Goal: Task Accomplishment & Management: Manage account settings

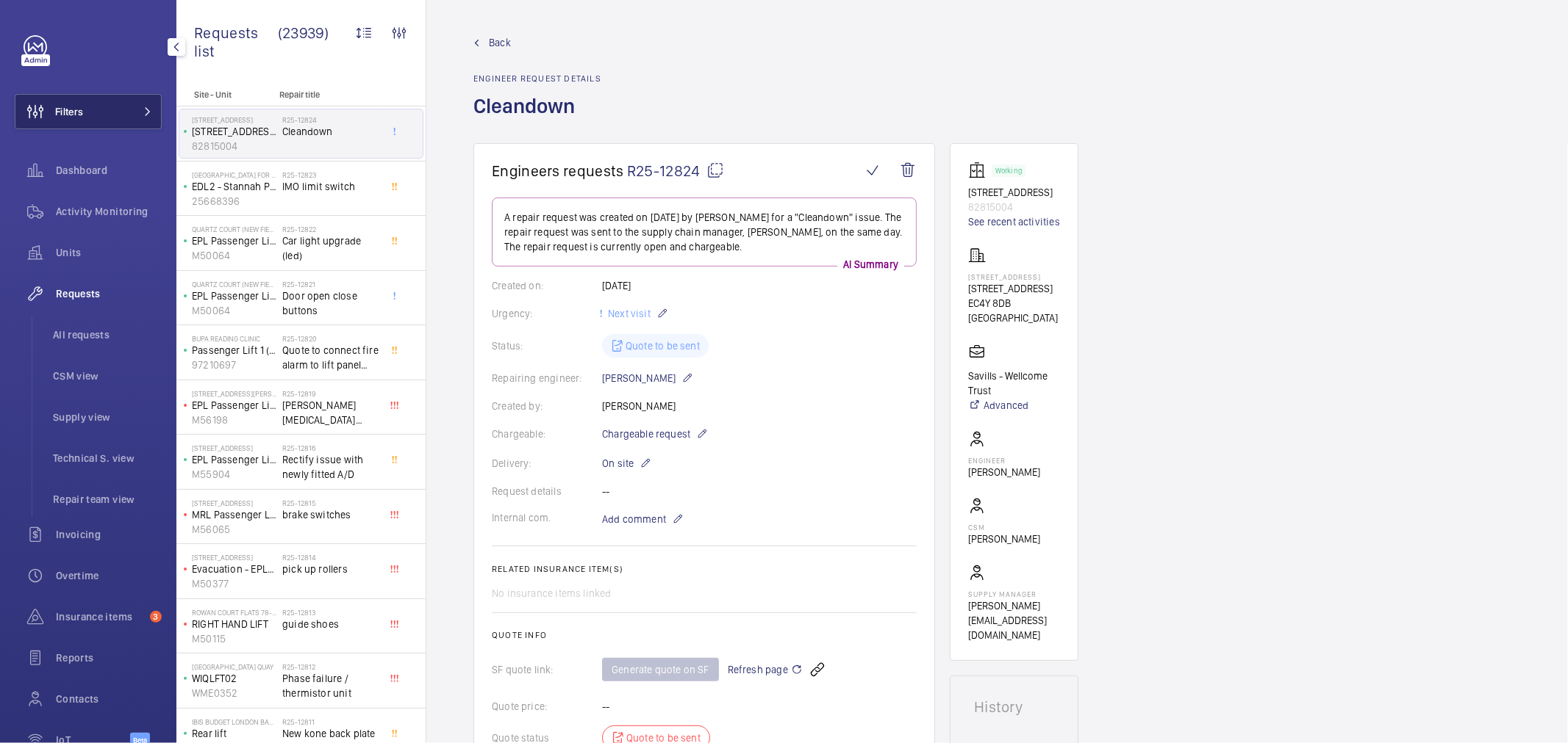
drag, startPoint x: 0, startPoint y: 0, endPoint x: 127, endPoint y: 102, distance: 162.9
click at [127, 102] on button "Filters" at bounding box center [88, 111] width 147 height 35
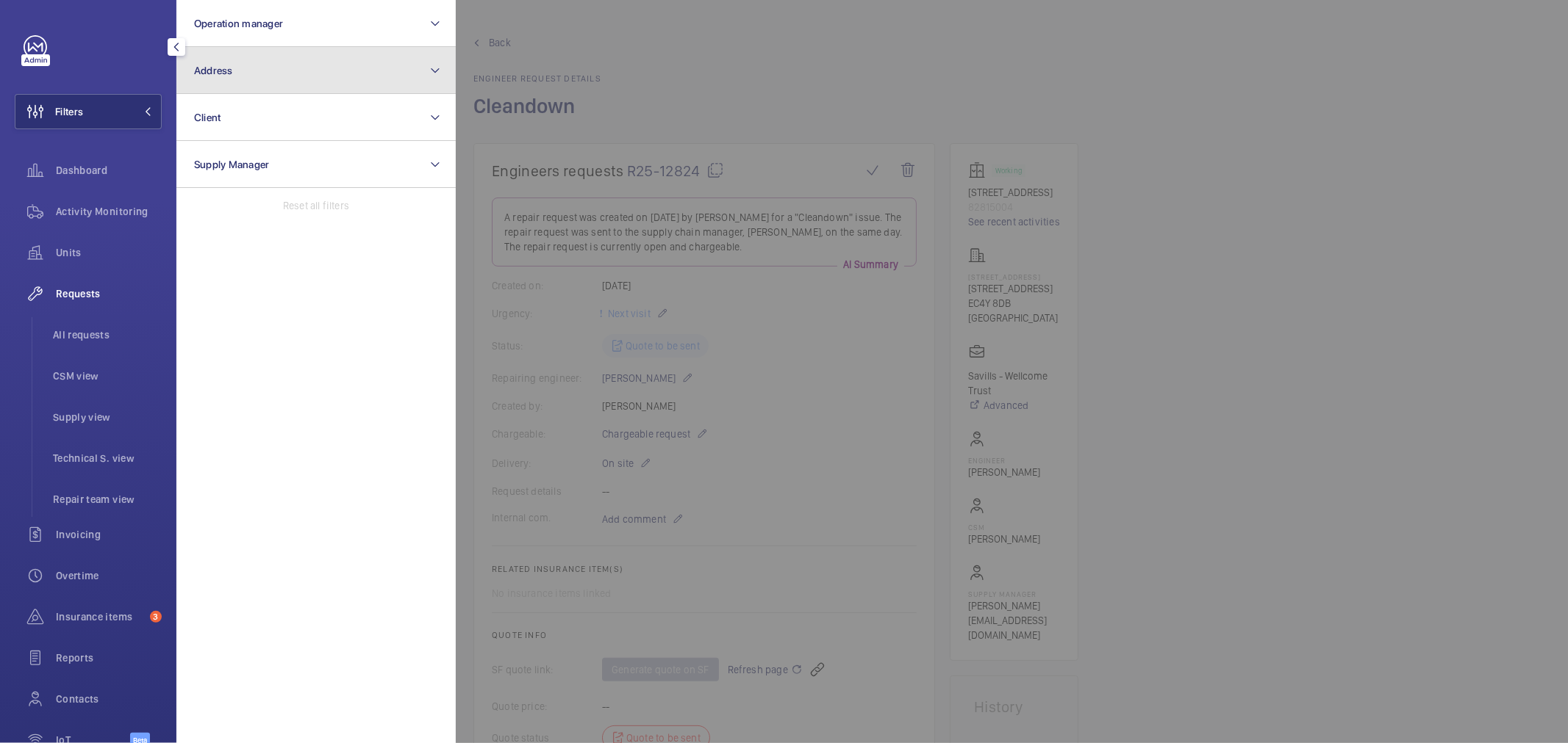
click at [288, 75] on button "Address" at bounding box center [316, 71] width 279 height 47
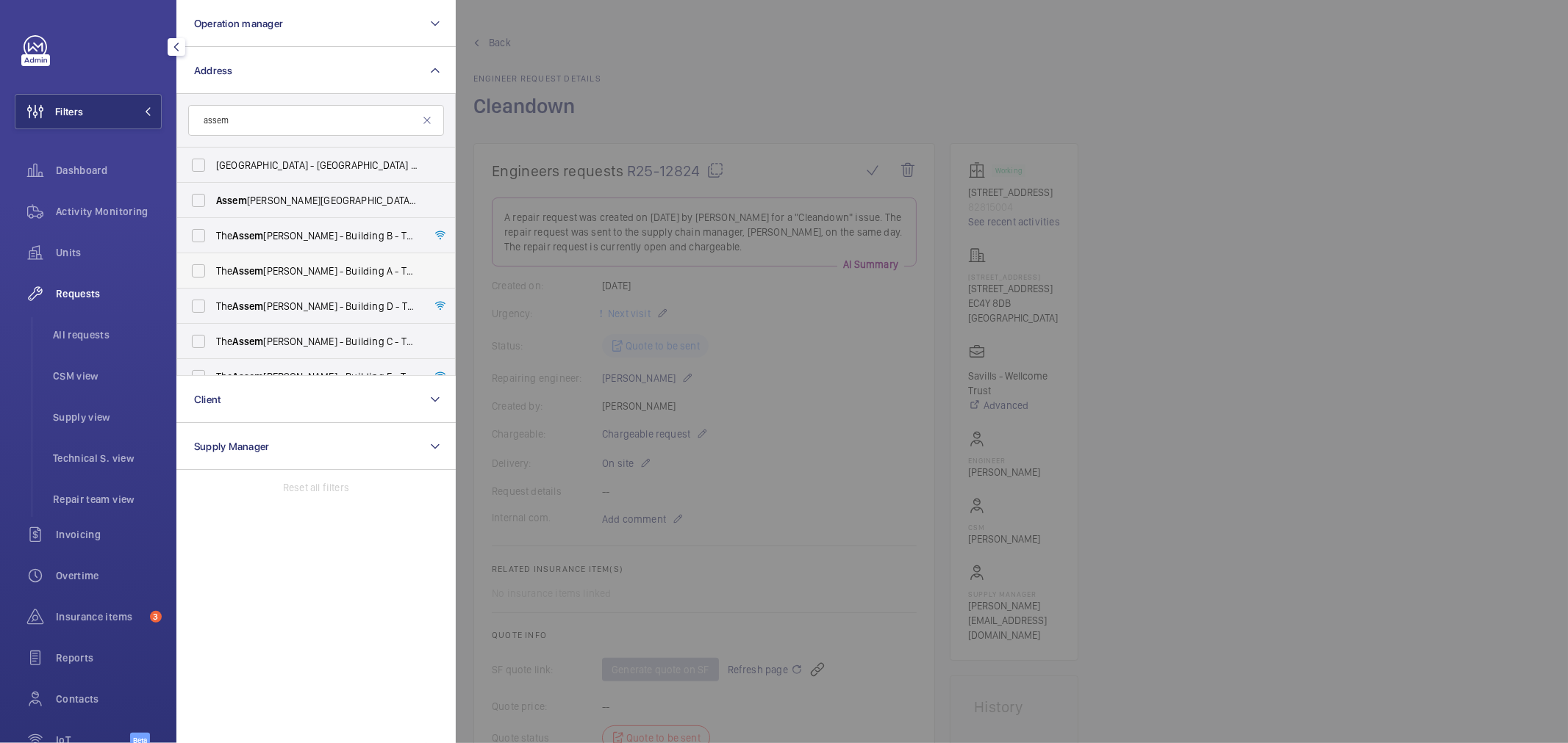
type input "assem"
click at [305, 245] on label "The Assem bly - Building B - The Assem bly - Building B, Montrose Crescent, WEM…" at bounding box center [305, 235] width 256 height 35
click at [213, 245] on input "The Assem bly - Building B - The Assem bly - Building B, Montrose Crescent, WEM…" at bounding box center [198, 235] width 29 height 29
checkbox input "true"
click at [312, 269] on span "The Assem bly - Building A - The Assem bly - Building A, Montrose Crescent, WEM…" at bounding box center [317, 271] width 202 height 15
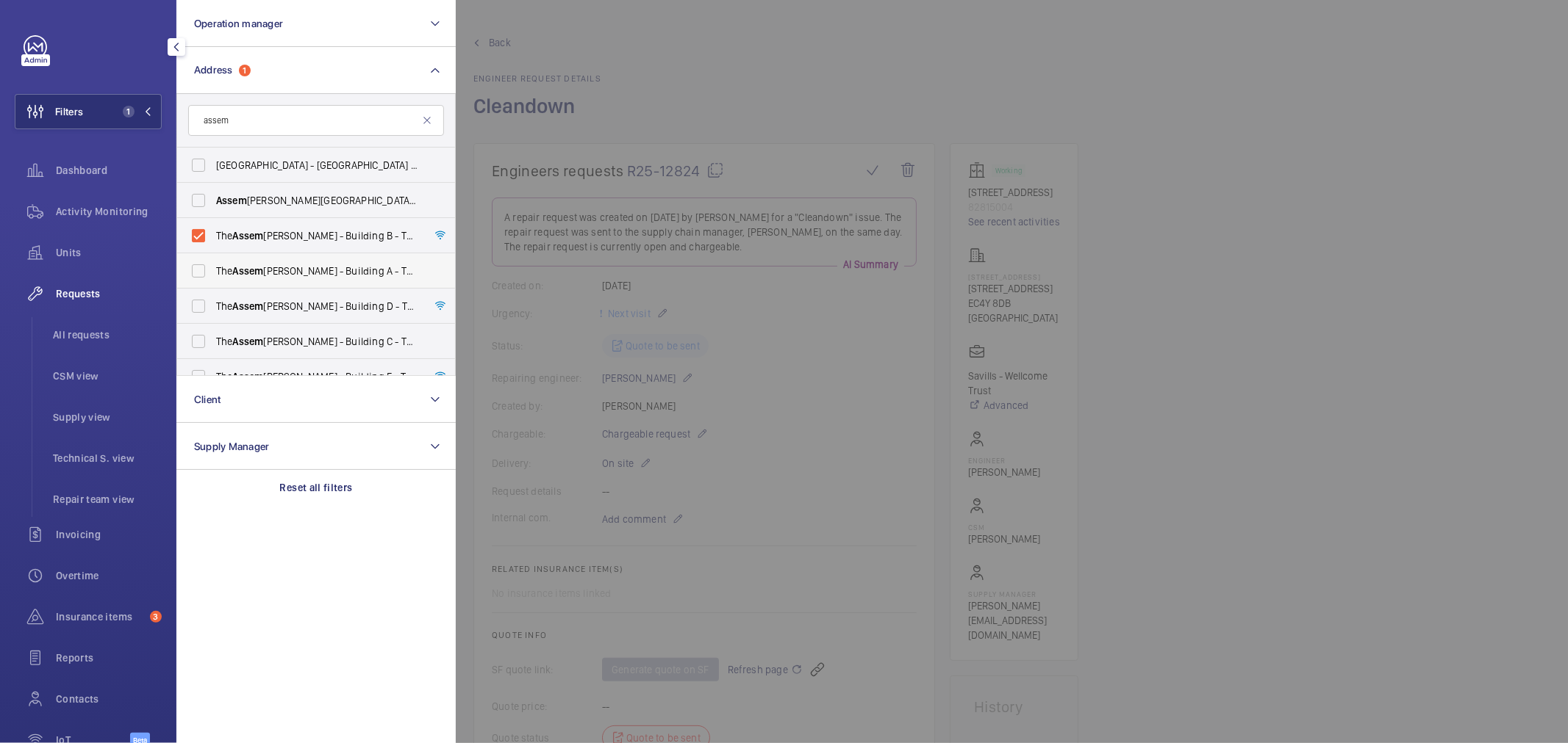
click at [213, 269] on input "The Assem bly - Building A - The Assem bly - Building A, Montrose Crescent, WEM…" at bounding box center [198, 271] width 29 height 29
checkbox input "true"
click at [309, 309] on span "The Assem bly - Building D - The Assem bly - Building D, Montrose Crescent, WEM…" at bounding box center [317, 306] width 202 height 15
click at [213, 309] on input "The Assem bly - Building D - The Assem bly - Building D, Montrose Crescent, WEM…" at bounding box center [198, 306] width 29 height 29
checkbox input "true"
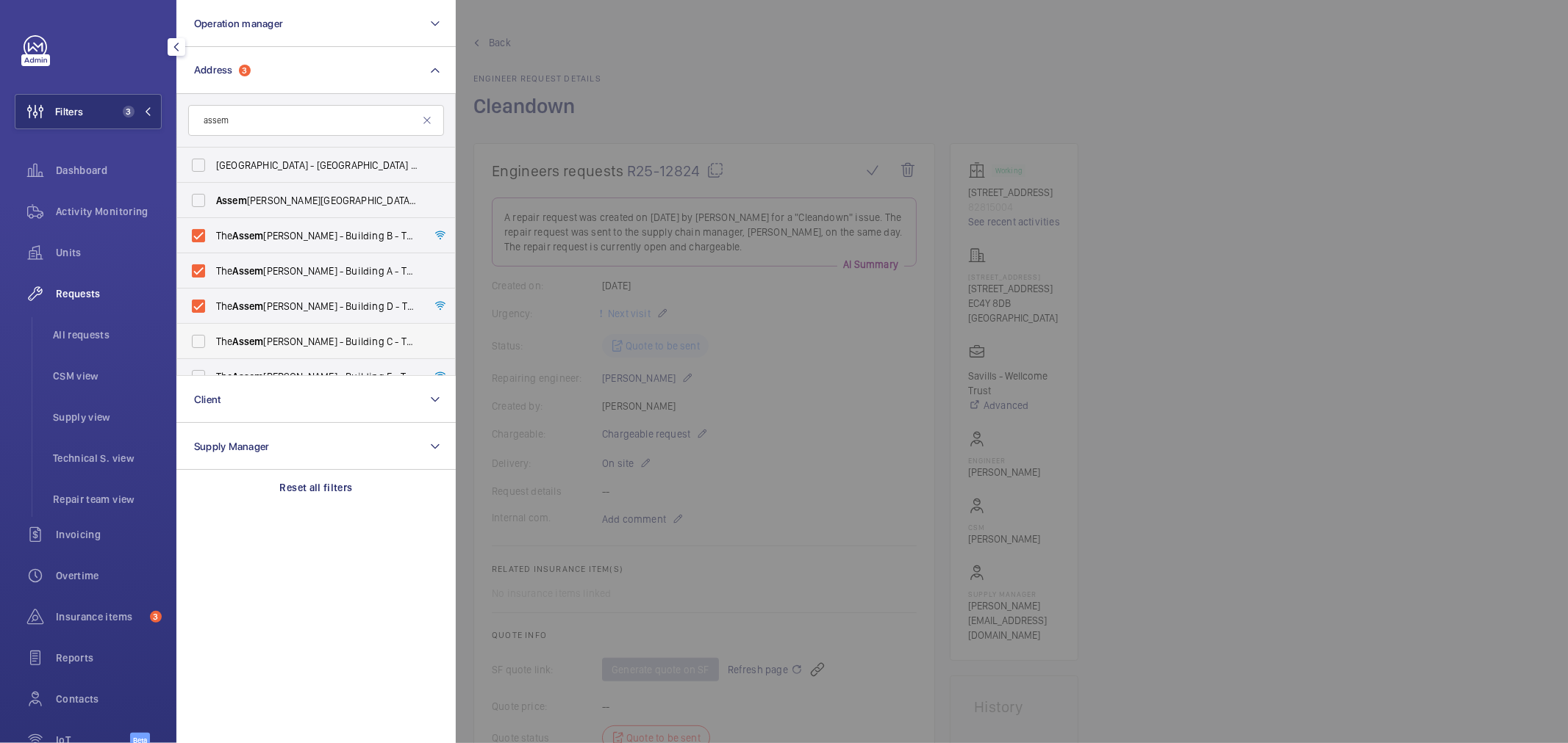
click at [310, 343] on span "The Assem bly - Building C - The Assem bly - Building C, Montrose Crescent, WEM…" at bounding box center [317, 342] width 202 height 15
click at [213, 343] on input "The Assem bly - Building C - The Assem bly - Building C, Montrose Crescent, WEM…" at bounding box center [198, 342] width 29 height 29
checkbox input "true"
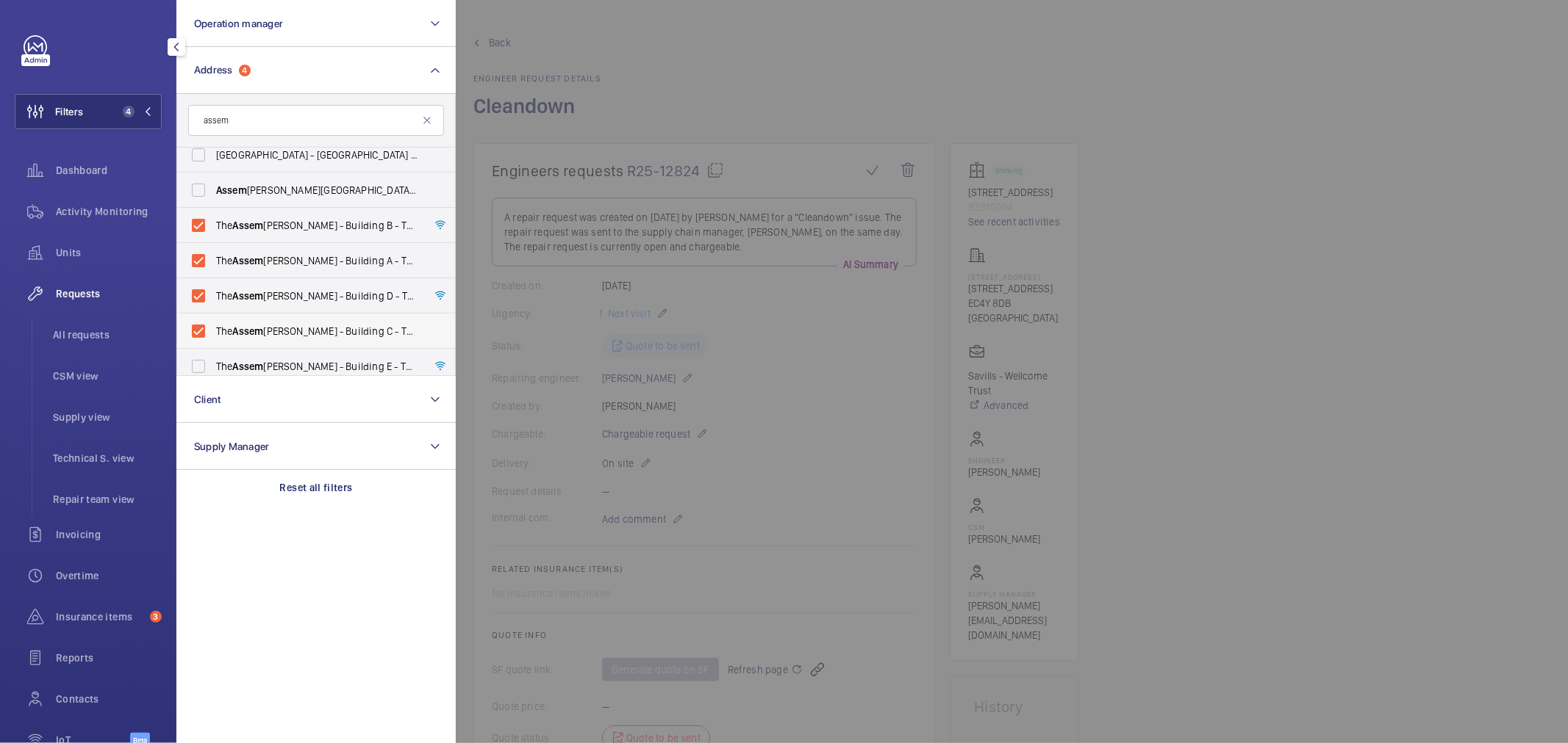
scroll to position [19, 0]
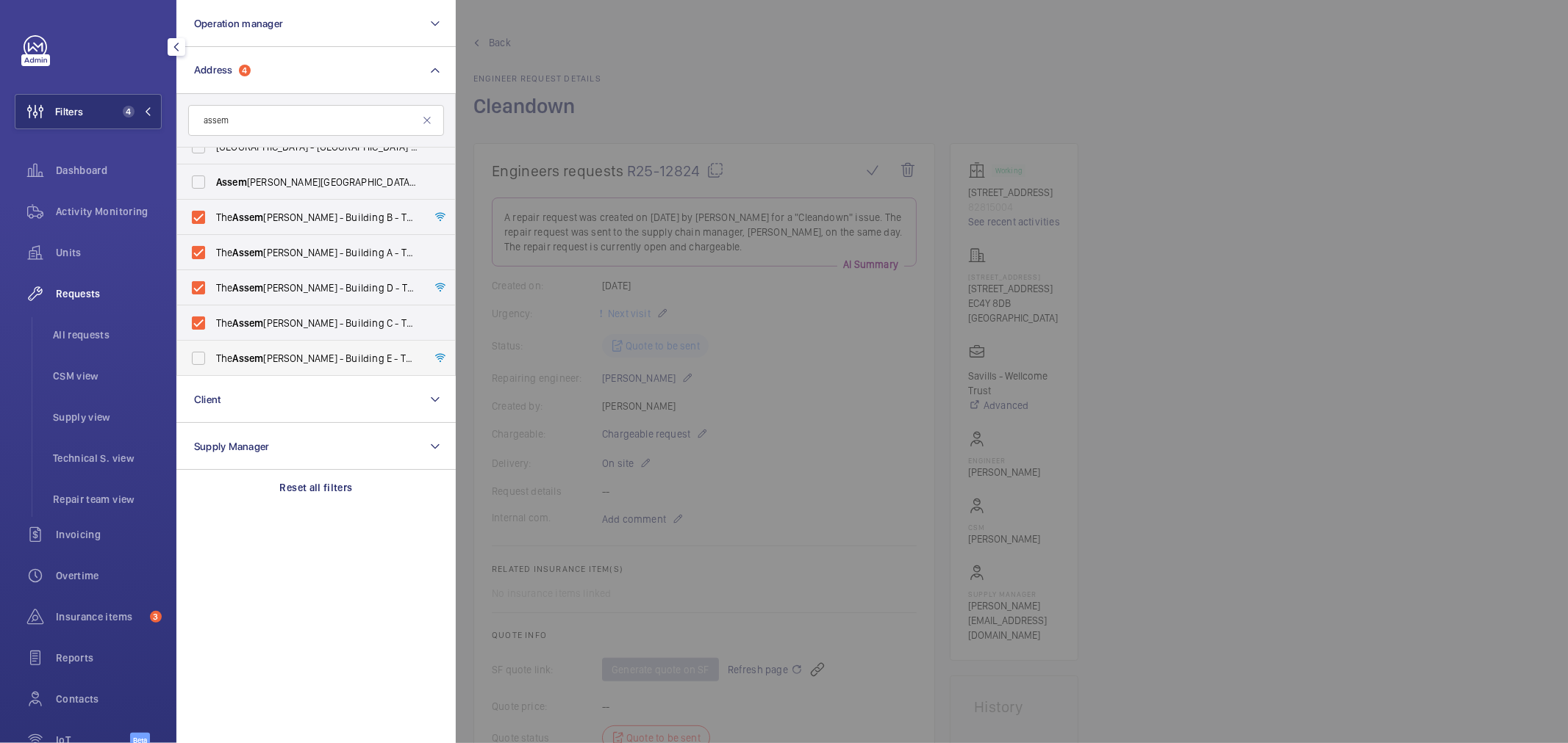
click at [318, 357] on span "The Assem bly - Building E - The Assem bly - Building E, Montrose Crescent, WEM…" at bounding box center [317, 358] width 202 height 15
click at [213, 357] on input "The Assem bly - Building E - The Assem bly - Building E, Montrose Crescent, WEM…" at bounding box center [198, 358] width 29 height 29
checkbox input "true"
click at [650, 76] on div at bounding box center [1240, 371] width 1568 height 743
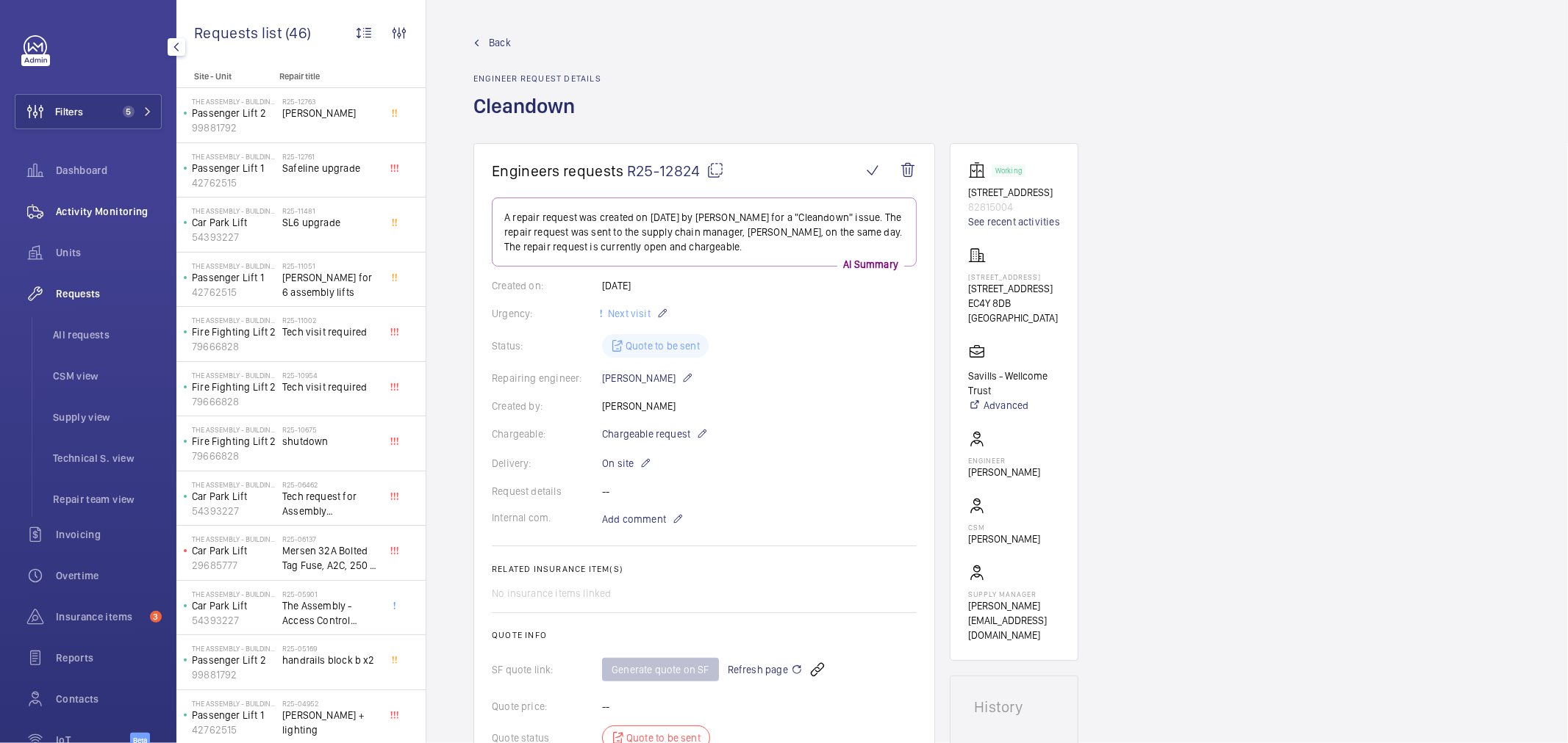
click at [104, 215] on span "Activity Monitoring" at bounding box center [109, 211] width 106 height 15
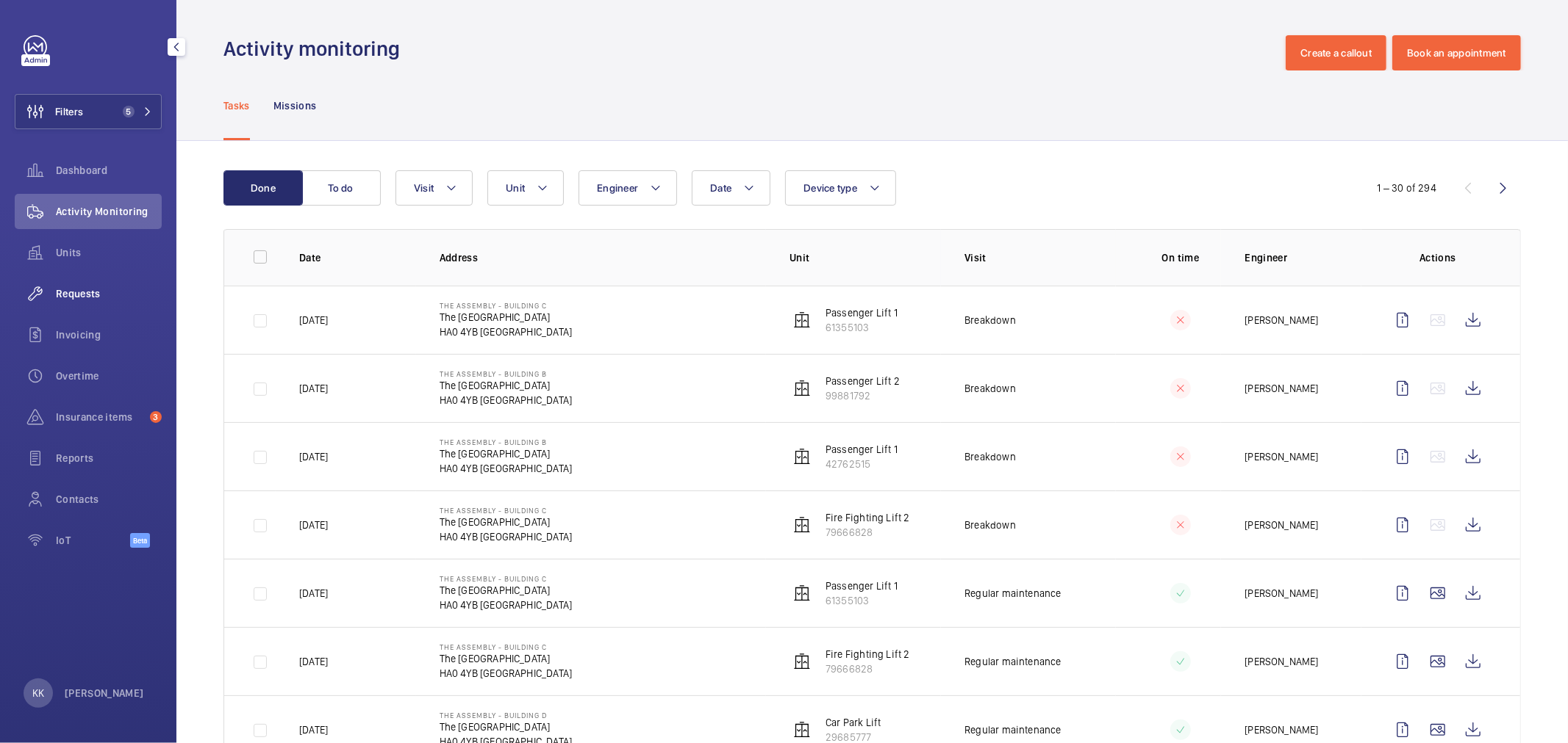
click at [85, 287] on span "Requests" at bounding box center [109, 294] width 106 height 15
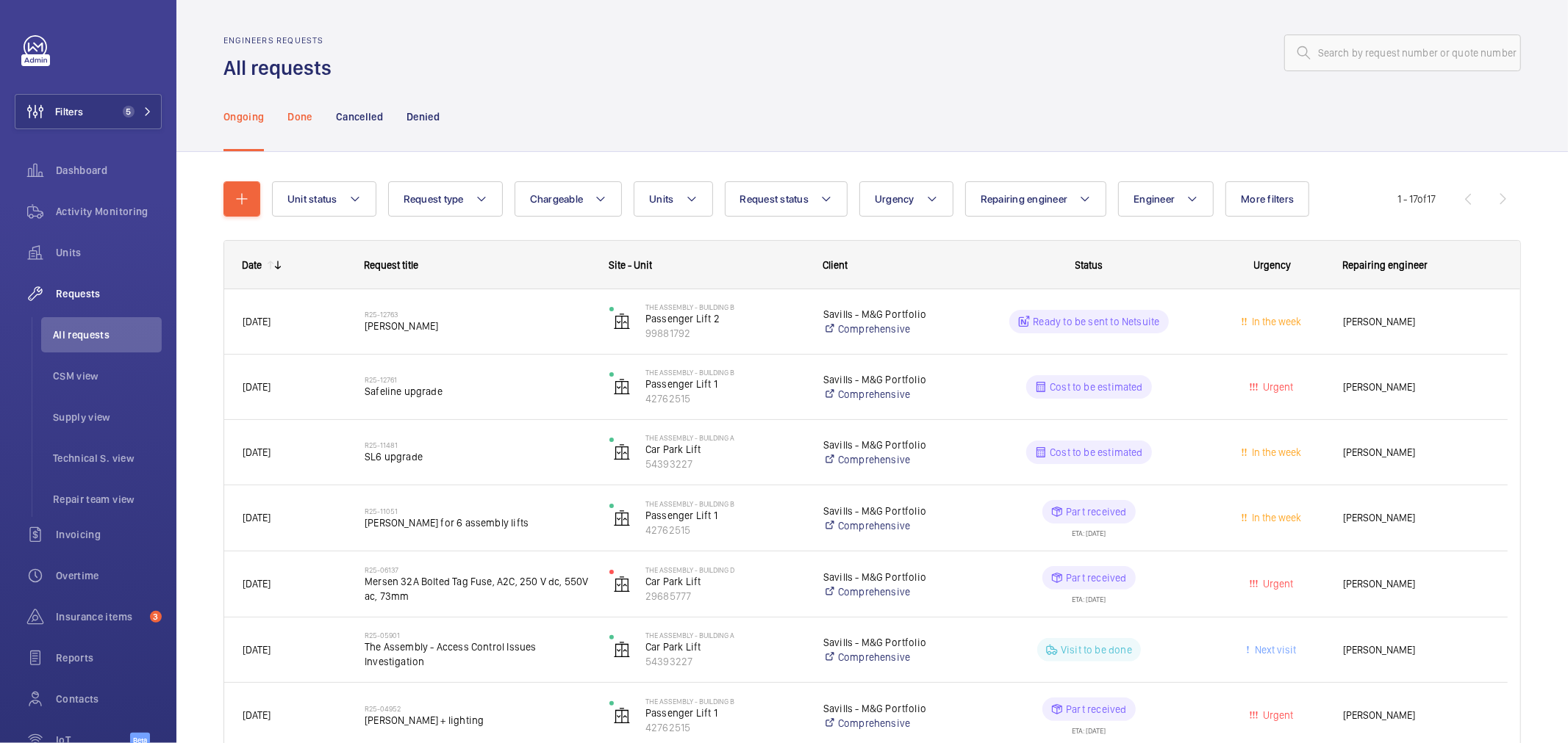
click at [297, 120] on p "Done" at bounding box center [300, 117] width 24 height 15
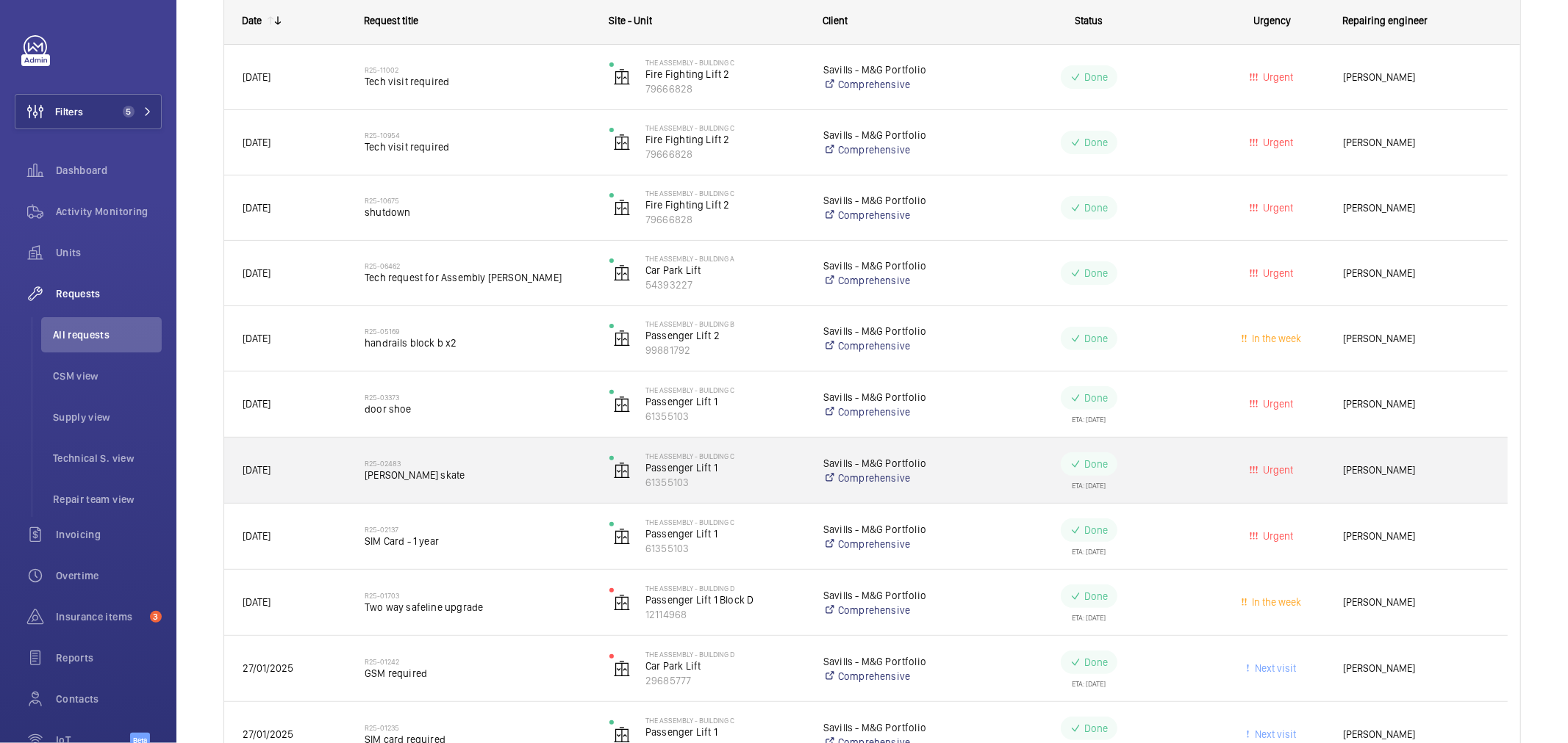
scroll to position [326, 0]
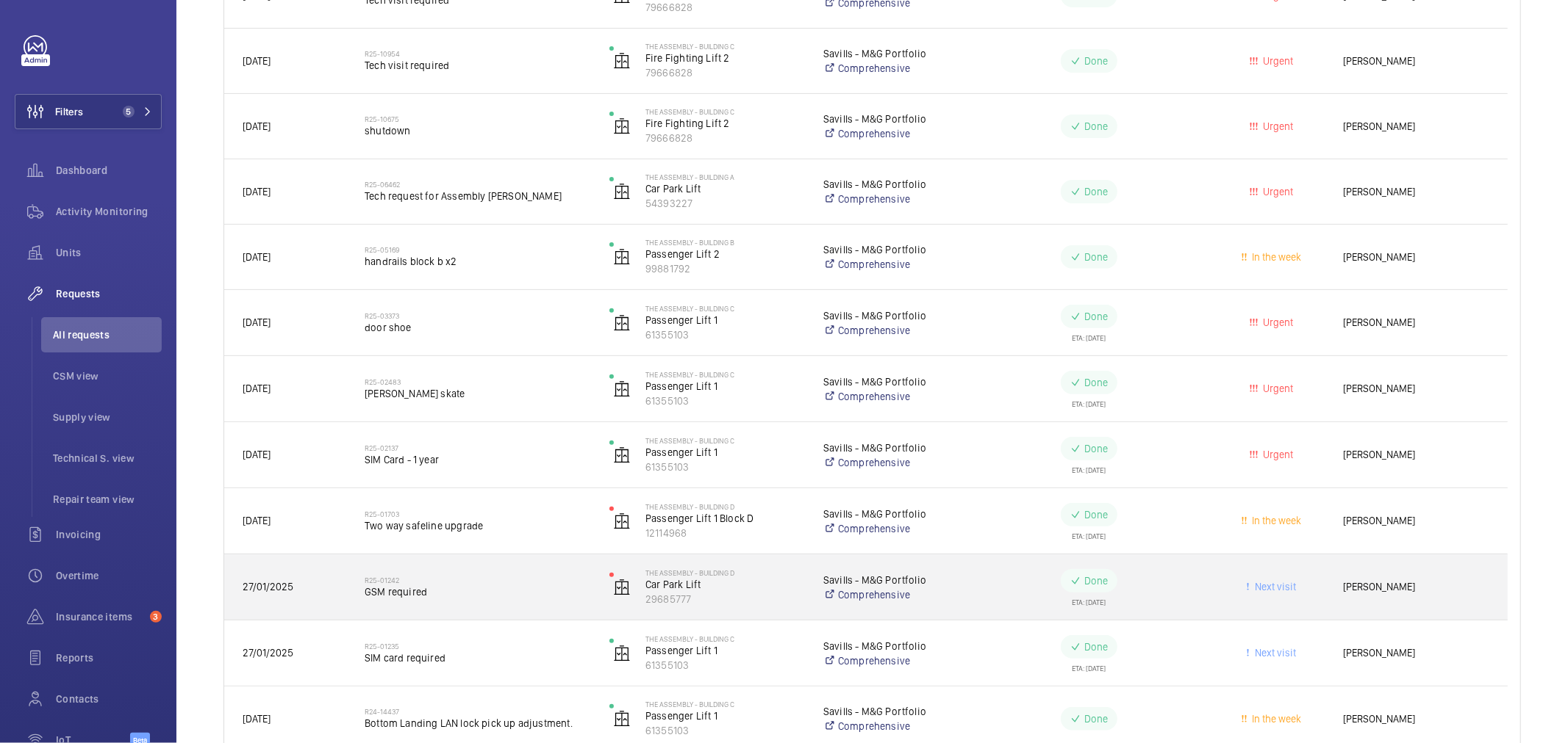
click at [401, 601] on div "R25-01242 GSM required" at bounding box center [478, 587] width 226 height 42
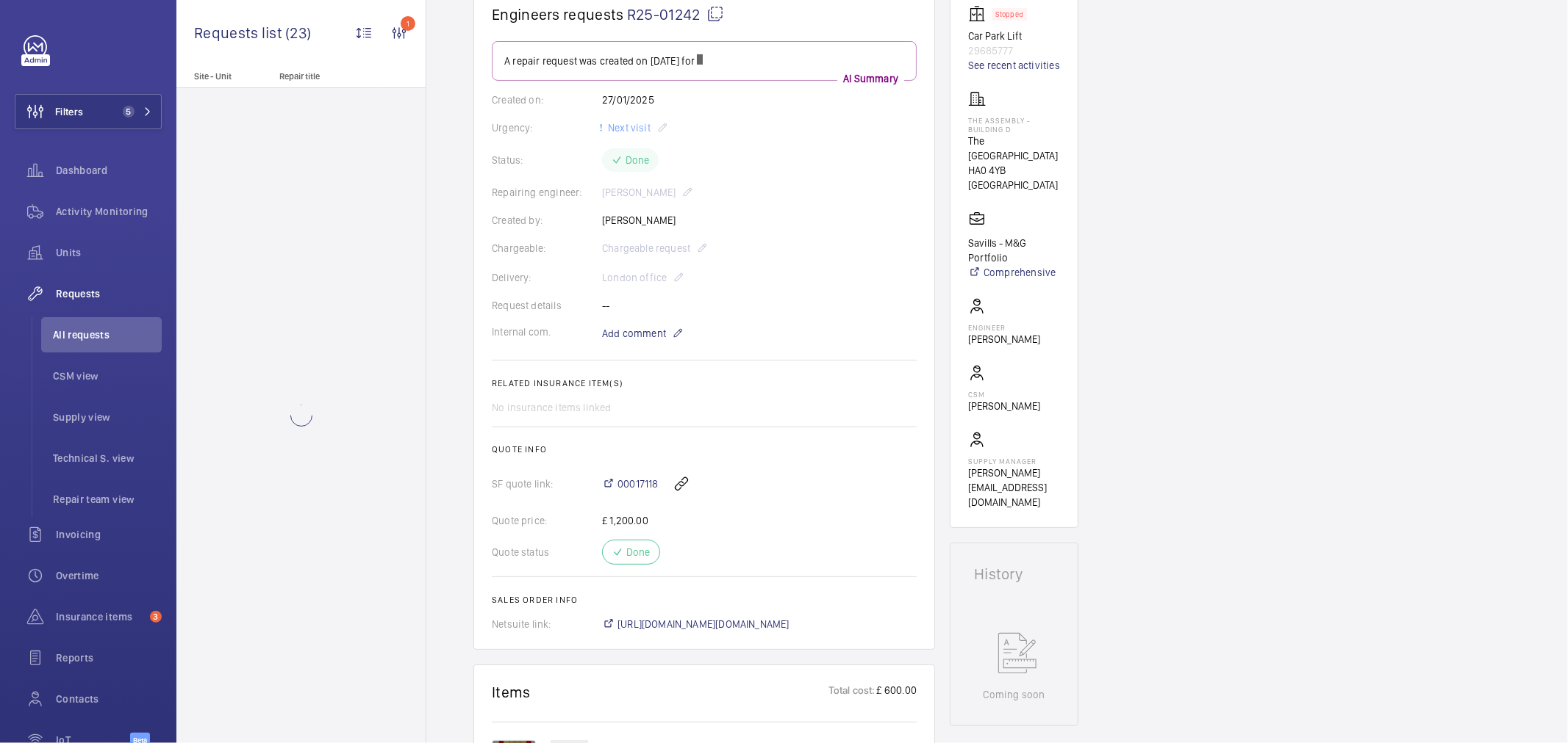
scroll to position [163, 0]
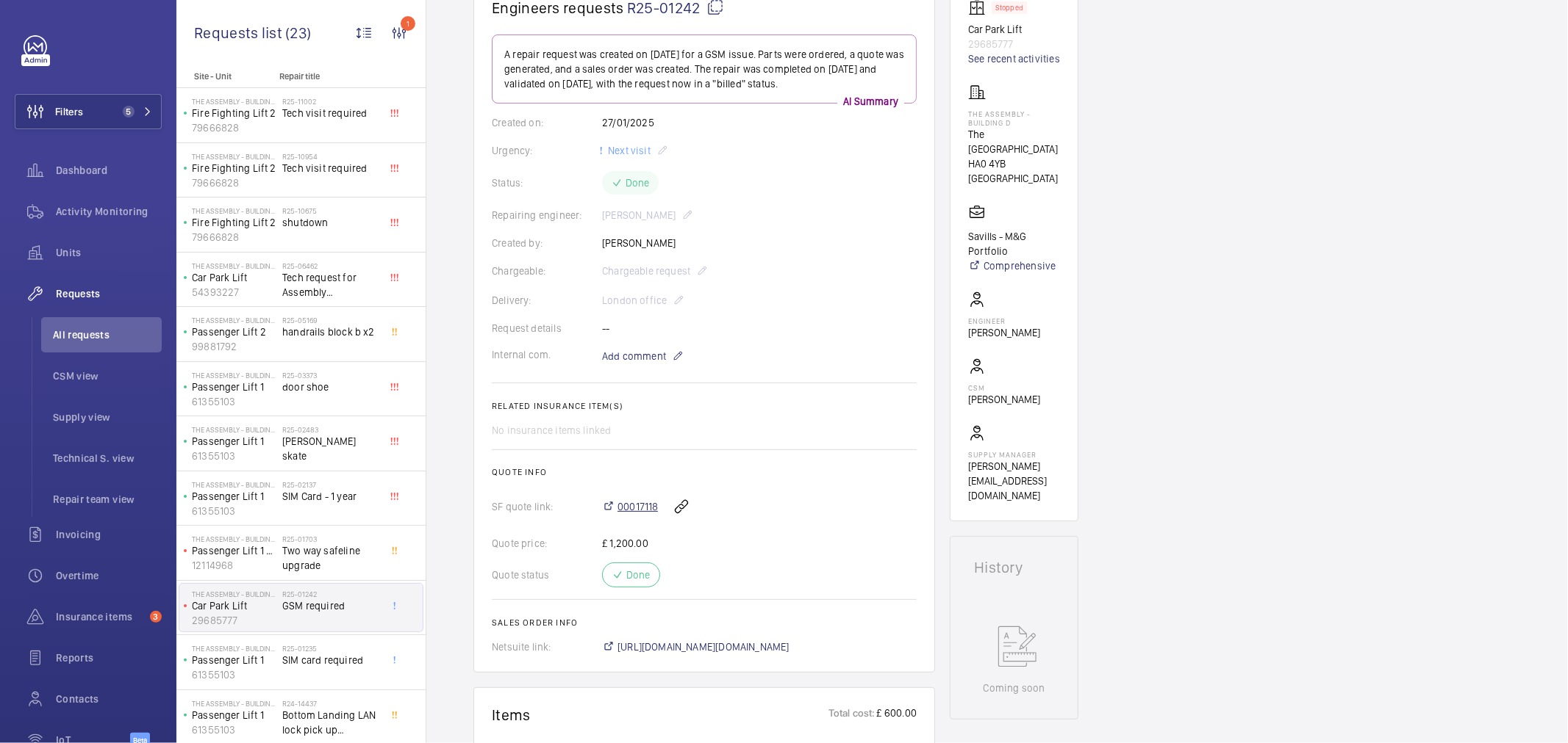
click at [642, 505] on span "00017118" at bounding box center [638, 507] width 41 height 15
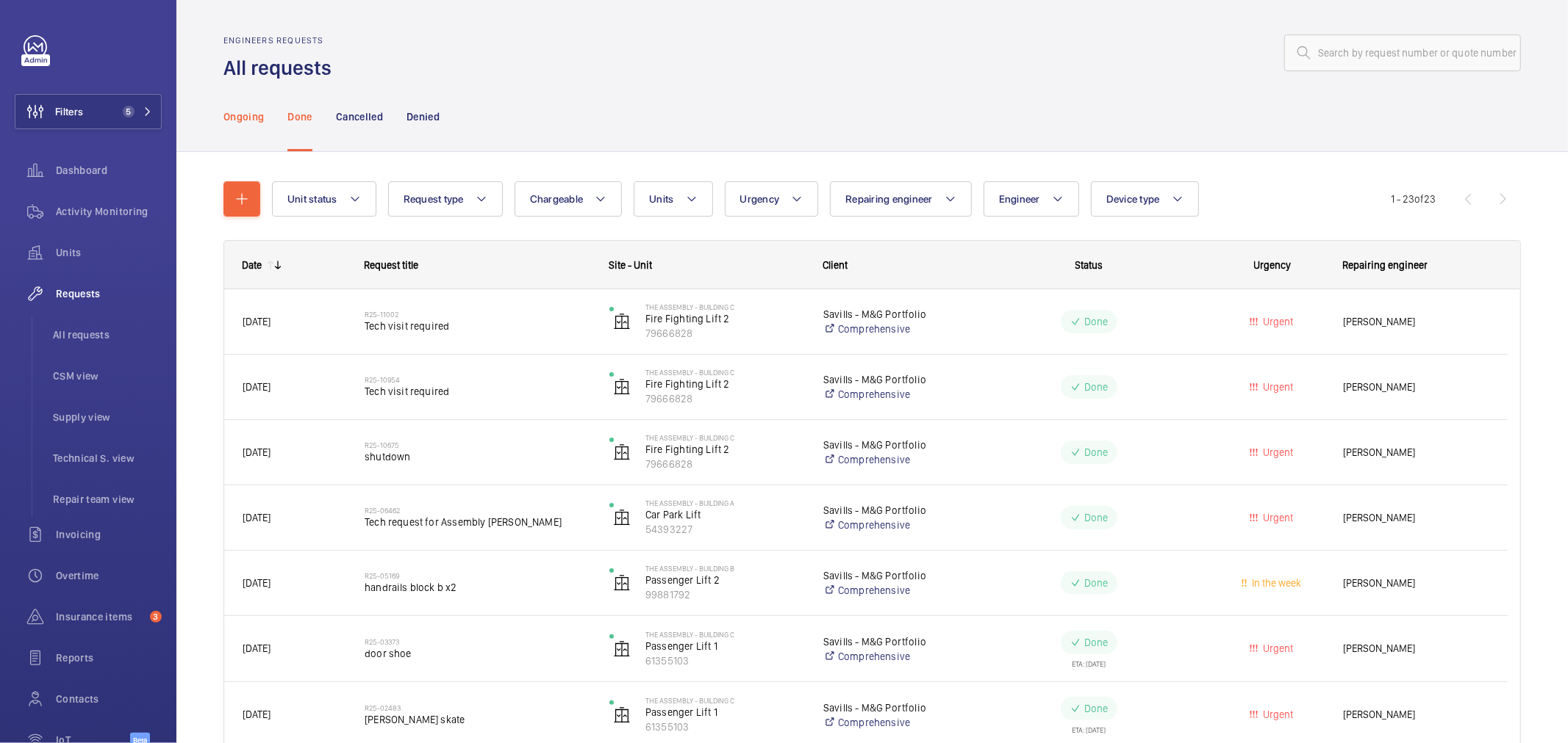
click at [258, 113] on p "Ongoing" at bounding box center [244, 117] width 41 height 15
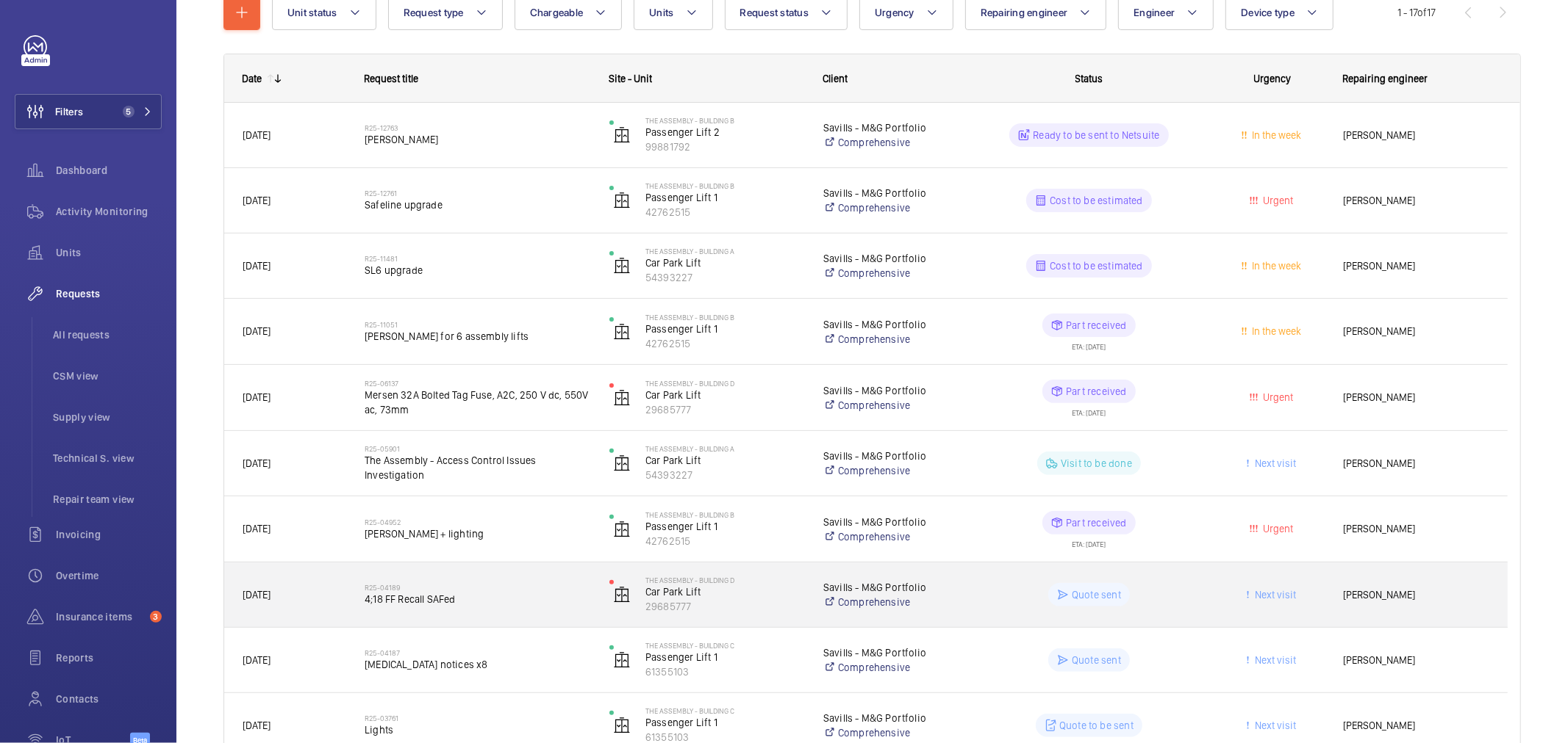
scroll to position [162, 0]
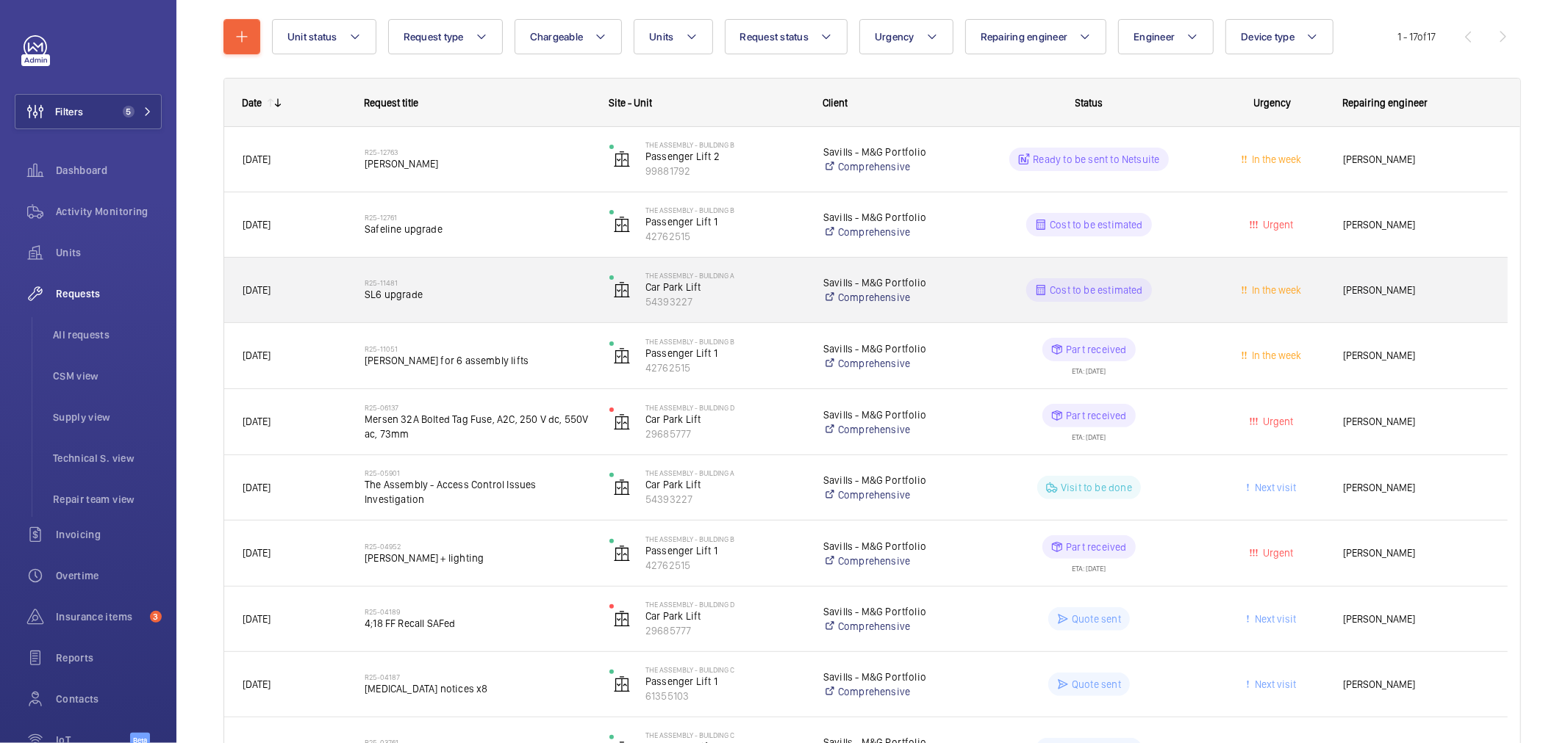
click at [539, 300] on span "SL6 upgrade" at bounding box center [478, 295] width 226 height 15
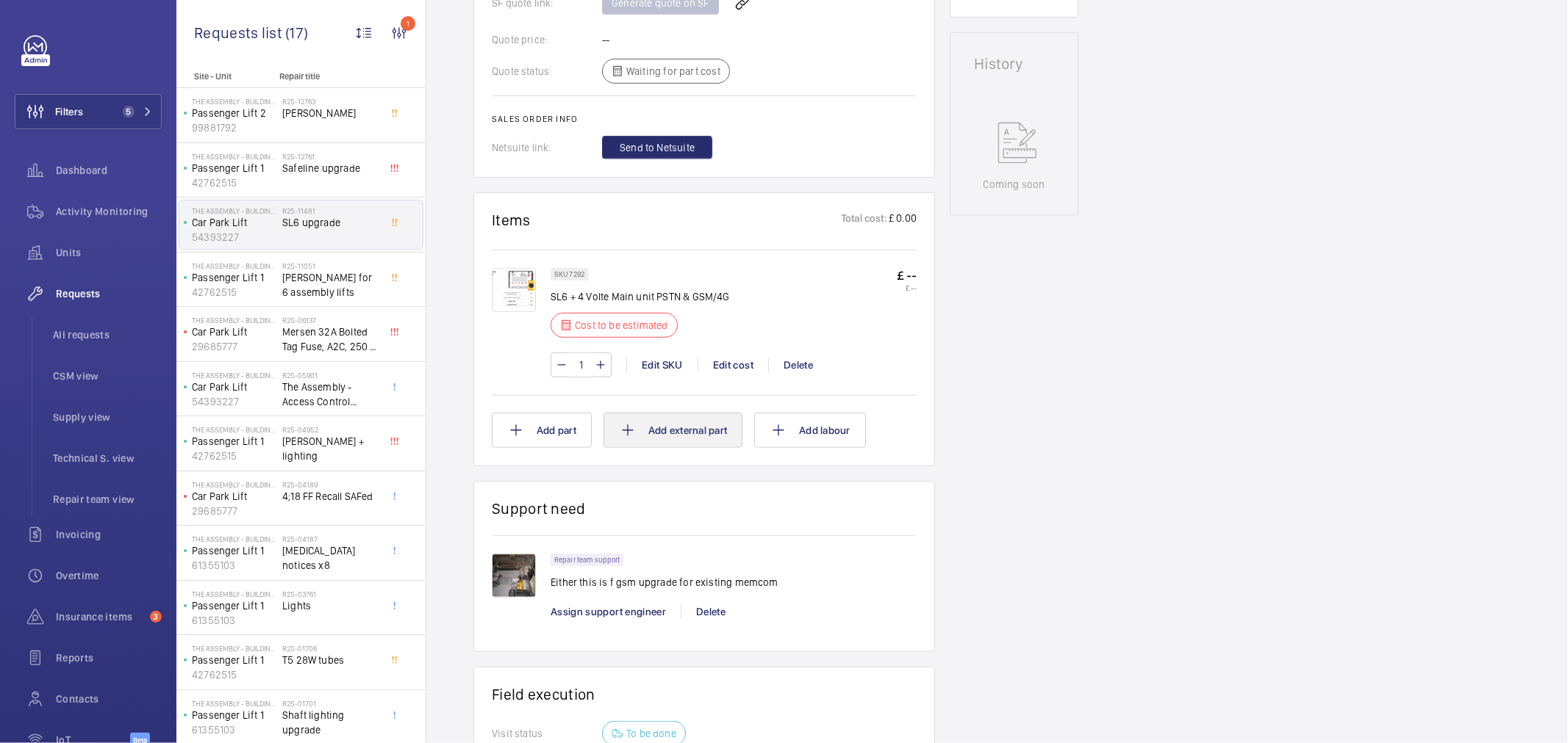
scroll to position [697, 0]
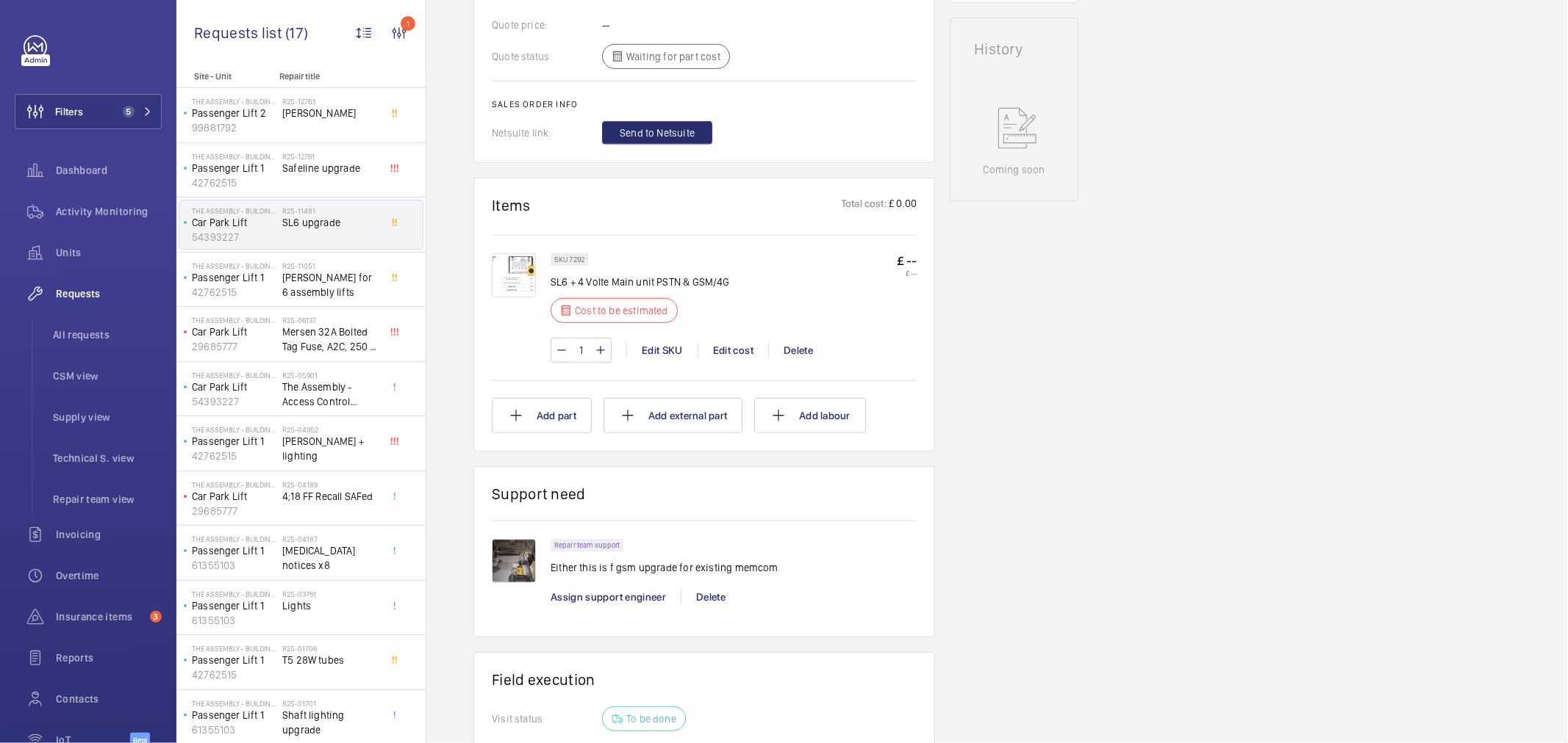
click at [522, 281] on img at bounding box center [513, 275] width 44 height 44
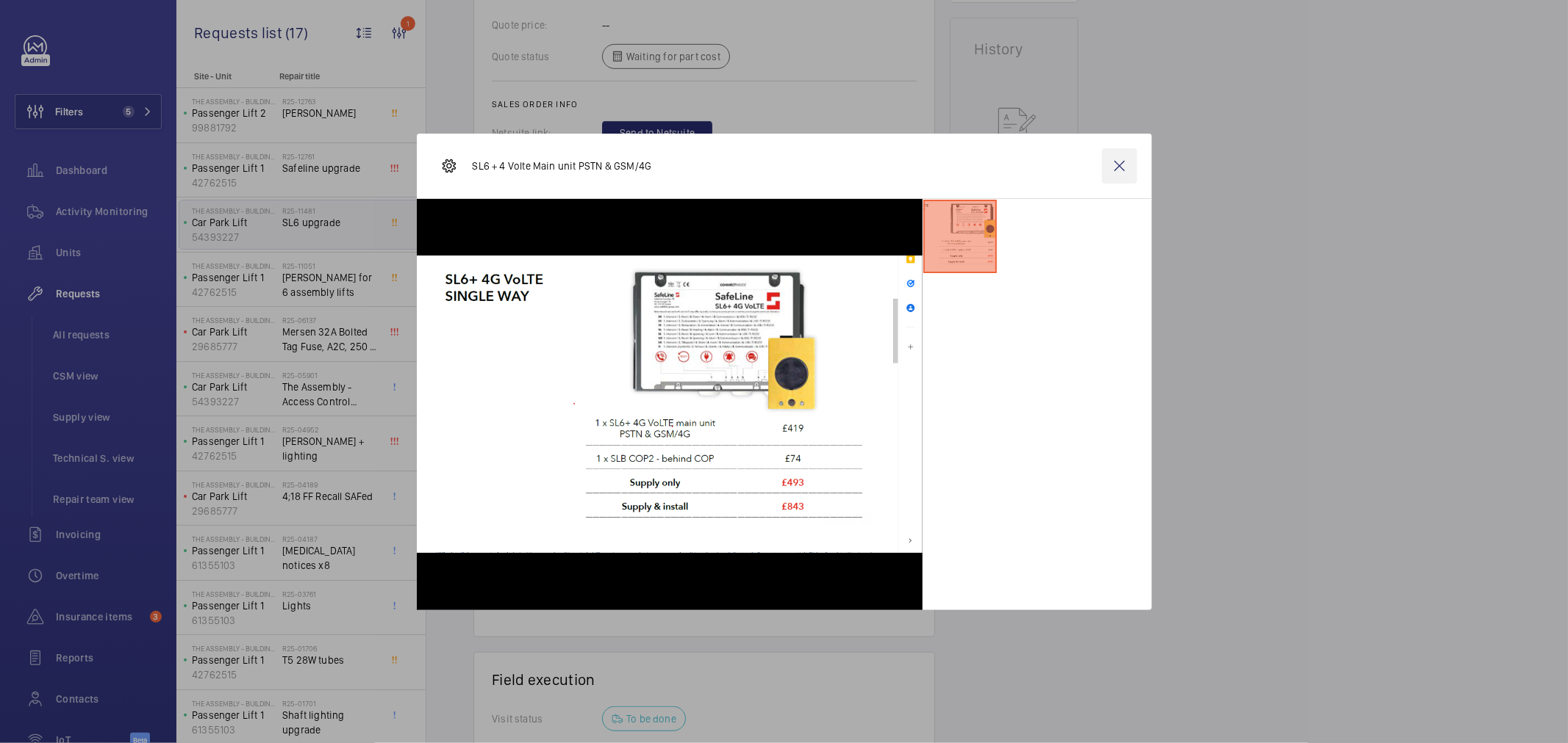
click at [1128, 166] on wm-front-icon-button at bounding box center [1119, 166] width 35 height 35
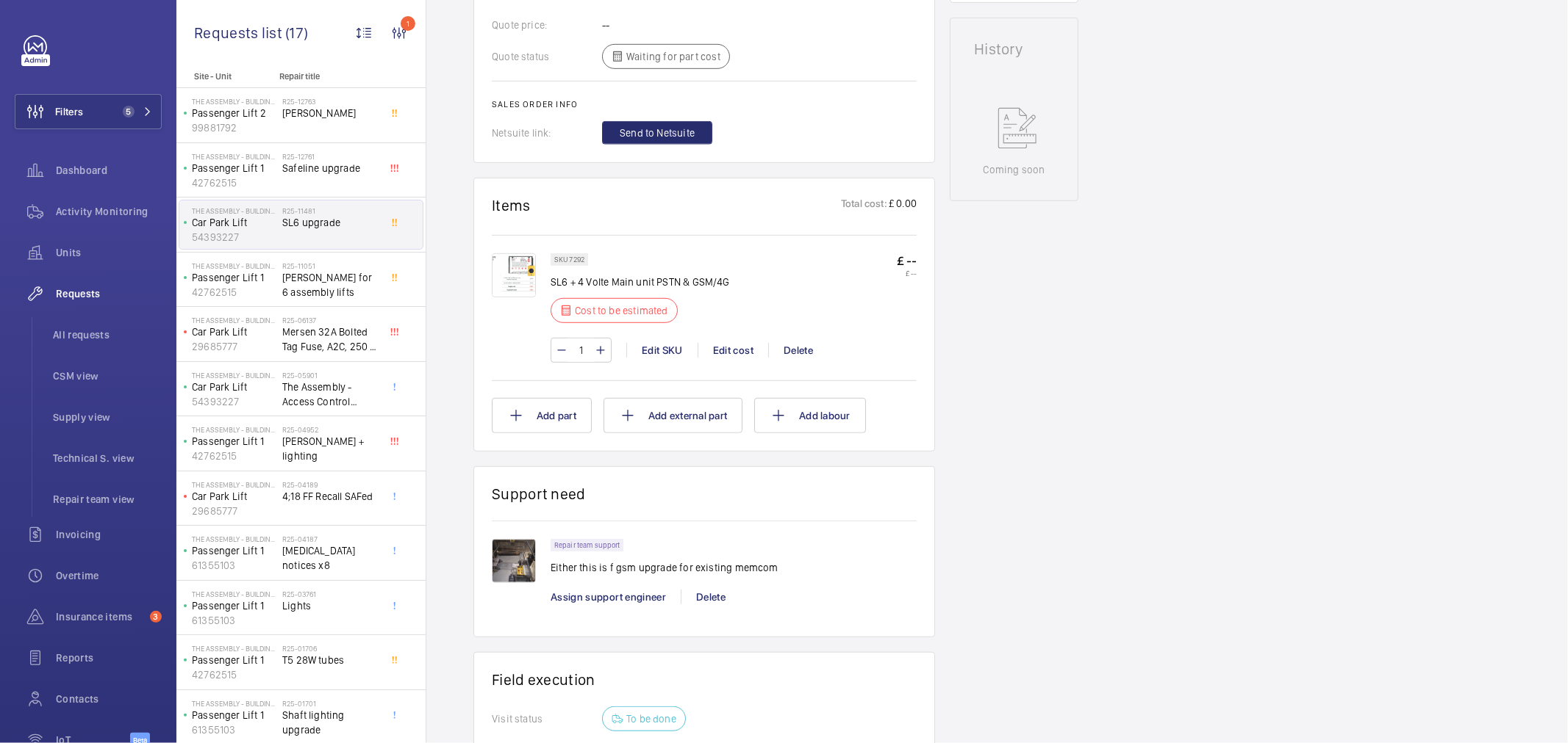
scroll to position [451, 0]
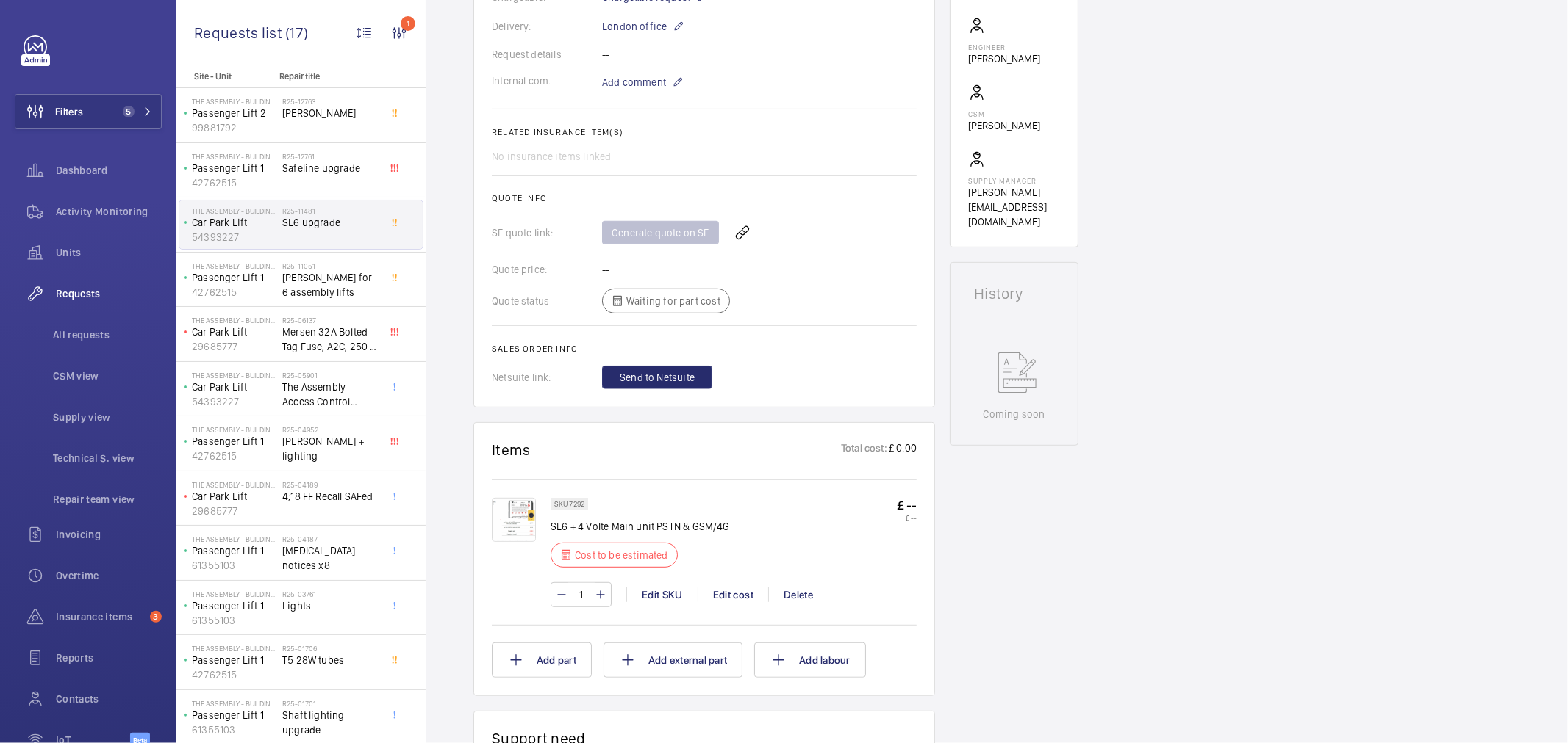
click at [528, 517] on img at bounding box center [513, 520] width 44 height 44
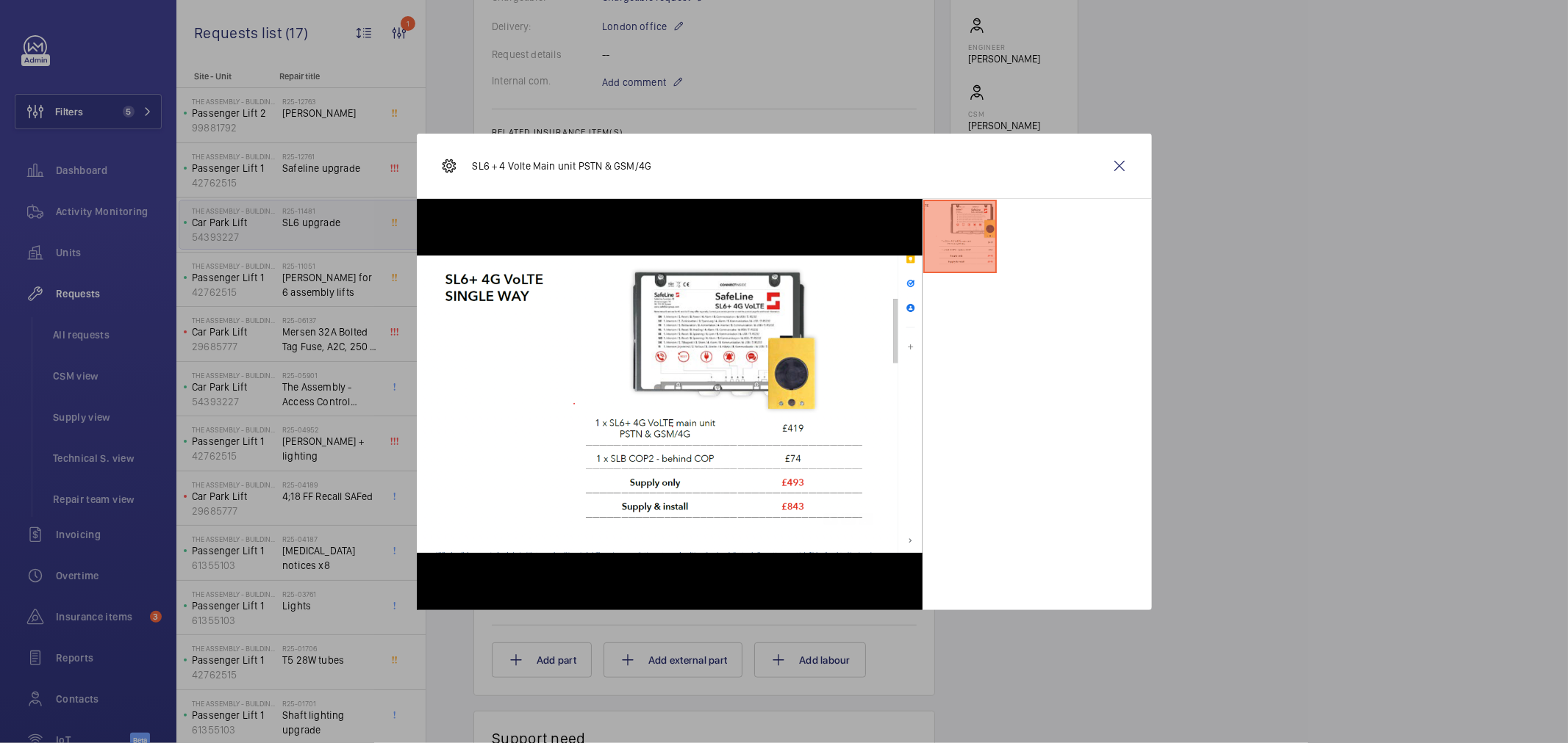
click at [1369, 434] on div at bounding box center [784, 371] width 1568 height 743
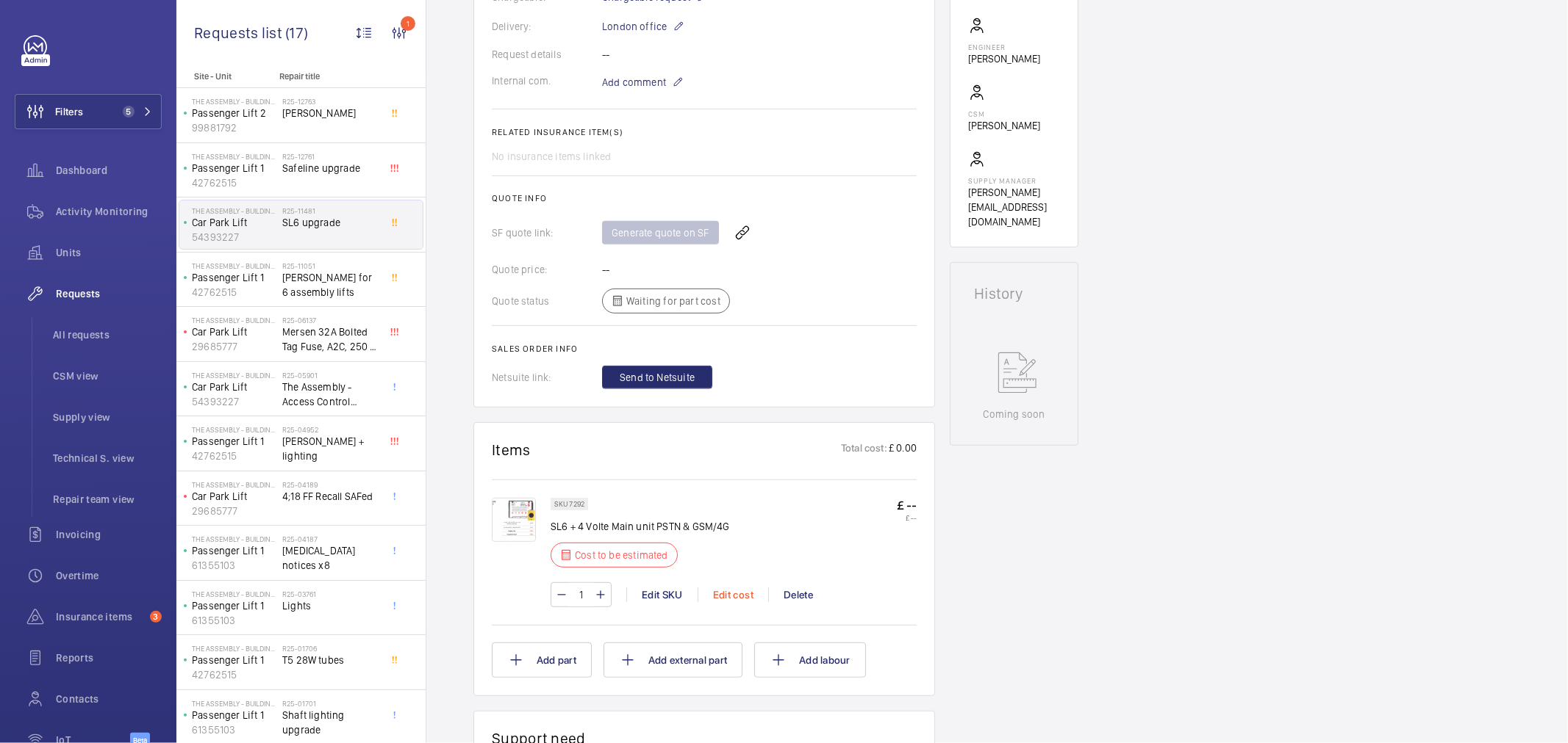
click at [721, 600] on div "Edit cost" at bounding box center [732, 595] width 71 height 15
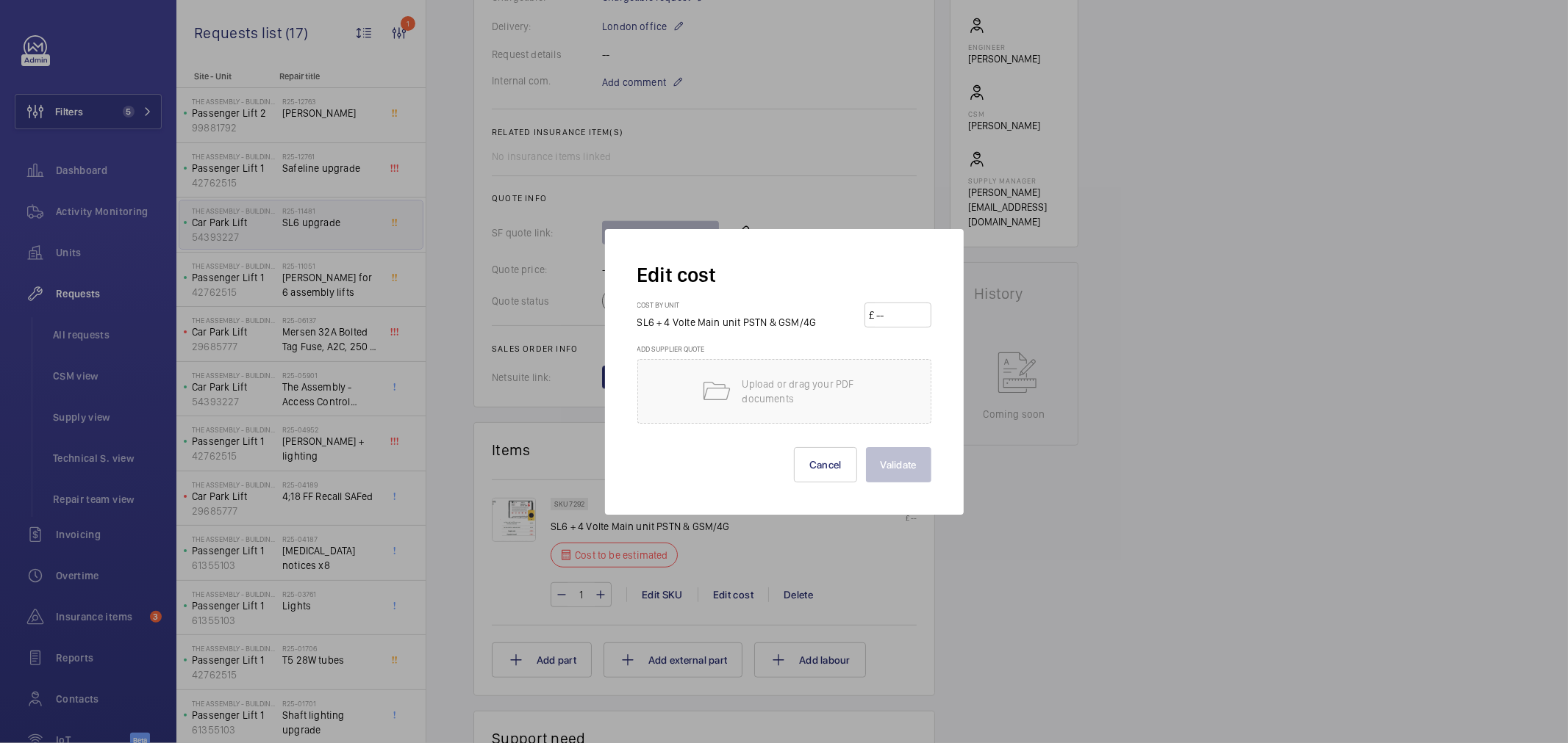
click at [878, 318] on input "number" at bounding box center [900, 315] width 51 height 24
type input "493"
click at [866, 447] on button "Validate" at bounding box center [899, 464] width 66 height 35
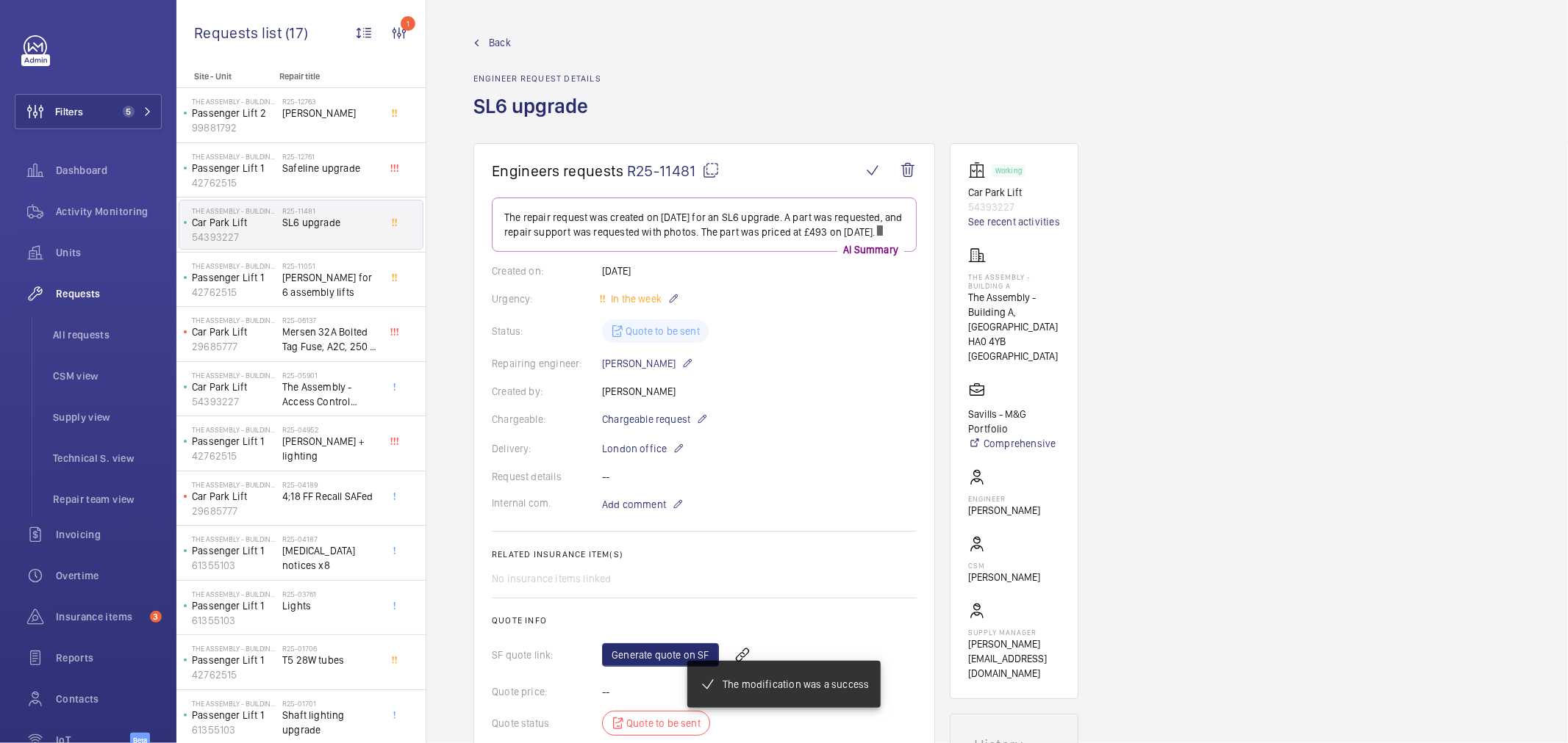
scroll to position [163, 0]
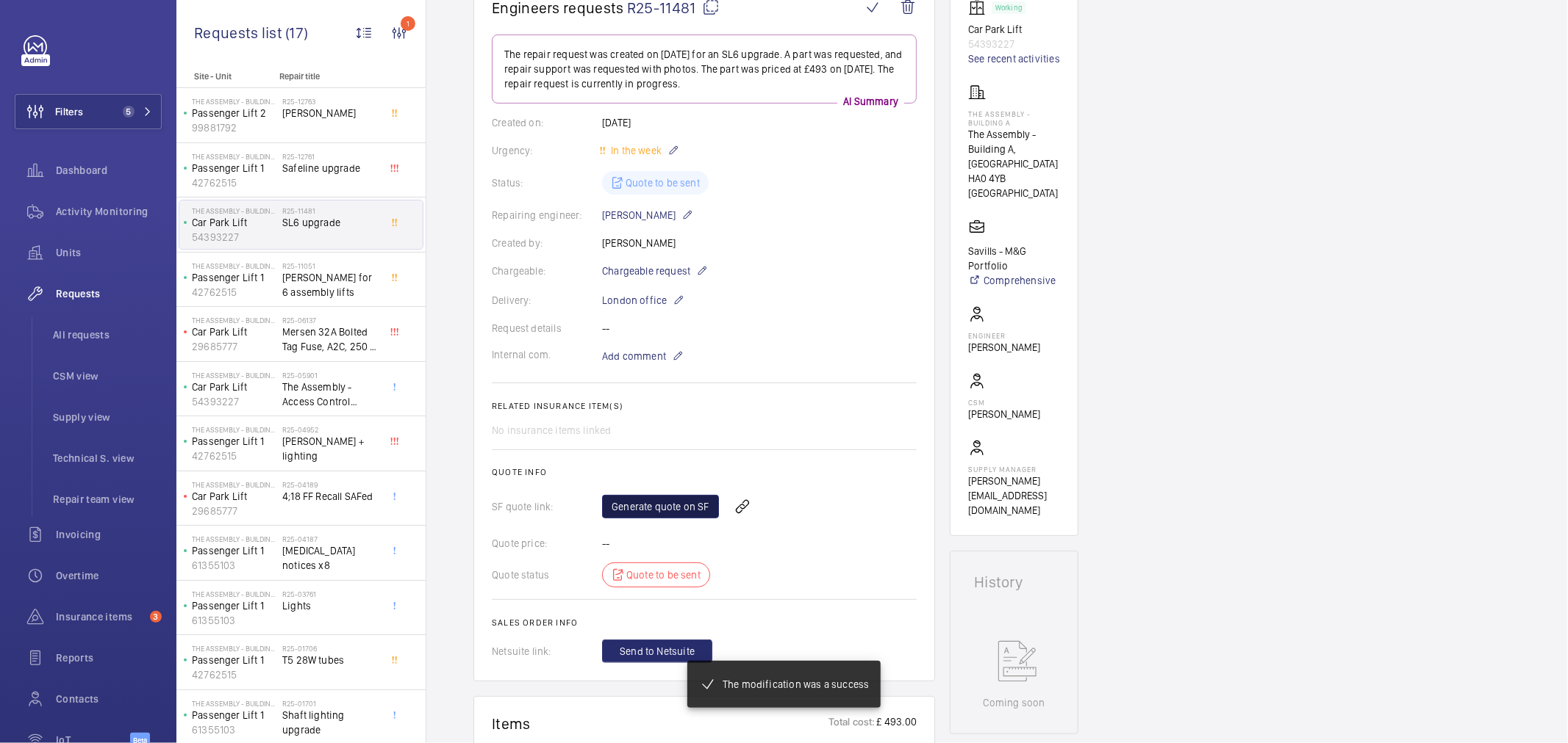
click at [665, 503] on link "Generate quote on SF" at bounding box center [661, 507] width 117 height 24
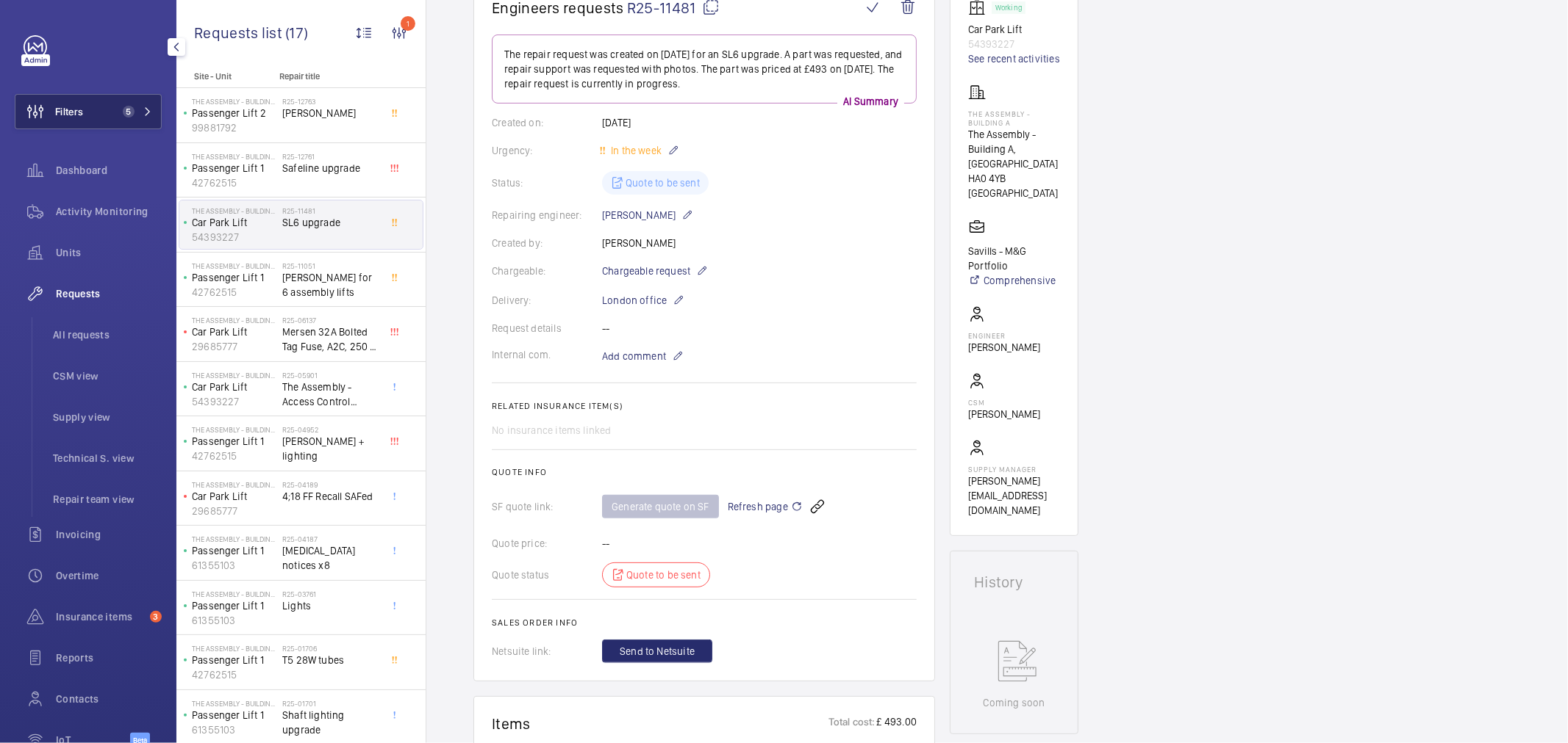
click at [94, 120] on button "Filters 5" at bounding box center [88, 111] width 147 height 35
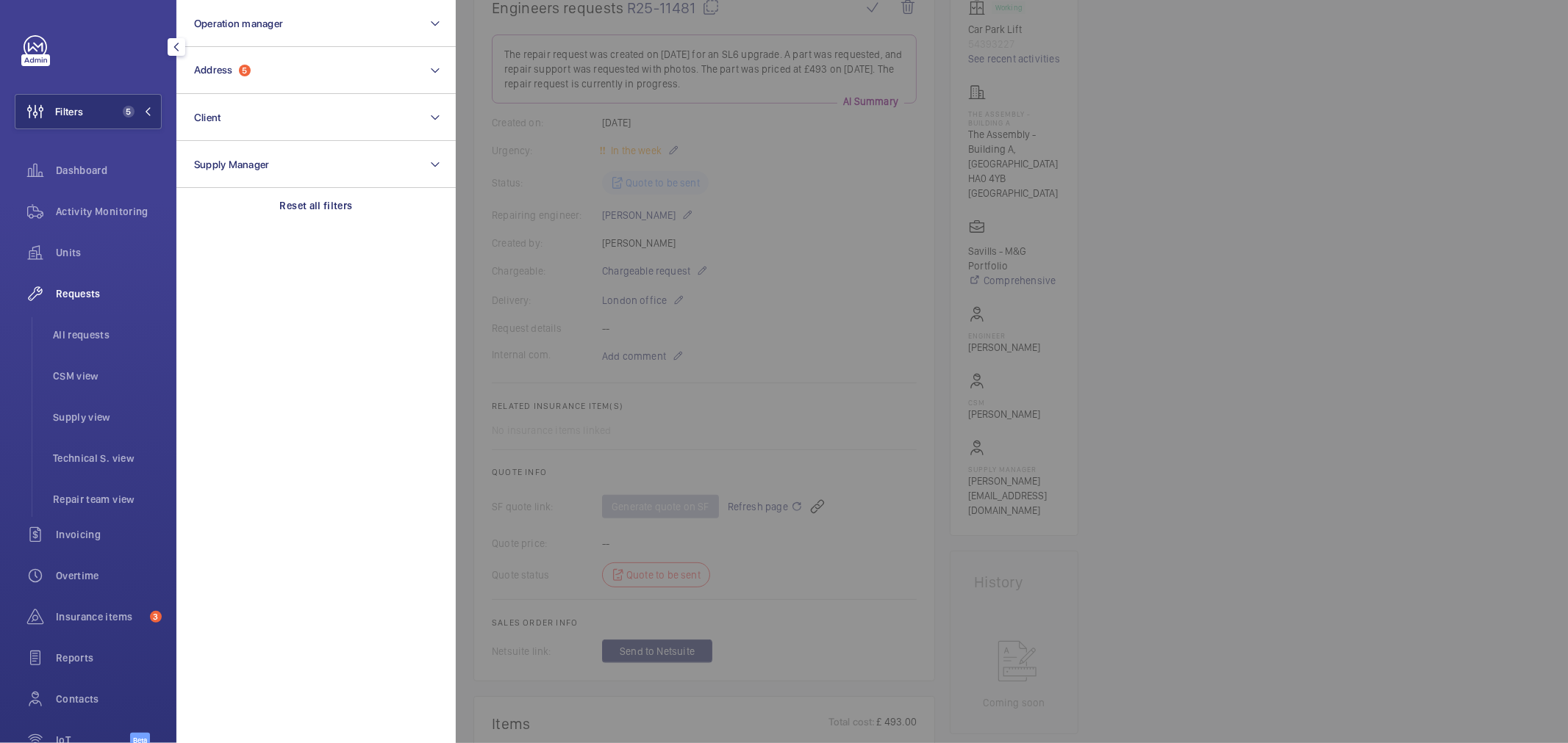
click at [125, 100] on button "Filters 5" at bounding box center [88, 111] width 147 height 35
click at [312, 51] on div "Requests list (17)" at bounding box center [262, 29] width 135 height 59
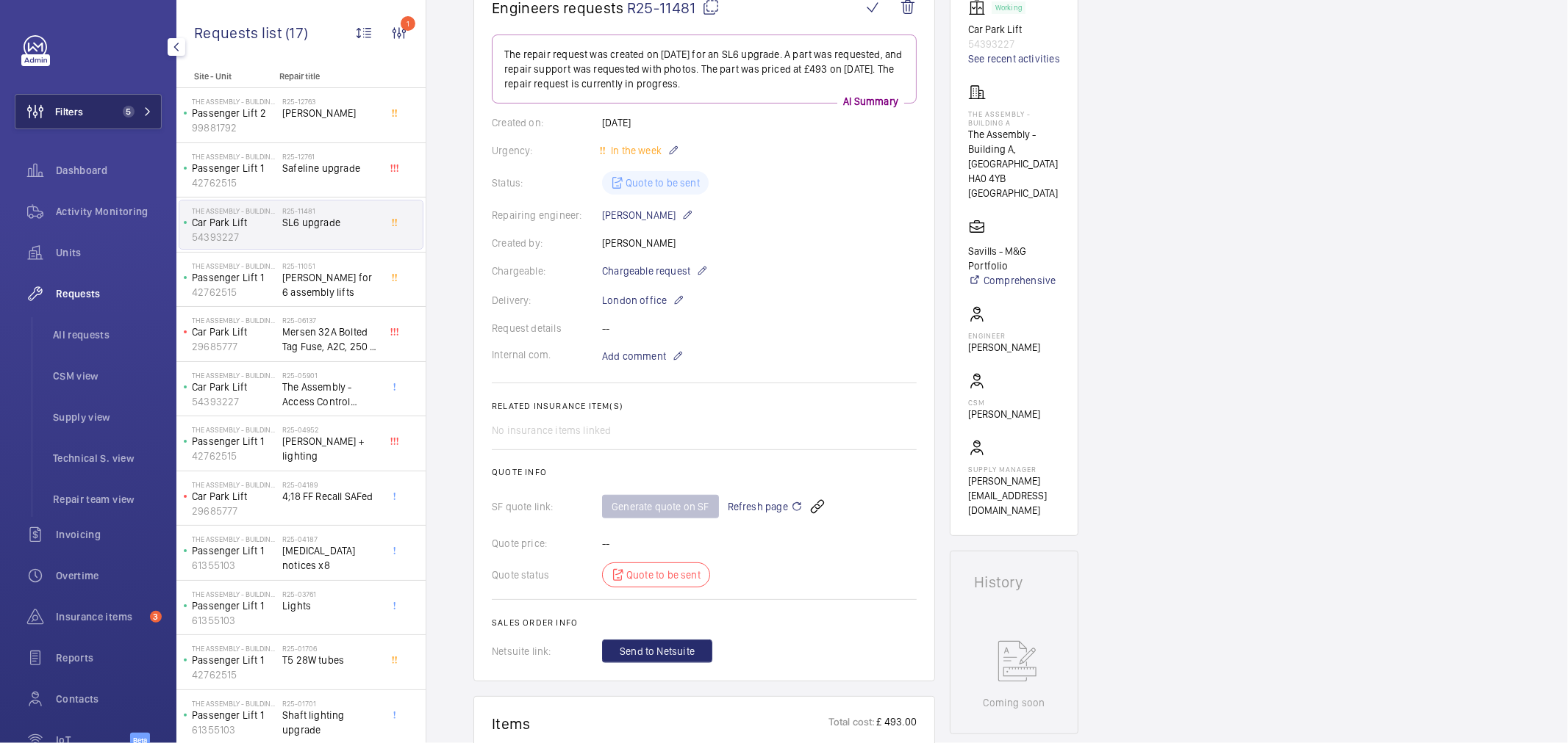
click at [107, 110] on button "Filters 5" at bounding box center [88, 111] width 147 height 35
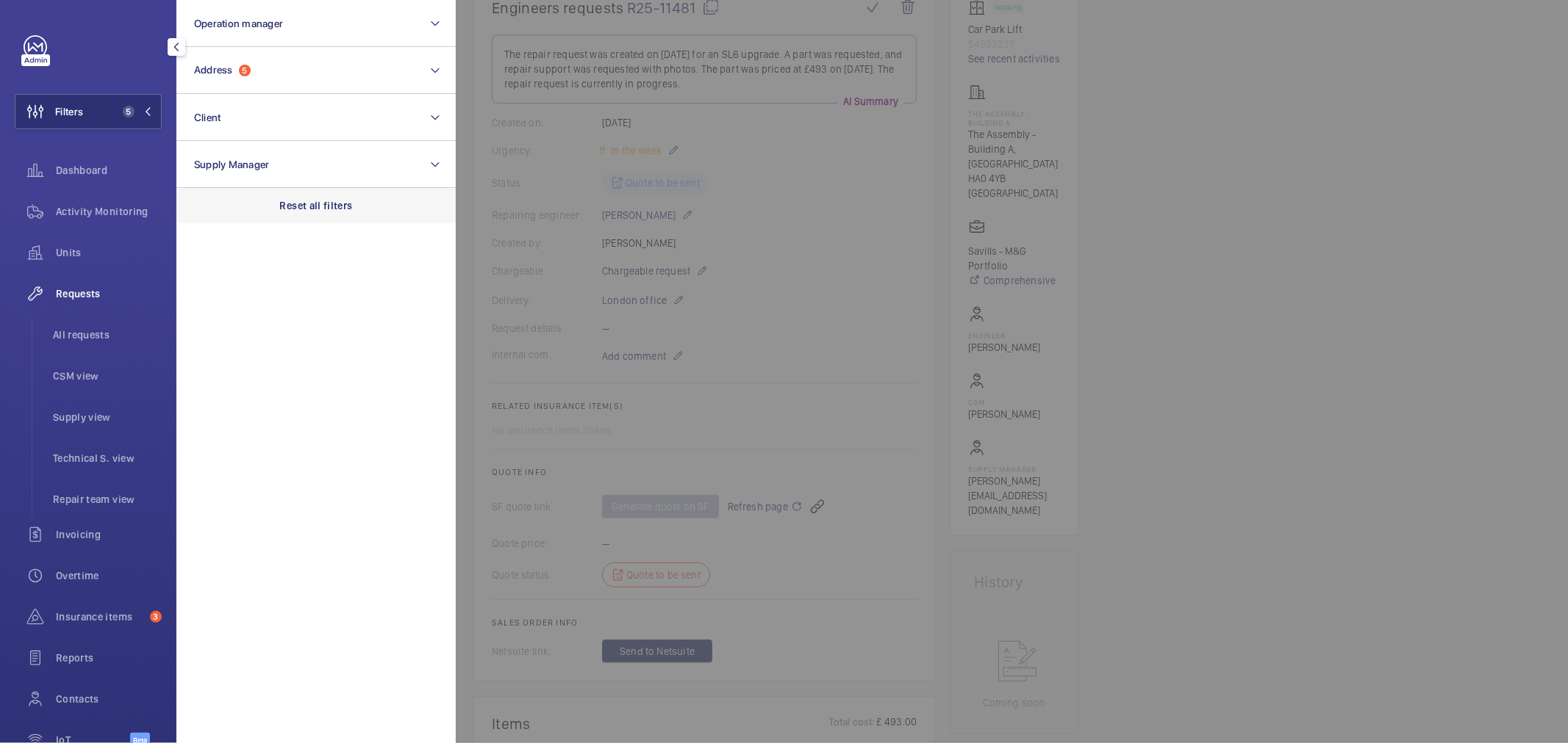
click at [299, 210] on p "Reset all filters" at bounding box center [317, 205] width 73 height 15
click at [288, 31] on button "Operation manager" at bounding box center [316, 24] width 279 height 47
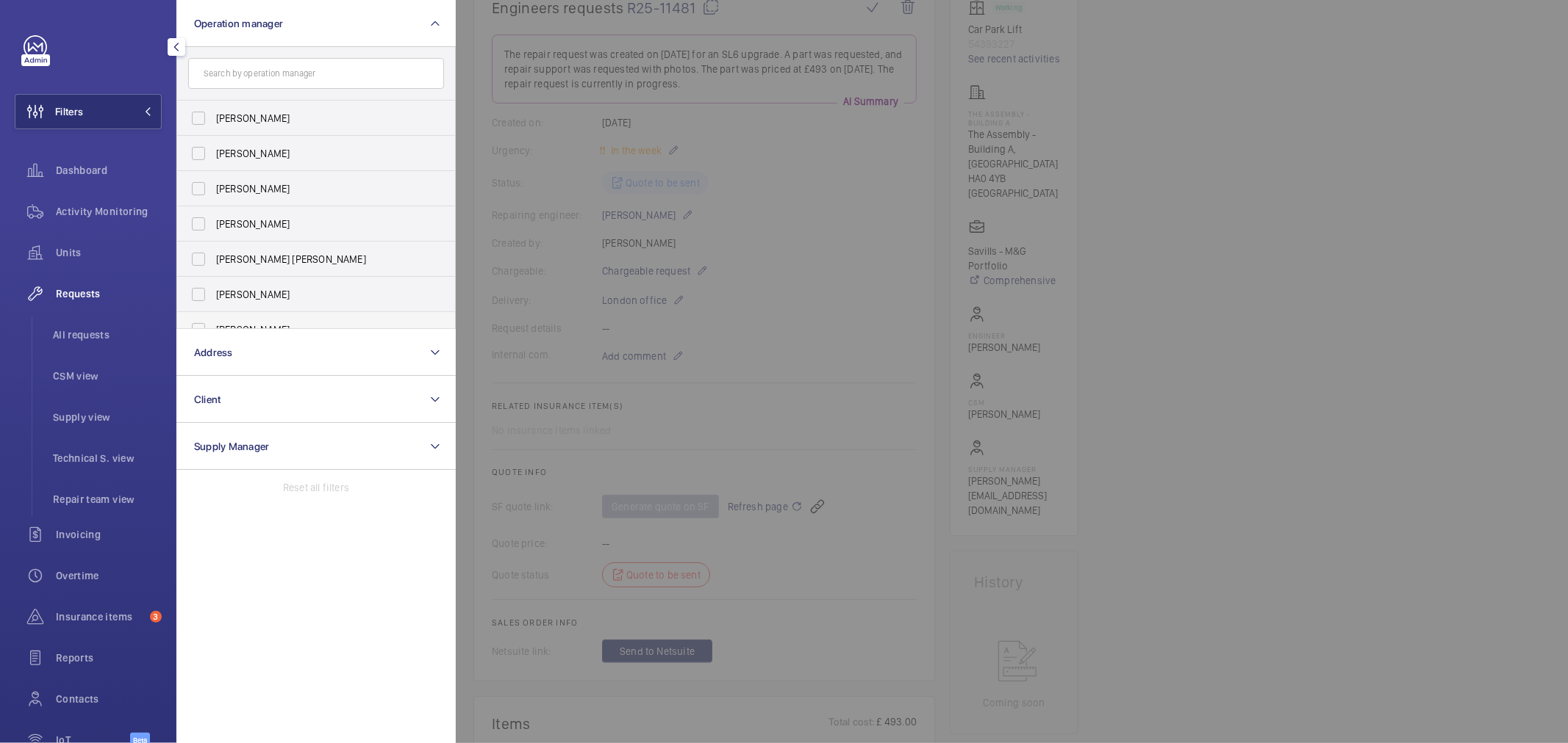
click at [247, 317] on label "[PERSON_NAME]" at bounding box center [305, 329] width 256 height 35
click at [213, 317] on input "[PERSON_NAME]" at bounding box center [198, 330] width 29 height 29
checkbox input "true"
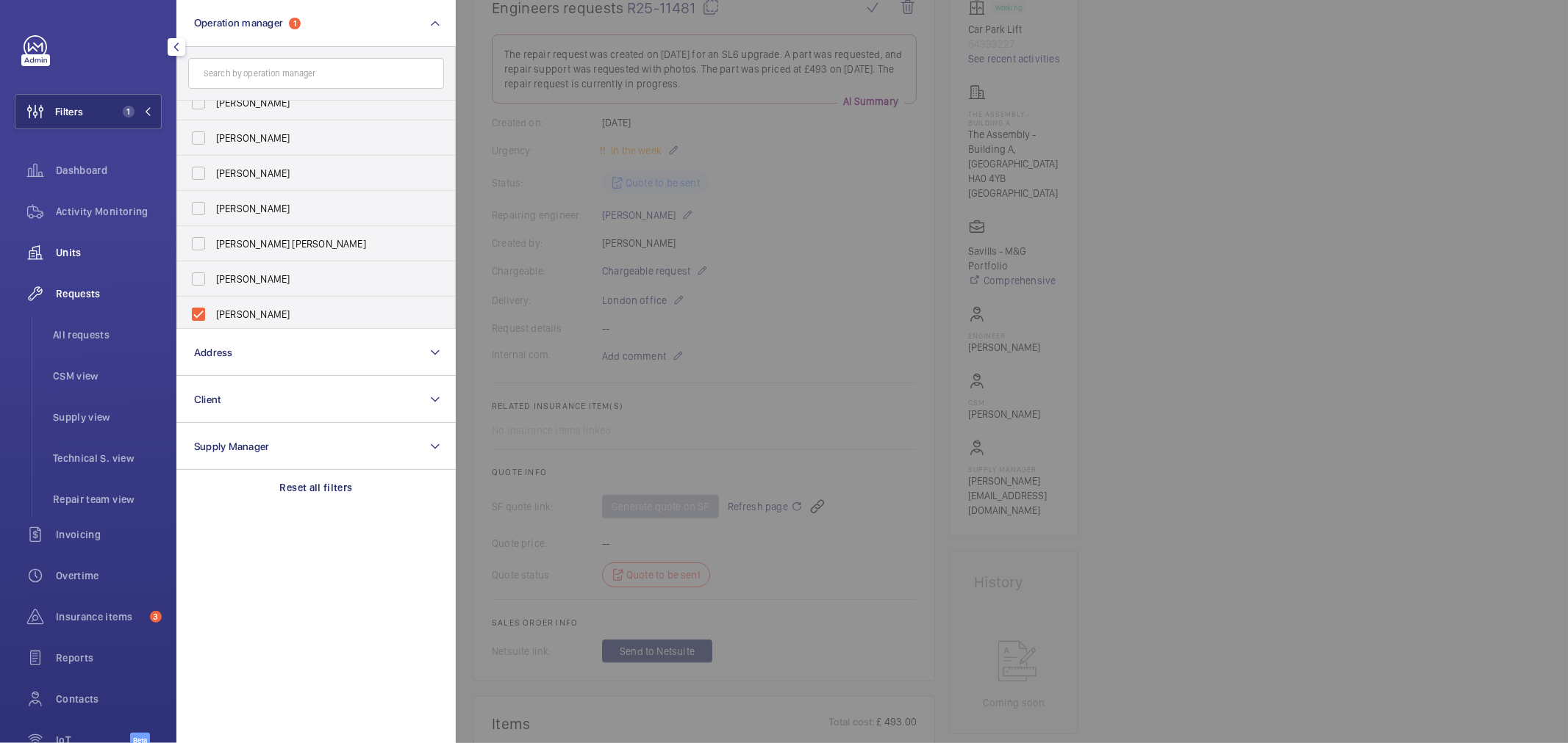
click at [75, 256] on span "Units" at bounding box center [109, 253] width 106 height 15
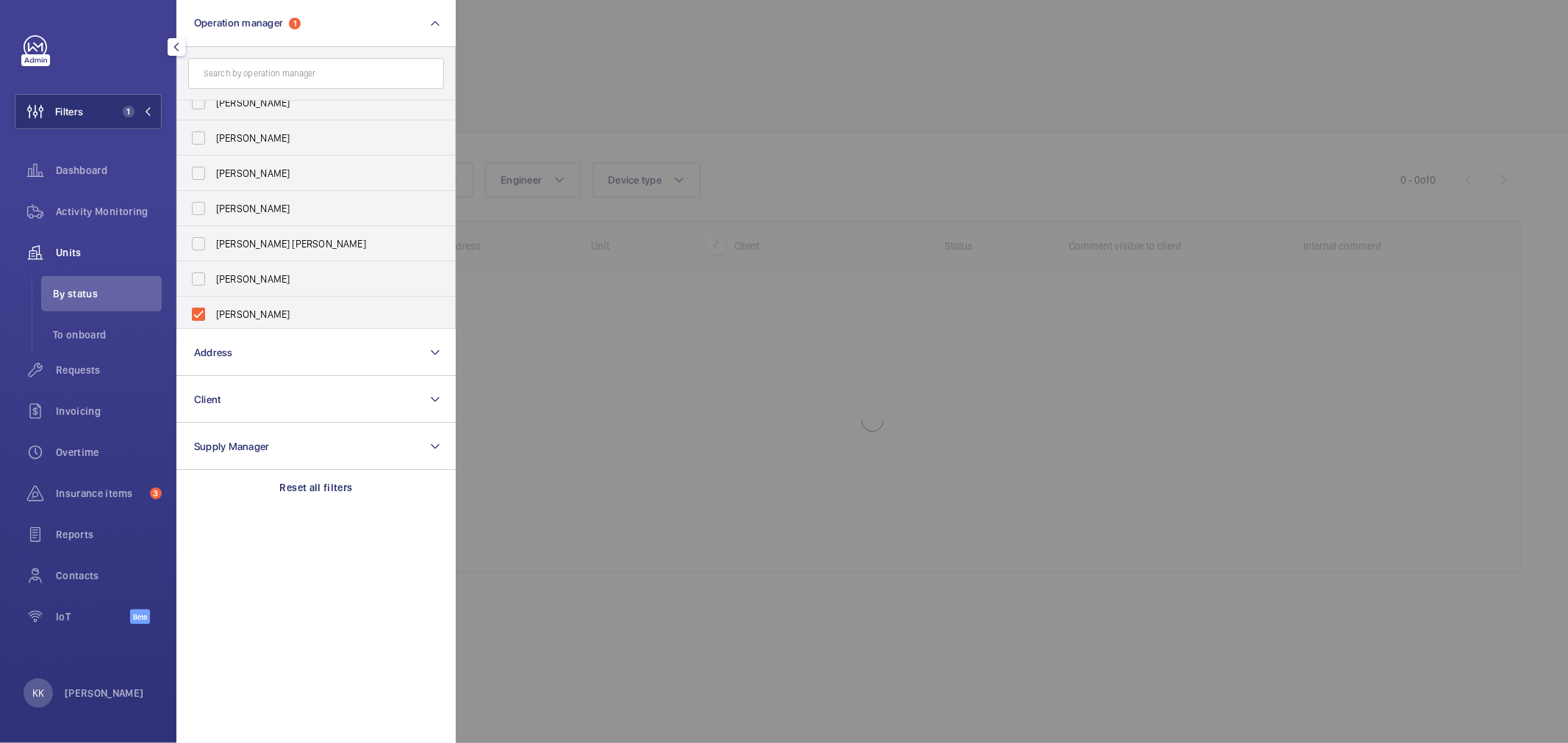
click at [1170, 451] on div at bounding box center [1240, 371] width 1568 height 743
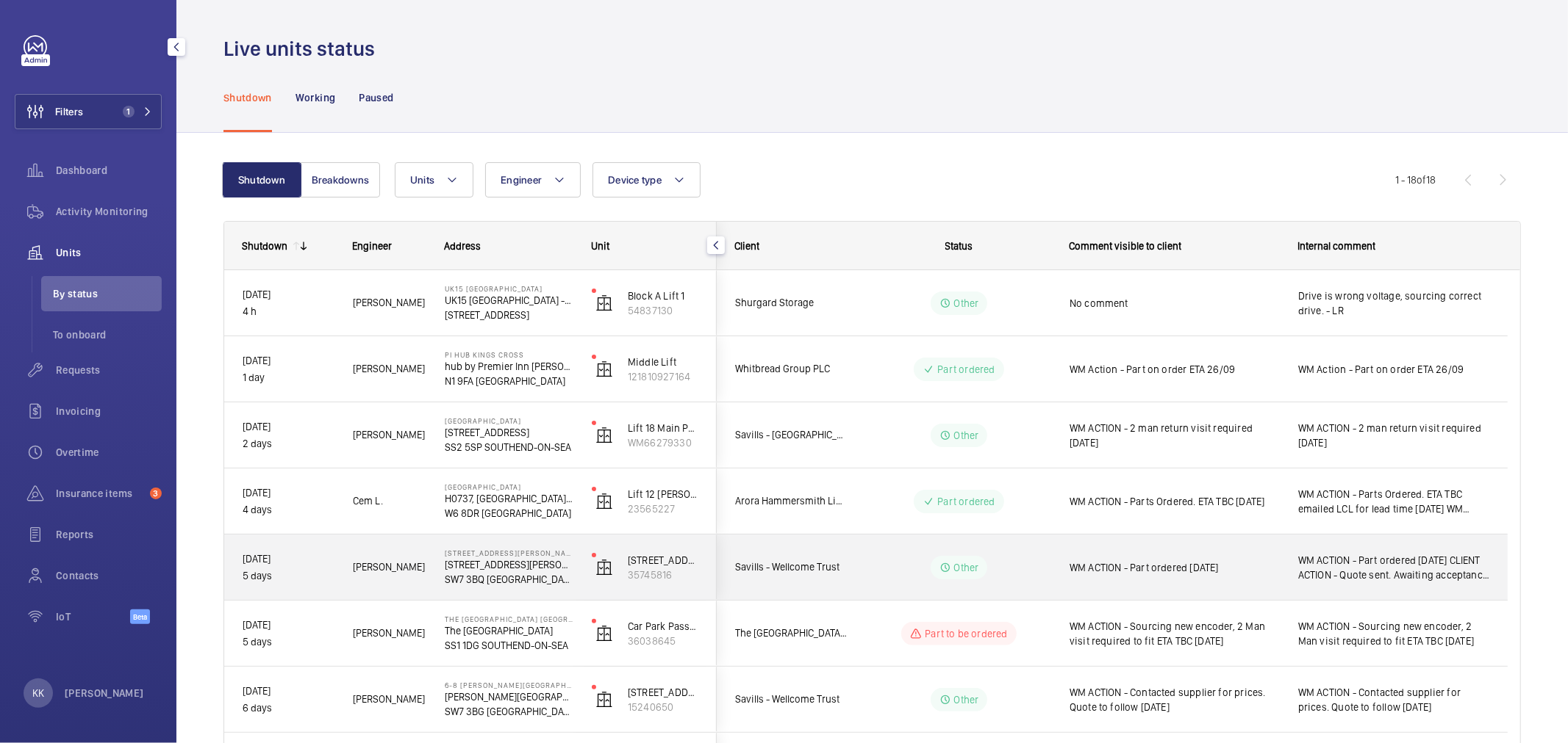
click at [1090, 574] on span "WM ACTION - Part ordered 24/09/25" at bounding box center [1174, 568] width 210 height 15
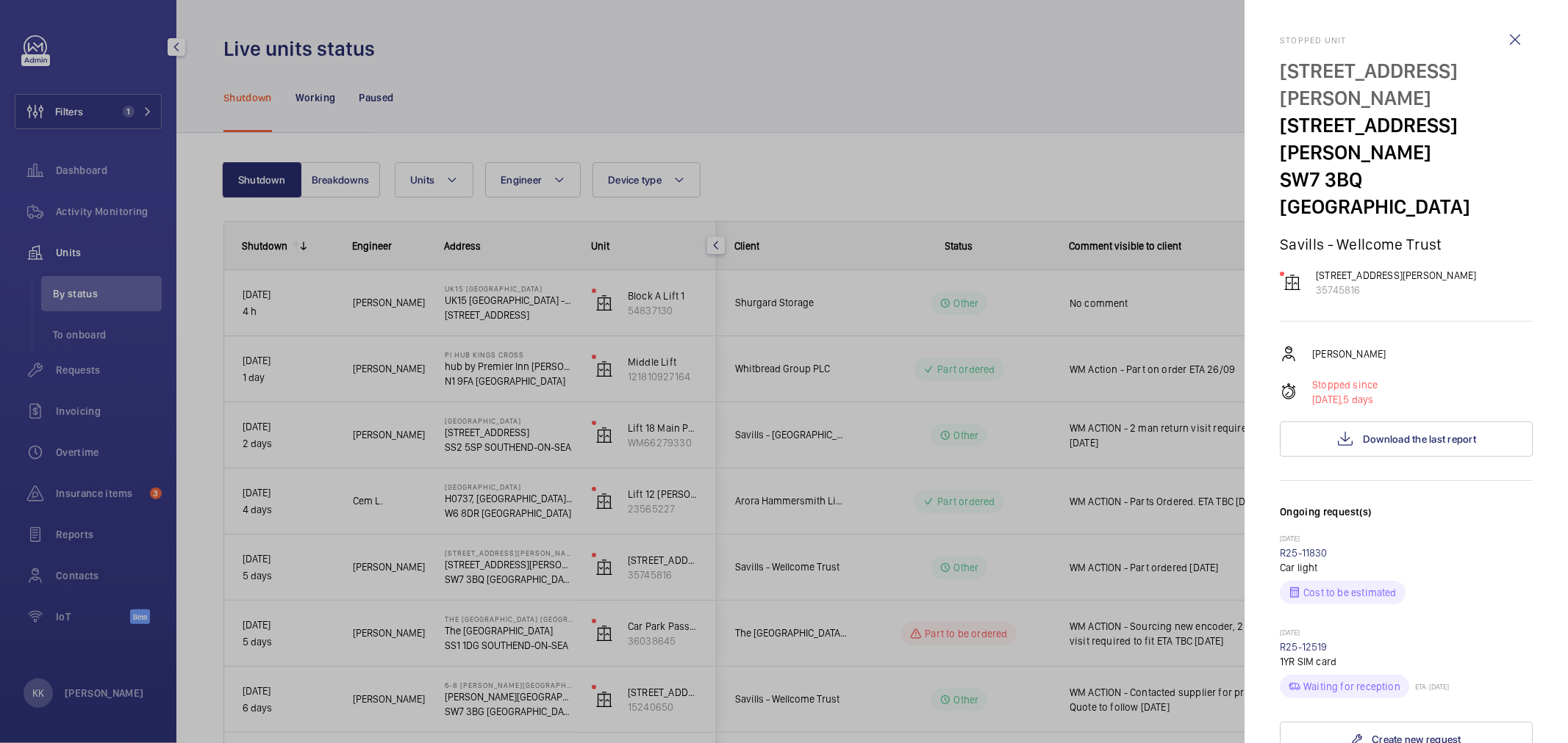
click at [1069, 184] on div at bounding box center [784, 371] width 1568 height 743
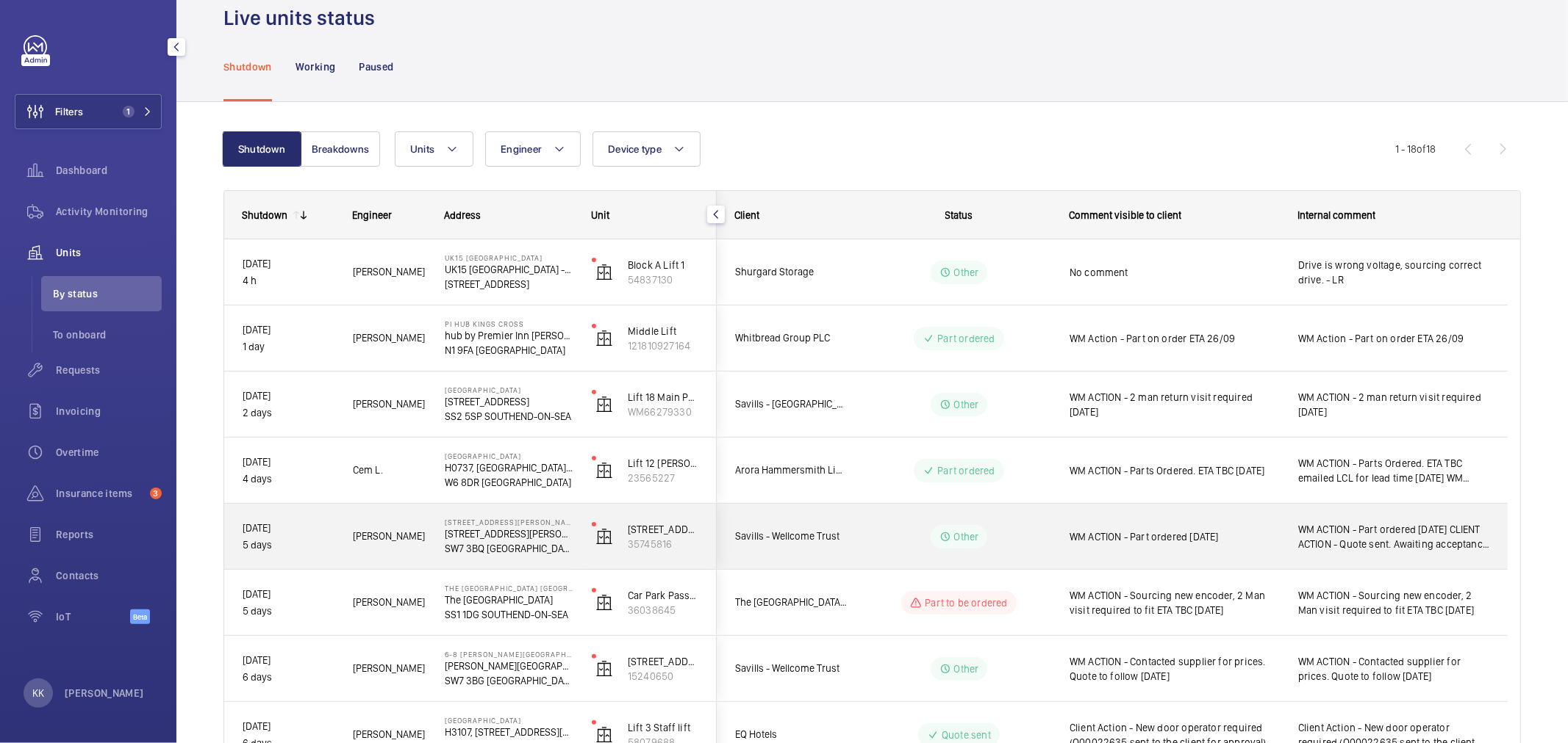
scroll to position [81, 0]
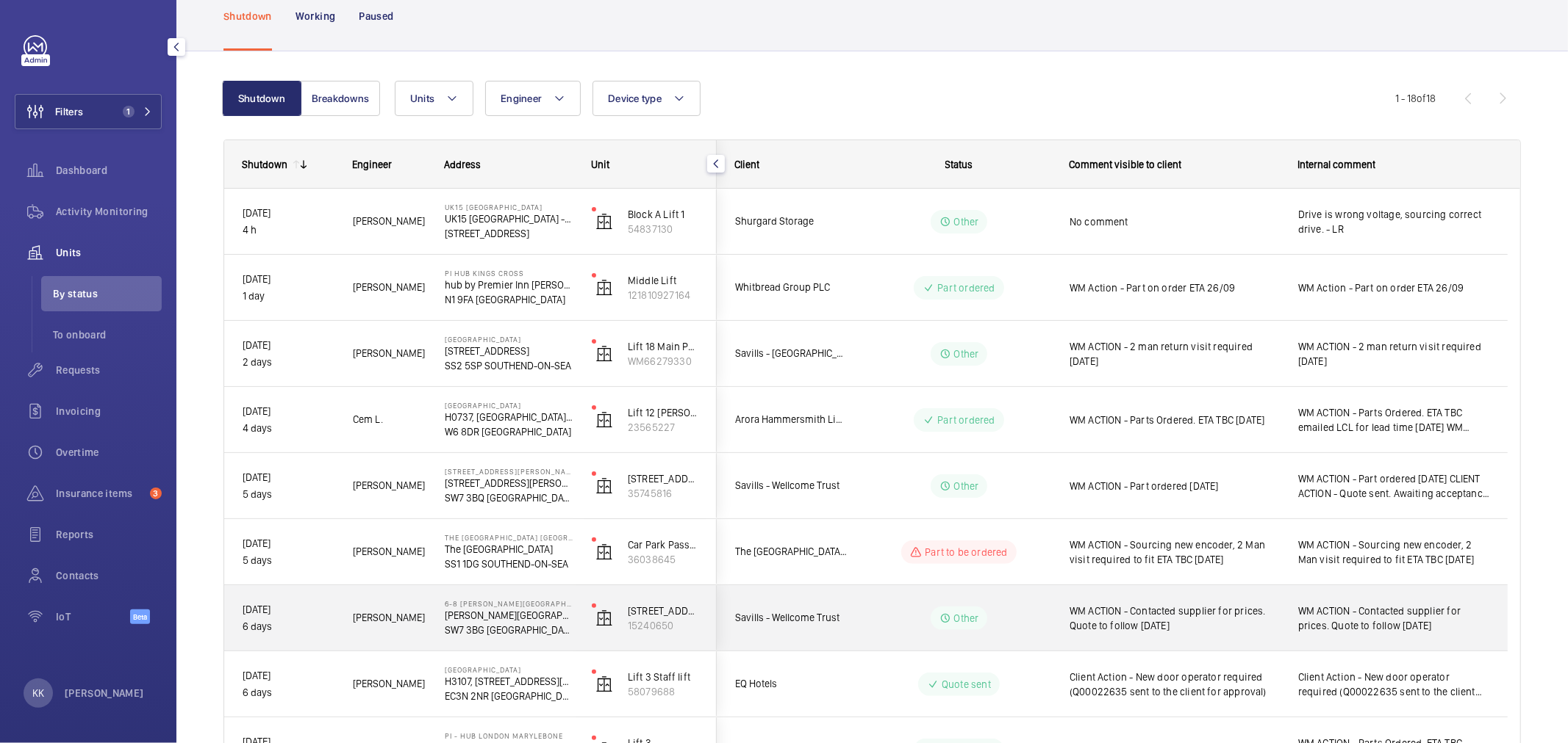
click at [1191, 604] on span "WM ACTION - Contacted supplier for prices. Quote to follow 19.09.25" at bounding box center [1174, 619] width 210 height 29
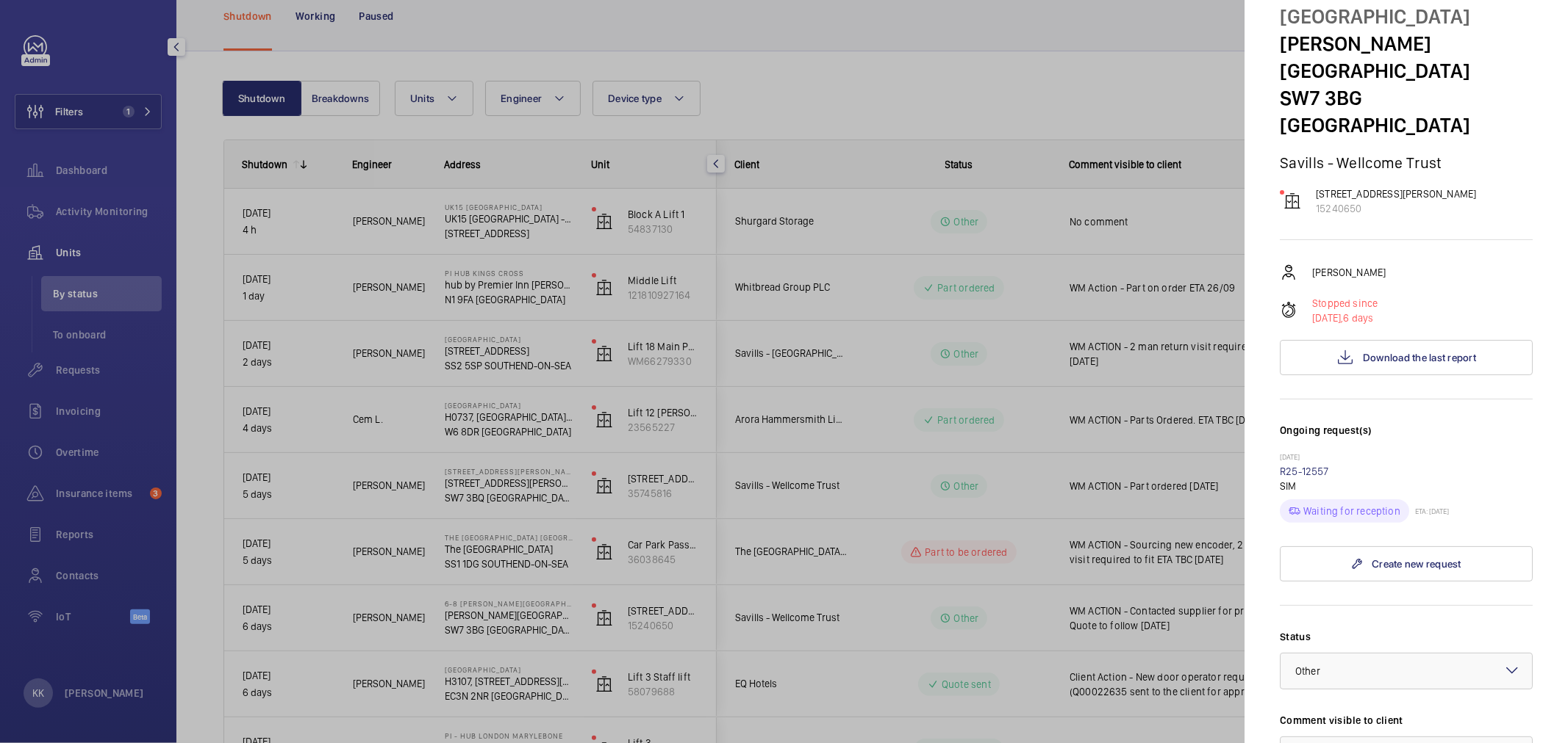
scroll to position [163, 0]
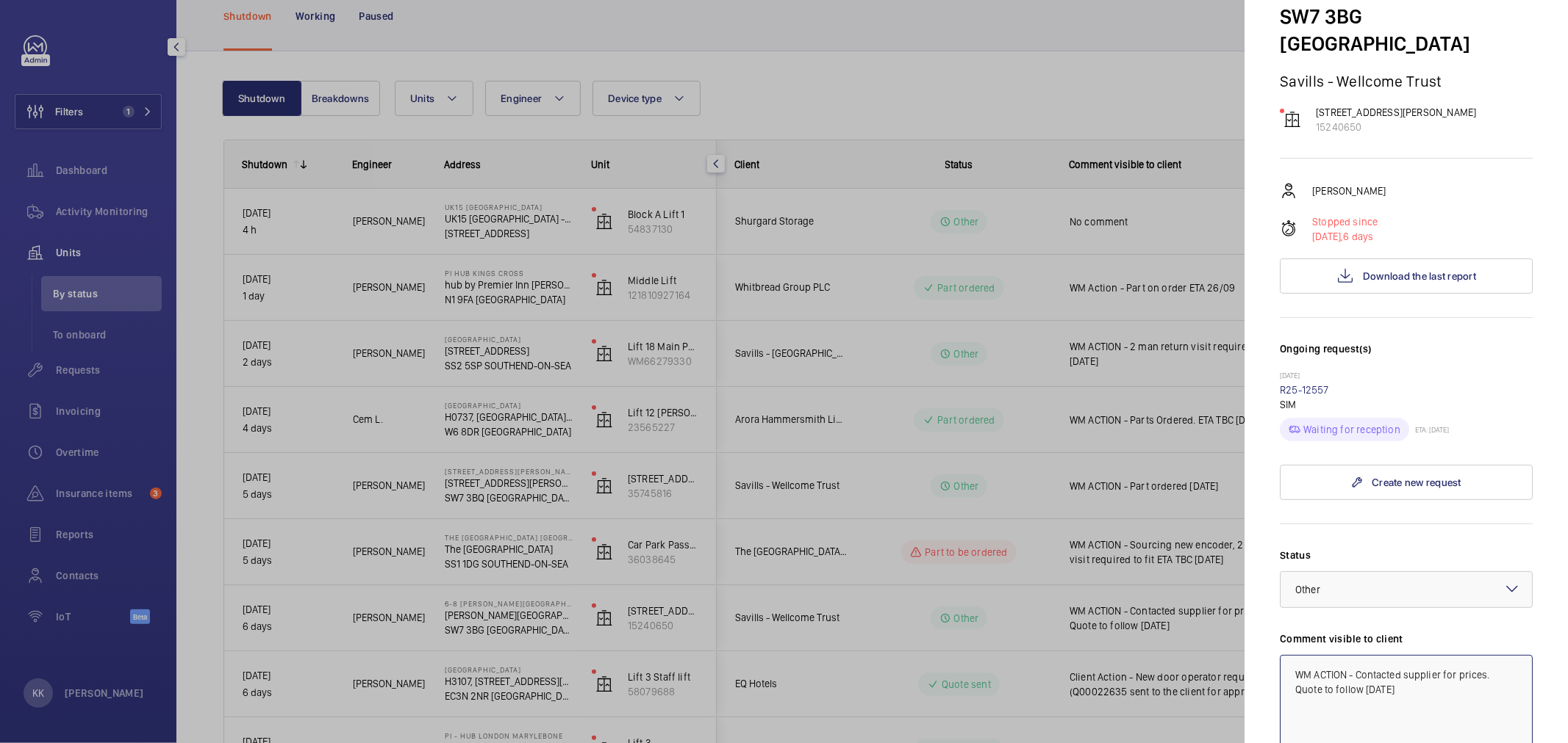
click at [1445, 655] on textarea "WM ACTION - Contacted supplier for prices. Quote to follow 19.09.25" at bounding box center [1406, 704] width 253 height 98
drag, startPoint x: 1449, startPoint y: 628, endPoint x: 1220, endPoint y: 566, distance: 237.2
click at [1220, 566] on mat-sidenav-container "Filters 1 Dashboard Activity Monitoring Units By status To onboard Requests Inv…" at bounding box center [784, 371] width 1568 height 743
click at [1335, 655] on textarea "WM Action - New SIM expected to be delivered 26/09" at bounding box center [1406, 704] width 253 height 98
drag, startPoint x: 1340, startPoint y: 612, endPoint x: 1267, endPoint y: 575, distance: 81.8
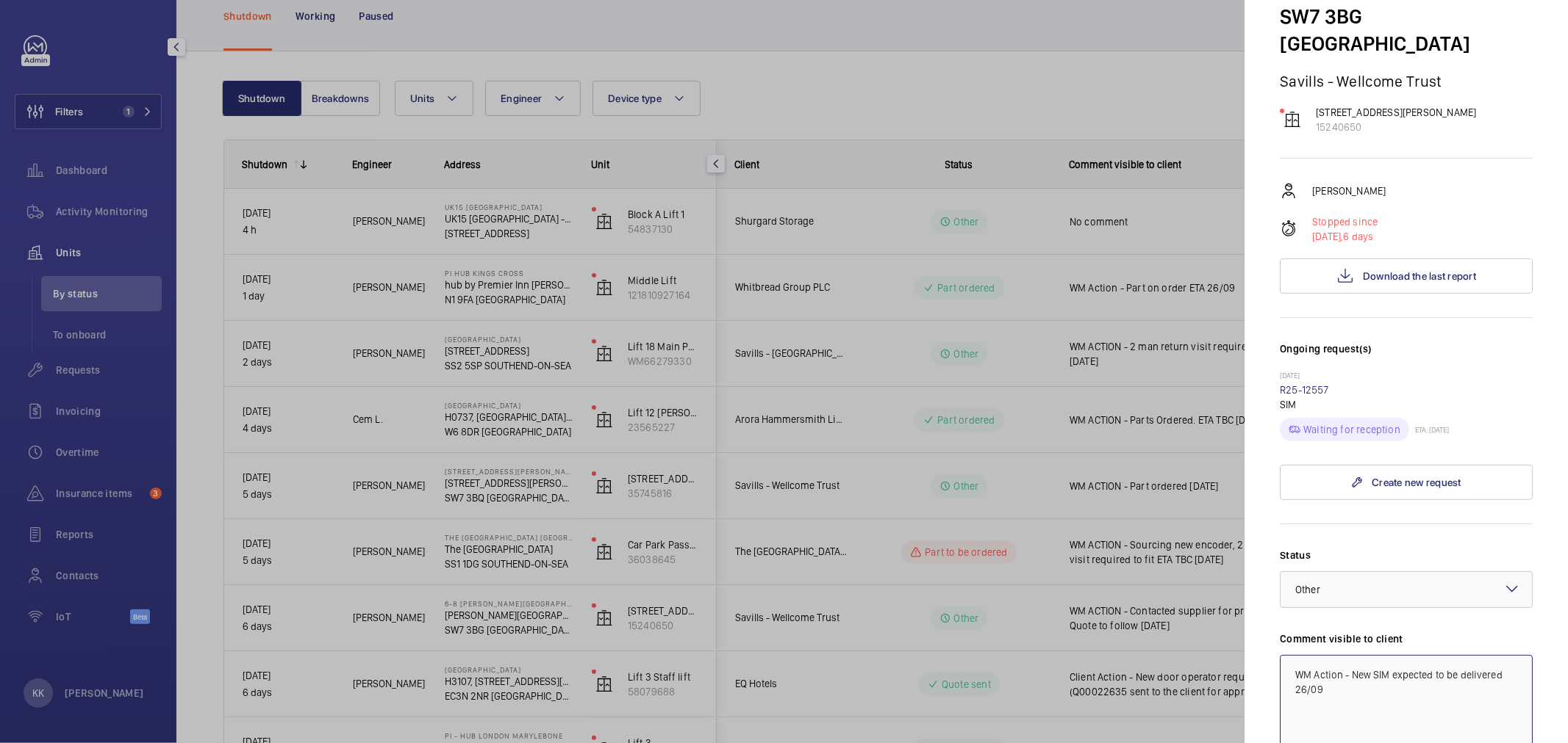
click at [1267, 575] on mat-sidenav "Stopped unit 6-8 Evelyn Gardens Evelyn Gardens SW7 3BG LONDON Savills - Wellcom…" at bounding box center [1406, 371] width 323 height 743
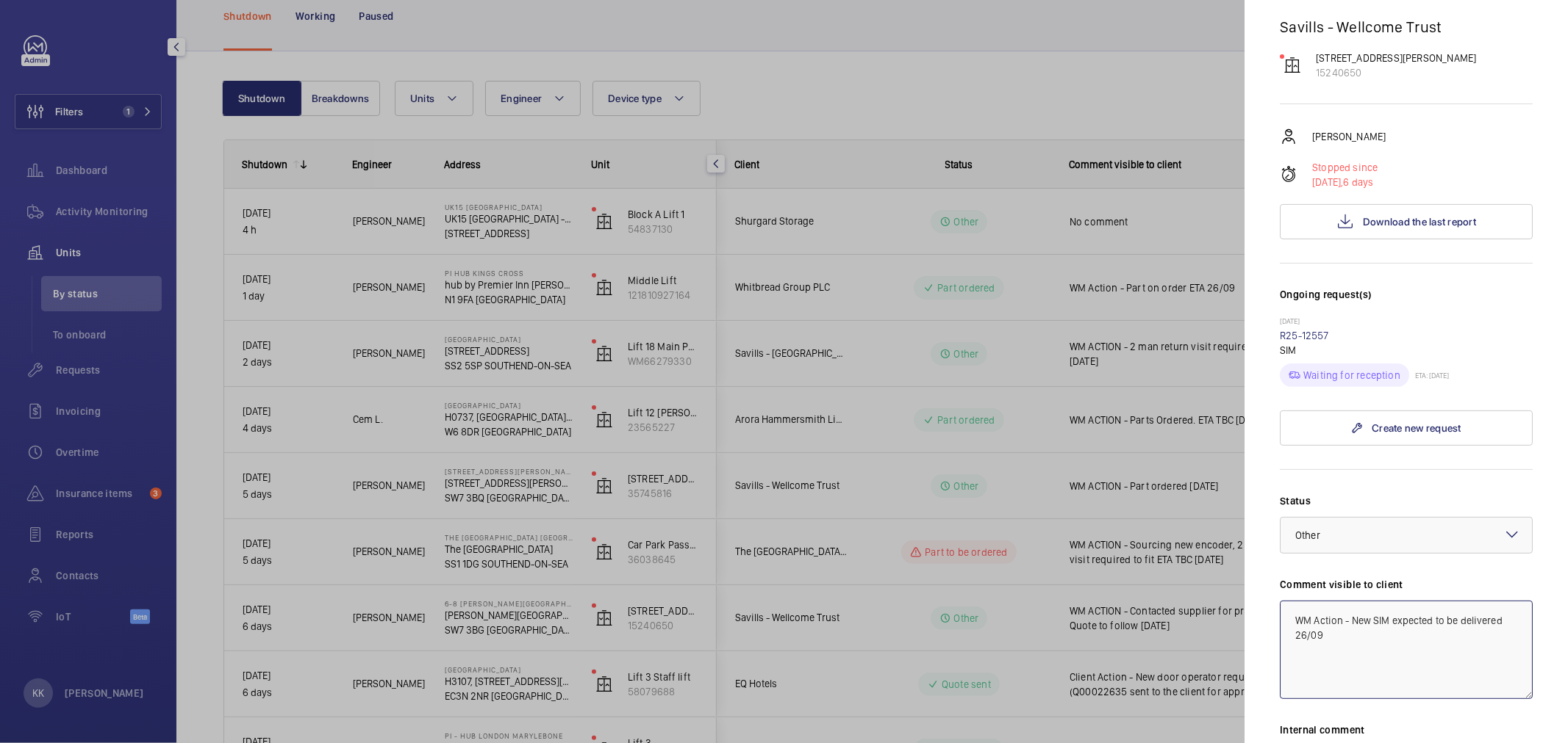
scroll to position [244, 0]
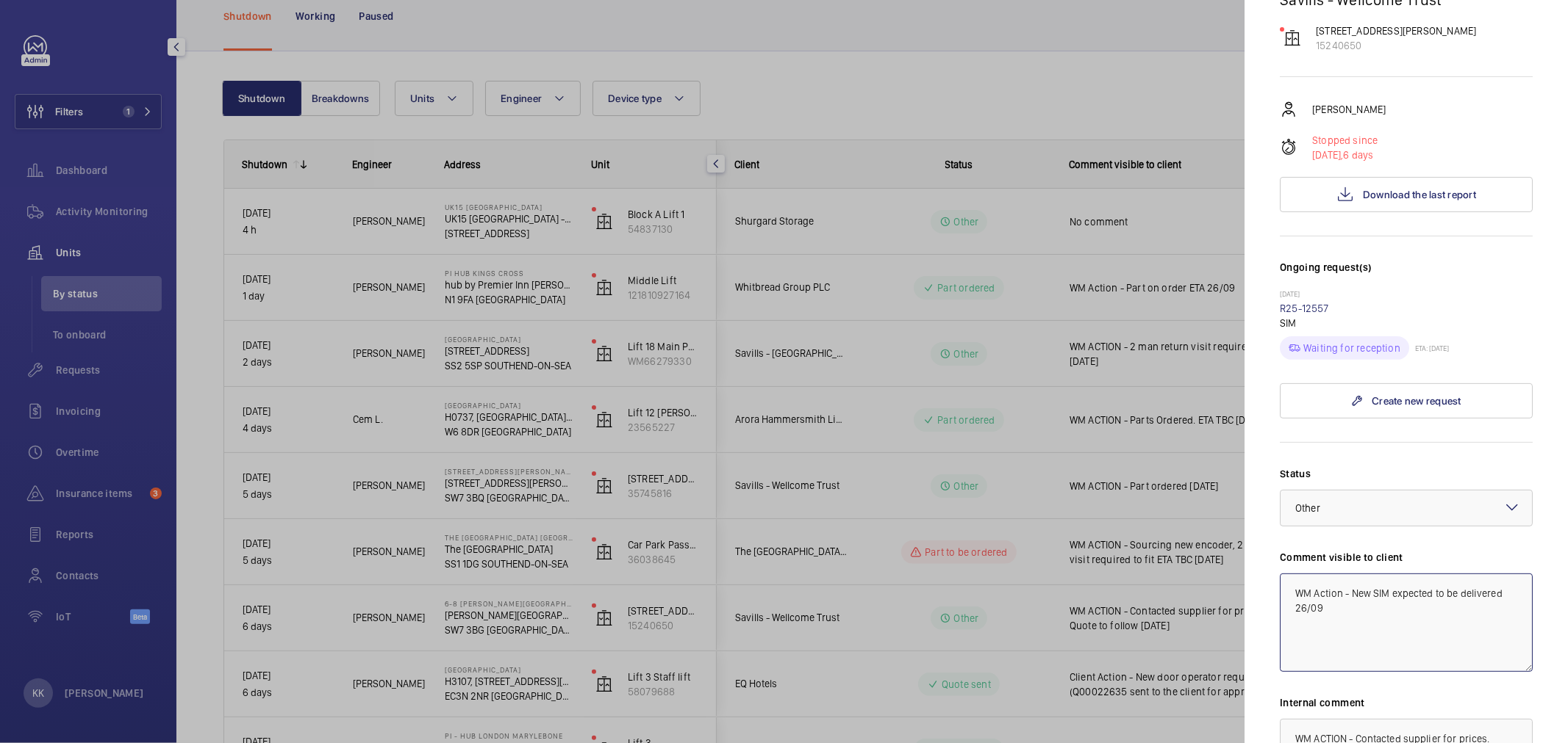
type textarea "WM Action - New SIM expected to be delivered 26/09"
drag, startPoint x: 1466, startPoint y: 695, endPoint x: 1142, endPoint y: 590, distance: 340.6
click at [1142, 590] on mat-sidenav-container "Filters 1 Dashboard Activity Monitoring Units By status To onboard Requests Inv…" at bounding box center [784, 371] width 1568 height 743
paste textarea "ction - New SIM expected to be delivered 26/09"
type textarea "WM Action - New SIM expected to be delivered 26/09"
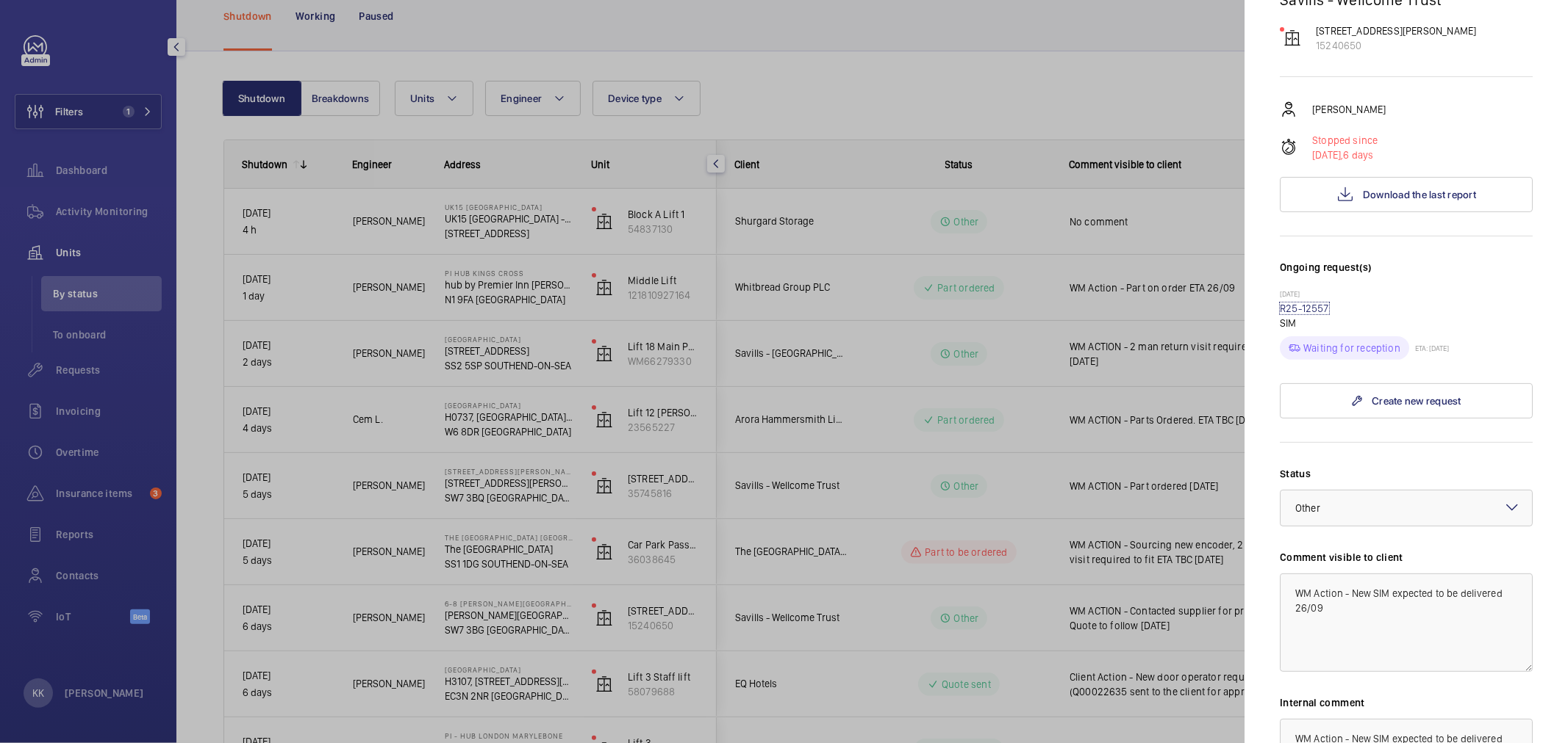
scroll to position [380, 0]
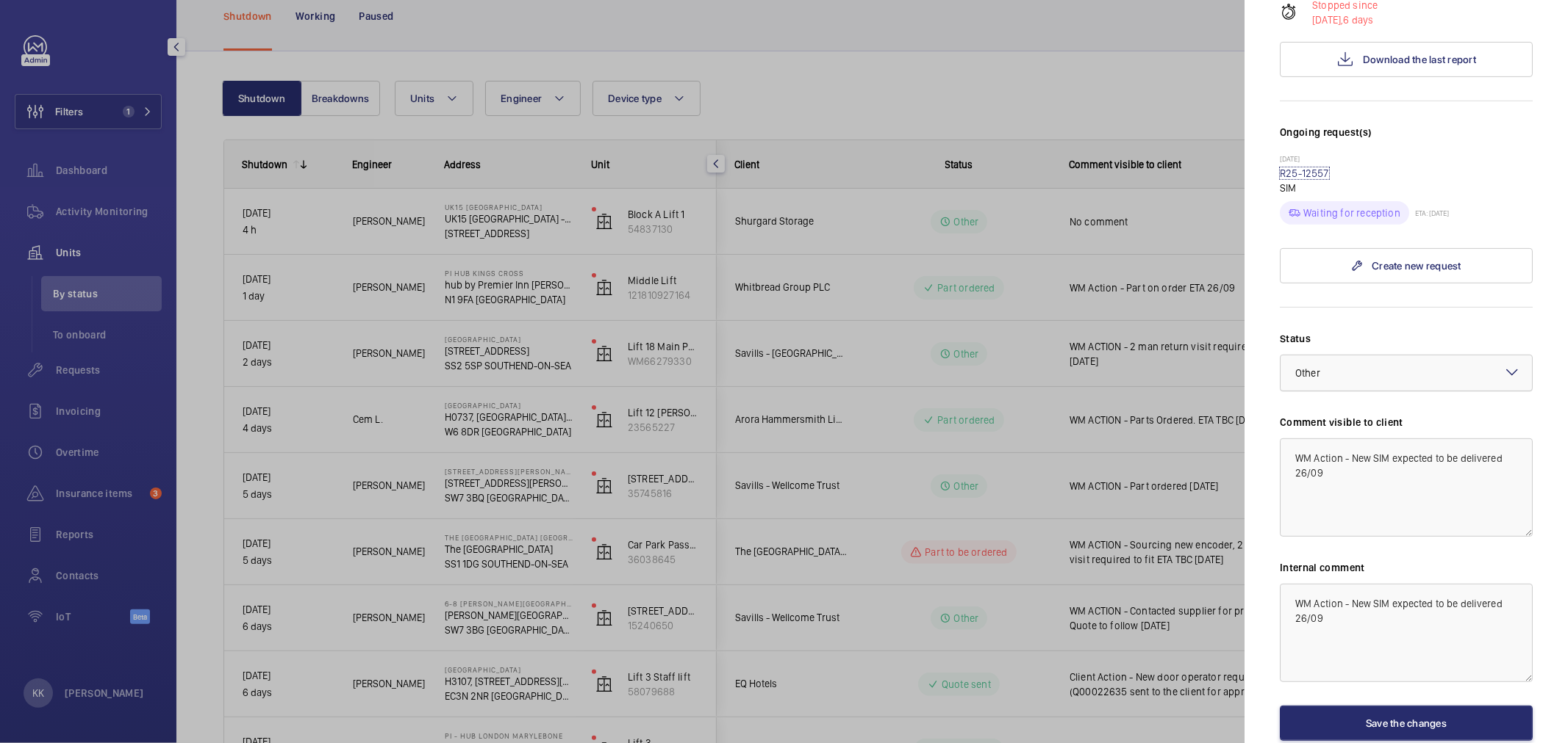
click at [1357, 356] on div at bounding box center [1406, 373] width 251 height 35
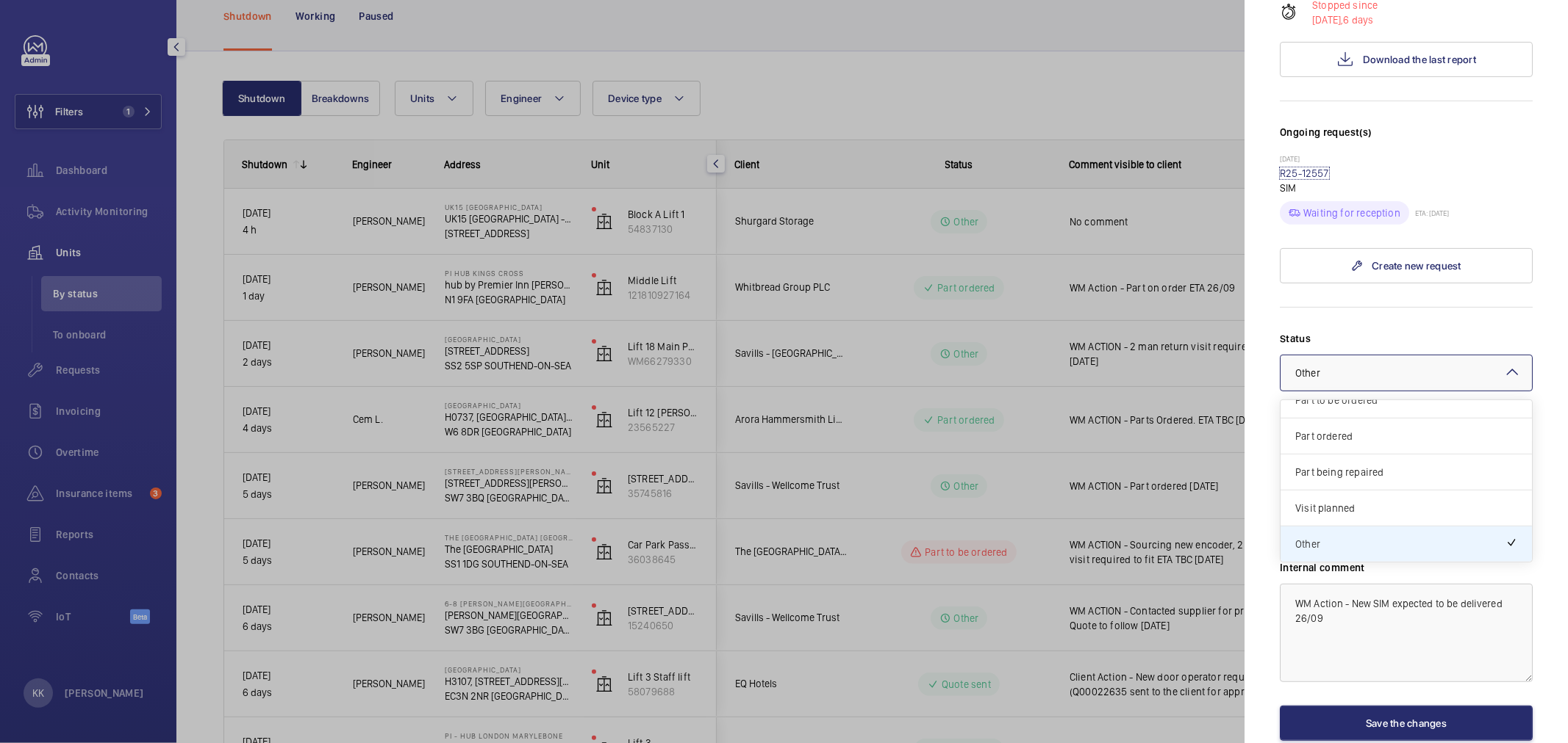
scroll to position [45, 0]
click at [1360, 438] on span "Quote accepted" at bounding box center [1406, 445] width 222 height 15
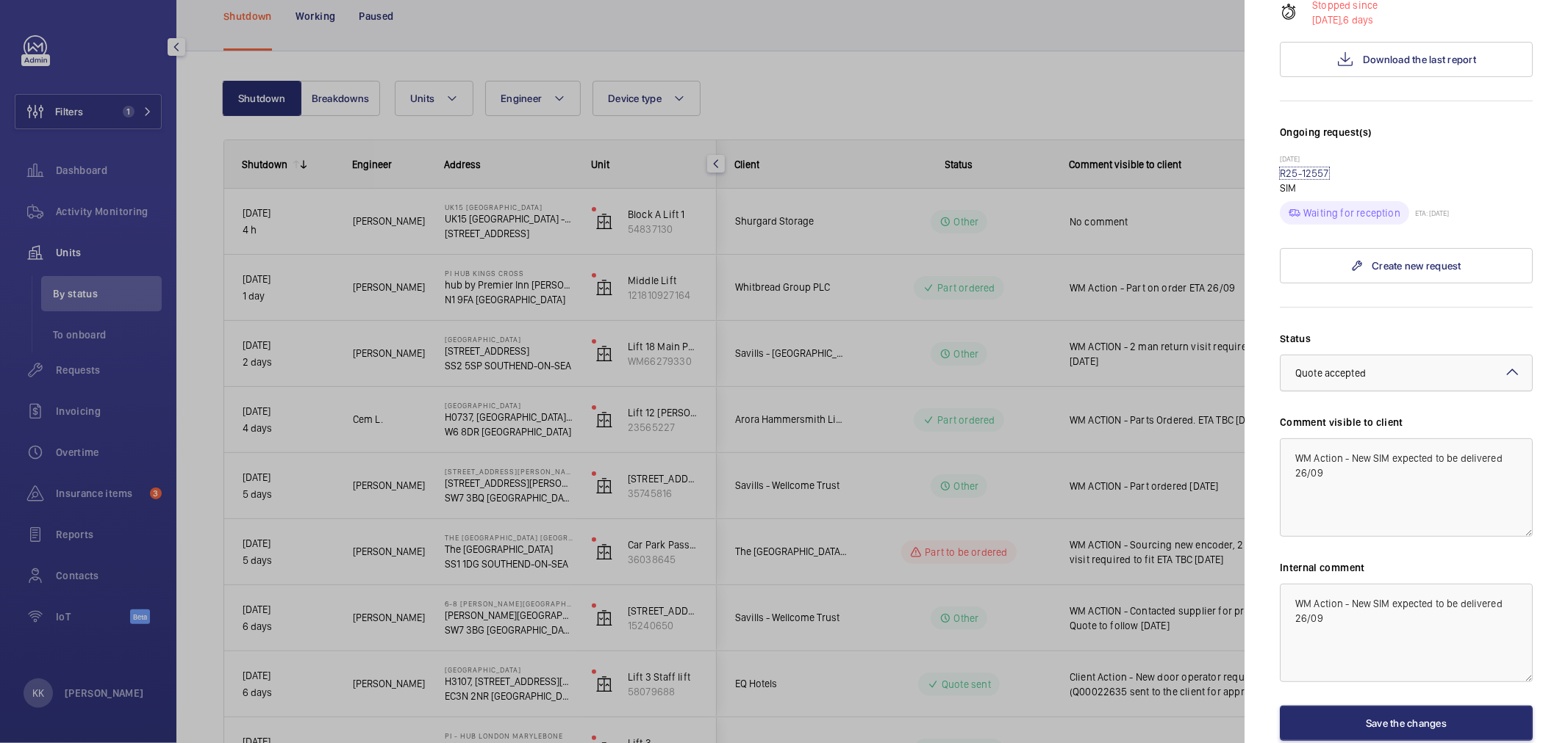
click at [1354, 367] on span "Quote accepted" at bounding box center [1330, 373] width 71 height 11
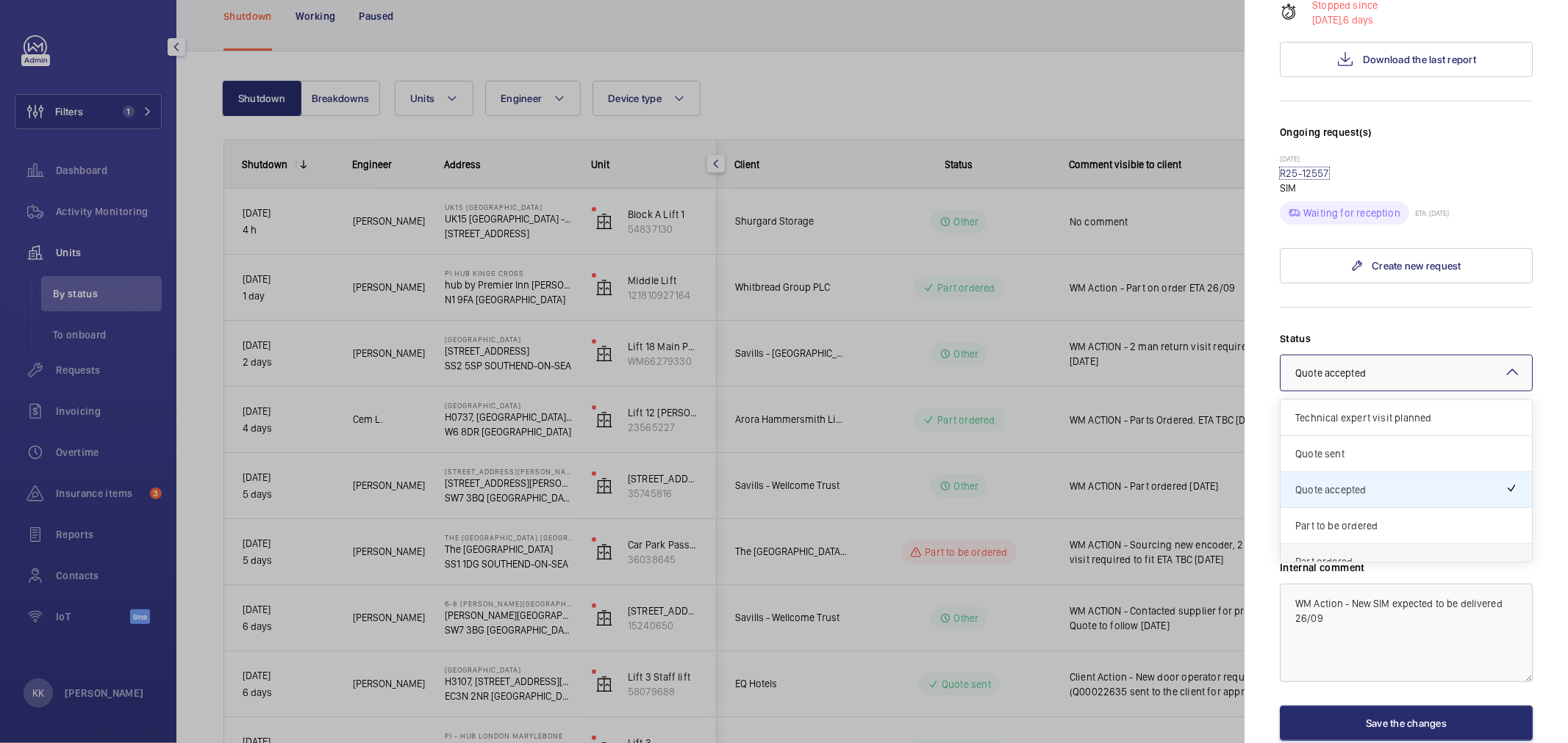
click at [1343, 555] on span "Part ordered" at bounding box center [1406, 562] width 222 height 15
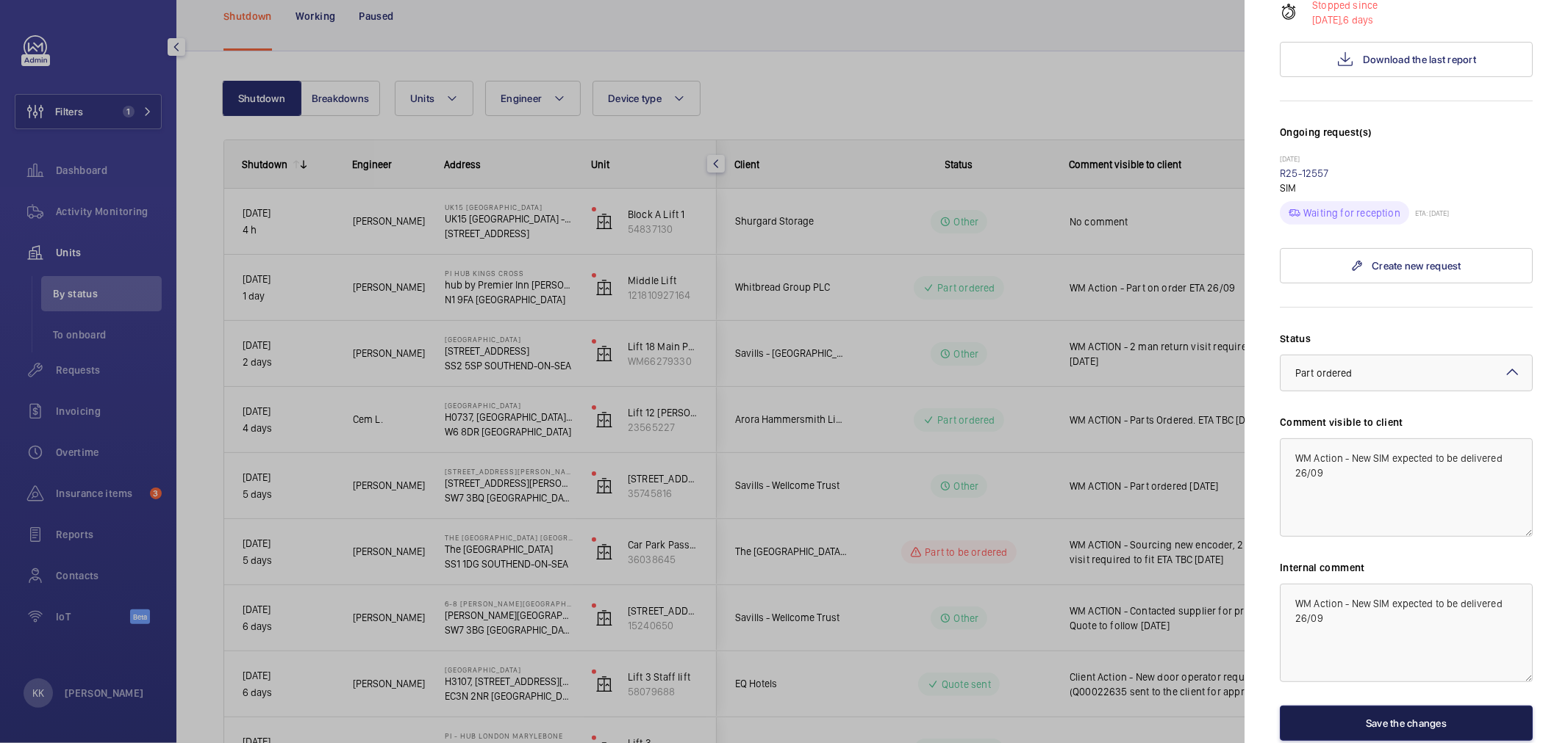
click at [1385, 706] on button "Save the changes" at bounding box center [1406, 723] width 253 height 35
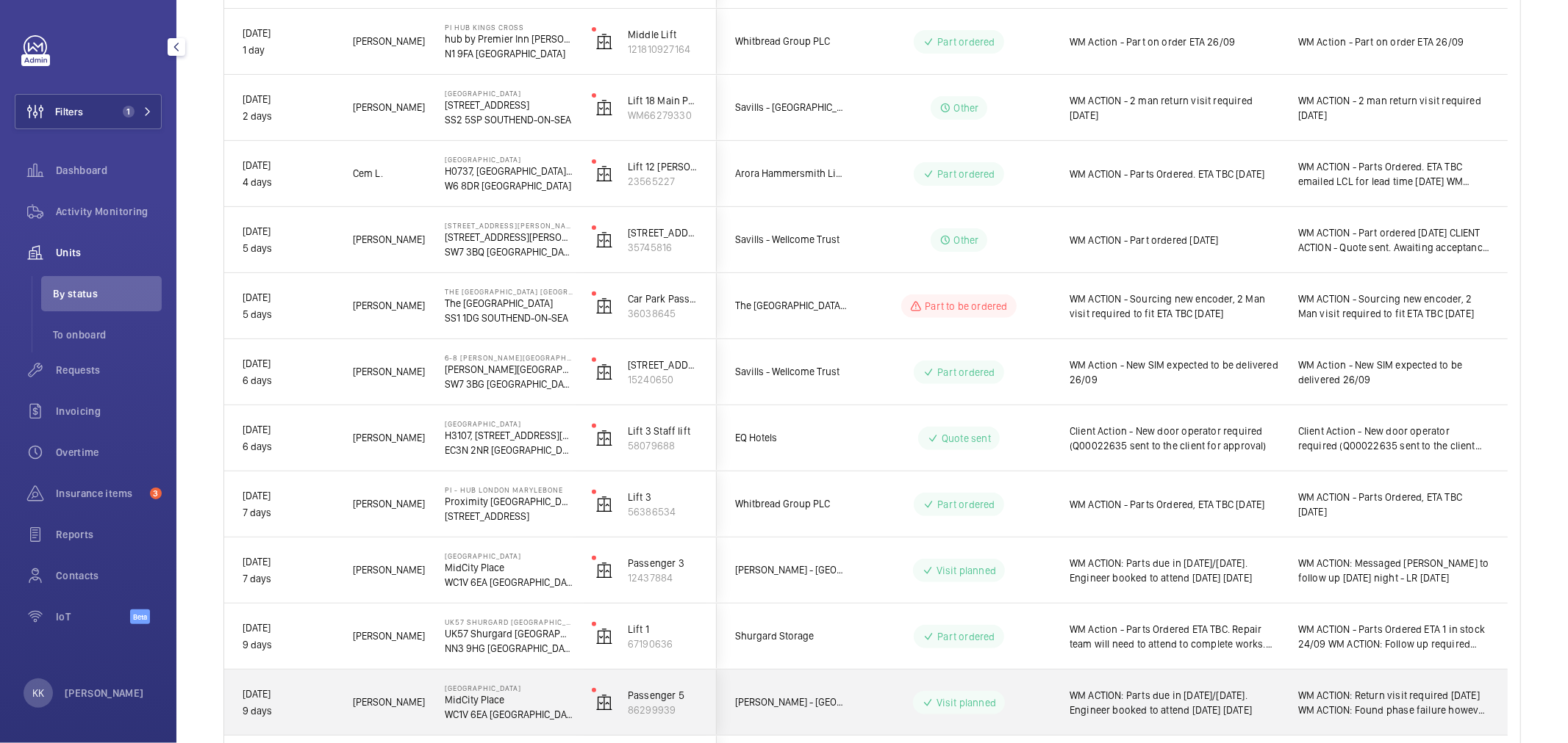
scroll to position [326, 0]
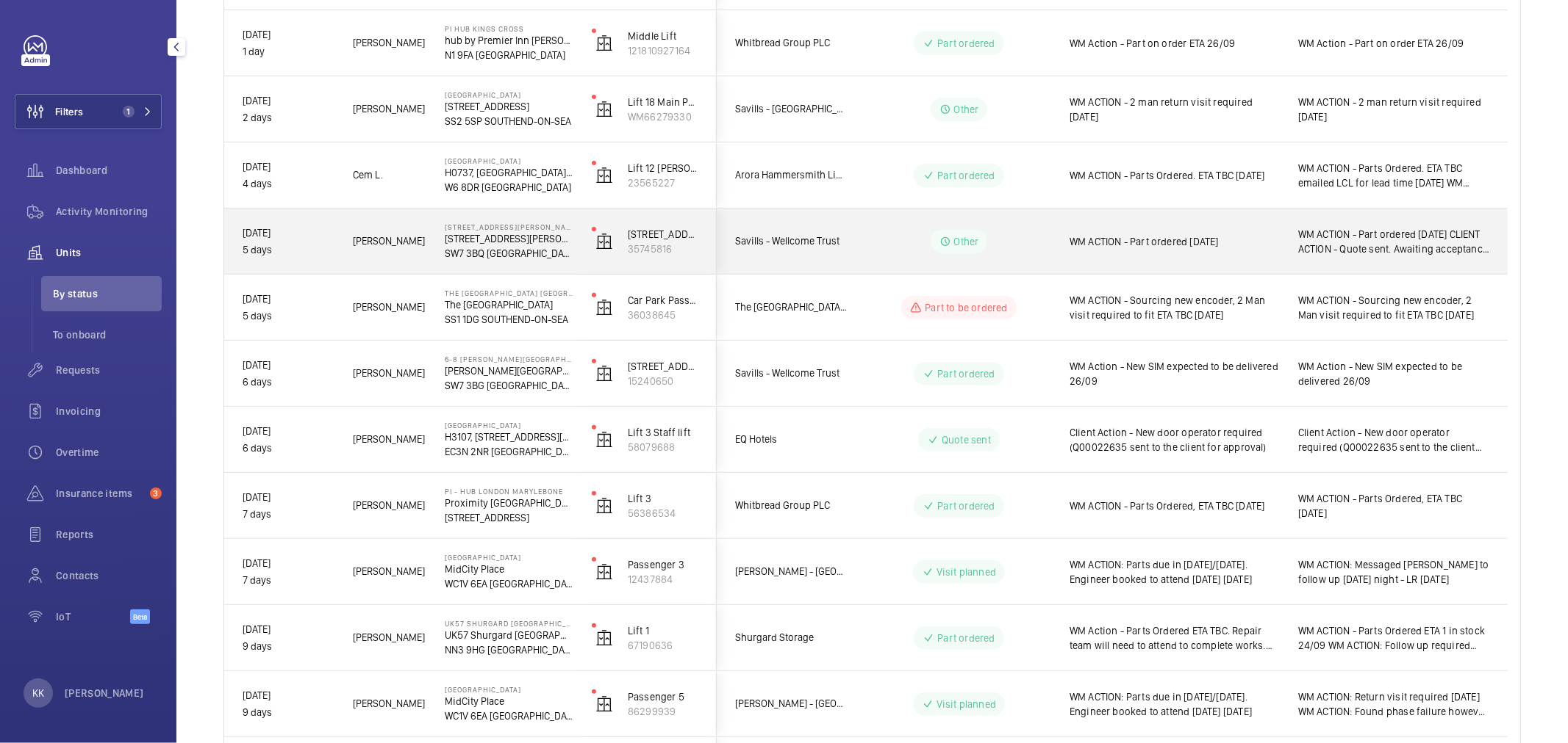
click at [1107, 245] on span "WM ACTION - Part ordered 24/09/25" at bounding box center [1174, 242] width 210 height 15
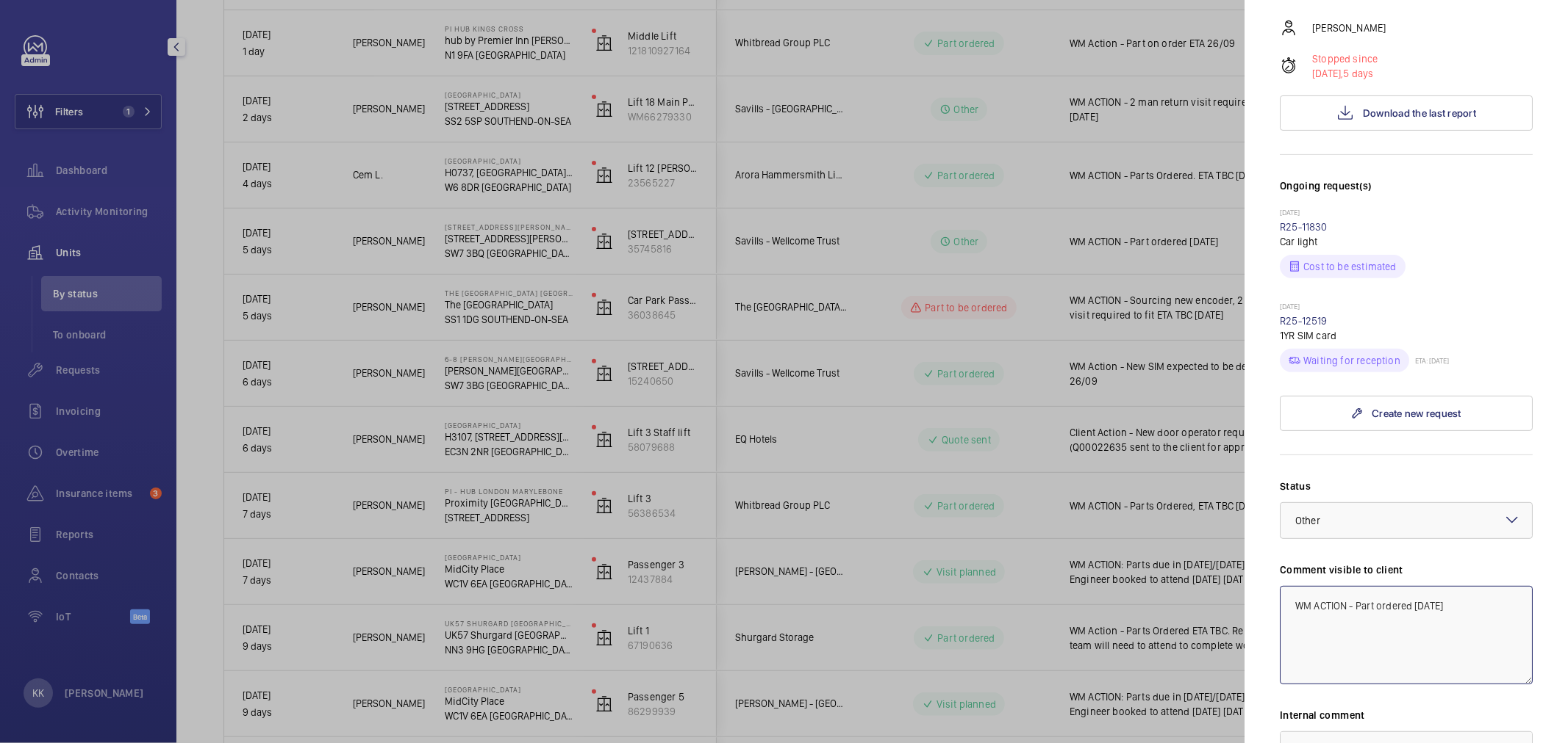
drag, startPoint x: 1488, startPoint y: 542, endPoint x: 1182, endPoint y: 529, distance: 306.3
click at [1182, 529] on mat-sidenav-container "Filters 1 Dashboard Activity Monitoring Units By status To onboard Requests Inv…" at bounding box center [784, 371] width 1568 height 743
paste textarea "ction - New SIM expected to be delivered 26/09"
type textarea "WM Action - New SIM expected to be delivered 26/09"
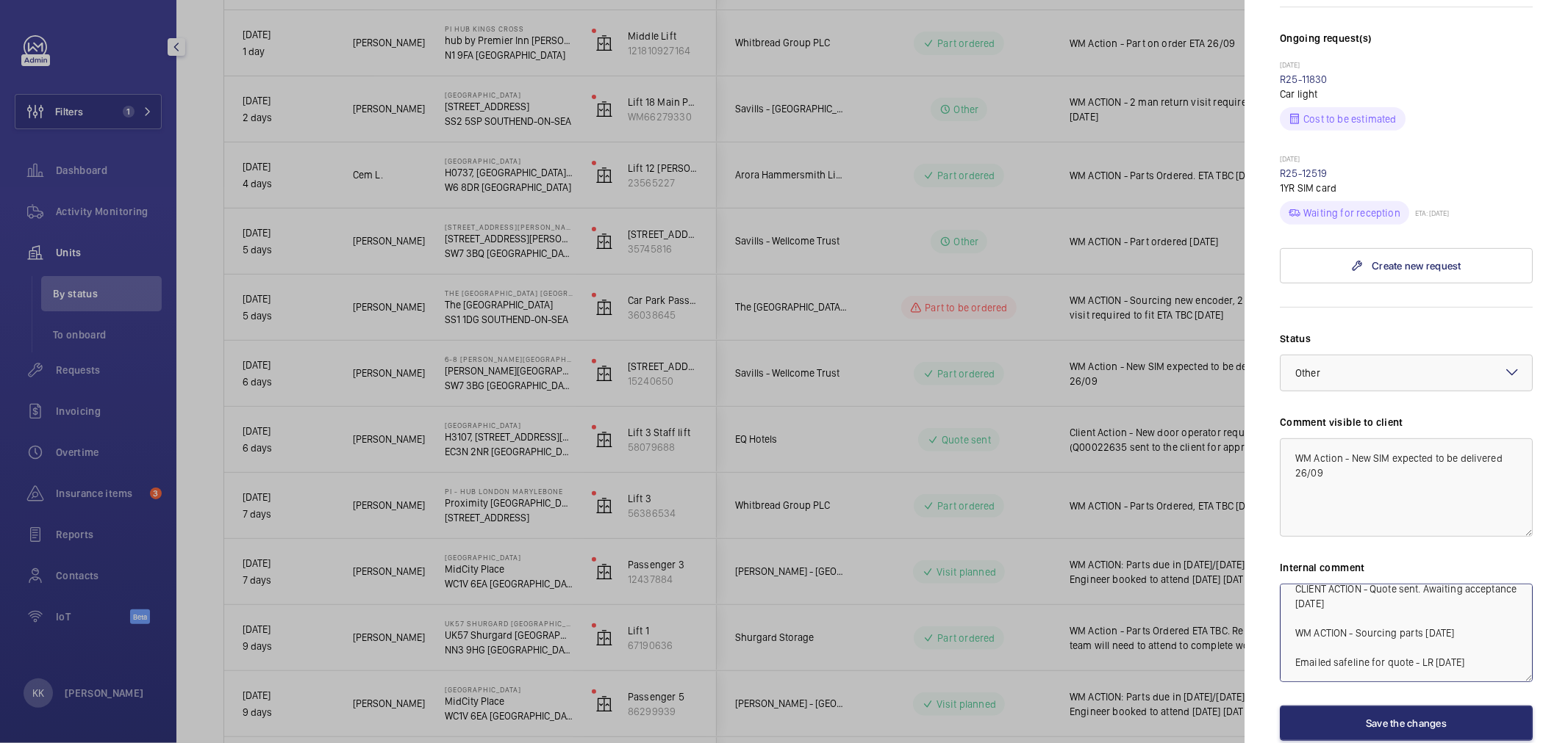
drag, startPoint x: 1291, startPoint y: 667, endPoint x: 1420, endPoint y: 782, distance: 172.8
click at [1420, 743] on html "Filters 1 Dashboard Activity Monitoring Units By status To onboard Requests Inv…" at bounding box center [784, 371] width 1568 height 743
click at [1472, 584] on textarea "WM ACTION - Part ordered 24/09/25 CLIENT ACTION - Quote sent. Awaiting acceptan…" at bounding box center [1406, 633] width 253 height 98
drag, startPoint x: 1472, startPoint y: 581, endPoint x: 1191, endPoint y: 423, distance: 322.4
click at [1191, 423] on mat-sidenav-container "Filters 1 Dashboard Activity Monitoring Units By status To onboard Requests Inv…" at bounding box center [784, 371] width 1568 height 743
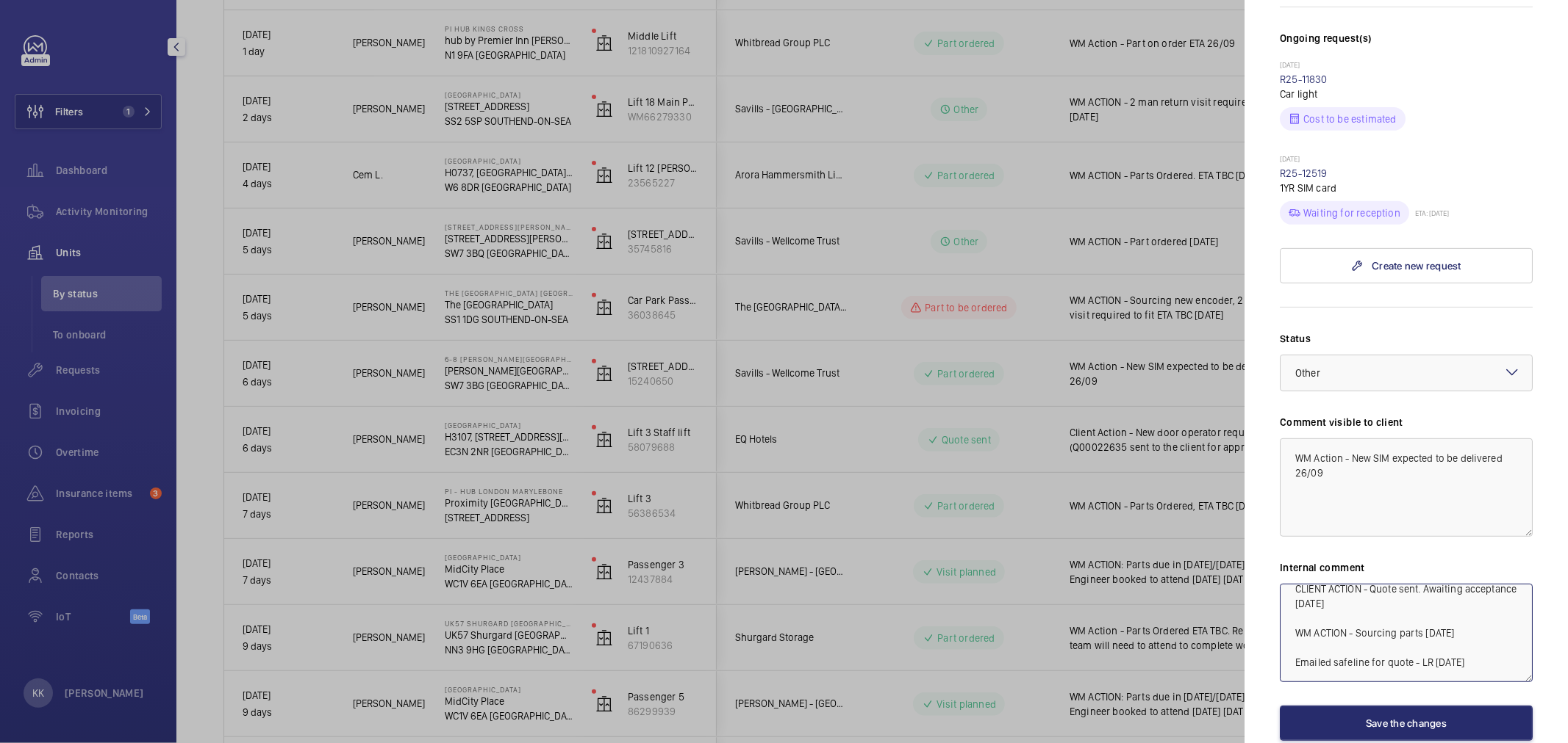
paste textarea "ction - New SIM expected to be delivered 26/09"
click at [1438, 584] on textarea "WM Action - New SIM expected to be delivered 26/09" at bounding box center [1406, 633] width 253 height 98
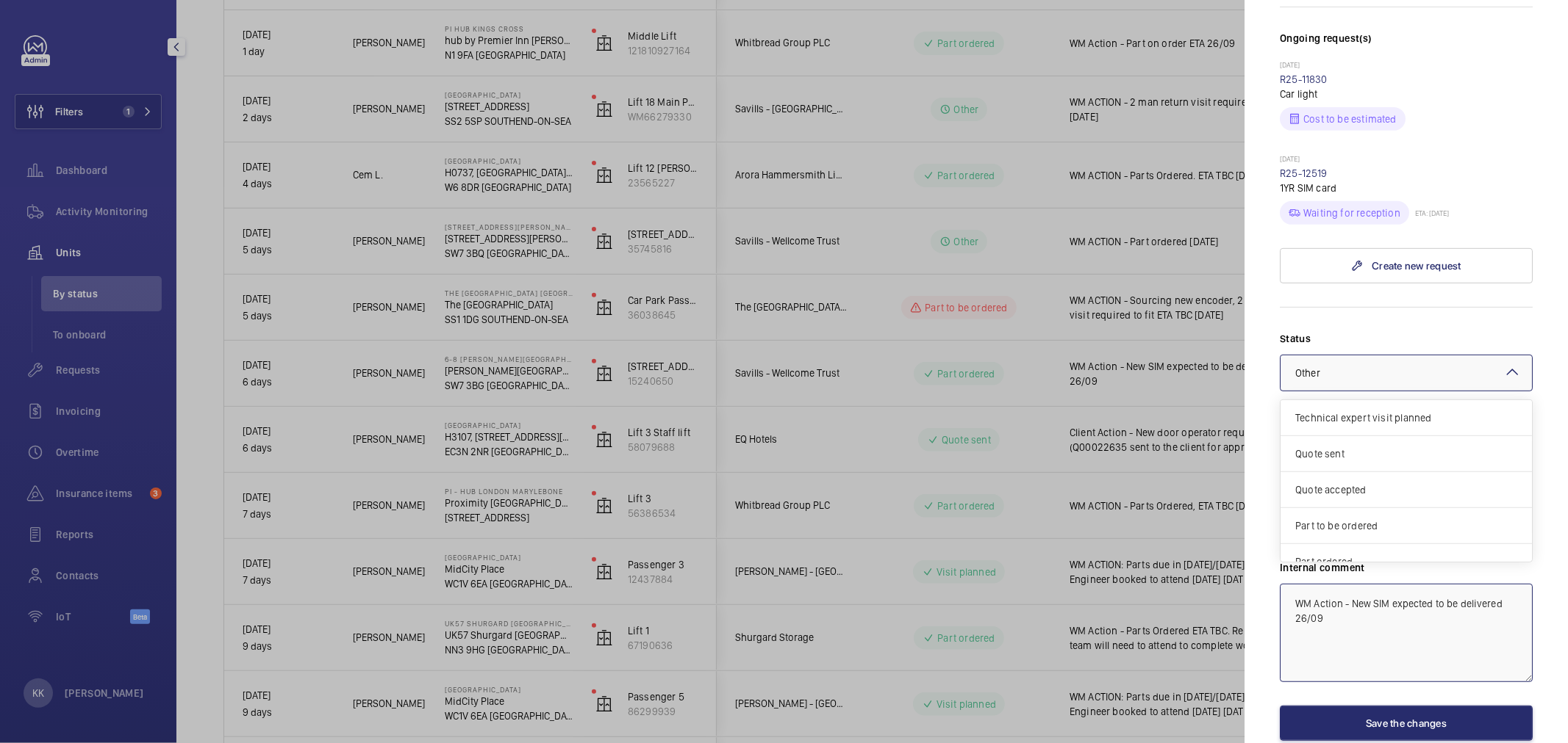
click at [1351, 366] on div "× Other" at bounding box center [1326, 374] width 62 height 15
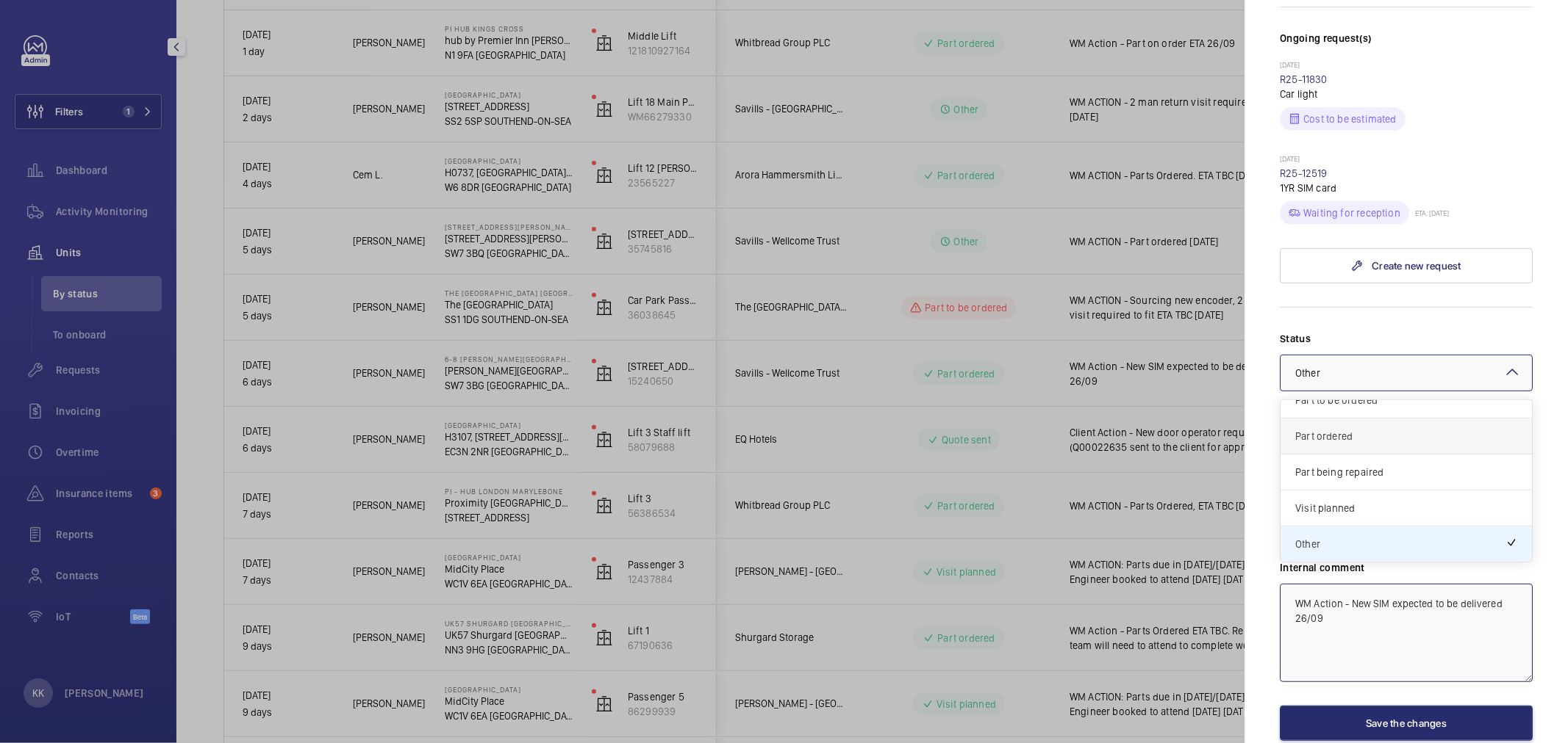
click at [1362, 419] on div "Part ordered" at bounding box center [1406, 437] width 251 height 36
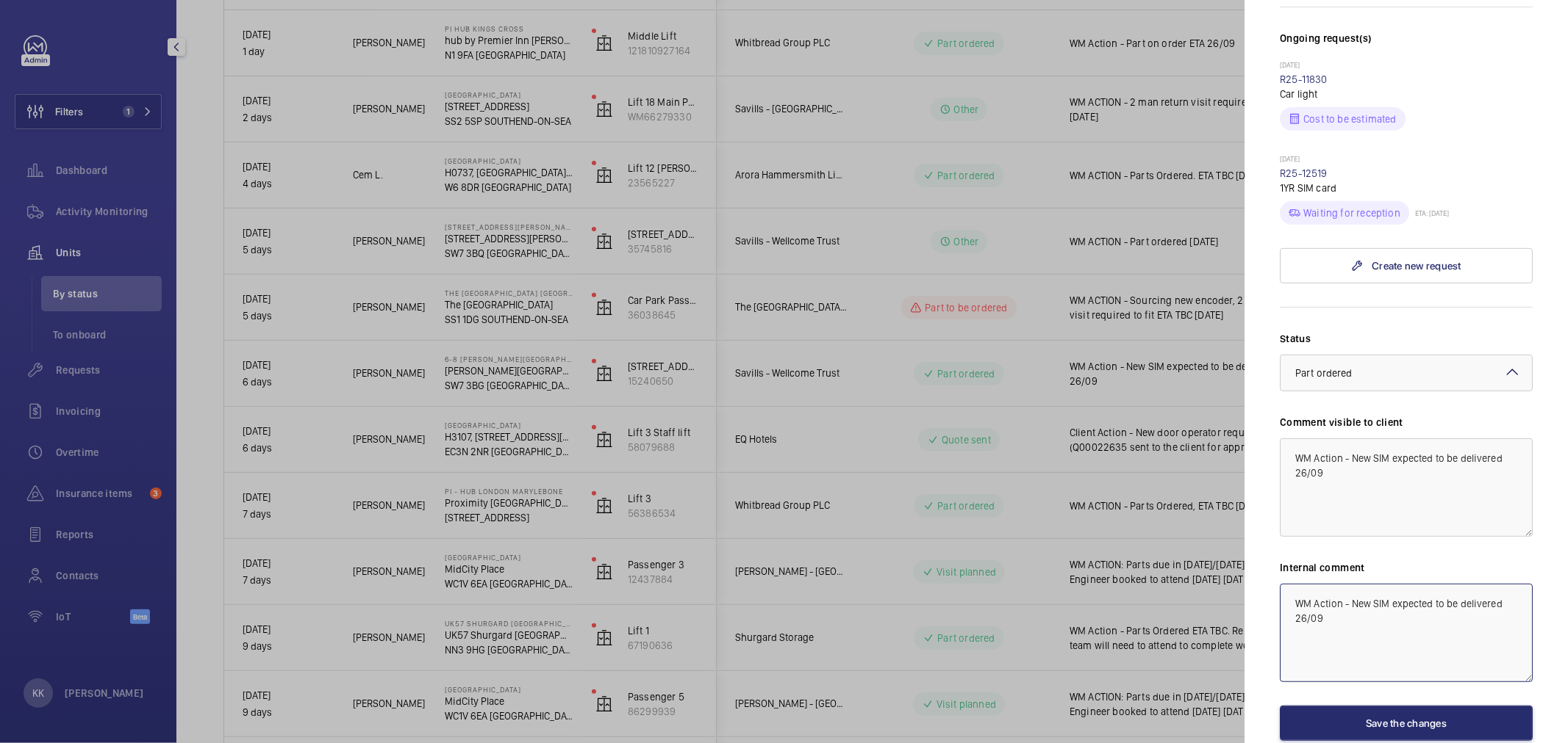
type textarea "WM Action - New SIM expected to be delivered 26/09"
click at [1333, 438] on textarea "WM Action - New SIM expected to be delivered 26/09" at bounding box center [1406, 487] width 253 height 98
click at [1382, 706] on button "Save the changes" at bounding box center [1406, 723] width 253 height 35
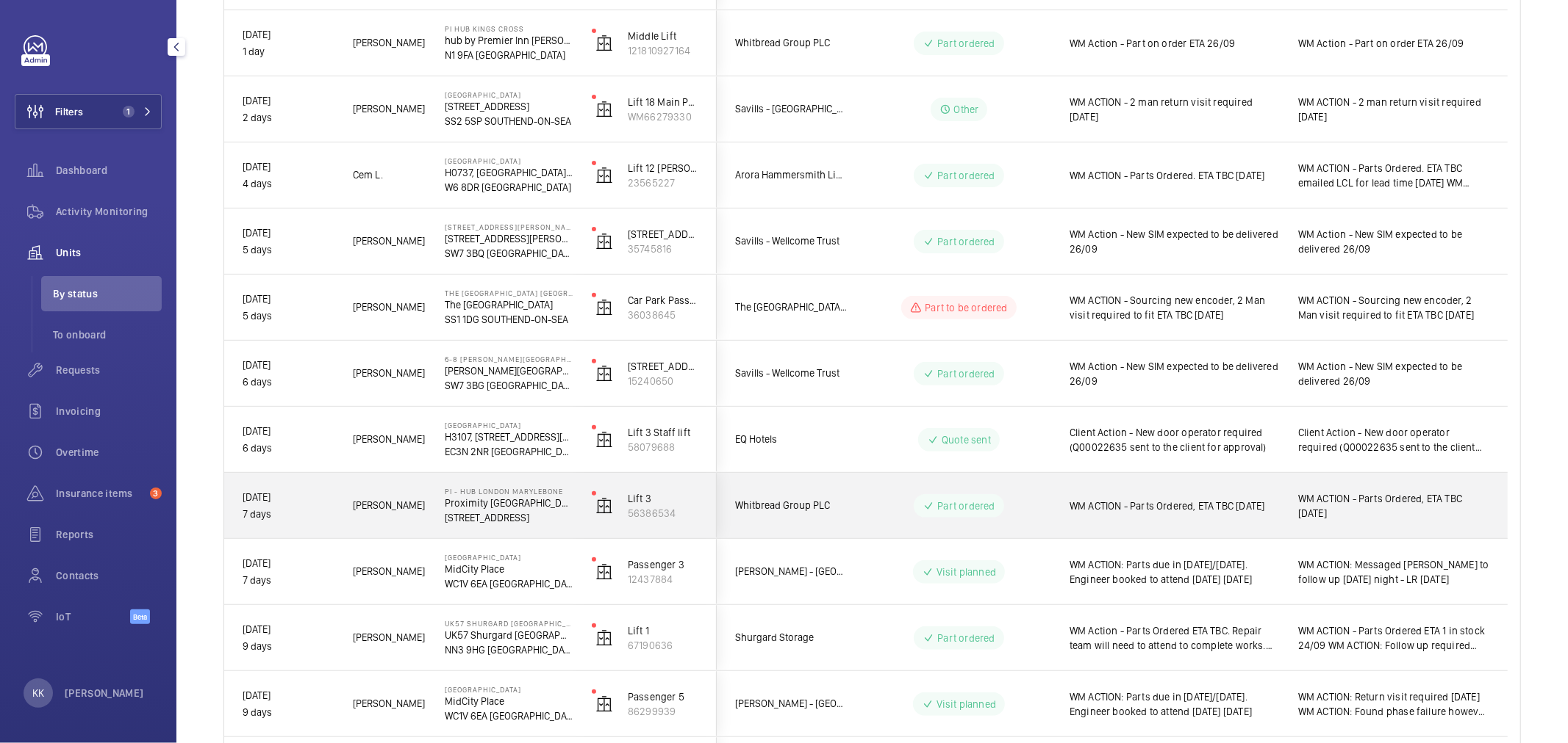
click at [1174, 499] on span "WM ACTION - Parts Ordered, ETA TBC 22/09/25" at bounding box center [1174, 506] width 210 height 15
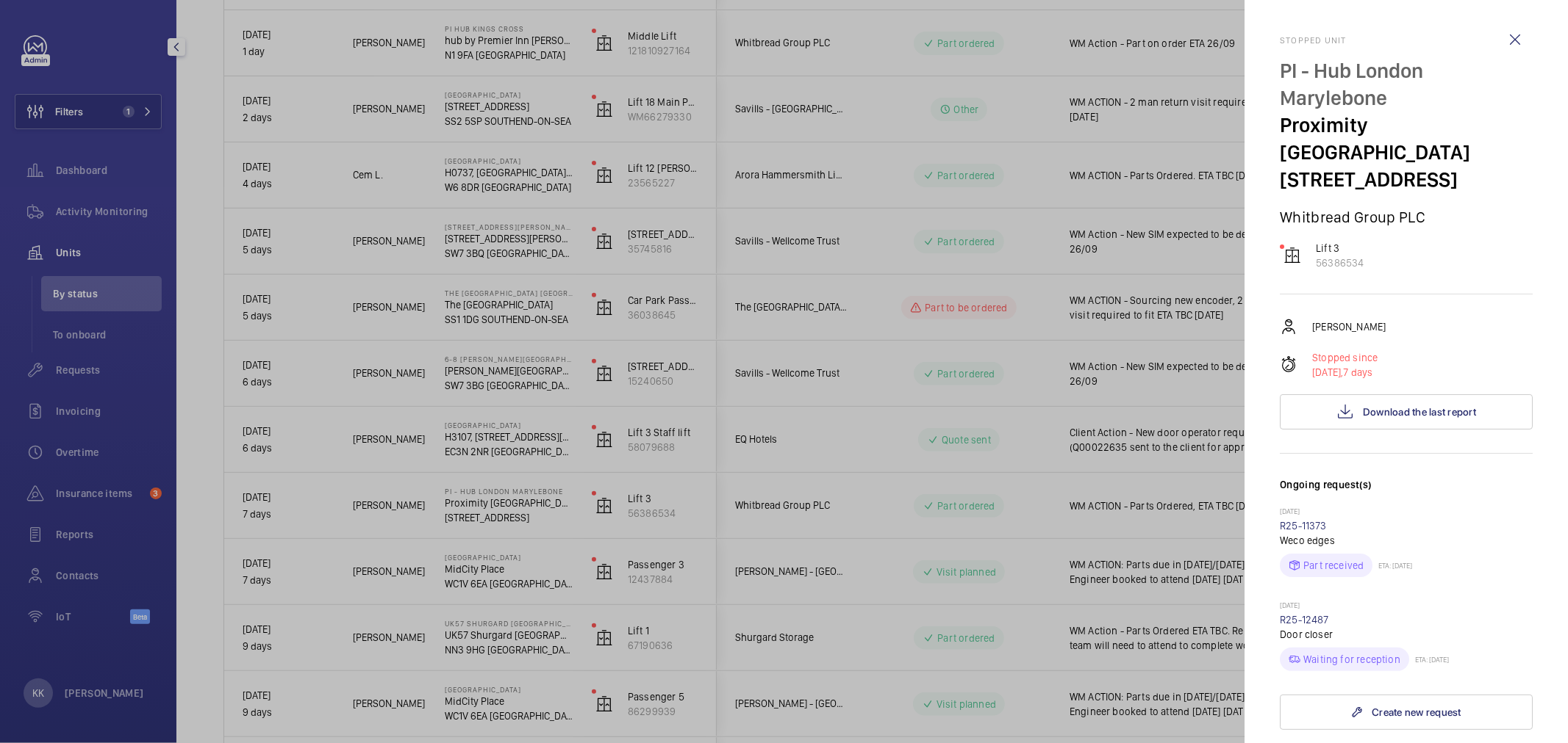
click at [1025, 480] on div at bounding box center [784, 371] width 1568 height 743
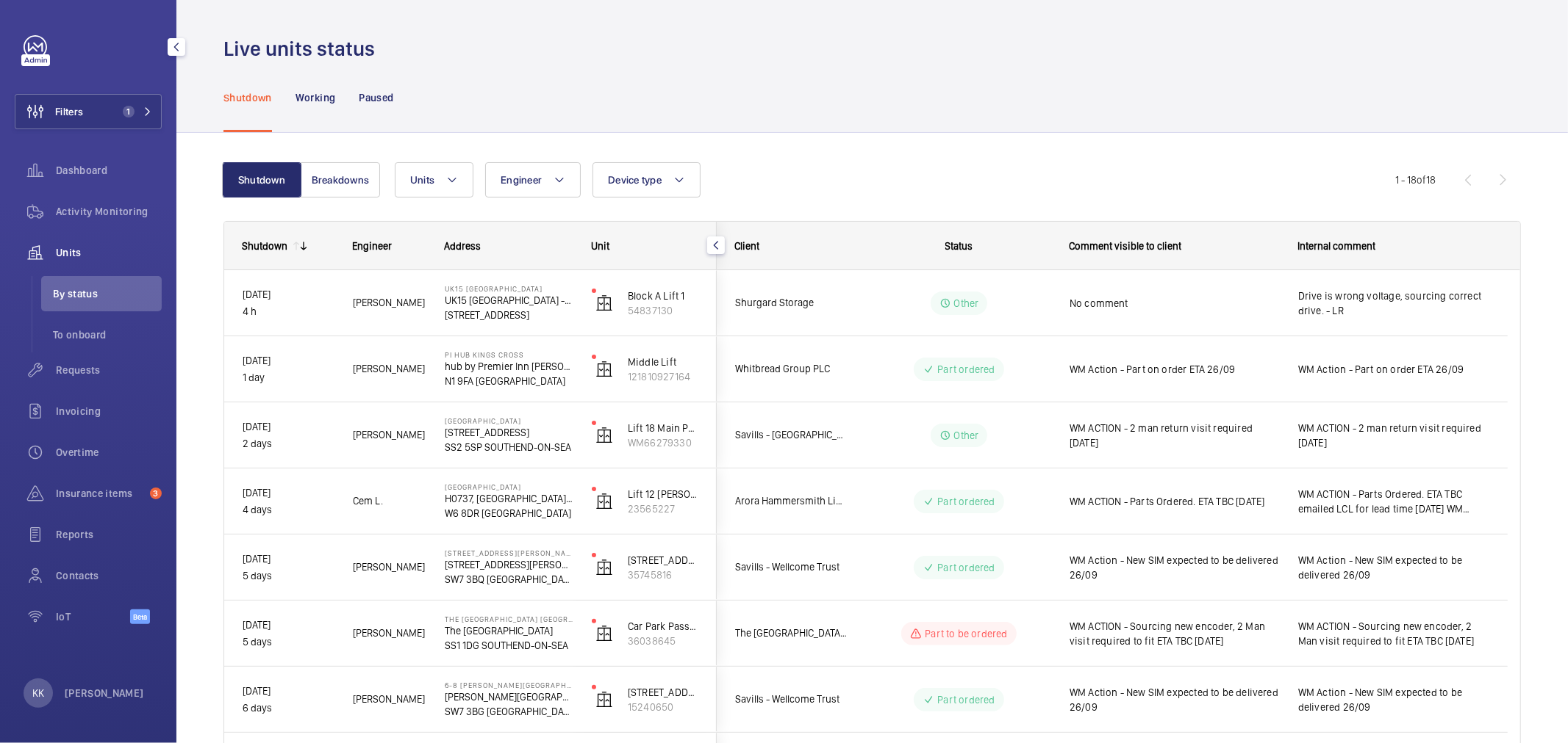
click at [129, 103] on button "Filters 1" at bounding box center [88, 111] width 147 height 35
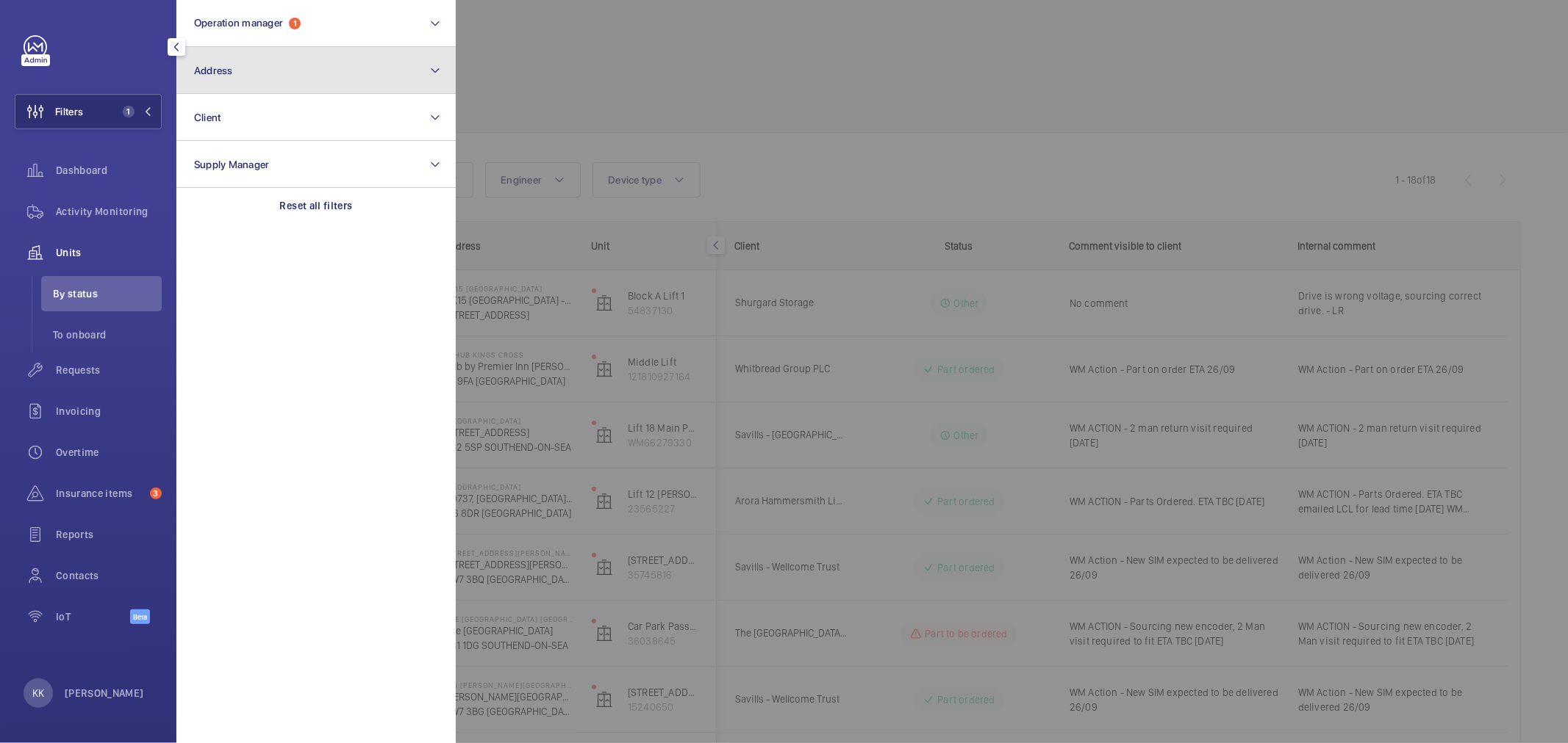
click at [326, 58] on button "Address" at bounding box center [316, 71] width 279 height 47
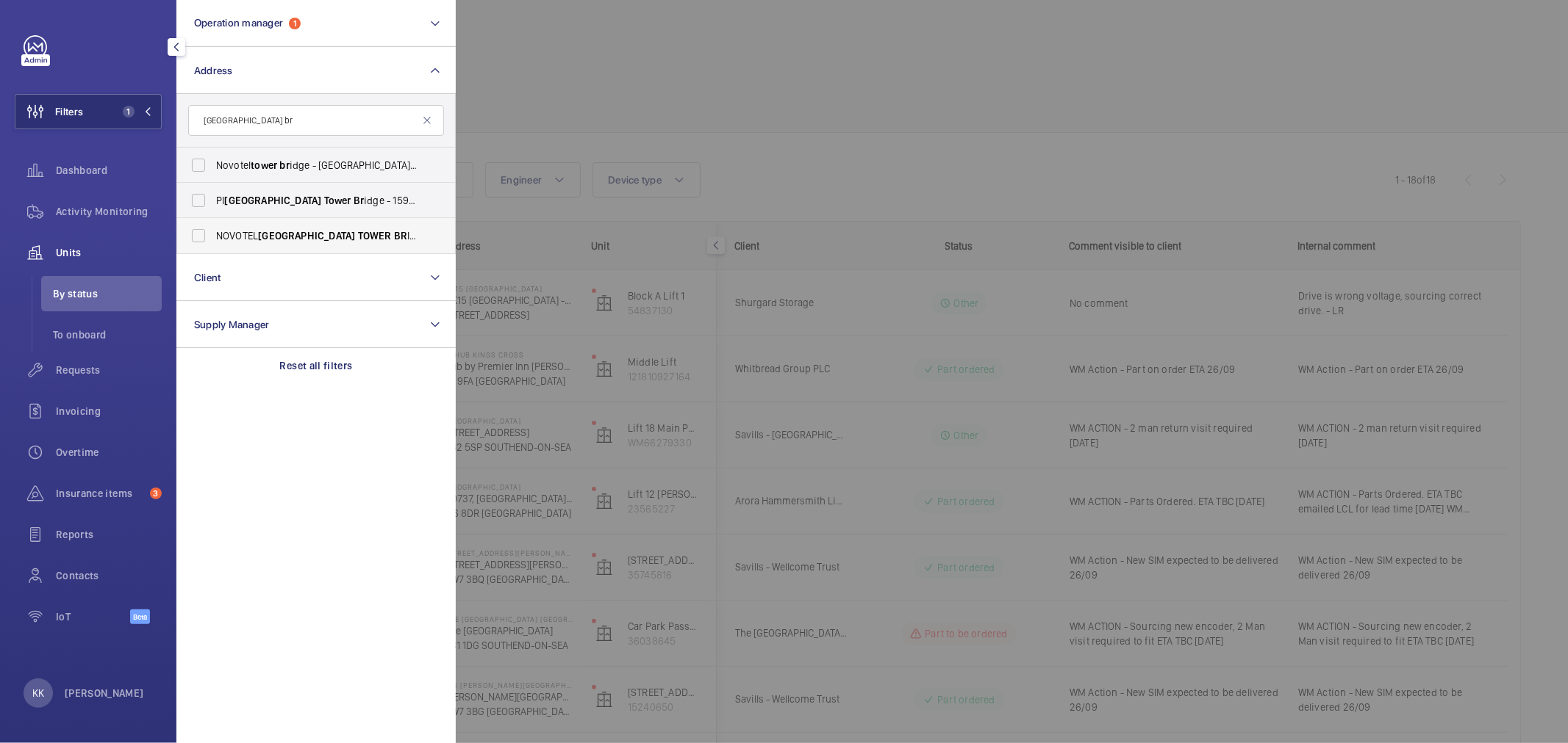
type input "london tower br"
click at [353, 233] on span "NOVOTEL LONDON TOWER BR IDGE - H3107, NOVOTEL LONDON TOWER BR IDGE, 10 Pepys St…" at bounding box center [317, 235] width 202 height 15
click at [213, 233] on input "NOVOTEL LONDON TOWER BR IDGE - H3107, NOVOTEL LONDON TOWER BR IDGE, 10 Pepys St…" at bounding box center [198, 235] width 29 height 29
checkbox input "true"
click at [1009, 153] on div at bounding box center [1240, 371] width 1568 height 743
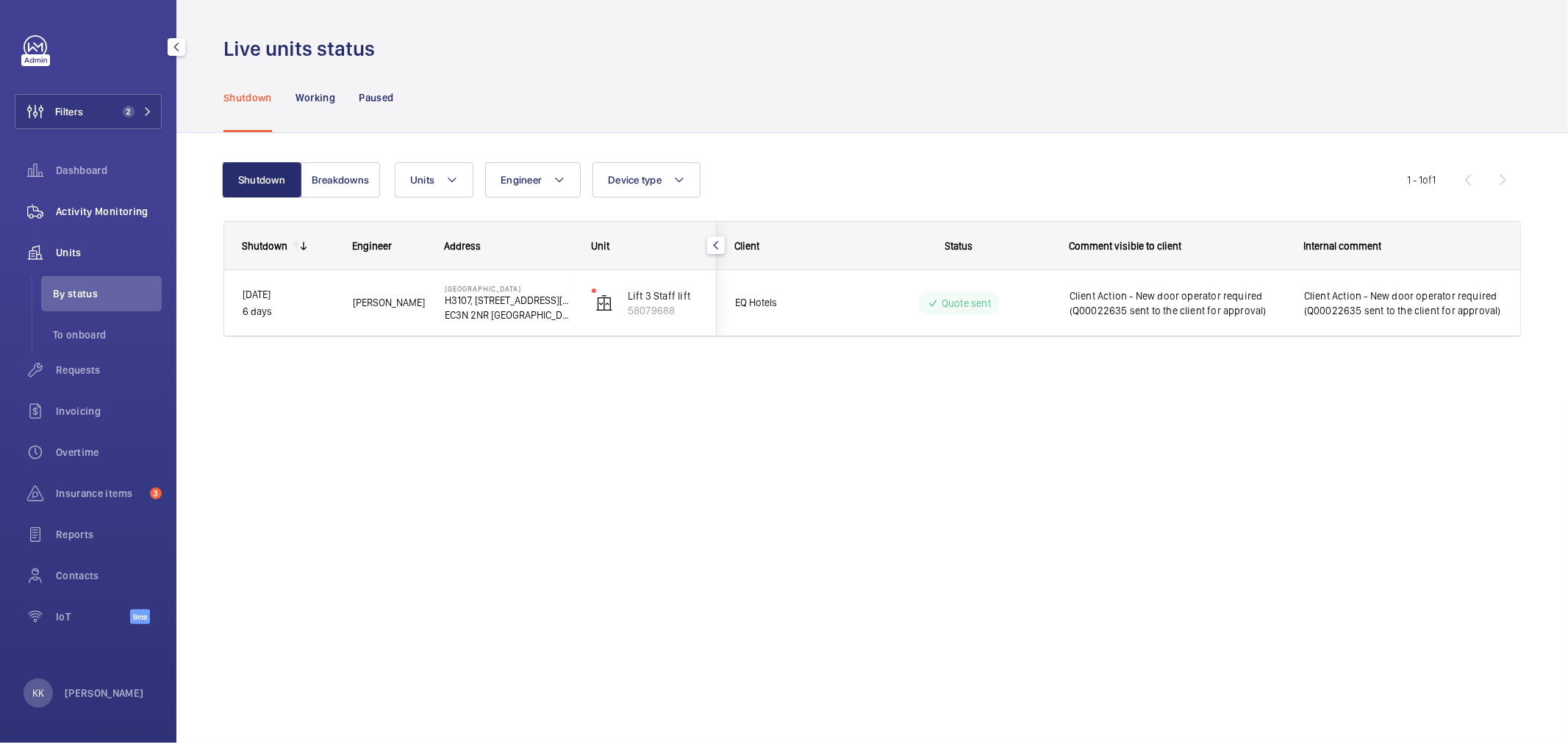
click at [138, 205] on span "Activity Monitoring" at bounding box center [109, 211] width 106 height 15
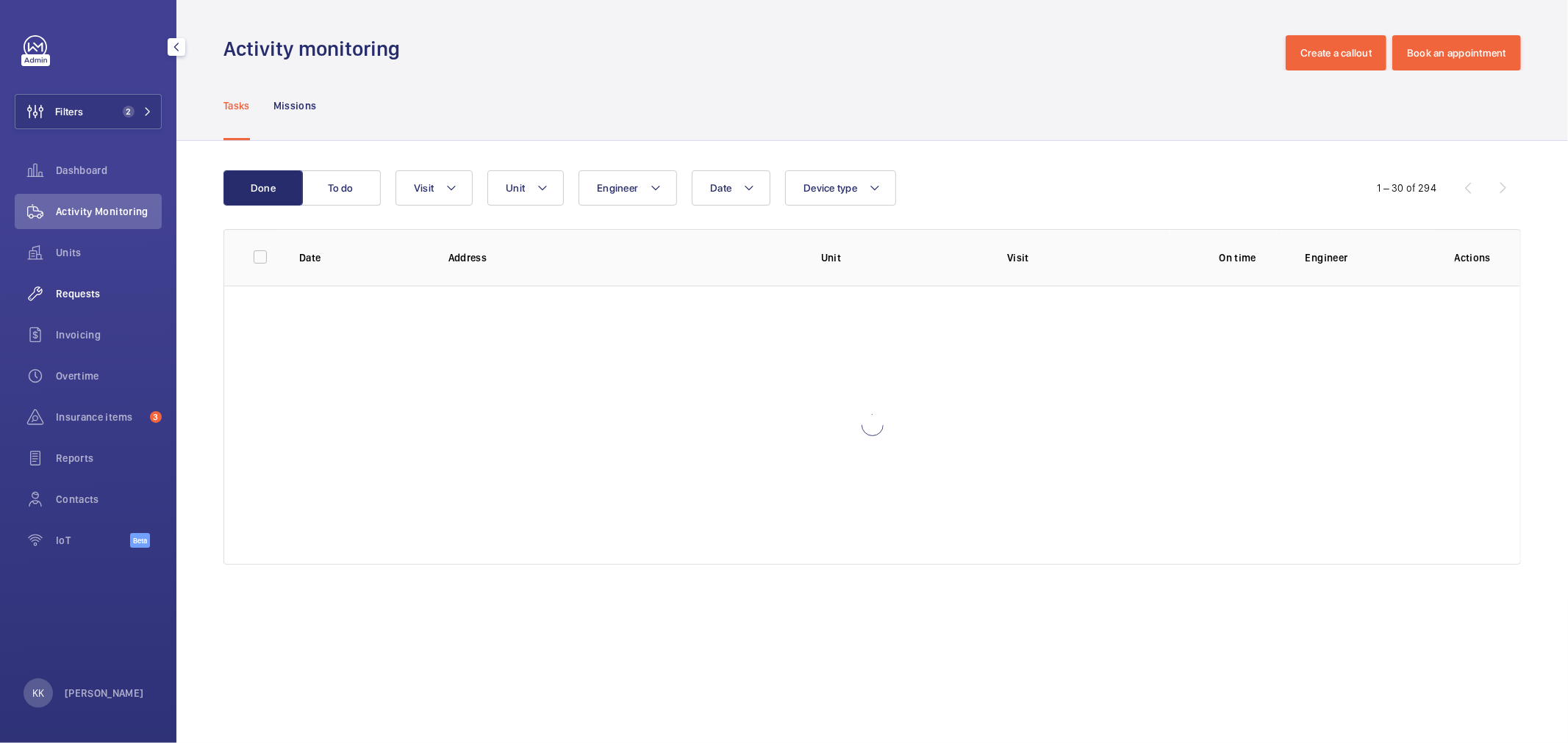
click at [112, 296] on span "Requests" at bounding box center [109, 294] width 106 height 15
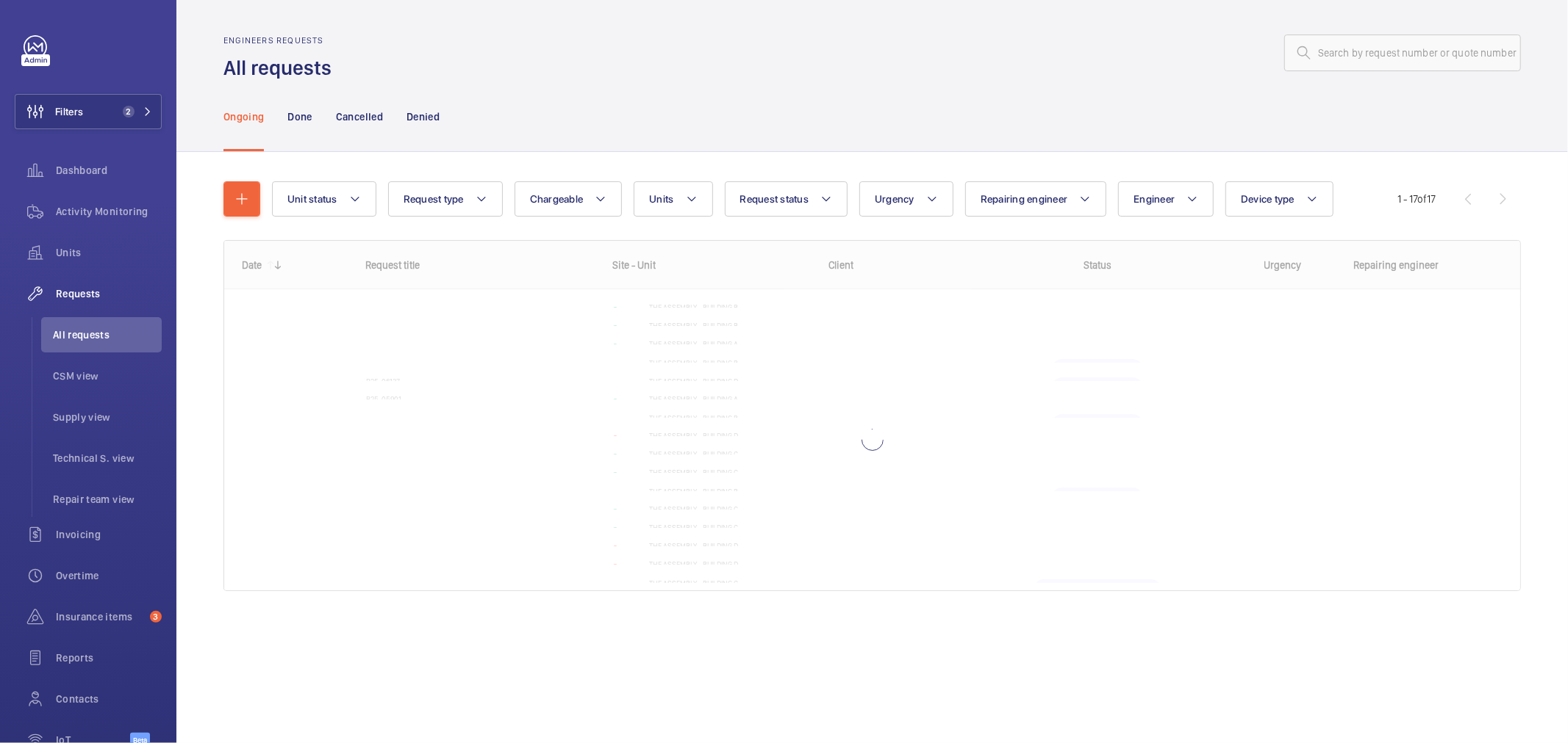
click at [582, 81] on div "Ongoing Done Cancelled Denied" at bounding box center [872, 116] width 1297 height 70
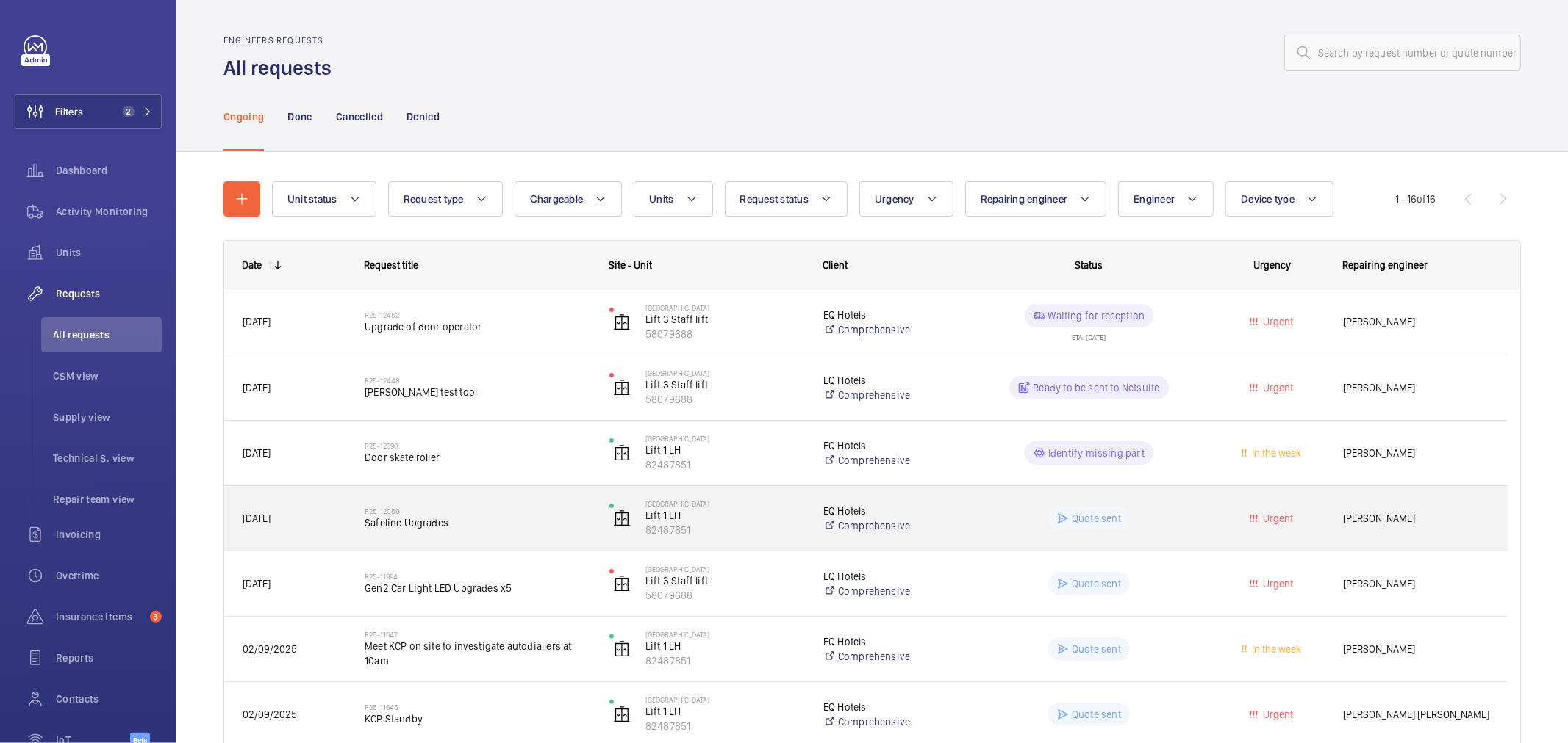
click at [450, 524] on span "Safeline Upgrades" at bounding box center [478, 523] width 226 height 15
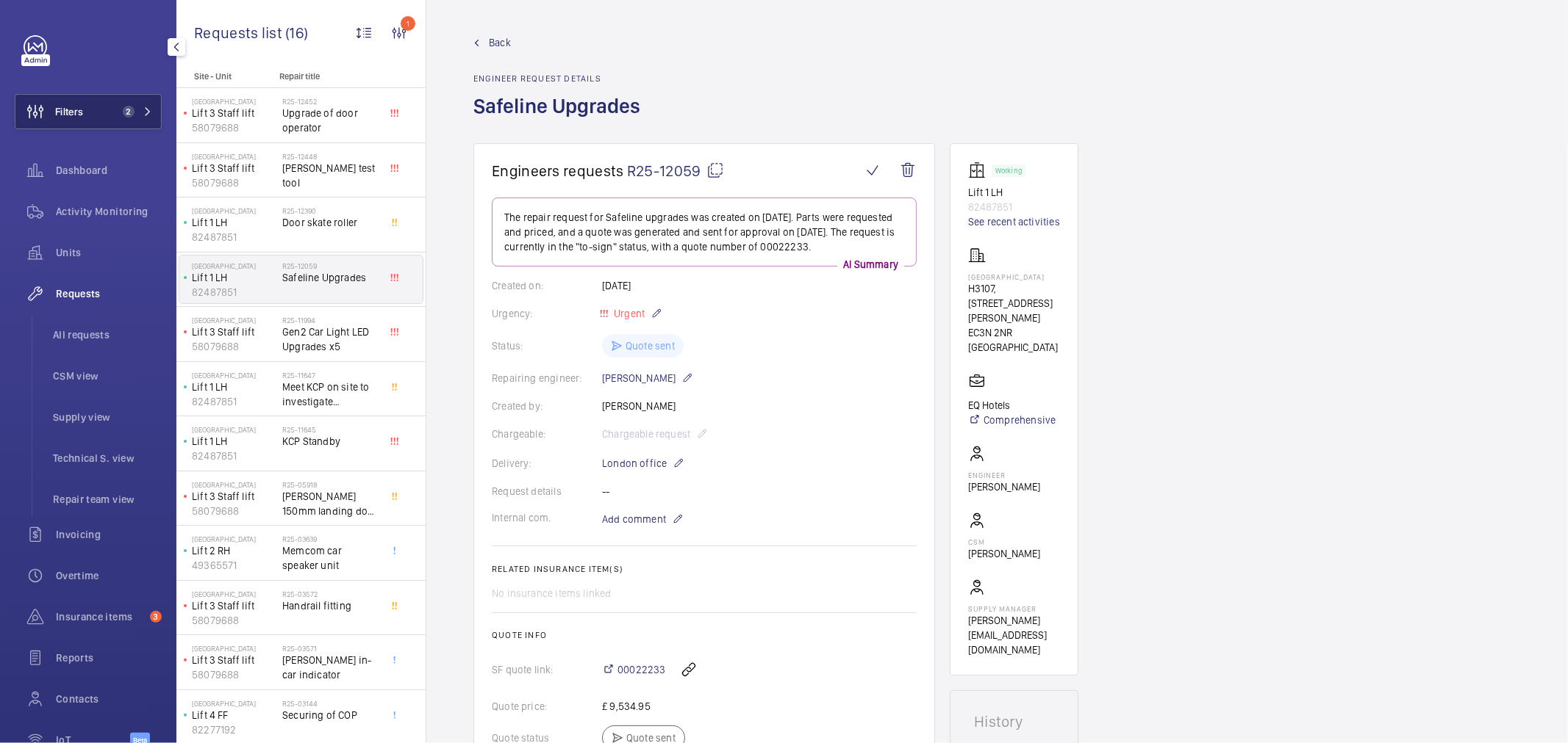
click at [117, 112] on span "2" at bounding box center [126, 111] width 18 height 11
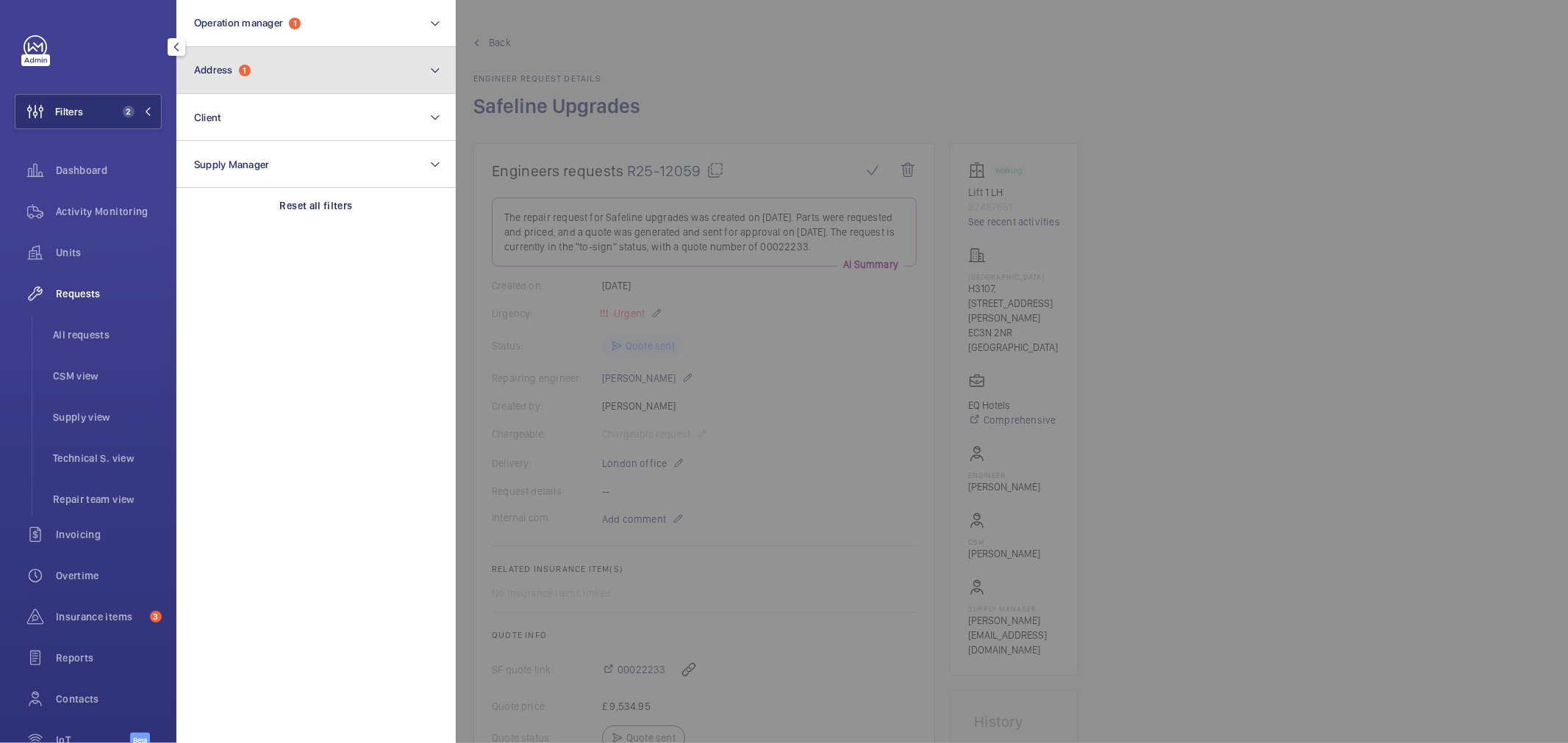
click at [227, 77] on button "Address 1" at bounding box center [316, 71] width 279 height 47
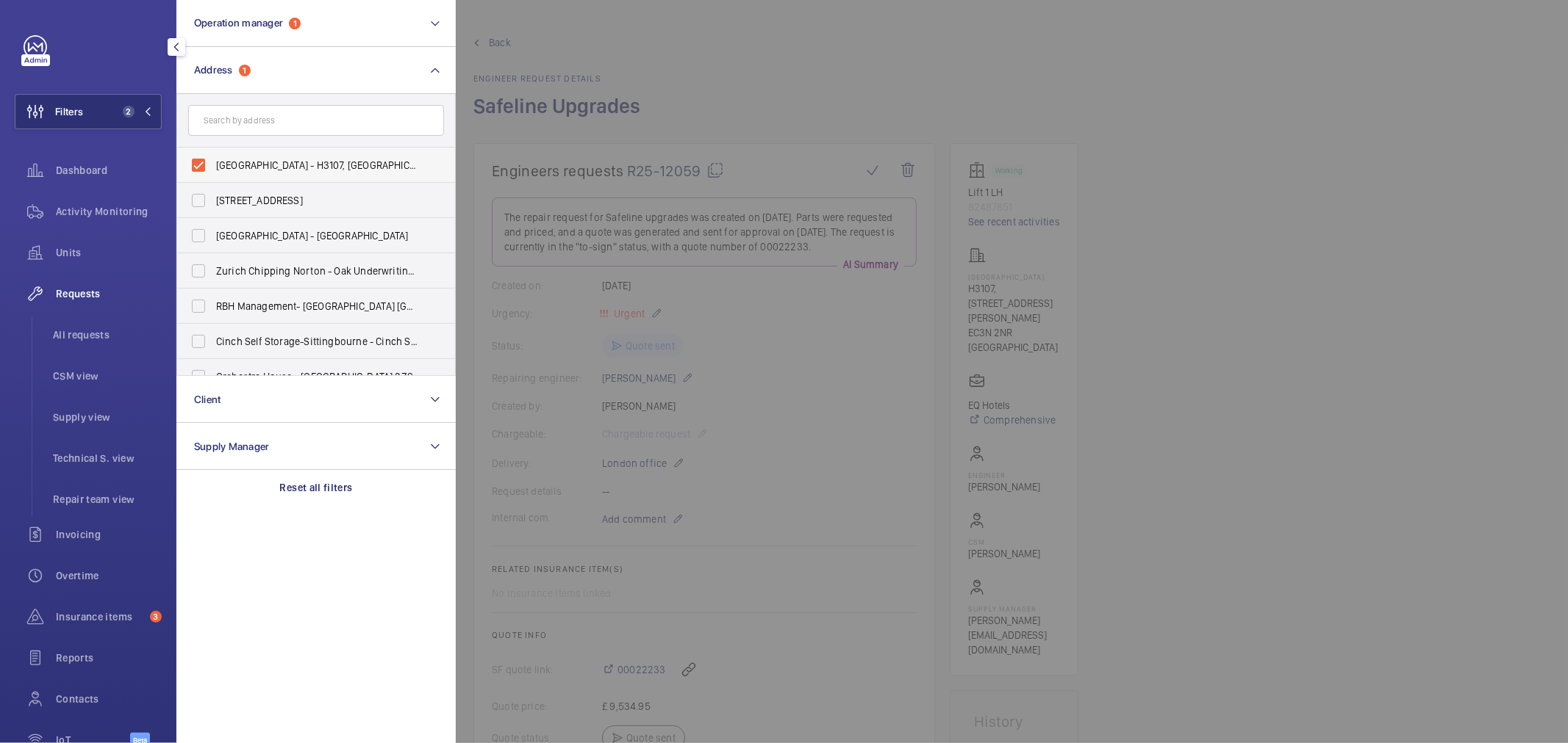
click at [277, 170] on span "NOVOTEL LONDON TOWER BRIDGE - H3107, NOVOTEL LONDON TOWER BRIDGE, 10 Pepys St, …" at bounding box center [317, 165] width 202 height 15
click at [213, 170] on input "NOVOTEL LONDON TOWER BRIDGE - H3107, NOVOTEL LONDON TOWER BRIDGE, 10 Pepys St, …" at bounding box center [198, 165] width 29 height 29
click at [240, 172] on label "NOVOTEL LONDON TOWER BRIDGE - H3107, NOVOTEL LONDON TOWER BRIDGE, 10 Pepys St, …" at bounding box center [305, 165] width 256 height 35
click at [213, 172] on input "NOVOTEL LONDON TOWER BRIDGE - H3107, NOVOTEL LONDON TOWER BRIDGE, 10 Pepys St, …" at bounding box center [198, 165] width 29 height 29
checkbox input "true"
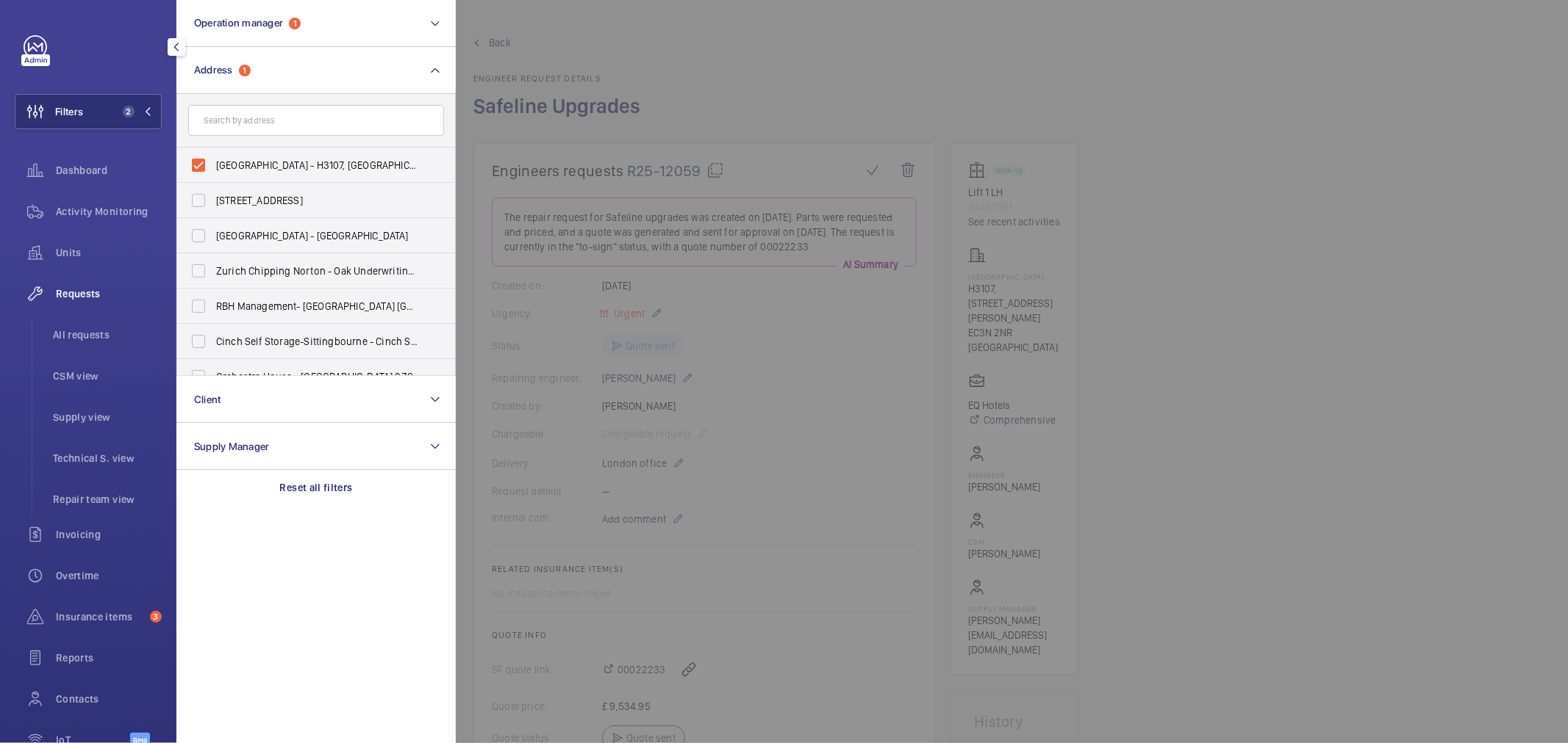
click at [861, 60] on div at bounding box center [1240, 371] width 1568 height 743
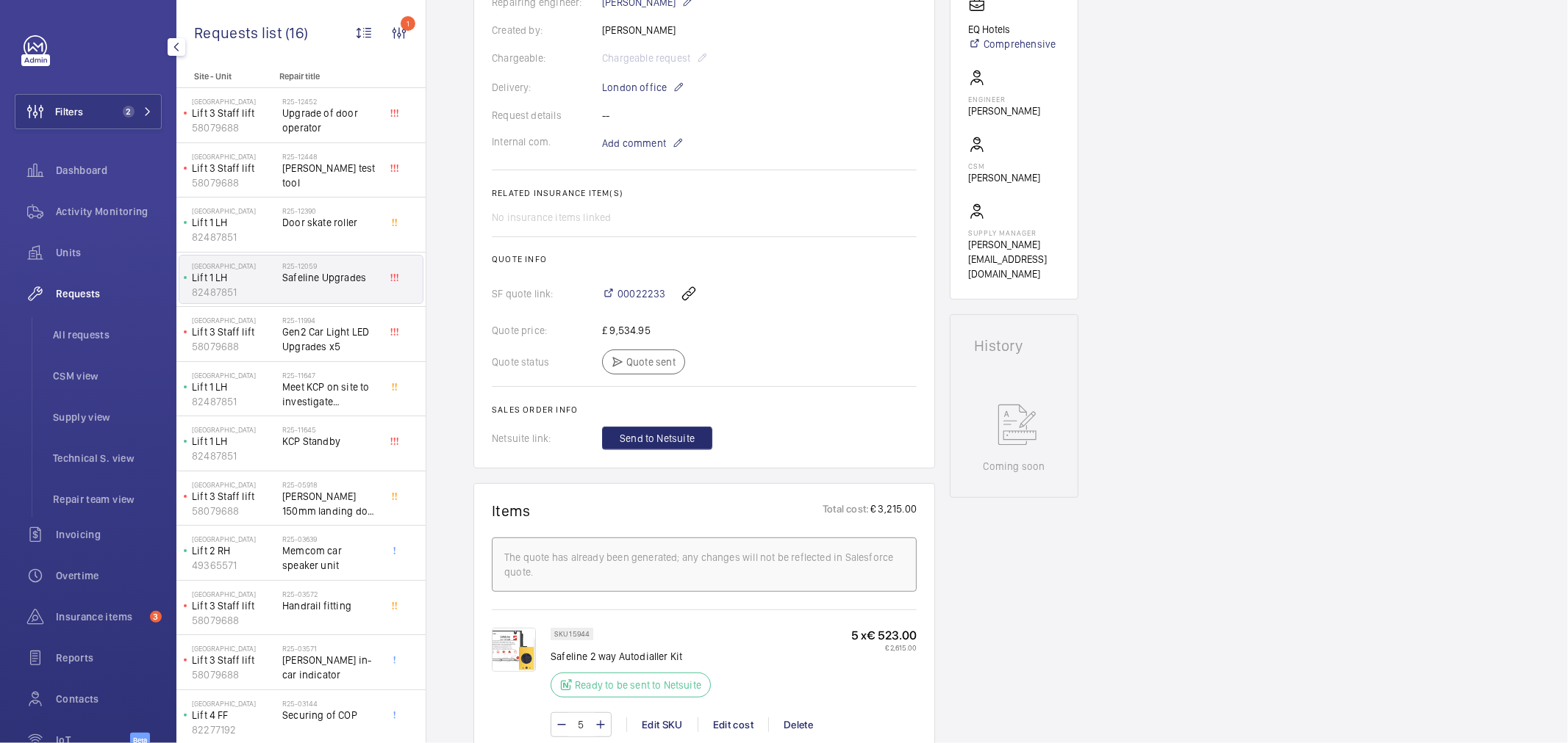
scroll to position [408, 0]
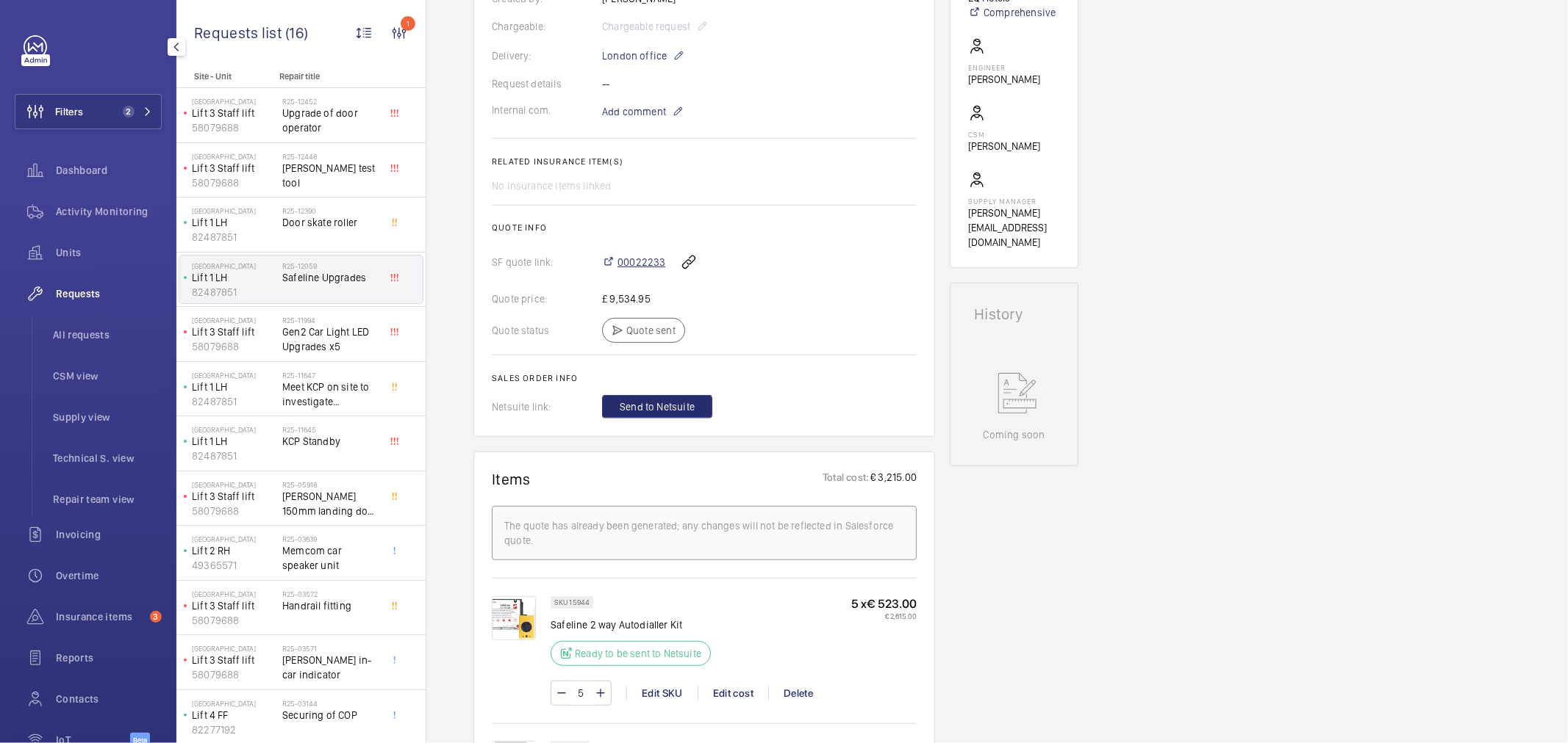
click at [635, 261] on span "00022233" at bounding box center [641, 262] width 48 height 15
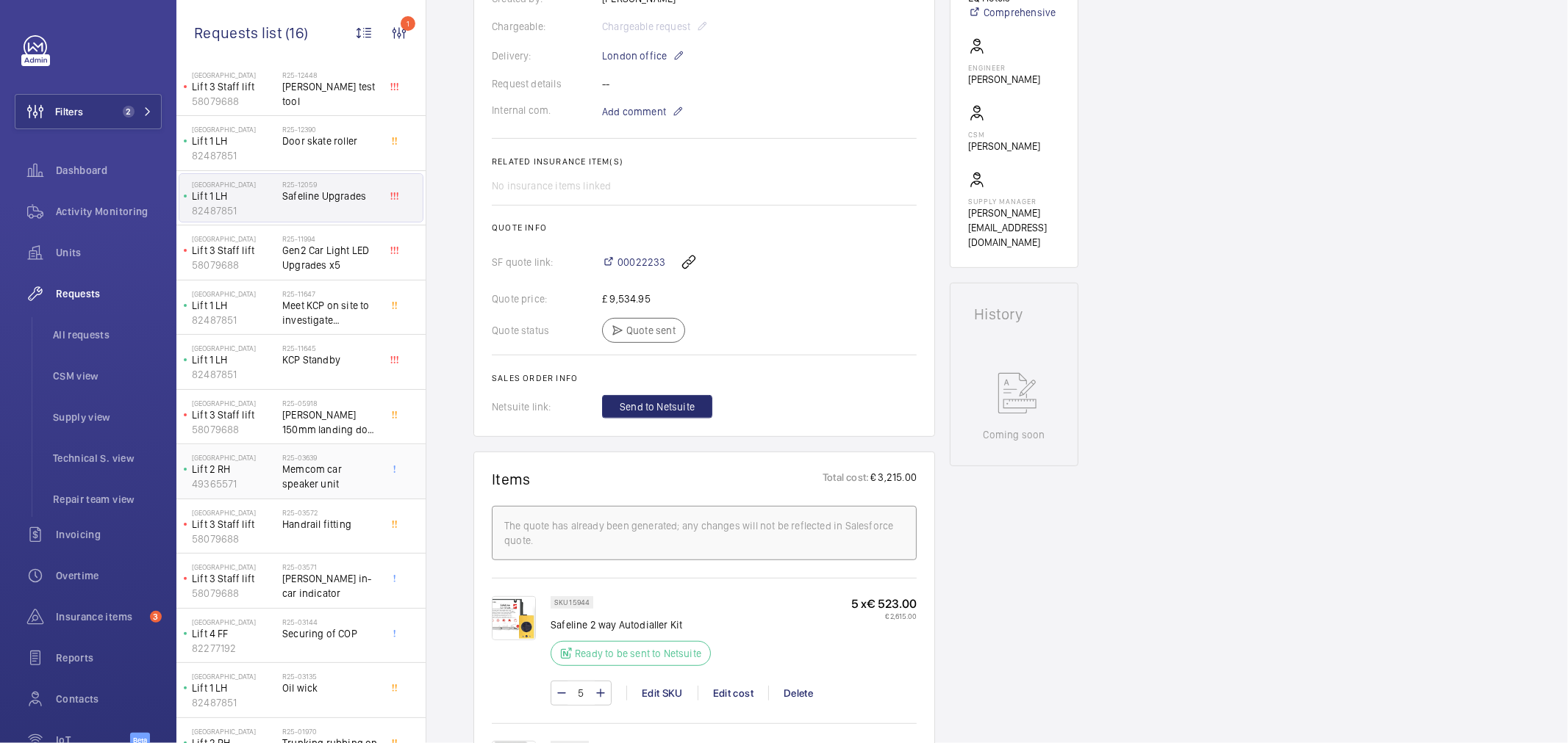
click at [290, 471] on span "Memcom car speaker unit" at bounding box center [330, 477] width 97 height 29
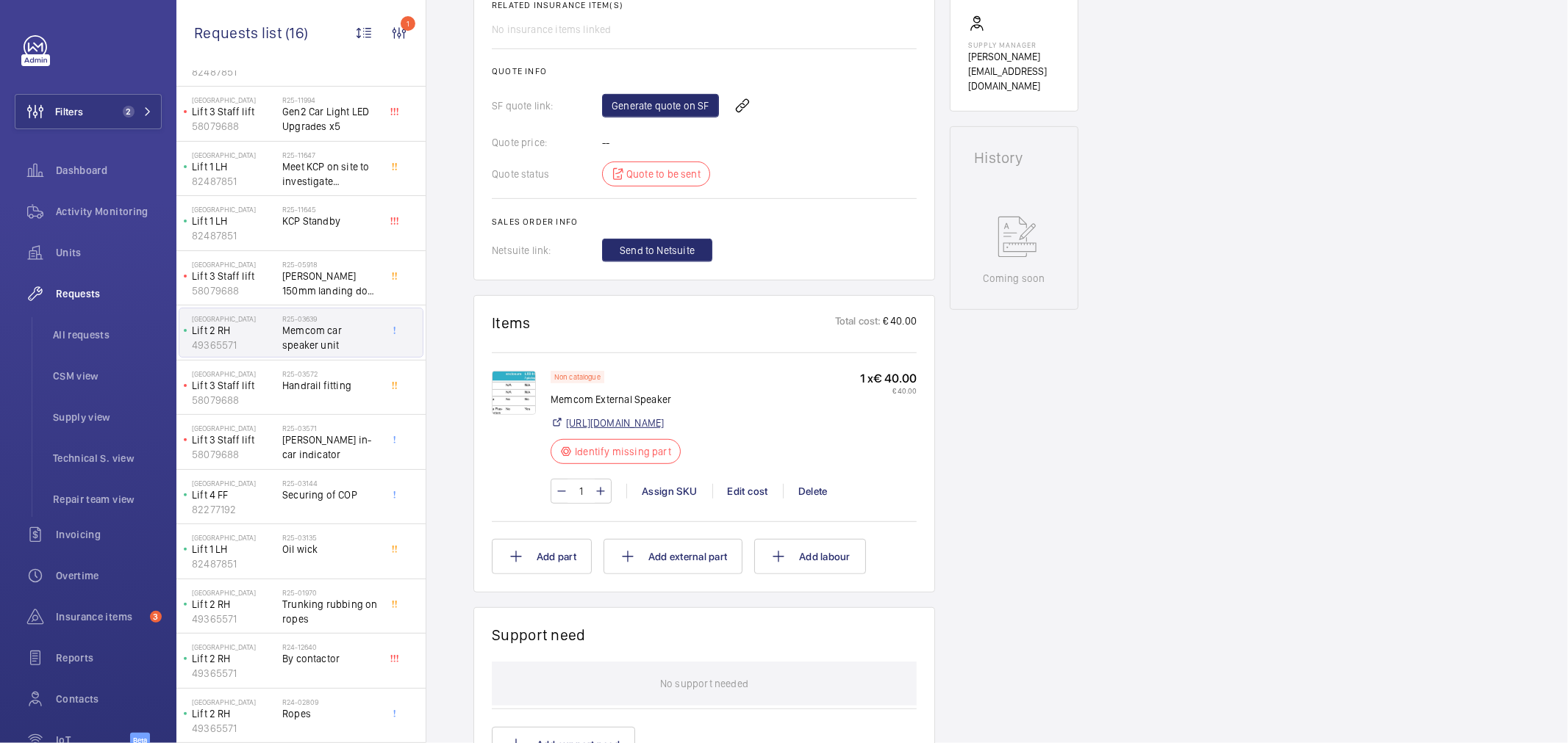
scroll to position [571, 0]
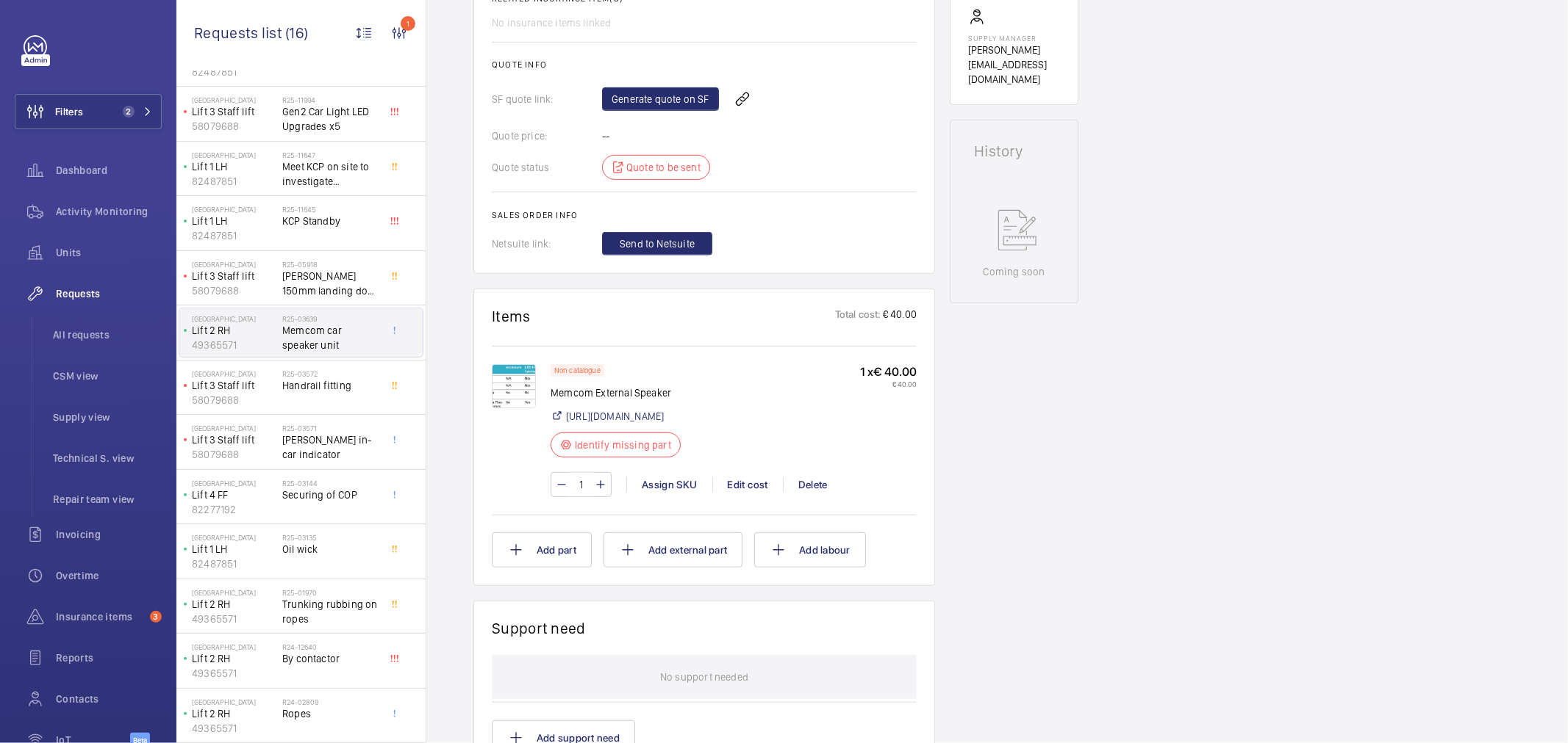
click at [511, 408] on img at bounding box center [513, 387] width 44 height 44
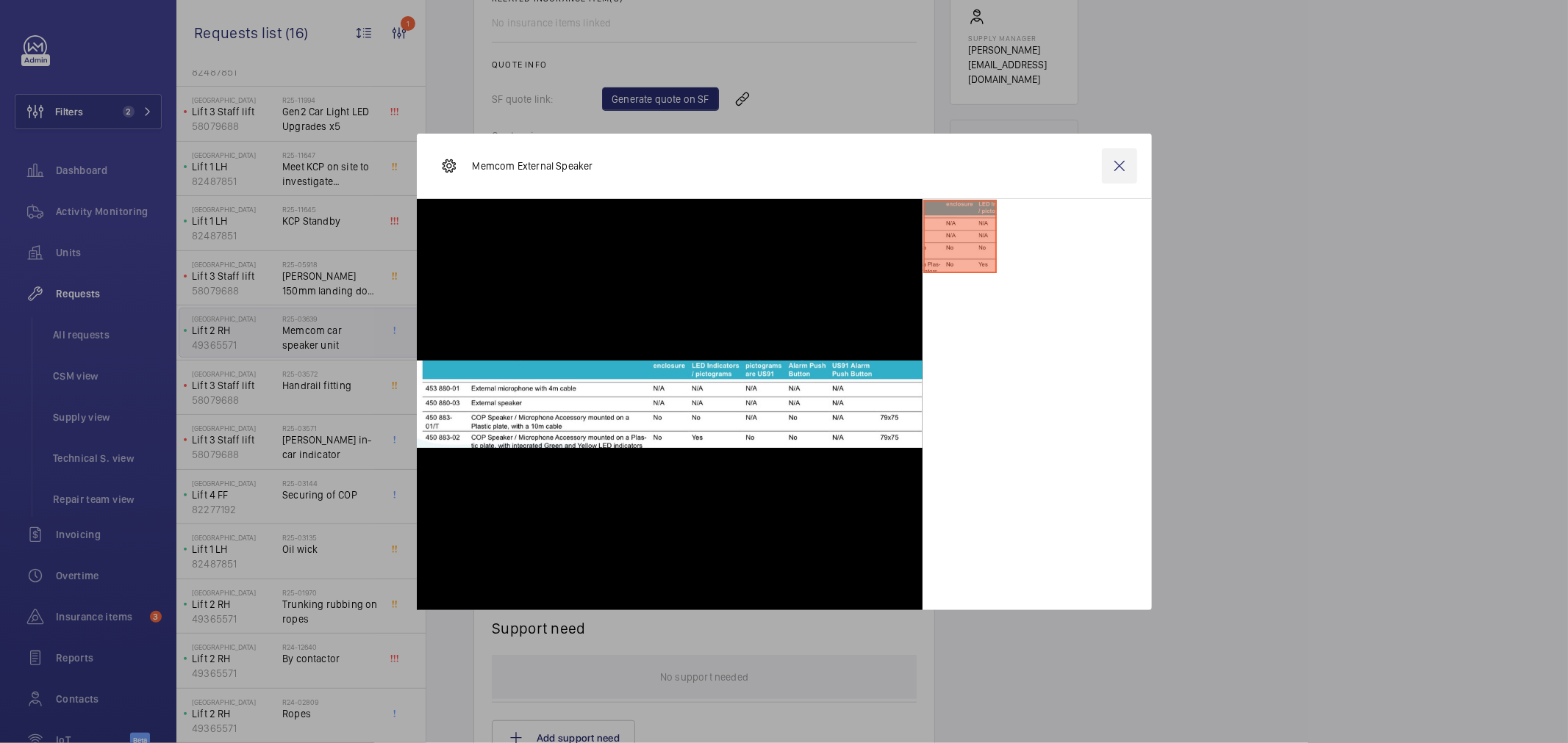
click at [1119, 165] on wm-front-icon-button at bounding box center [1119, 166] width 35 height 35
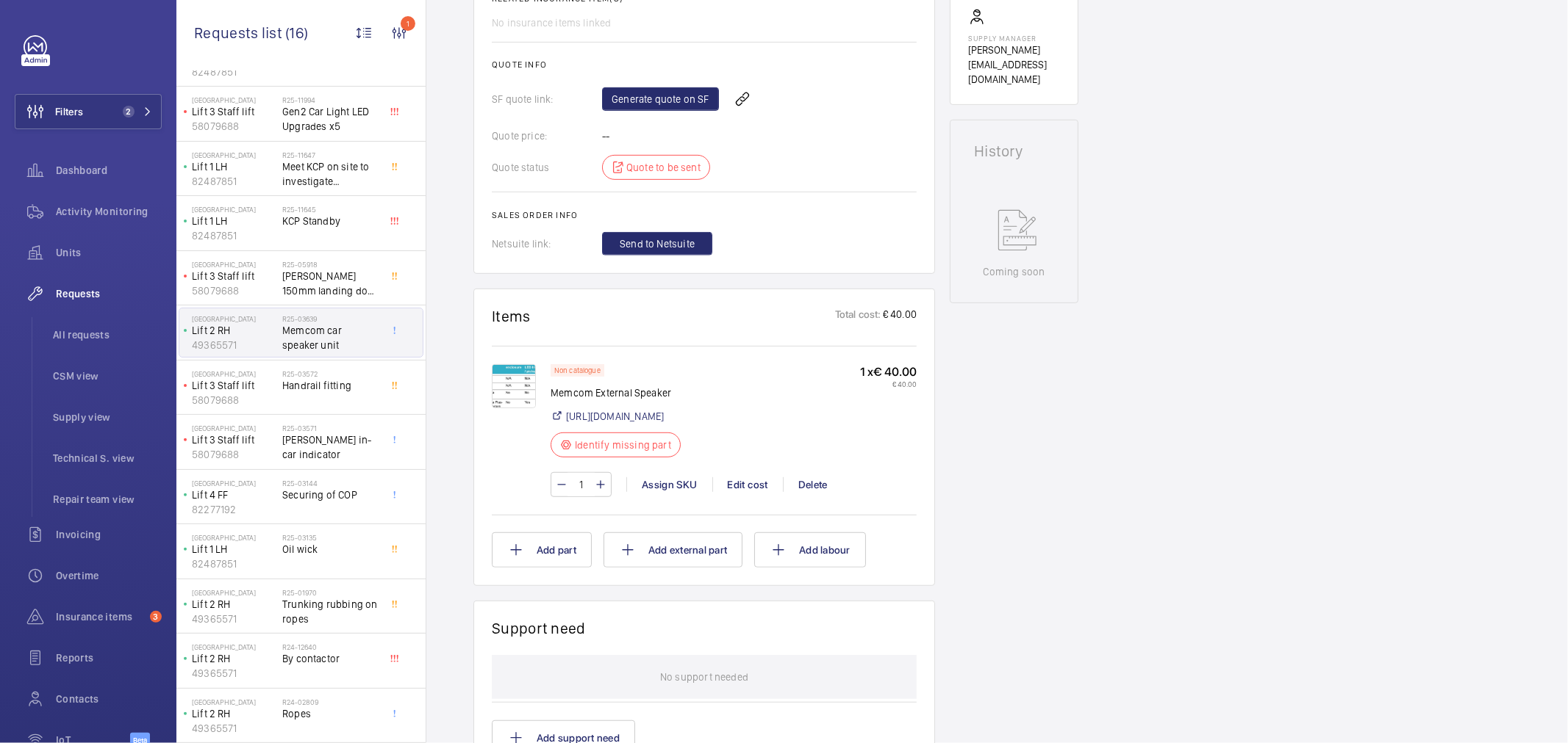
scroll to position [244, 0]
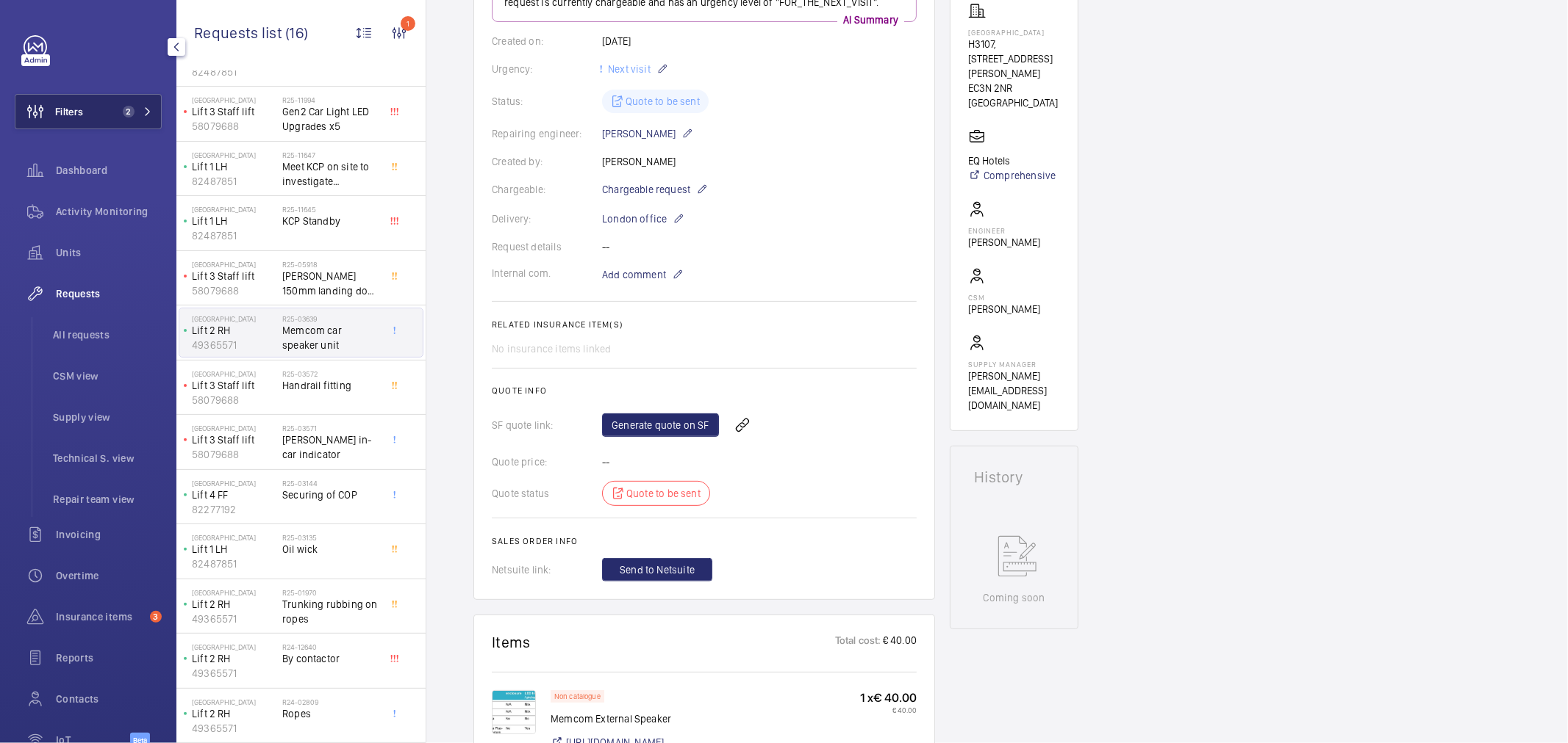
click at [132, 123] on button "Filters 2" at bounding box center [88, 111] width 147 height 35
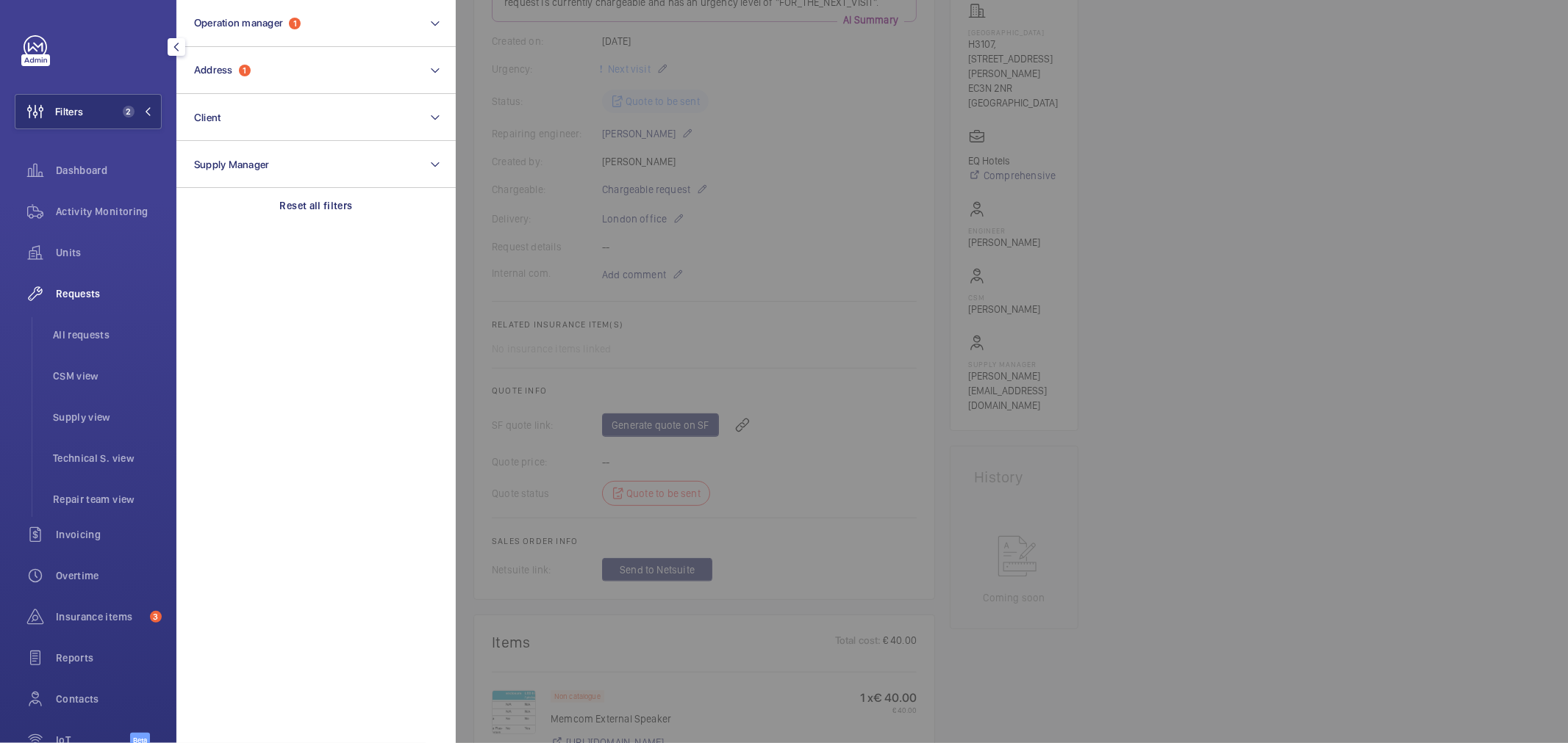
click at [134, 112] on span "2" at bounding box center [134, 111] width 35 height 11
click at [225, 62] on div "Requests list (16) 1 Unit status Request type Chargeable Units Request status 1…" at bounding box center [301, 36] width 249 height 71
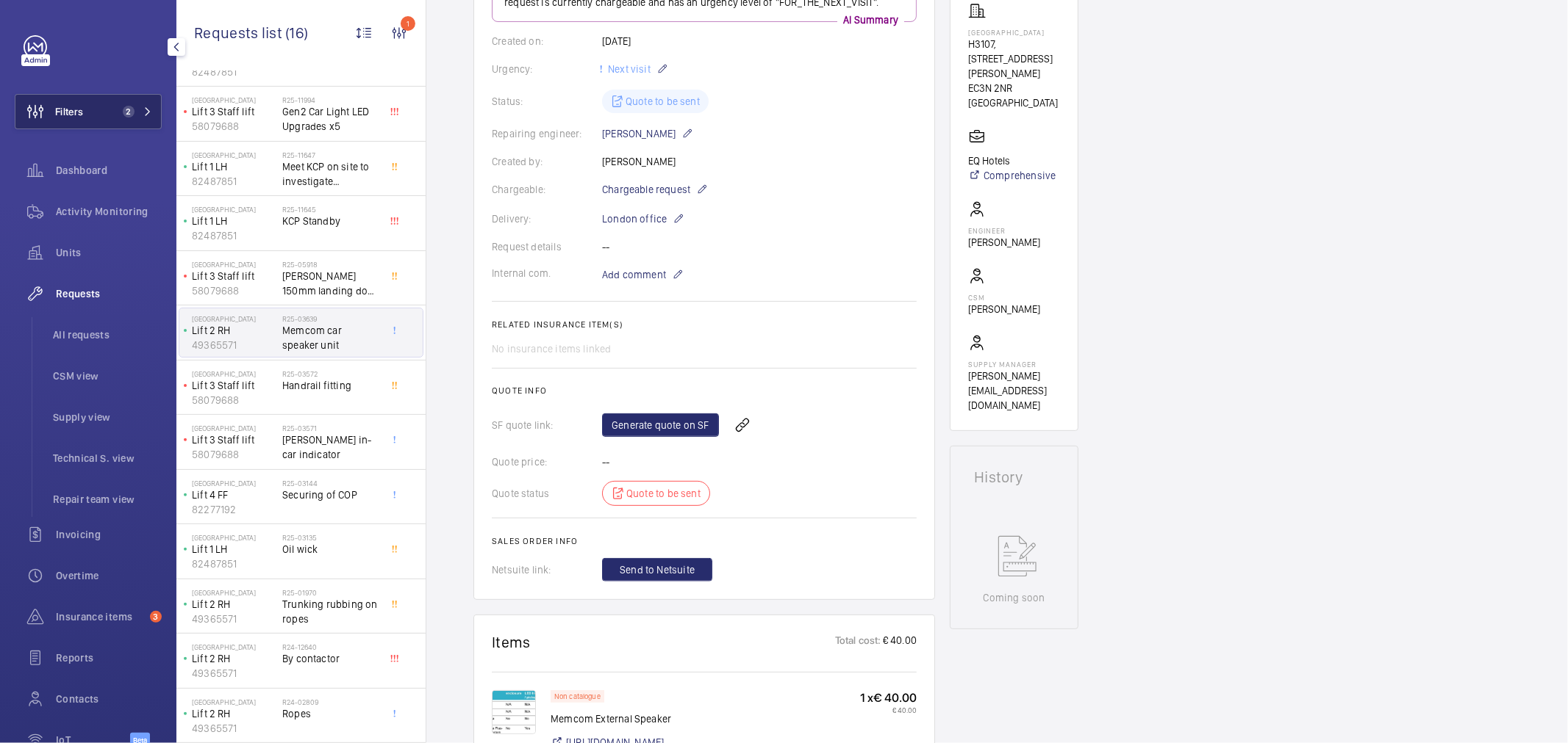
click at [143, 110] on mat-icon at bounding box center [147, 111] width 9 height 9
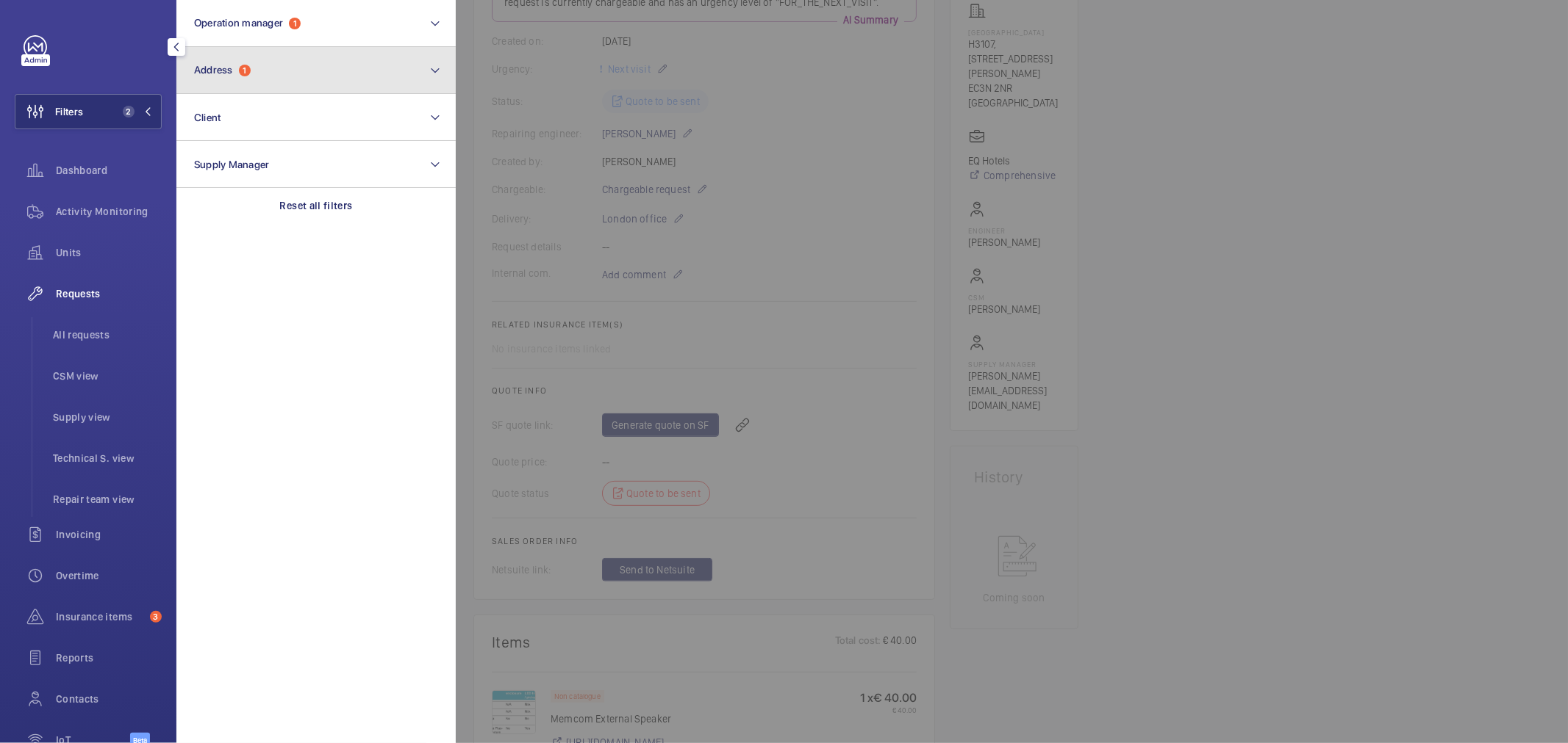
click at [236, 68] on span "Address 1" at bounding box center [223, 70] width 57 height 12
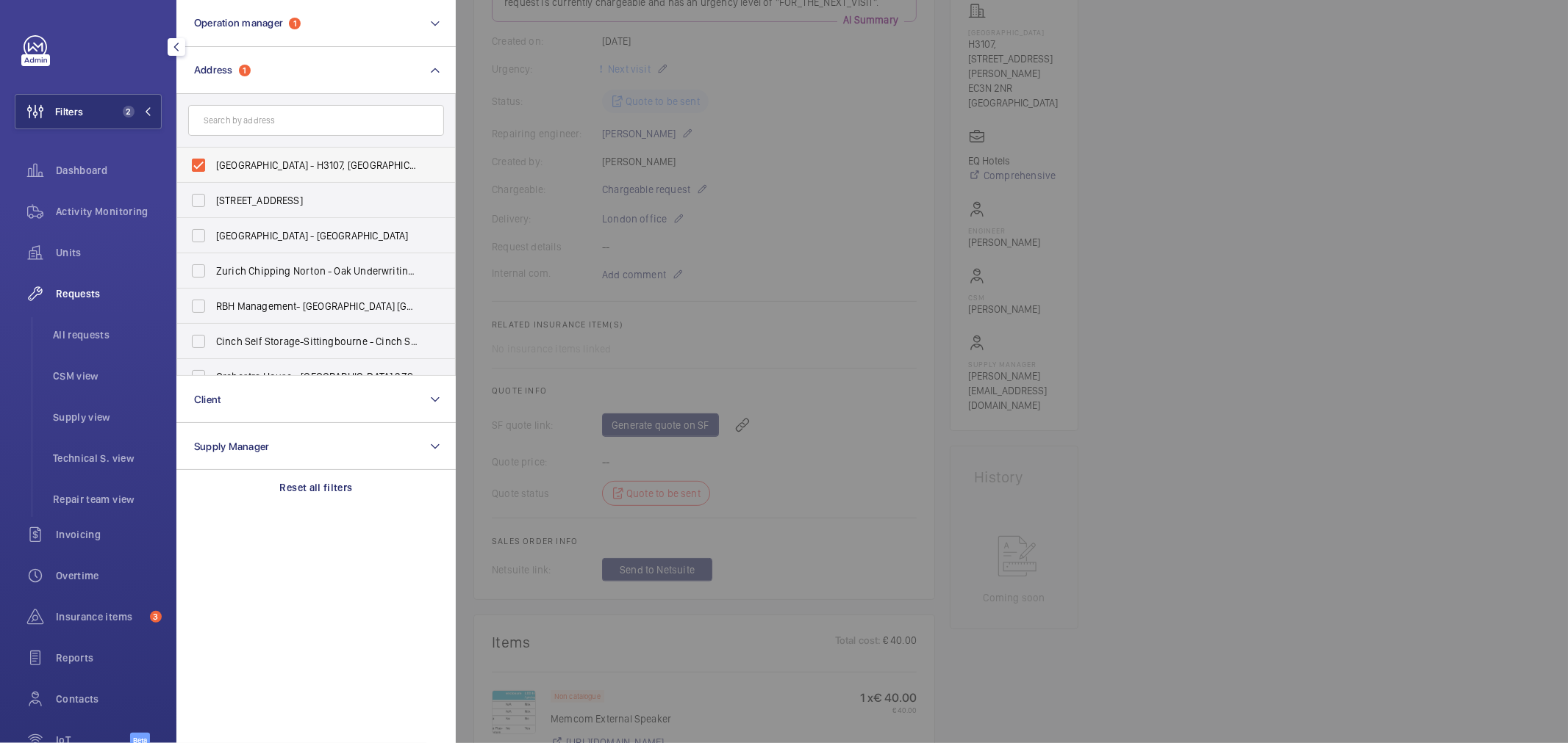
click at [270, 166] on span "NOVOTEL LONDON TOWER BRIDGE - H3107, NOVOTEL LONDON TOWER BRIDGE, 10 Pepys St, …" at bounding box center [317, 165] width 202 height 15
click at [213, 166] on input "NOVOTEL LONDON TOWER BRIDGE - H3107, NOVOTEL LONDON TOWER BRIDGE, 10 Pepys St, …" at bounding box center [198, 165] width 29 height 29
checkbox input "false"
click at [81, 243] on div "Units" at bounding box center [88, 252] width 147 height 35
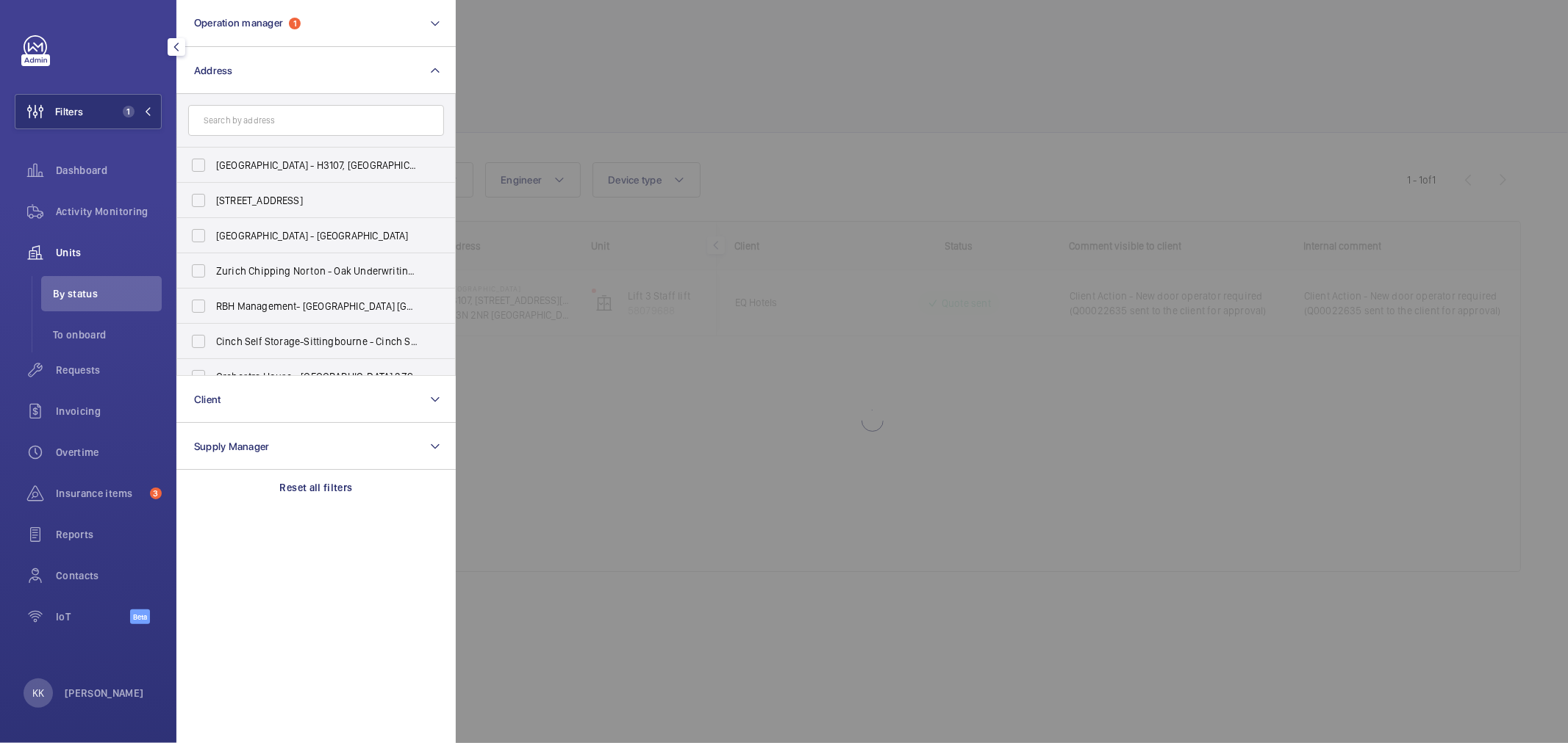
click at [795, 137] on div at bounding box center [1240, 371] width 1568 height 743
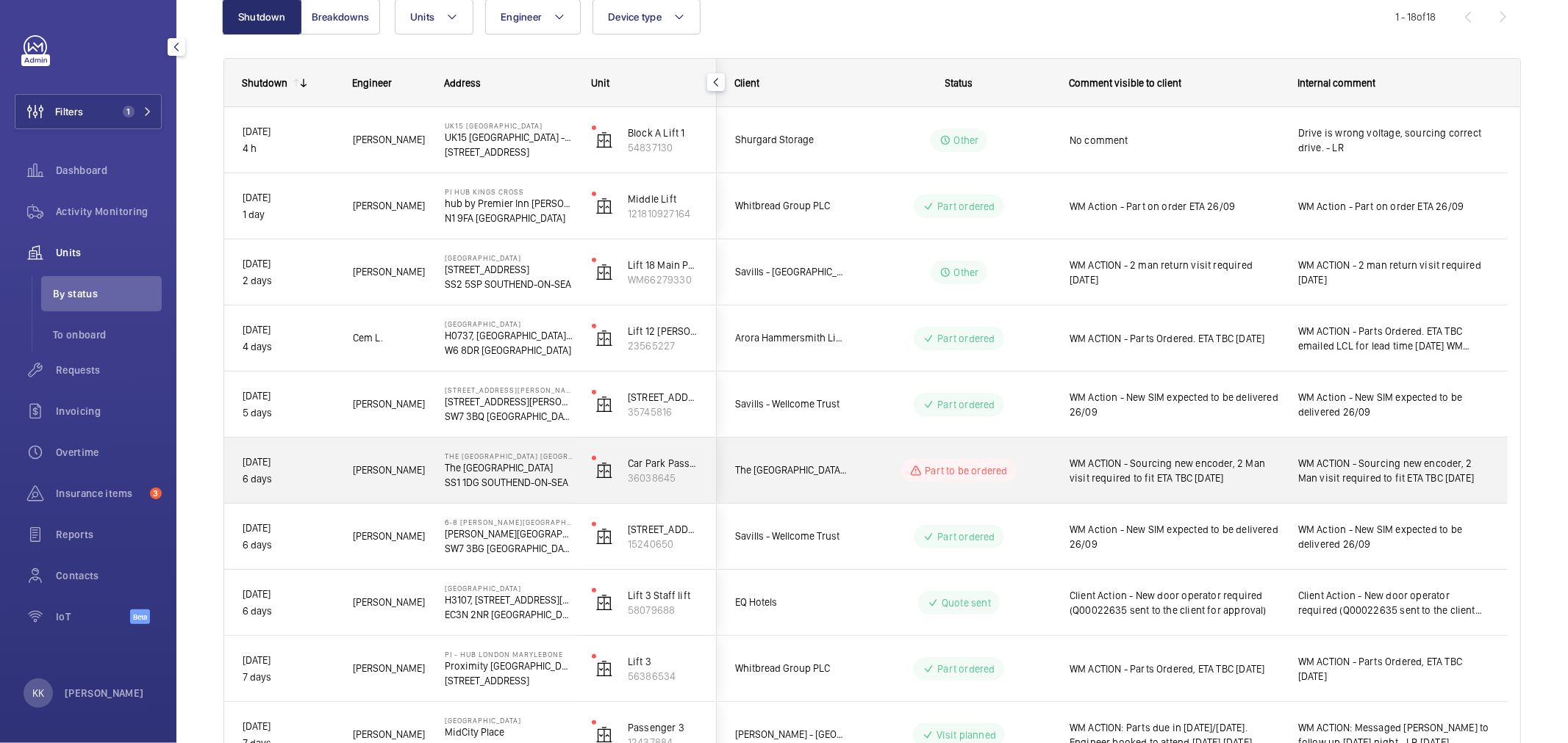
scroll to position [244, 0]
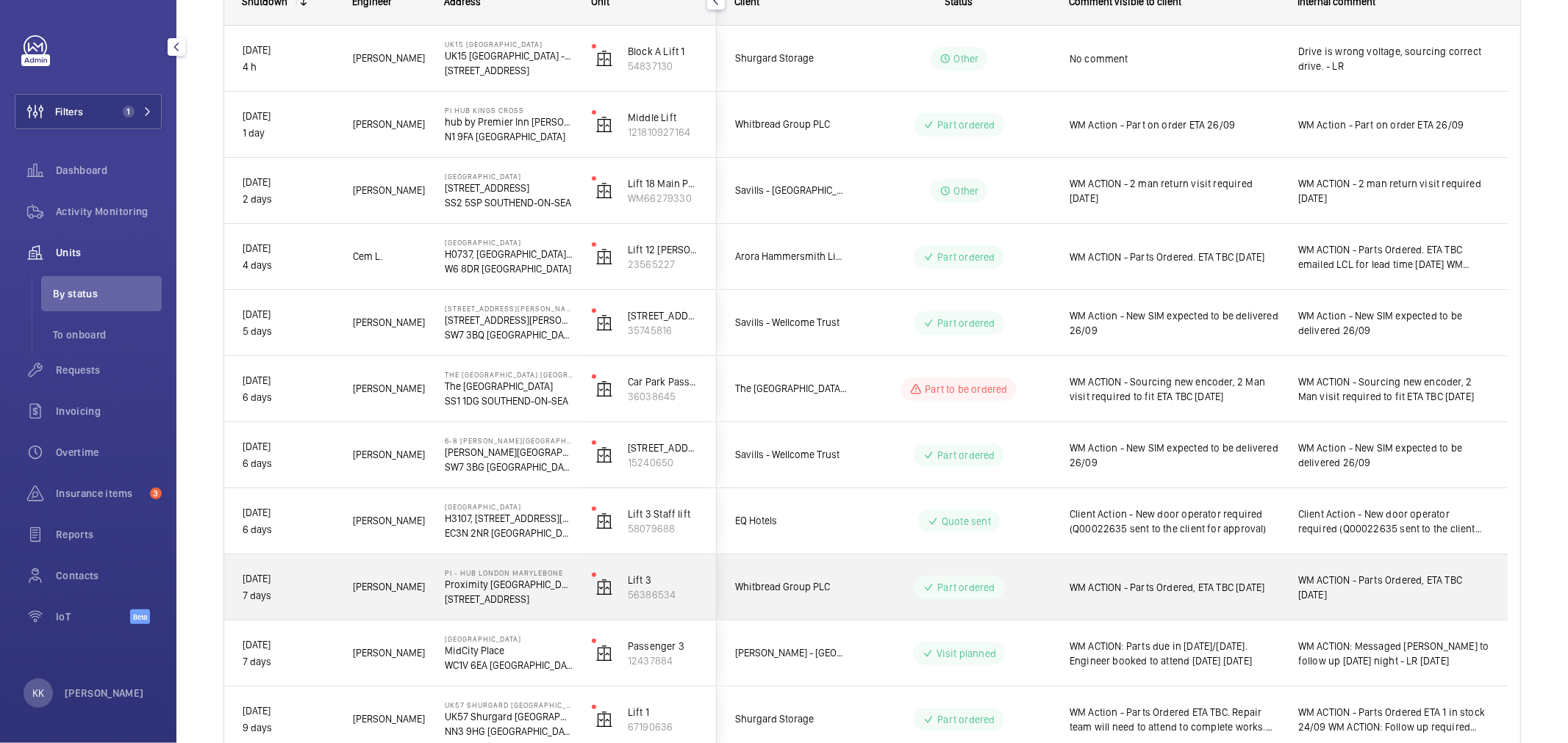
click at [1094, 582] on span "WM ACTION - Parts Ordered, ETA TBC 22/09/25" at bounding box center [1174, 588] width 210 height 15
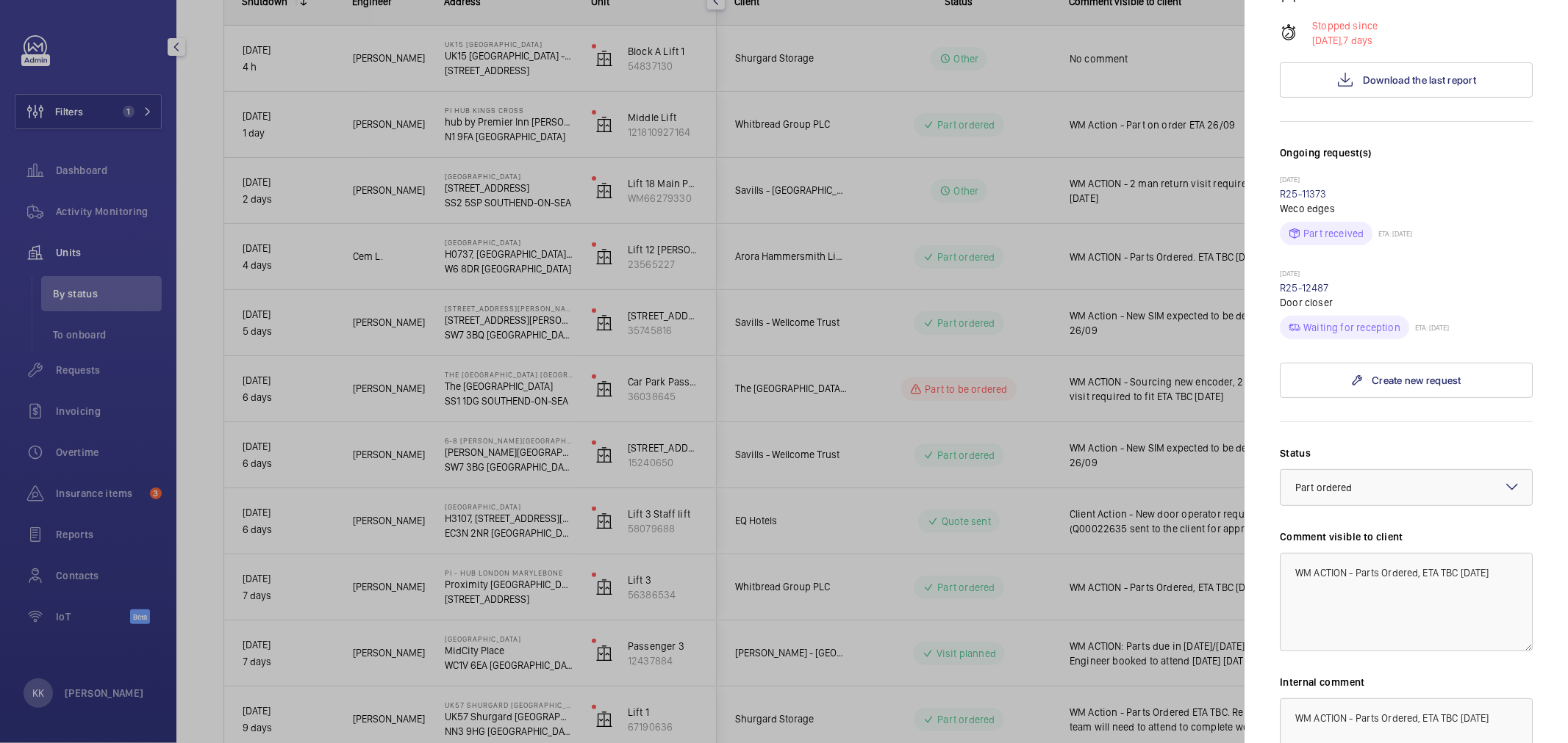
scroll to position [326, 0]
click at [1287, 288] on link "R25-12487" at bounding box center [1304, 294] width 50 height 11
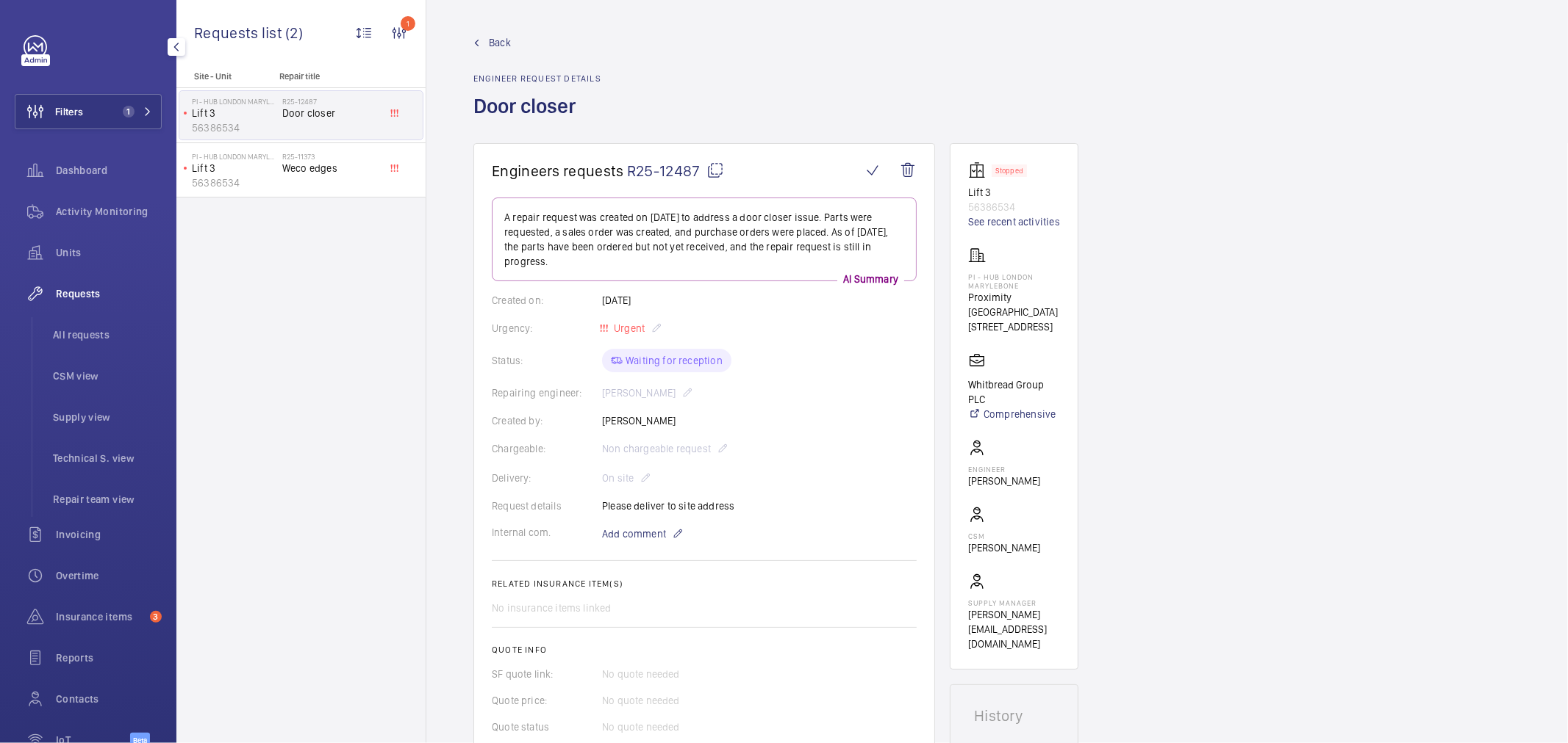
click at [674, 171] on span "R25-12487" at bounding box center [675, 171] width 97 height 19
click at [84, 248] on span "Units" at bounding box center [109, 253] width 106 height 15
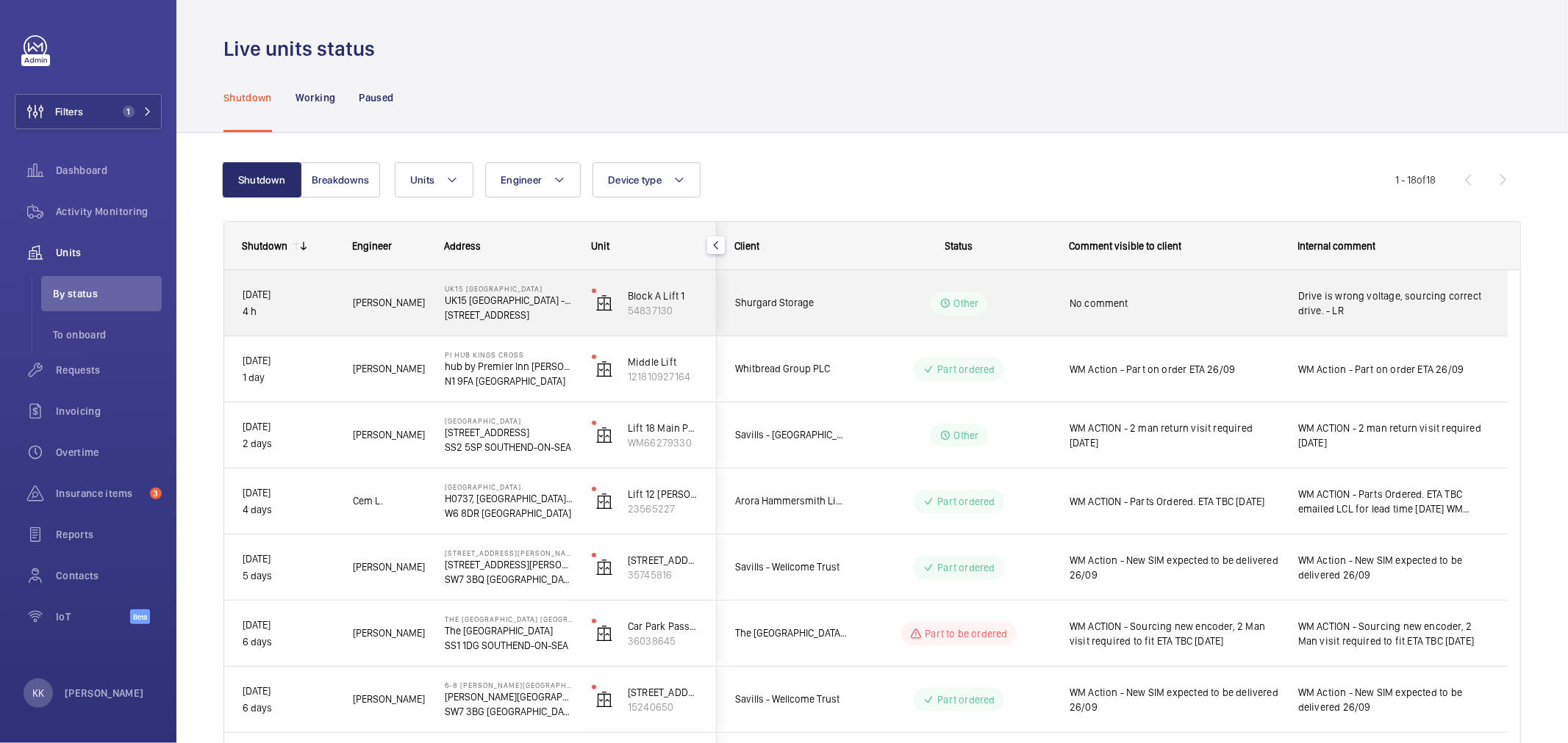
click at [1217, 311] on div "No comment" at bounding box center [1174, 304] width 210 height 34
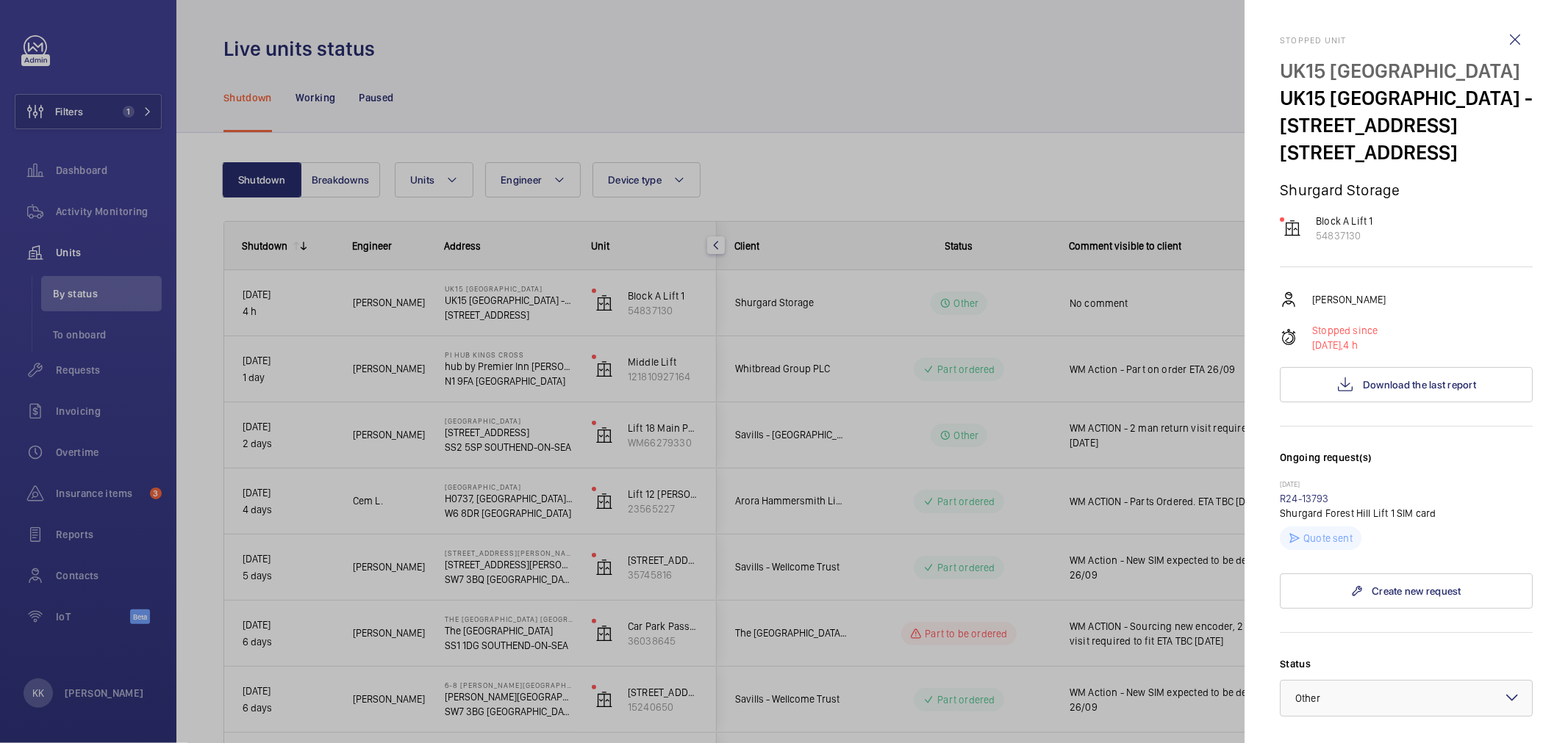
drag, startPoint x: 1512, startPoint y: 73, endPoint x: 1333, endPoint y: 71, distance: 179.0
click at [1333, 71] on p "UK15 Shurgard Forest Hill" at bounding box center [1406, 71] width 253 height 27
copy p "Shurgard Forest Hill"
click at [1432, 385] on span "Download the last report" at bounding box center [1419, 385] width 113 height 11
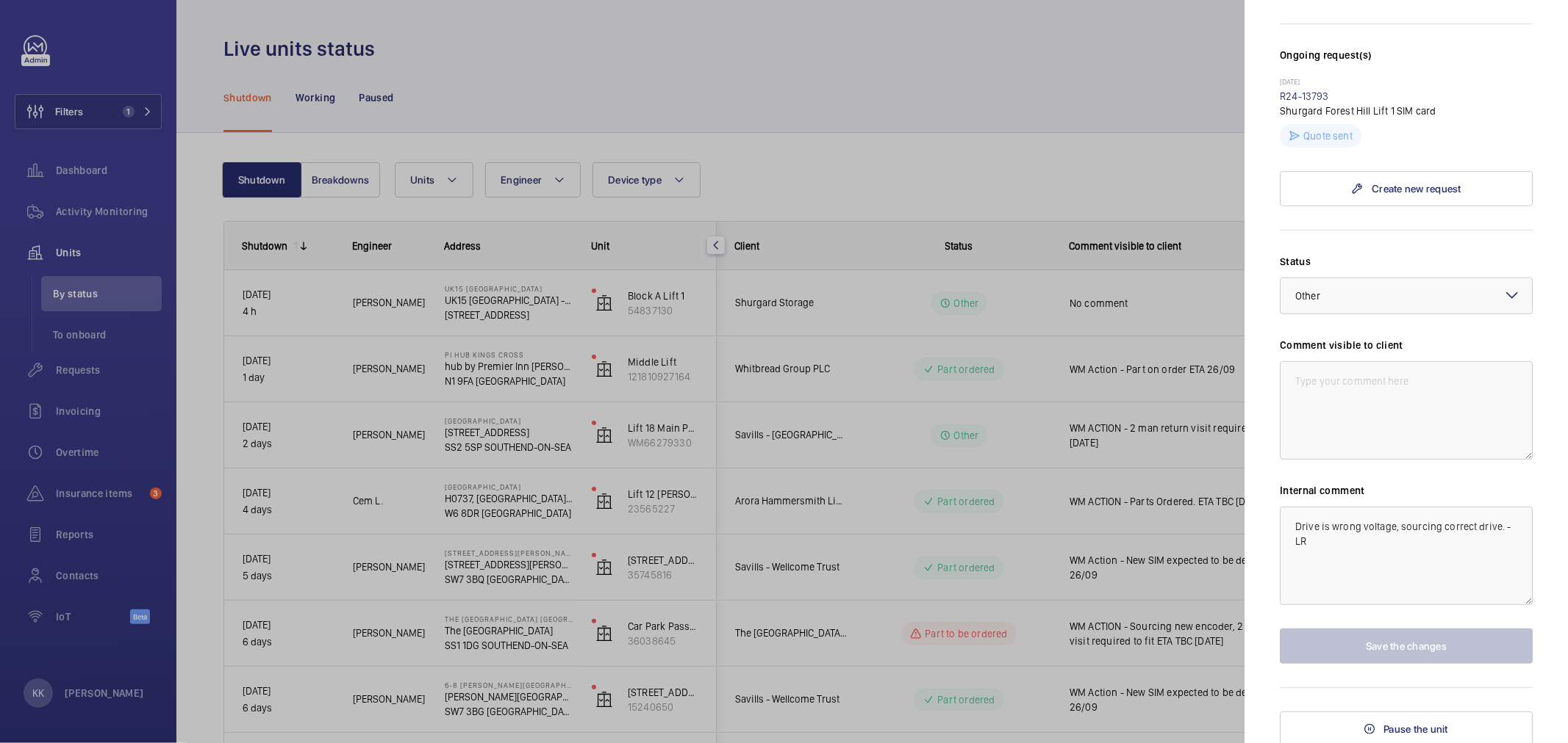
scroll to position [407, 0]
click at [1422, 568] on textarea "Drive is wrong voltage, sourcing correct drive. - LR" at bounding box center [1406, 552] width 253 height 98
click at [1362, 387] on textarea at bounding box center [1406, 407] width 253 height 98
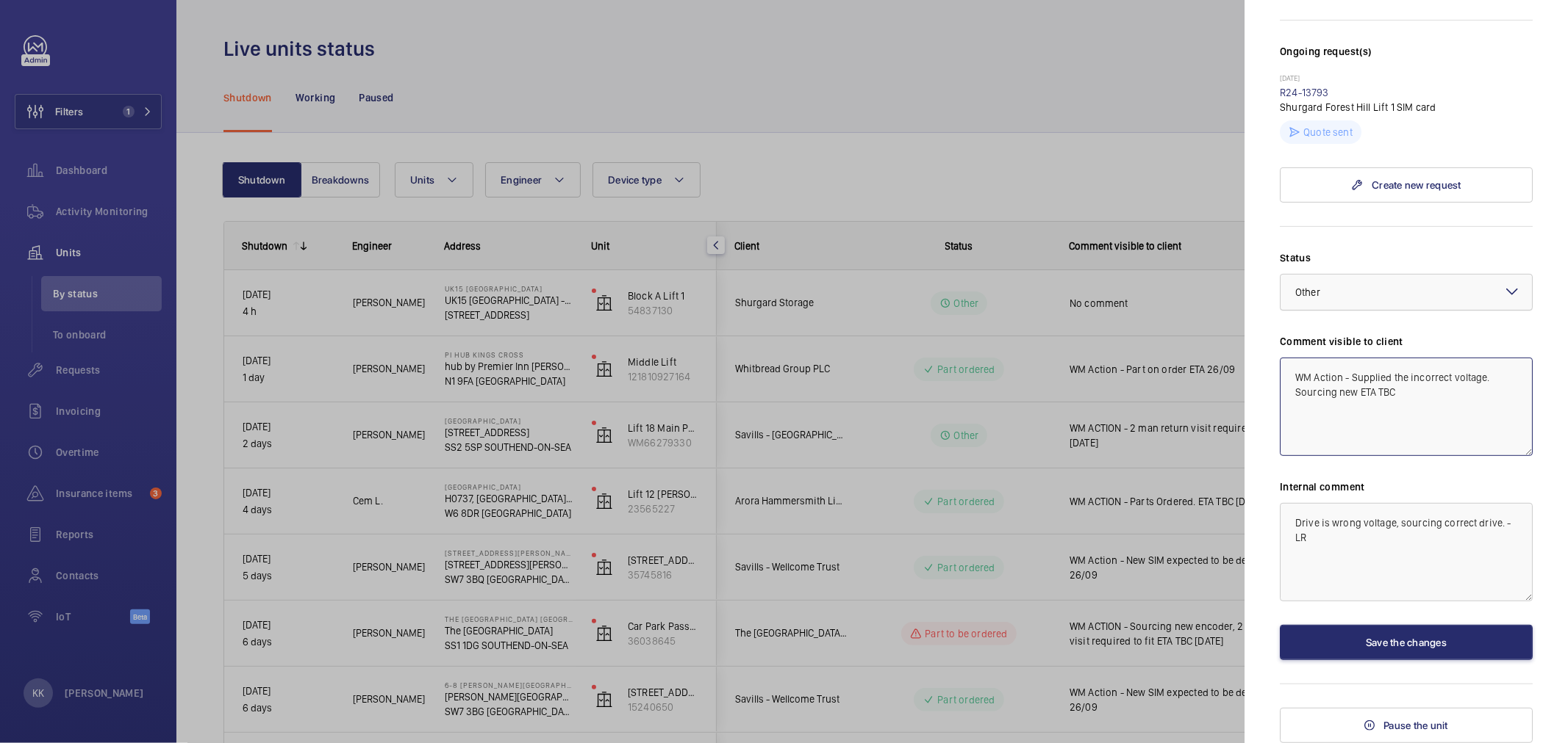
click at [1337, 305] on div at bounding box center [1406, 292] width 251 height 35
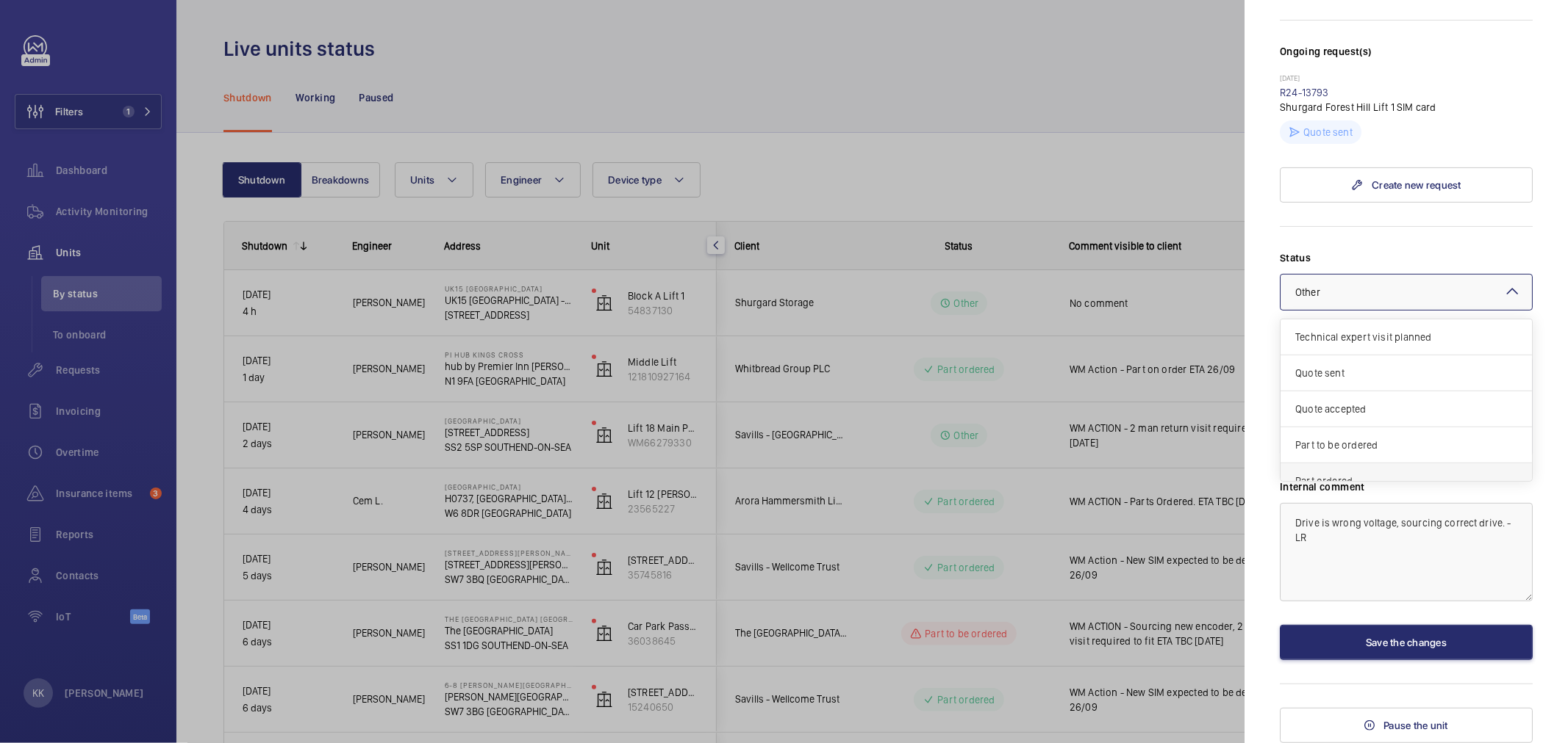
scroll to position [127, 0]
click at [1353, 326] on div "Part to be ordered" at bounding box center [1406, 320] width 251 height 36
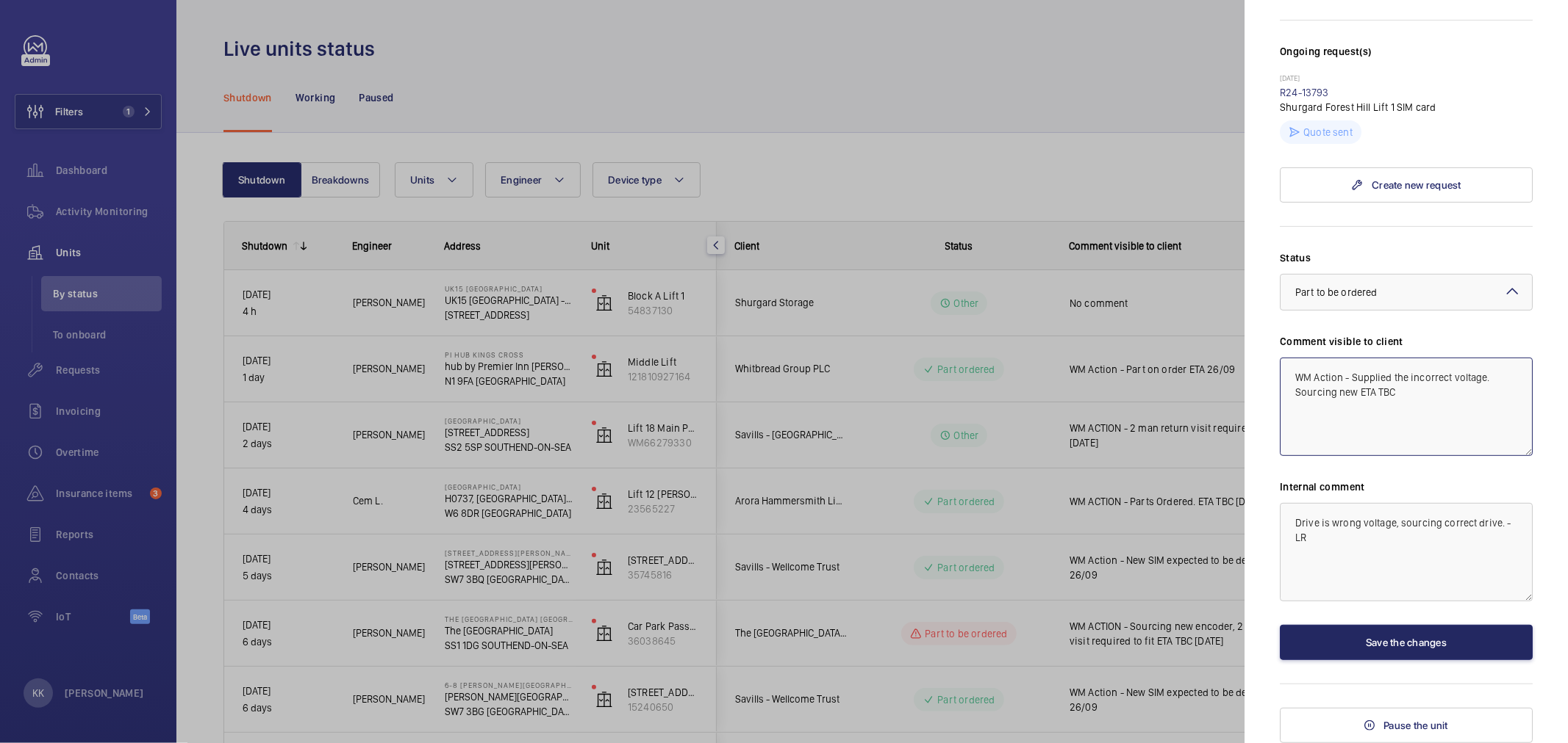
type textarea "WM Action - Supplied the incorrect voltage. Sourcing new ETA TBC"
click at [1378, 637] on button "Save the changes" at bounding box center [1406, 642] width 253 height 35
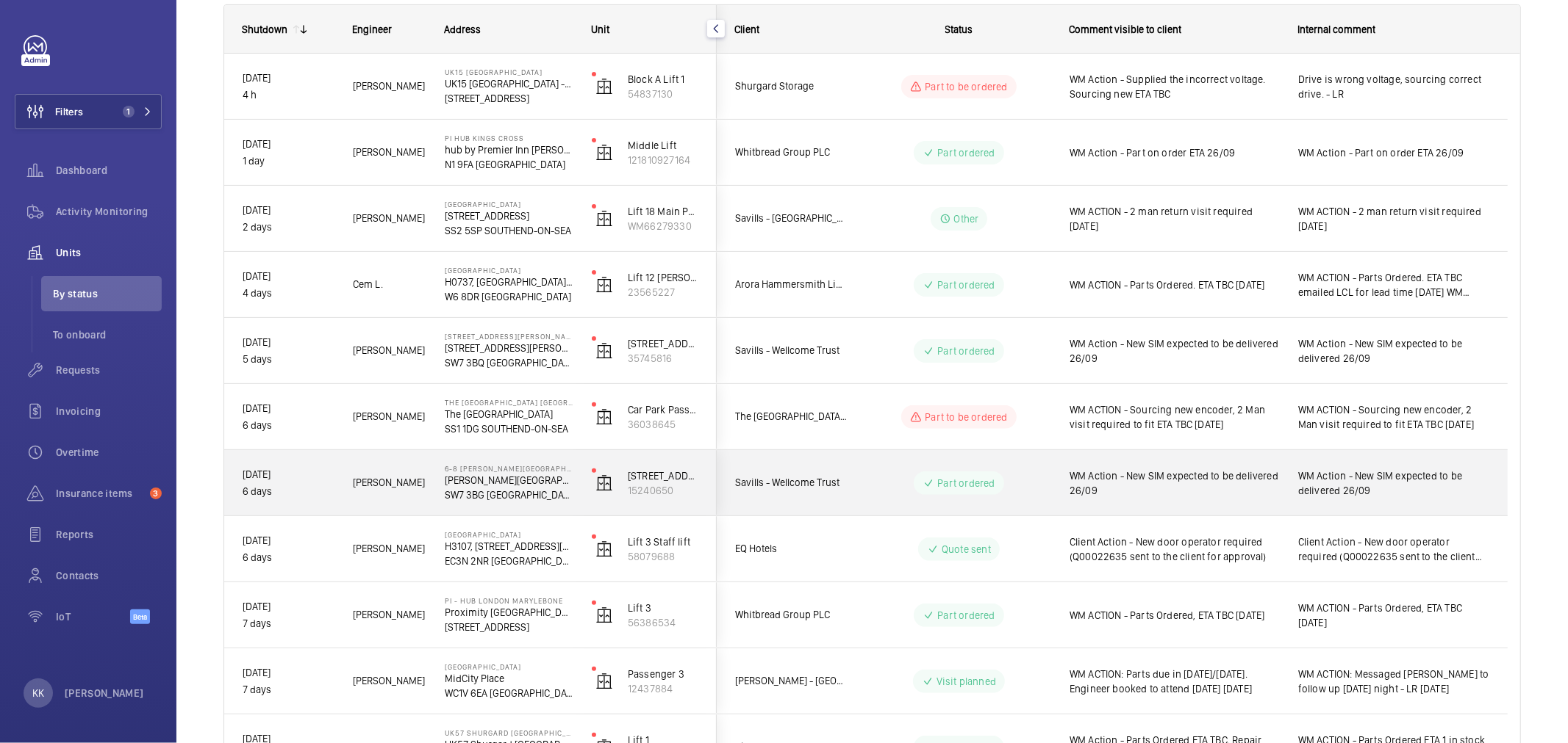
scroll to position [0, 0]
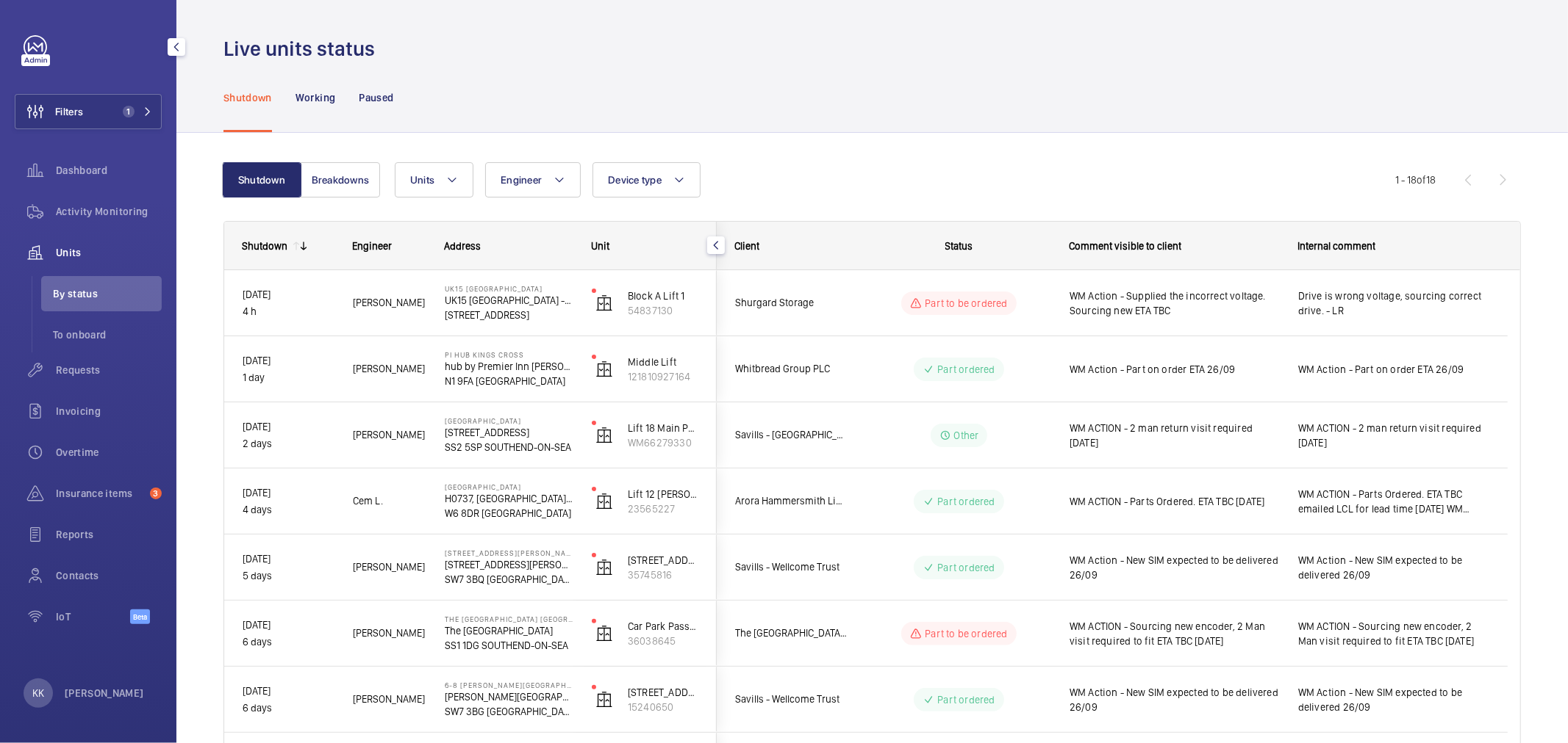
drag, startPoint x: 132, startPoint y: 93, endPoint x: 147, endPoint y: 129, distance: 39.0
click at [132, 94] on div "Filters 1 Dashboard Activity Monitoring Units By status To onboard Requests Inv…" at bounding box center [88, 337] width 147 height 605
click at [145, 130] on div "Filters 1 Dashboard Activity Monitoring Units By status To onboard Requests Inv…" at bounding box center [88, 337] width 147 height 605
click at [131, 112] on span "1" at bounding box center [128, 111] width 11 height 11
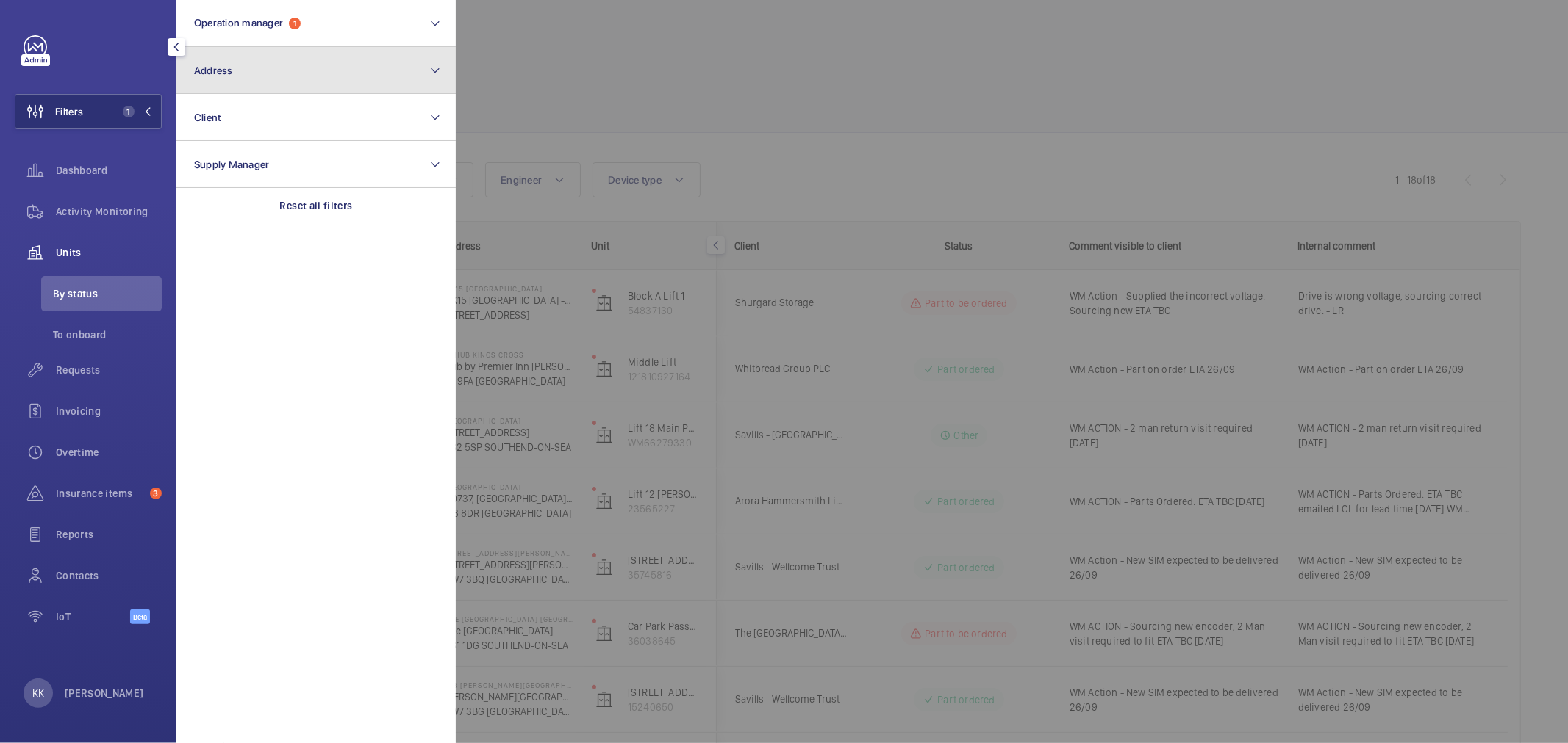
click at [274, 77] on button "Address" at bounding box center [316, 71] width 279 height 47
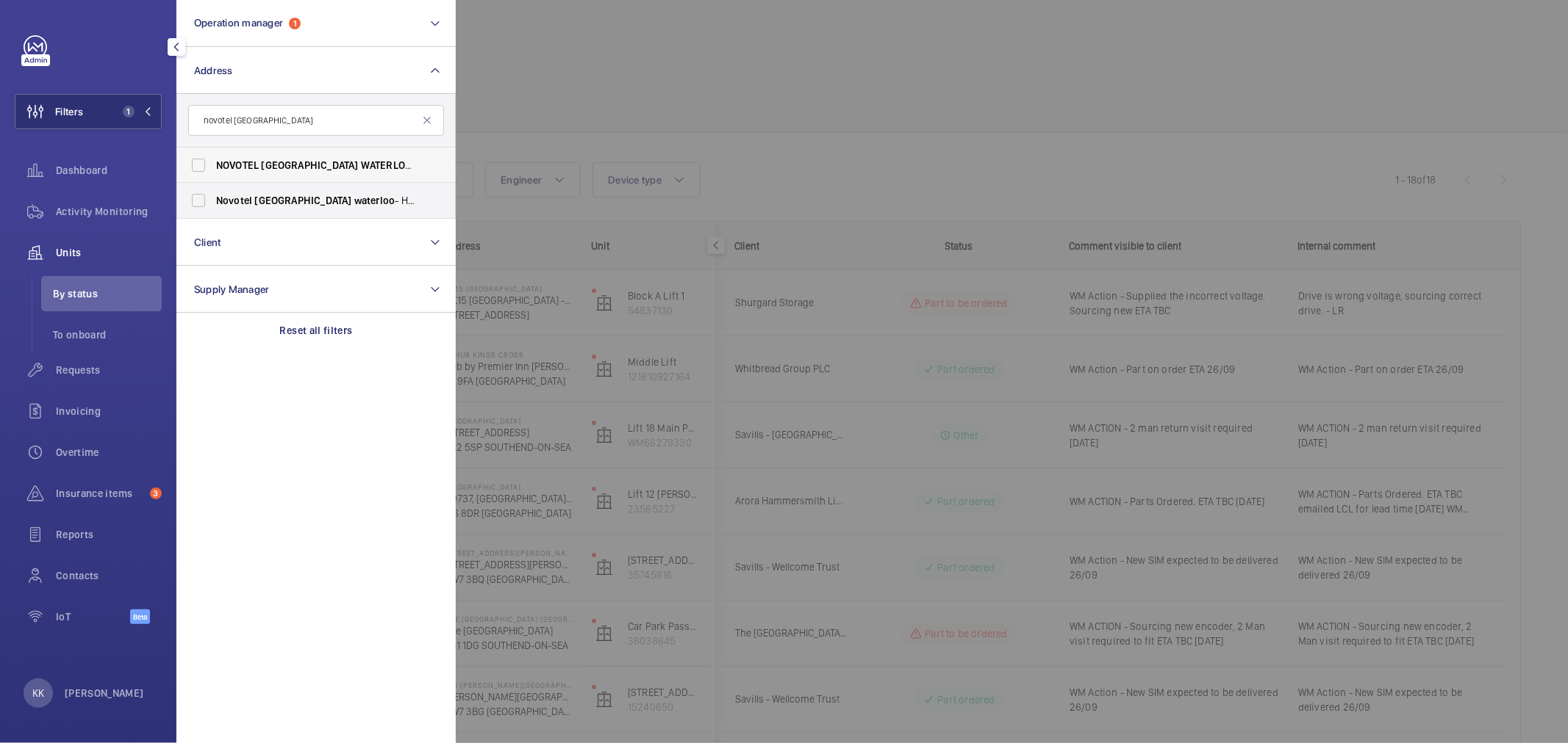
type input "novotel london waterloo"
click at [283, 164] on span "LONDON" at bounding box center [309, 165] width 97 height 11
click at [213, 164] on input "NOVOTEL LONDON WATERLOO - H1785, NOVOTEL LONDON WATERLOO , 113 Lambeth Rd, LOND…" at bounding box center [198, 165] width 29 height 29
checkbox input "true"
click at [861, 45] on div at bounding box center [1240, 371] width 1568 height 743
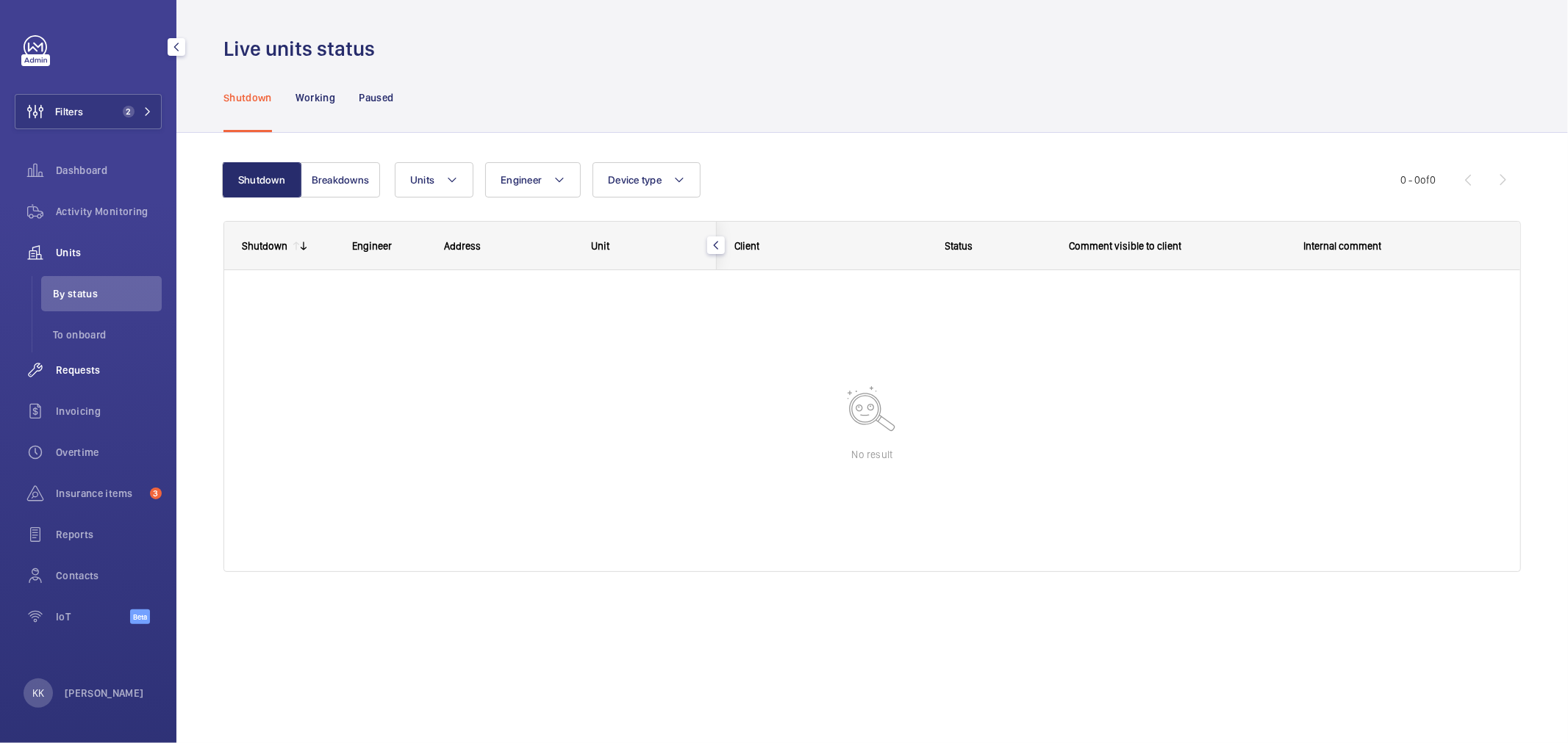
click at [119, 379] on div "Requests" at bounding box center [88, 369] width 147 height 35
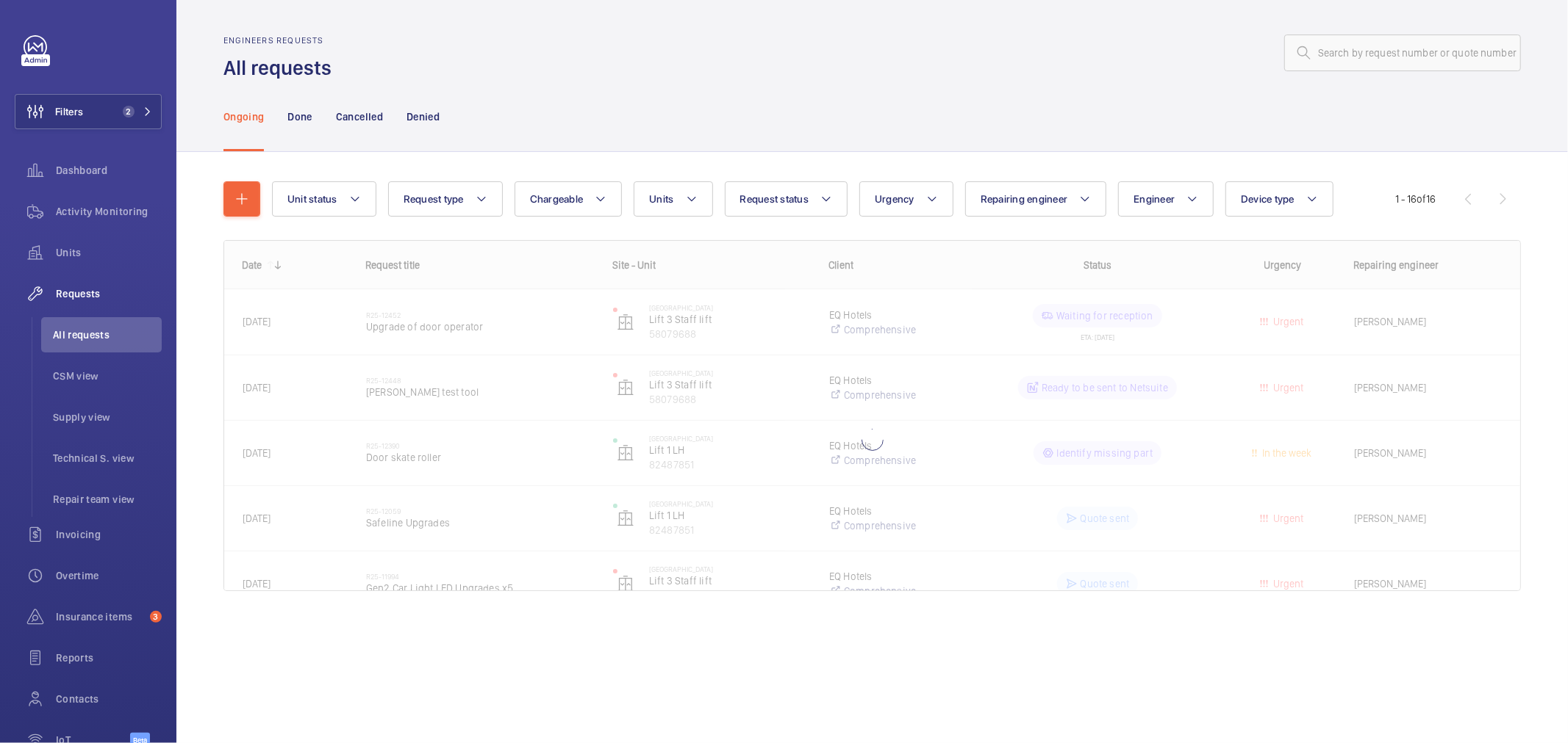
click at [680, 105] on div "Ongoing Done Cancelled Denied" at bounding box center [872, 116] width 1297 height 70
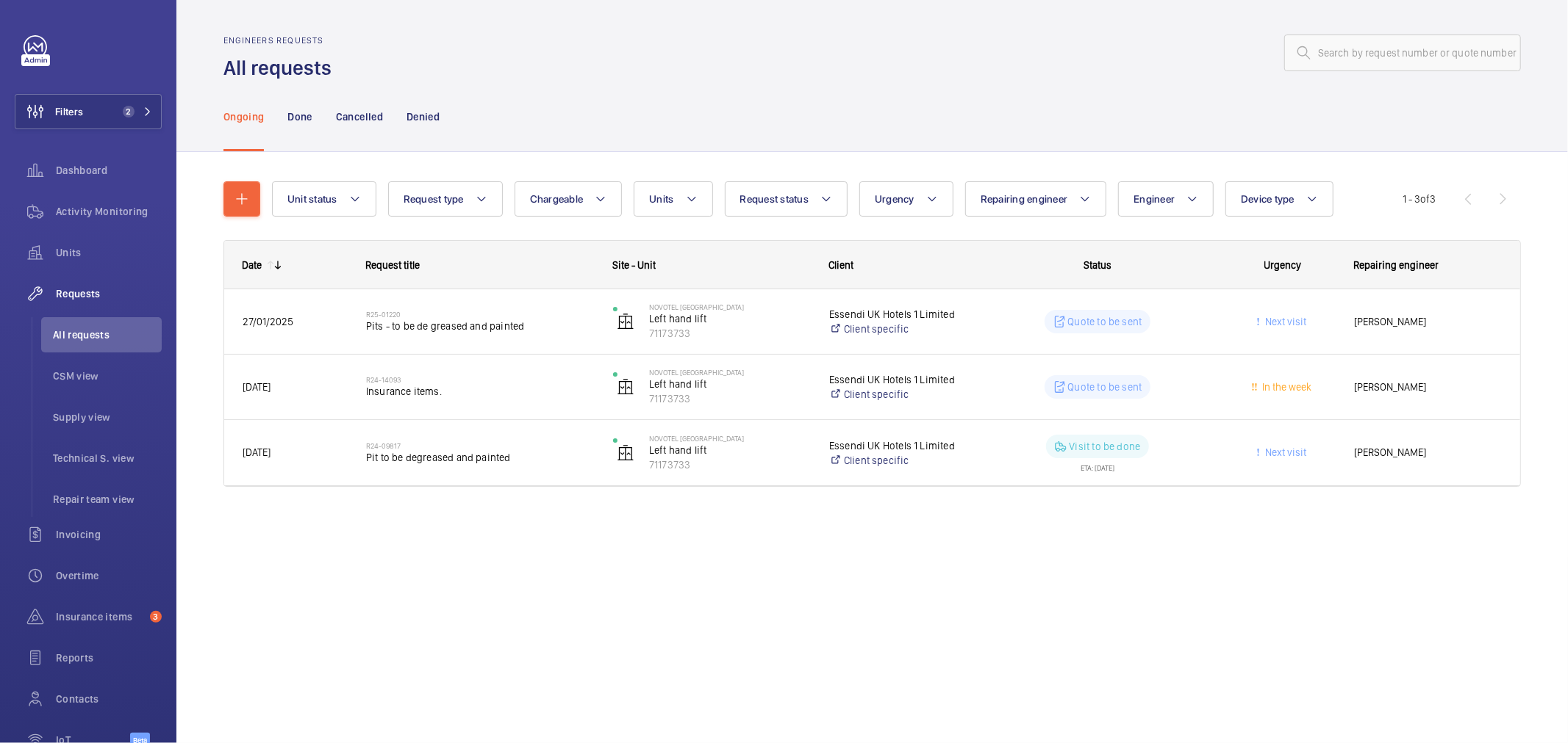
click at [1229, 637] on div "Engineers requests All requests Ongoing Done Cancelled Denied Unit status Reque…" at bounding box center [872, 371] width 1391 height 743
click at [123, 111] on span "2" at bounding box center [128, 111] width 11 height 11
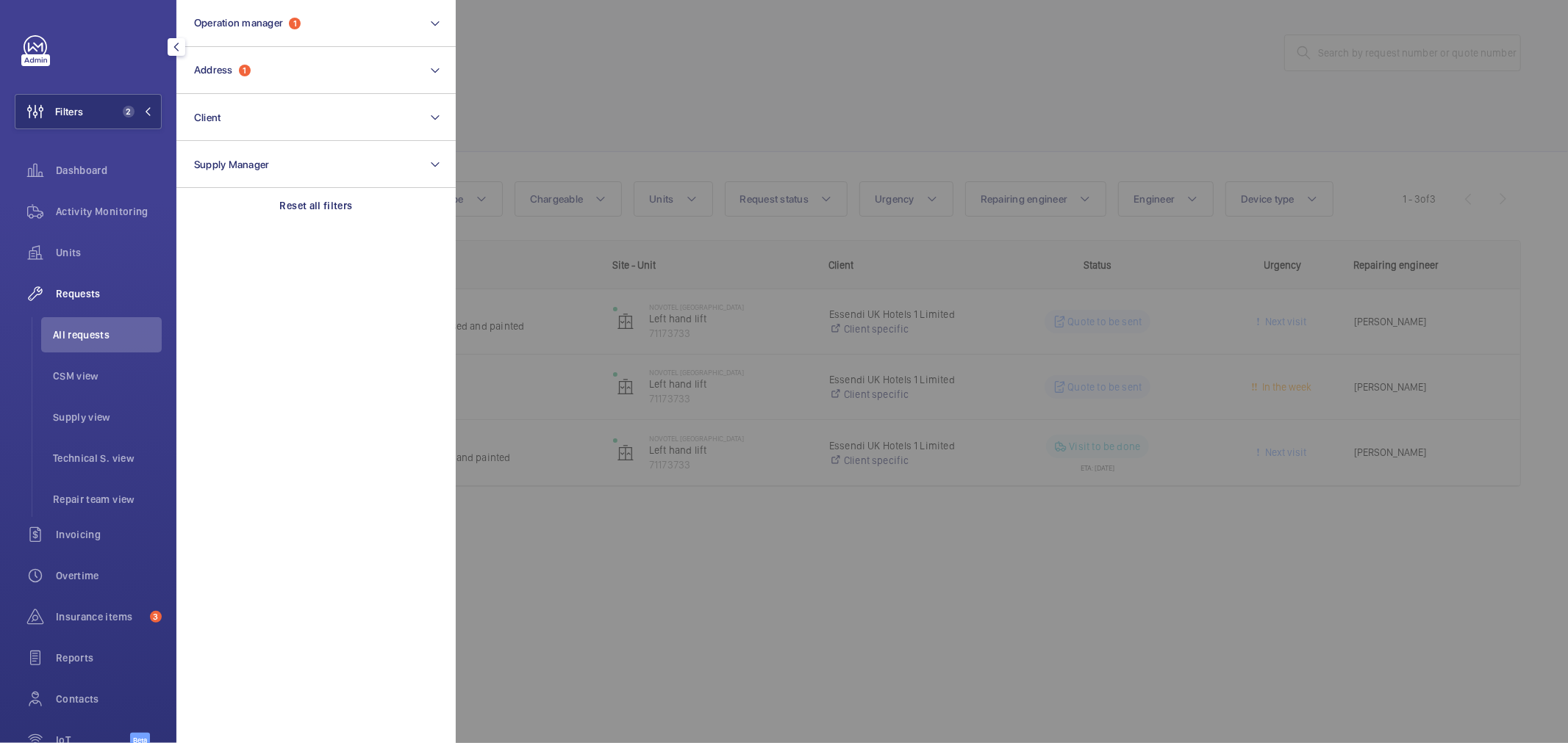
click at [769, 75] on div at bounding box center [1240, 371] width 1568 height 743
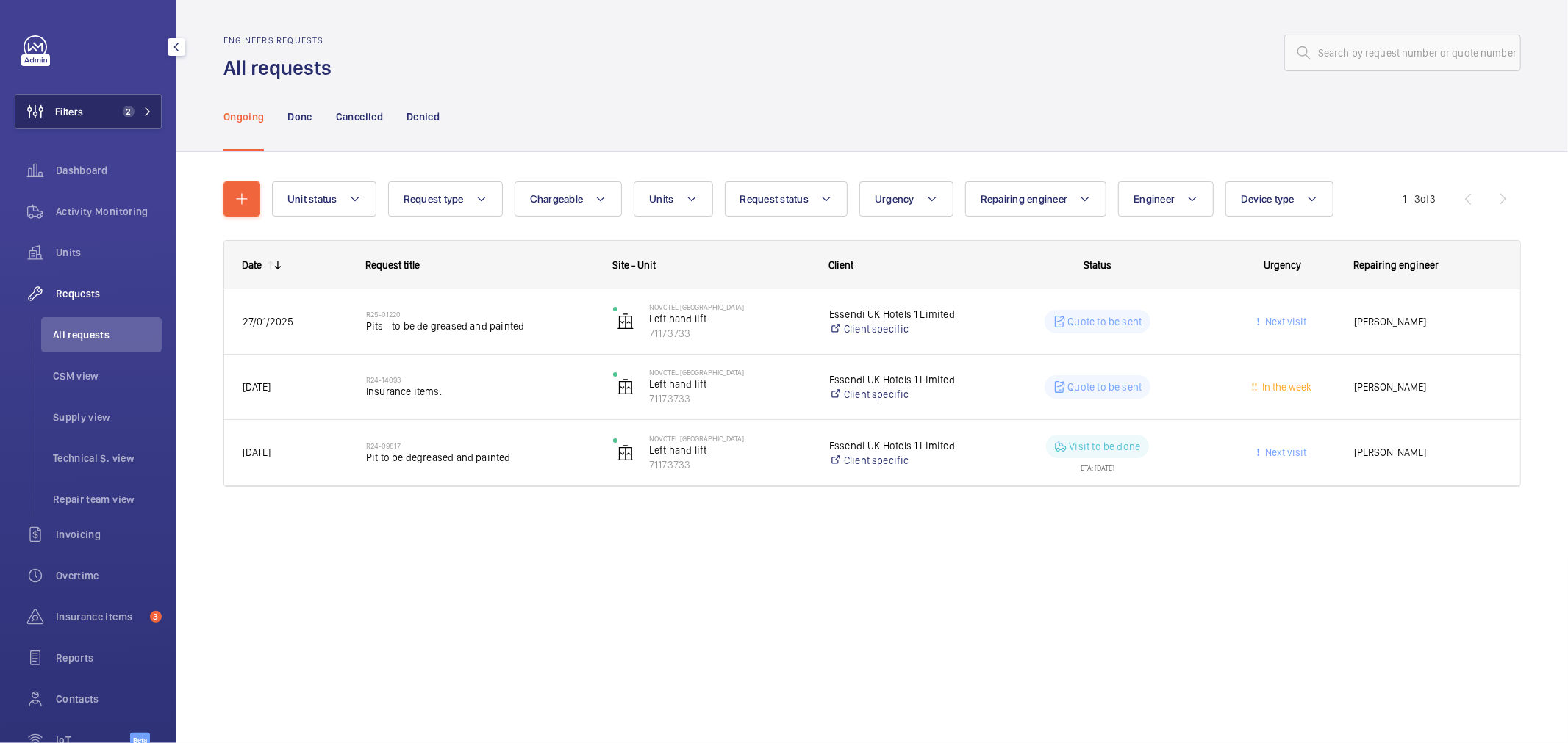
click at [128, 109] on span "2" at bounding box center [128, 111] width 11 height 11
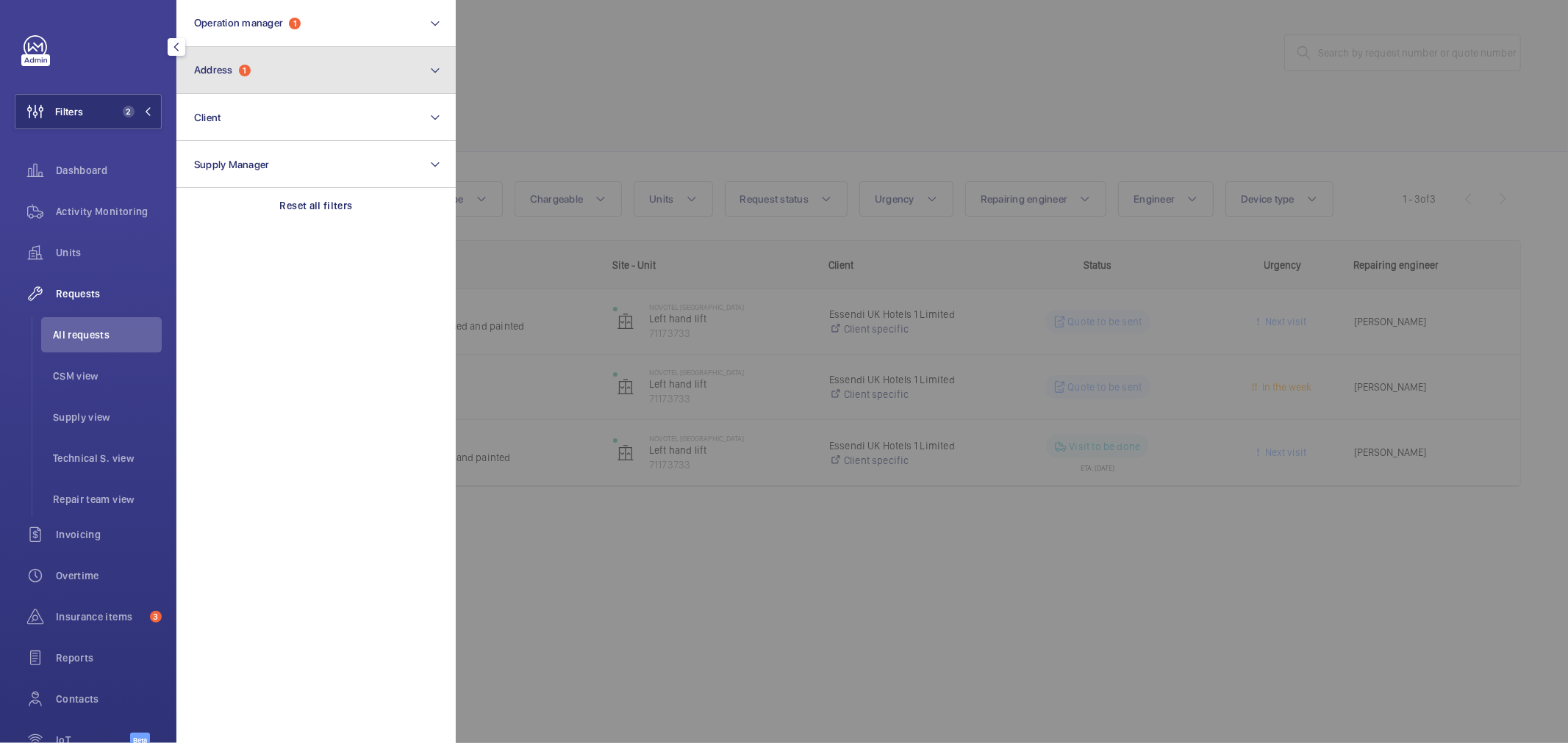
click at [246, 80] on button "Address 1" at bounding box center [316, 71] width 279 height 47
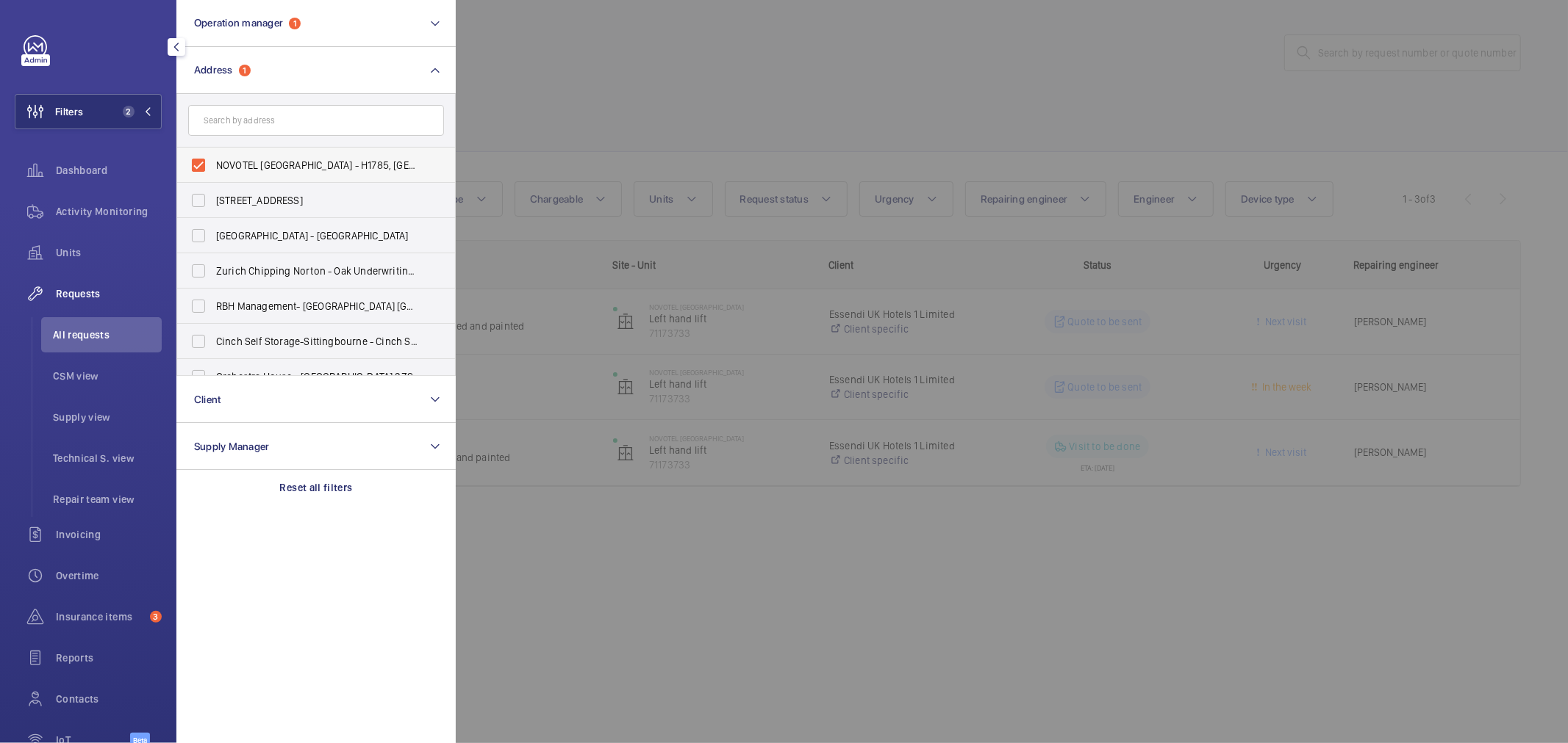
click at [245, 158] on span "NOVOTEL LONDON WATERLOO - H1785, NOVOTEL LONDON WATERLOO, 113 Lambeth Rd, LONDO…" at bounding box center [317, 165] width 202 height 15
click at [213, 158] on input "NOVOTEL LONDON WATERLOO - H1785, NOVOTEL LONDON WATERLOO, 113 Lambeth Rd, LONDO…" at bounding box center [198, 165] width 29 height 29
checkbox input "false"
click at [258, 121] on input "text" at bounding box center [316, 120] width 256 height 31
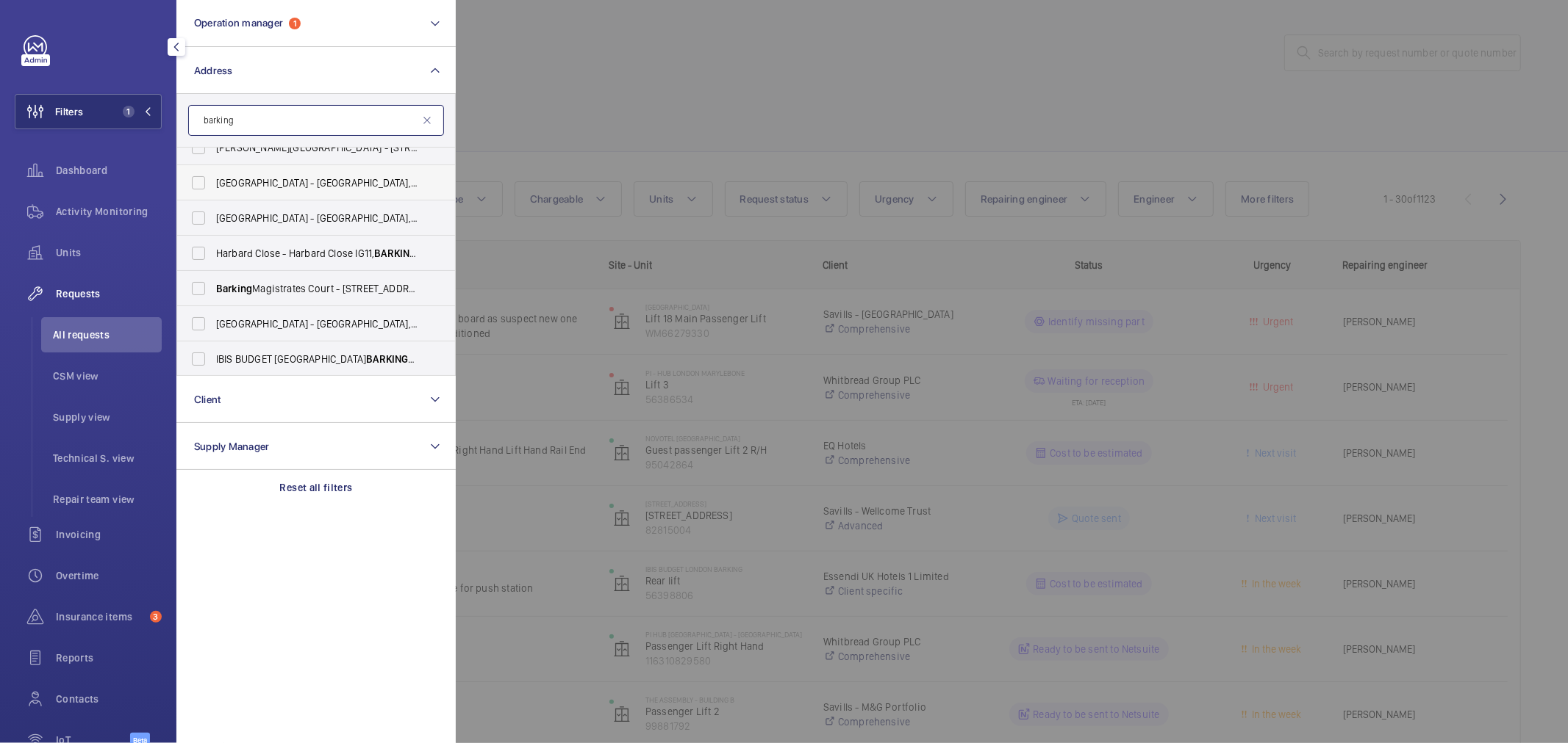
scroll to position [89, 0]
type input "barking"
click at [366, 352] on span "BARKING" at bounding box center [391, 357] width 49 height 11
click at [202, 363] on input "IBIS BUDGET LONDON BARKING - H3188, IBIS BUDGET LONDON BARKING , HIGH BRIDGE RO…" at bounding box center [198, 357] width 29 height 29
checkbox input "true"
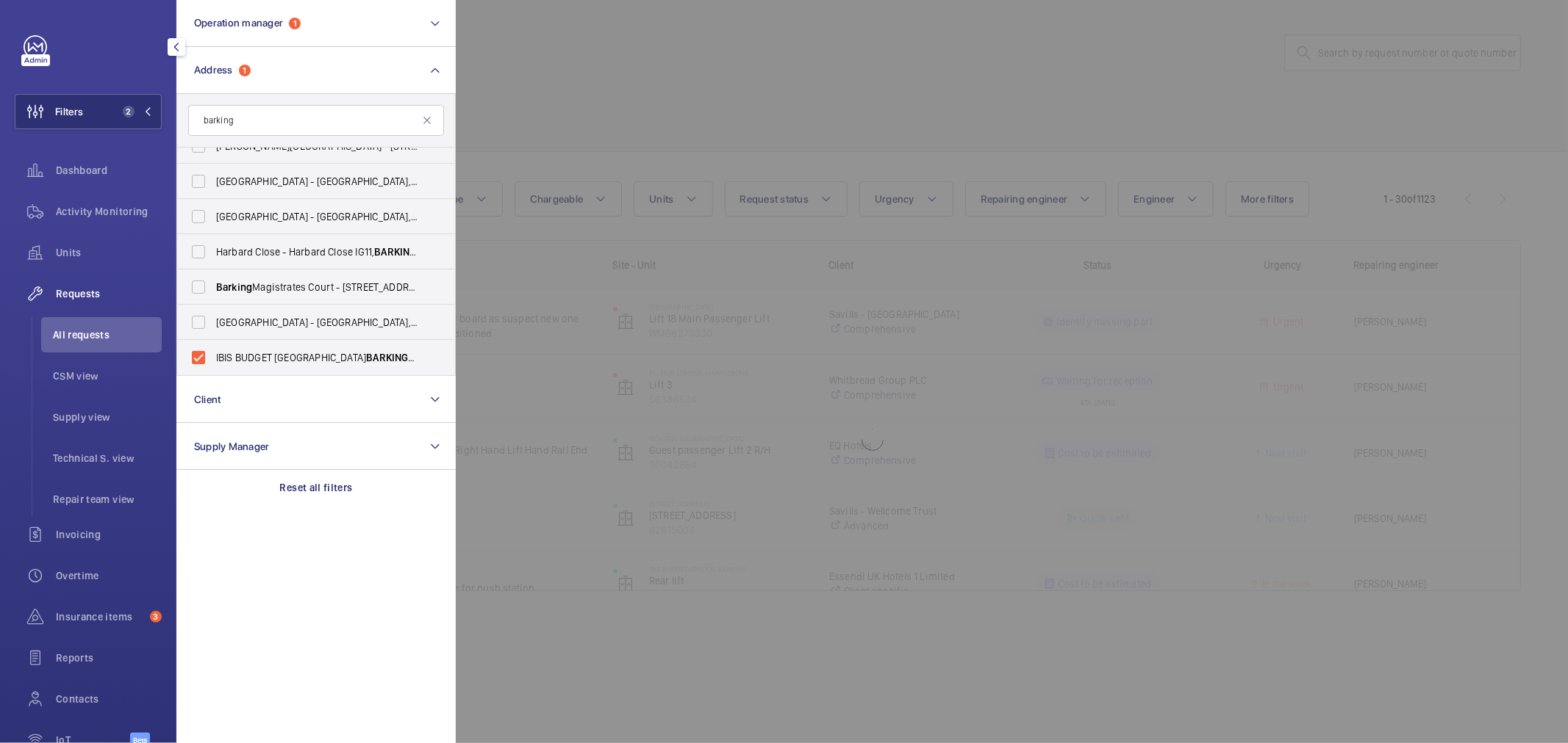
click at [536, 113] on div at bounding box center [1240, 371] width 1568 height 743
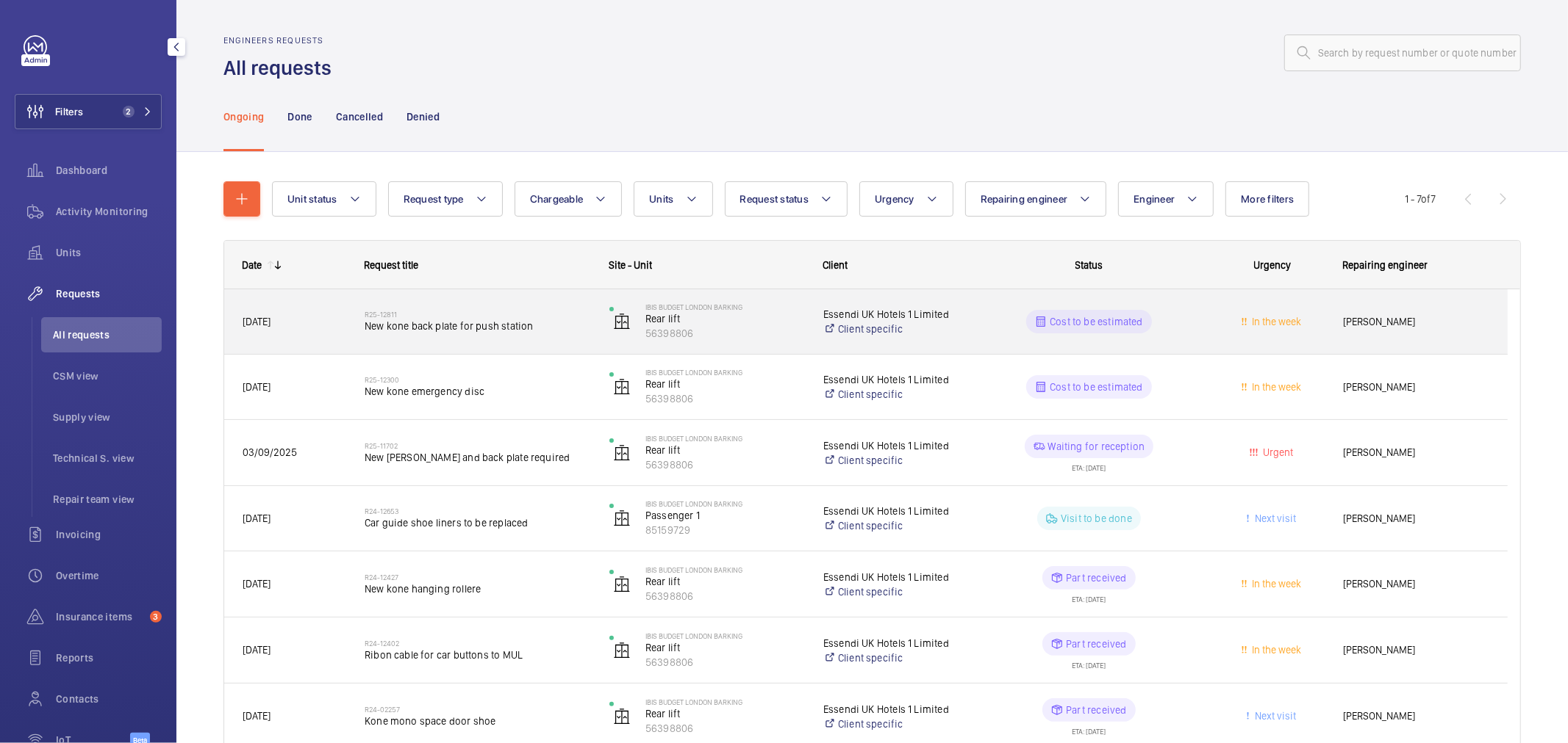
click at [403, 334] on span "New kone back plate for push station" at bounding box center [478, 326] width 226 height 15
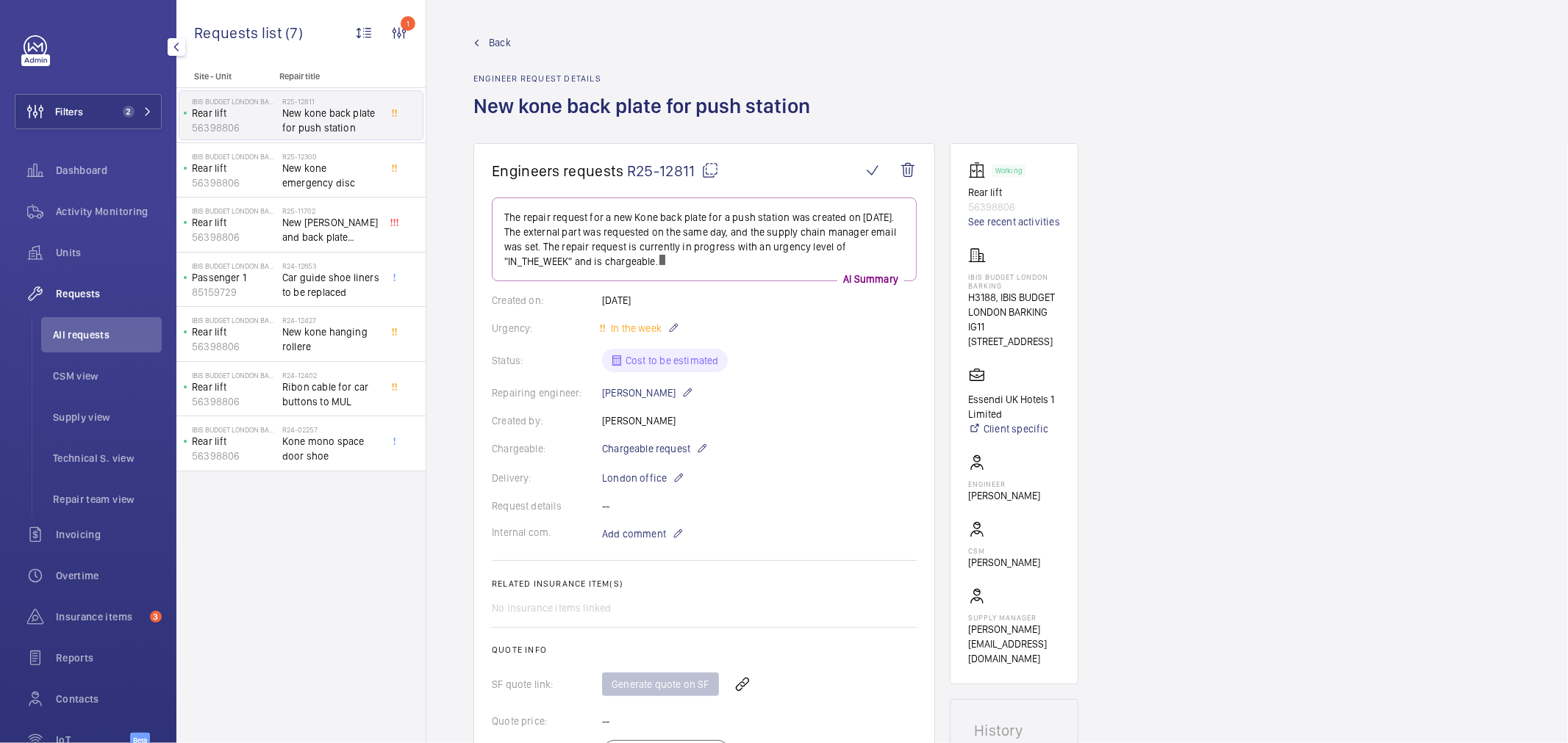
click at [681, 165] on span "R25-12811" at bounding box center [673, 171] width 92 height 19
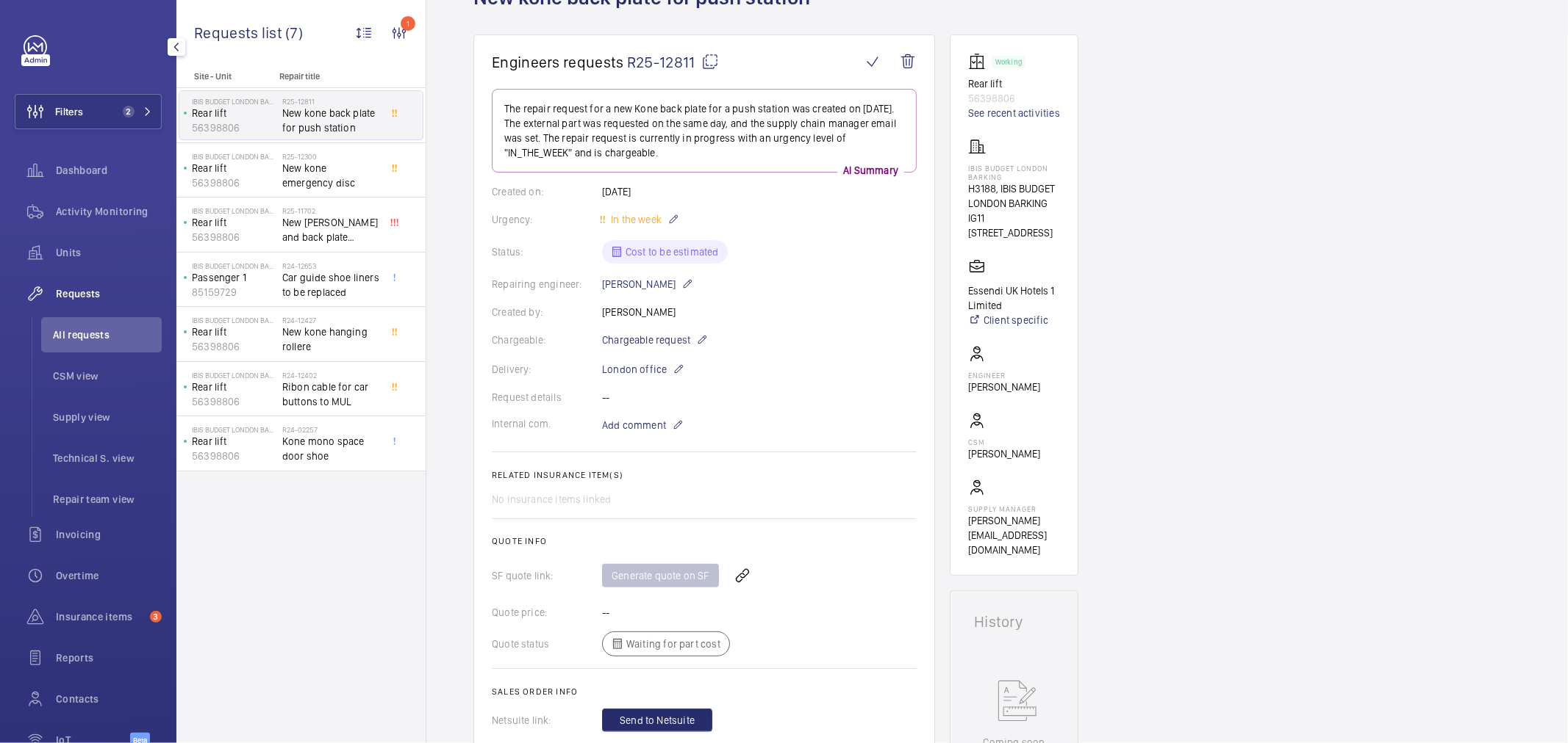
scroll to position [81, 0]
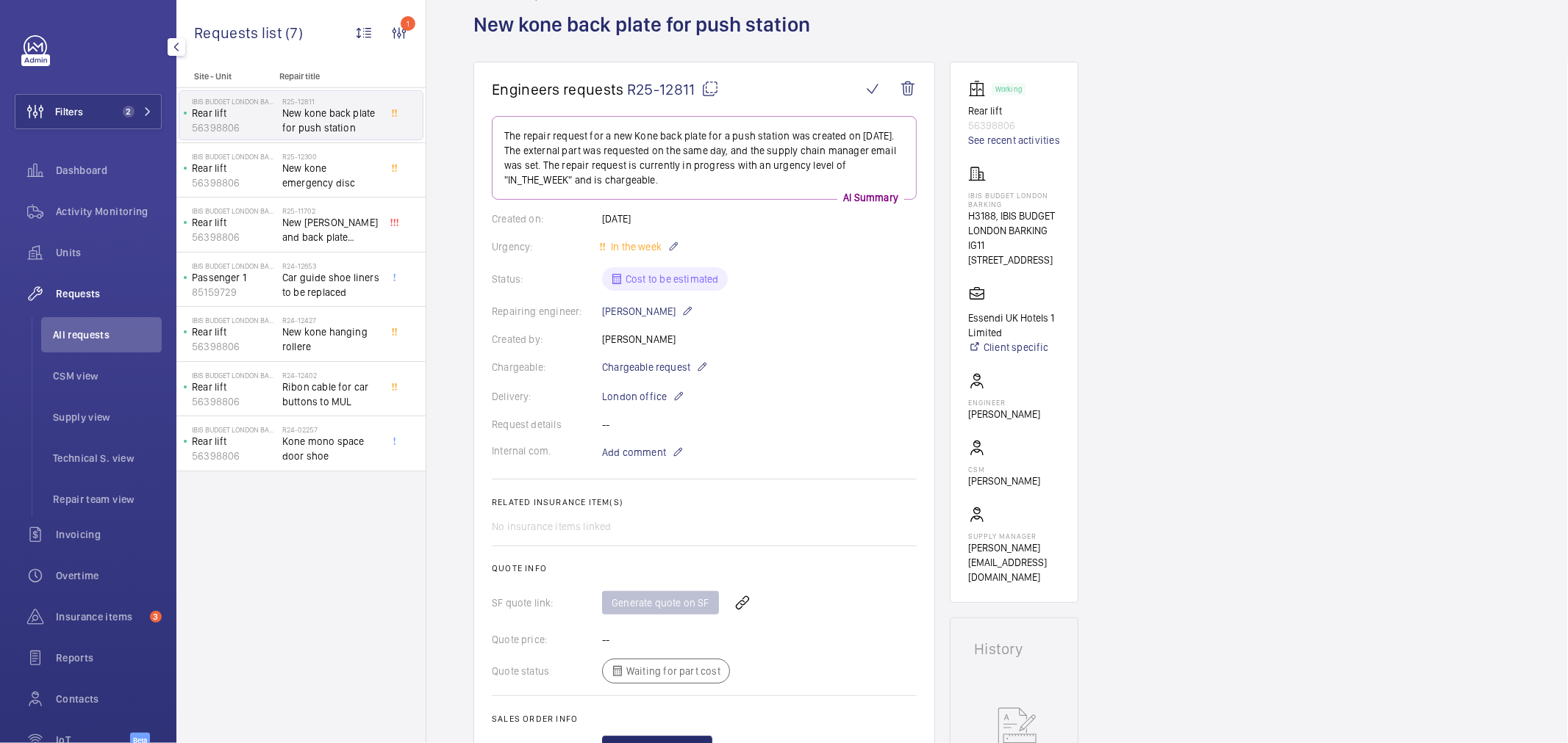
click at [905, 335] on div "Created by: Paul Collyer" at bounding box center [704, 339] width 425 height 15
click at [113, 203] on div "Activity Monitoring" at bounding box center [88, 211] width 147 height 35
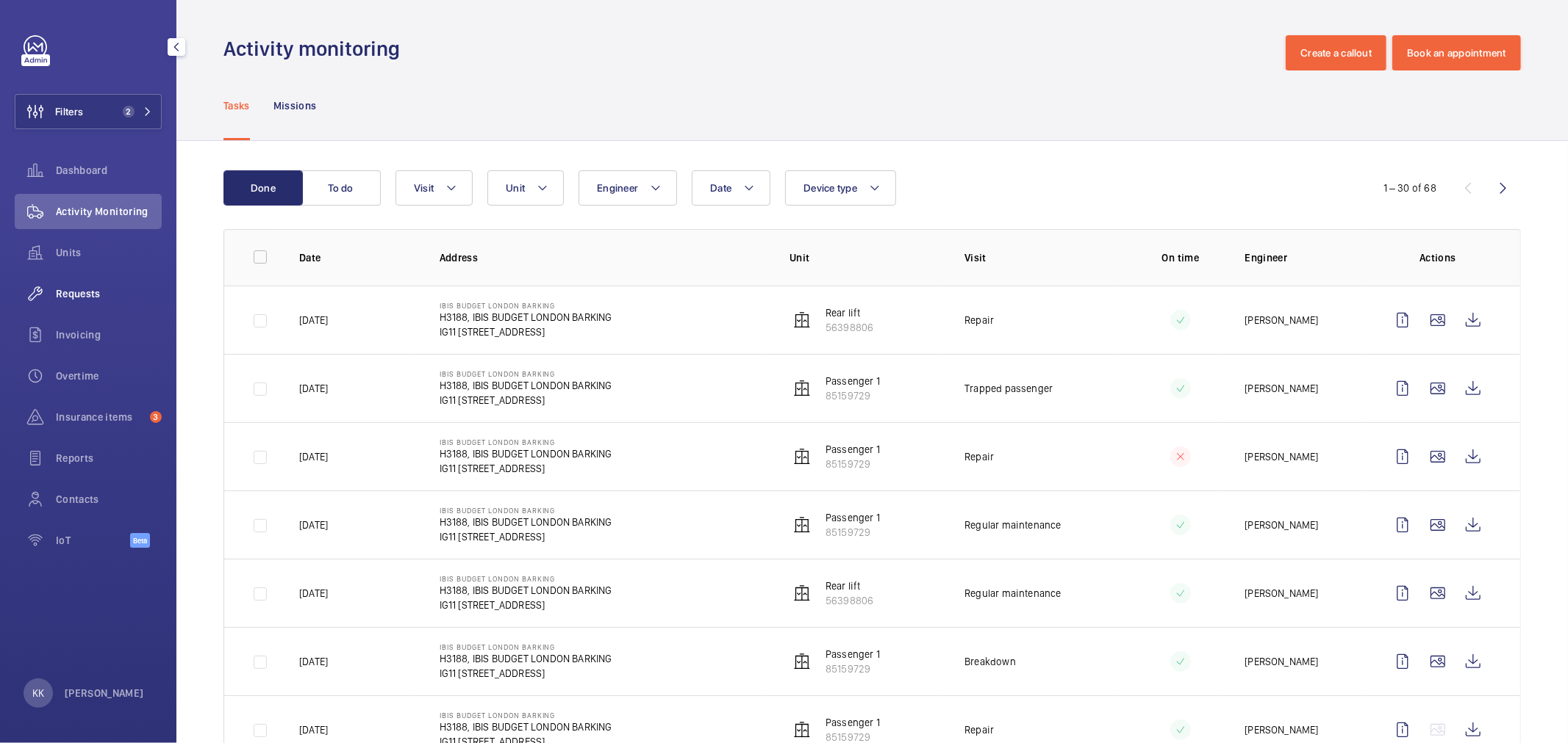
click at [59, 281] on div "Requests" at bounding box center [88, 293] width 147 height 35
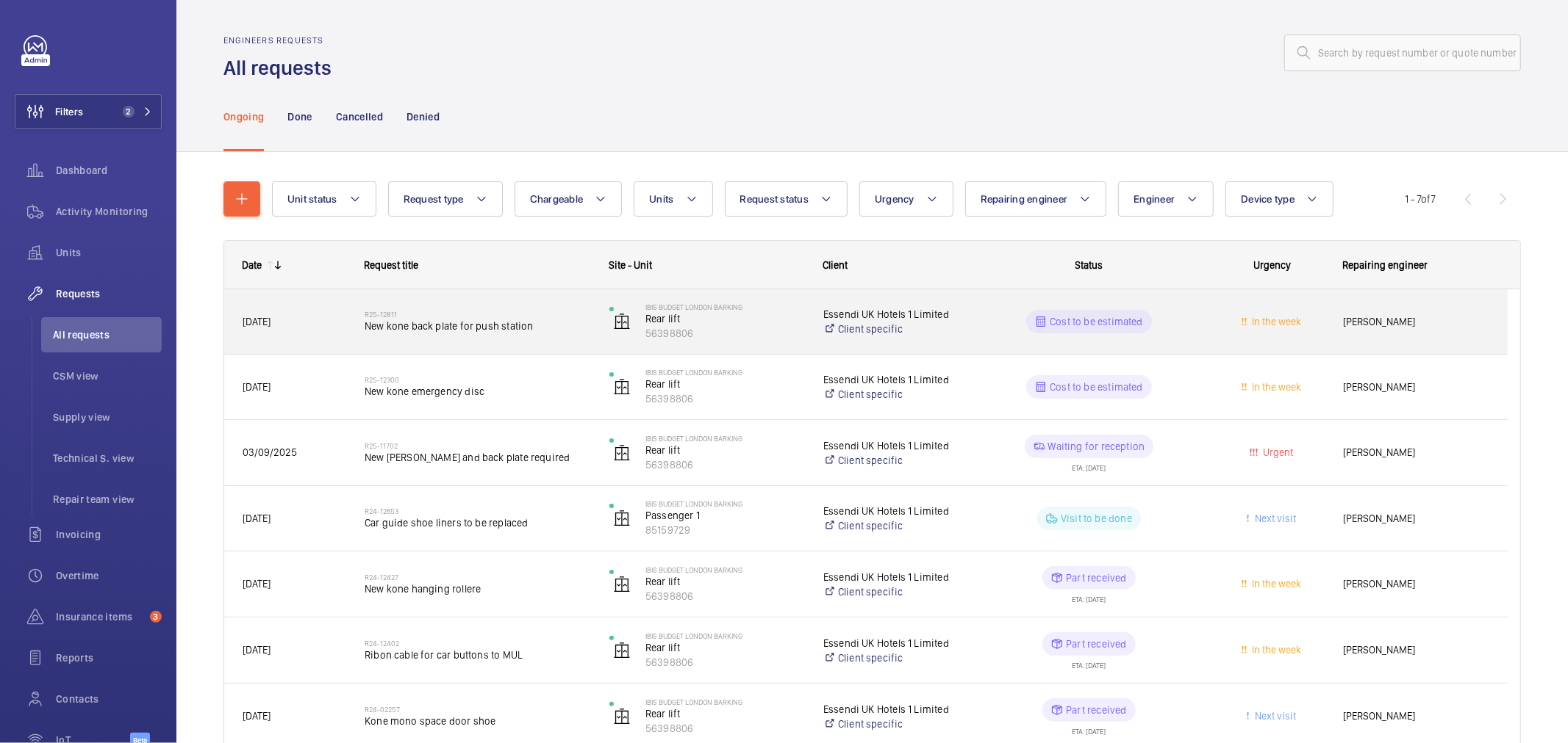
click at [485, 318] on h2 "R25-12811" at bounding box center [478, 314] width 226 height 9
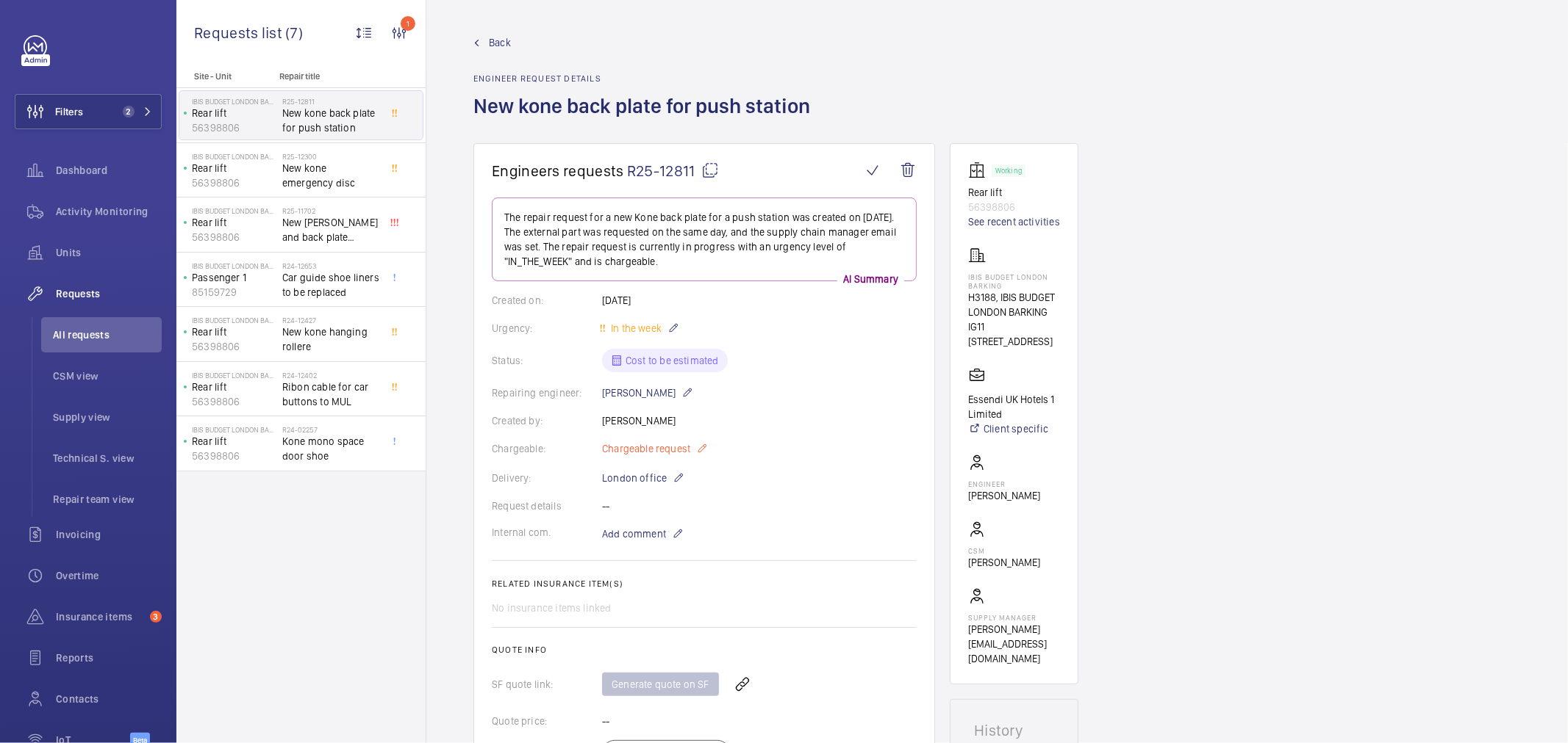
click at [671, 452] on span "Chargeable request" at bounding box center [646, 449] width 89 height 15
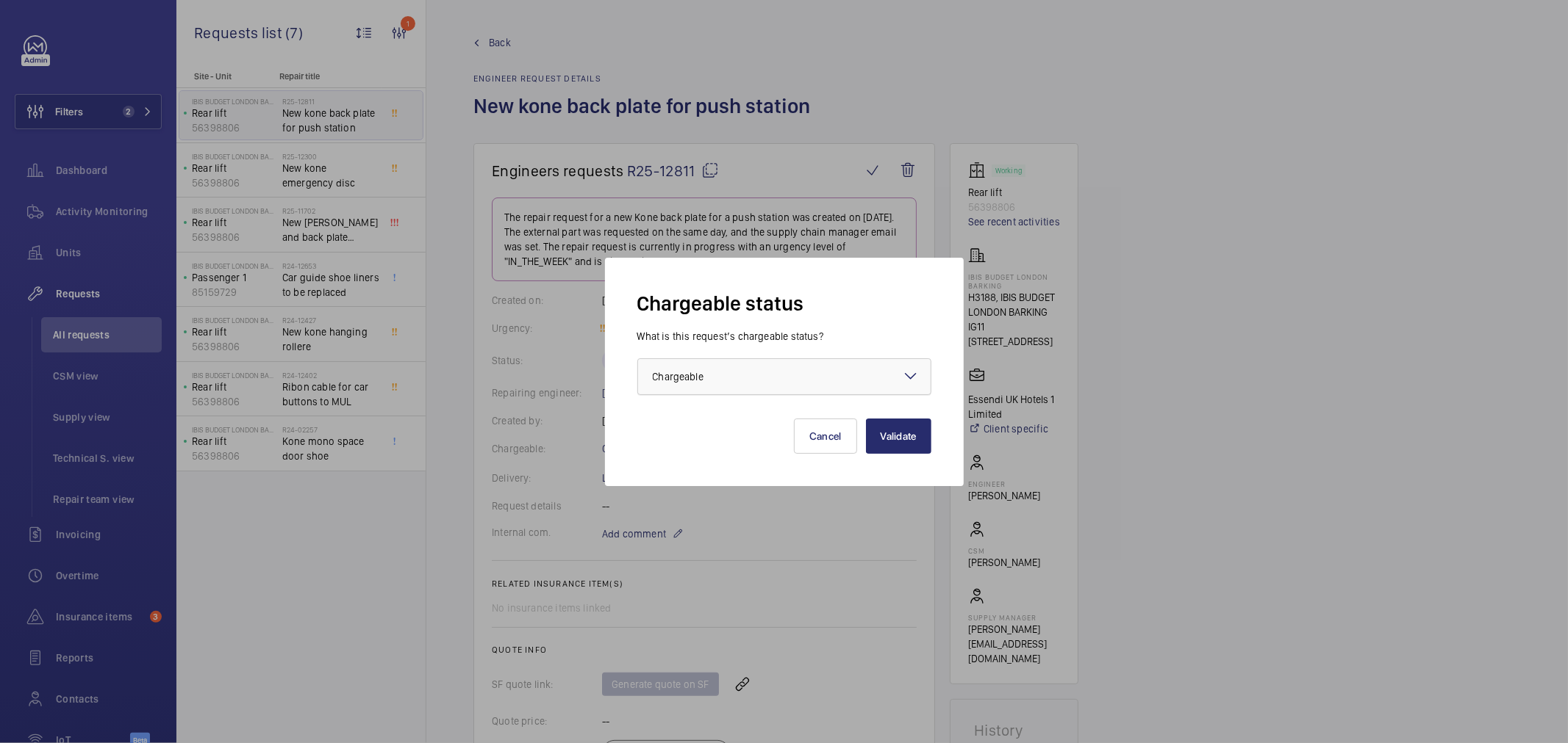
click at [717, 374] on div "× Chargeable" at bounding box center [696, 377] width 88 height 15
click at [714, 445] on div "Non chargeable" at bounding box center [784, 457] width 292 height 35
click at [879, 434] on button "Validate" at bounding box center [899, 436] width 66 height 35
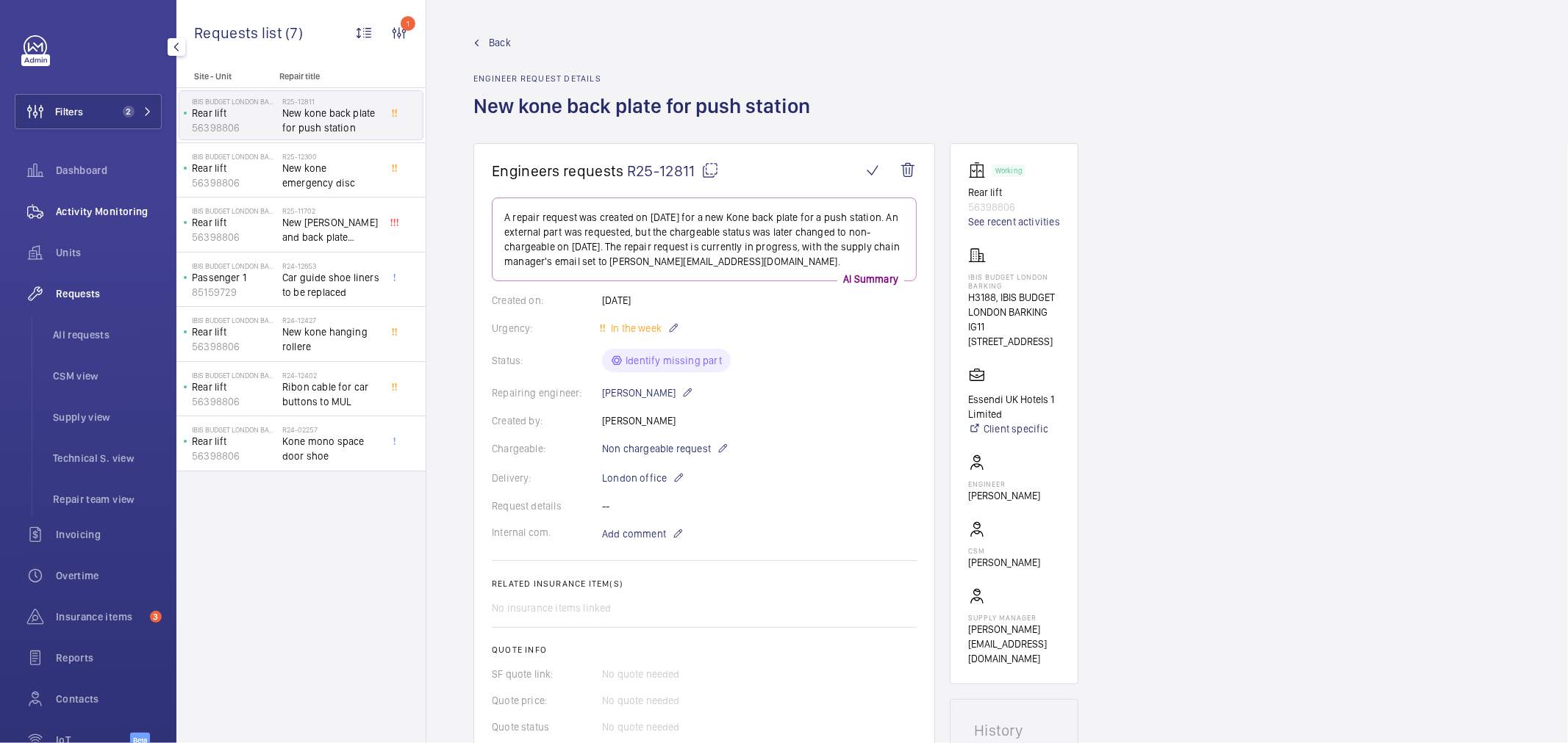
click at [128, 213] on span "Activity Monitoring" at bounding box center [109, 211] width 106 height 15
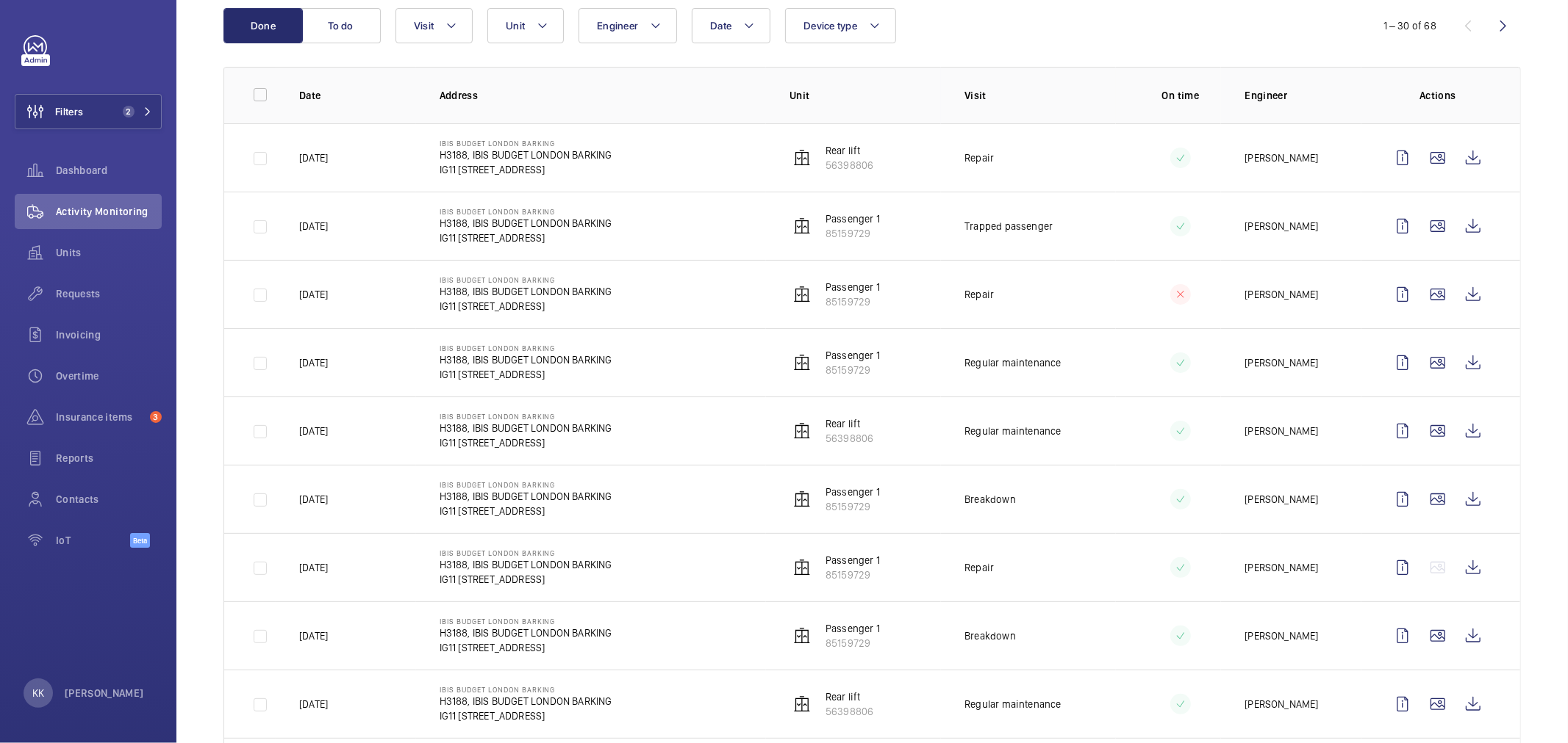
scroll to position [163, 0]
click at [1462, 365] on wm-front-icon-button at bounding box center [1472, 361] width 35 height 35
click at [1467, 428] on wm-front-icon-button at bounding box center [1472, 430] width 35 height 35
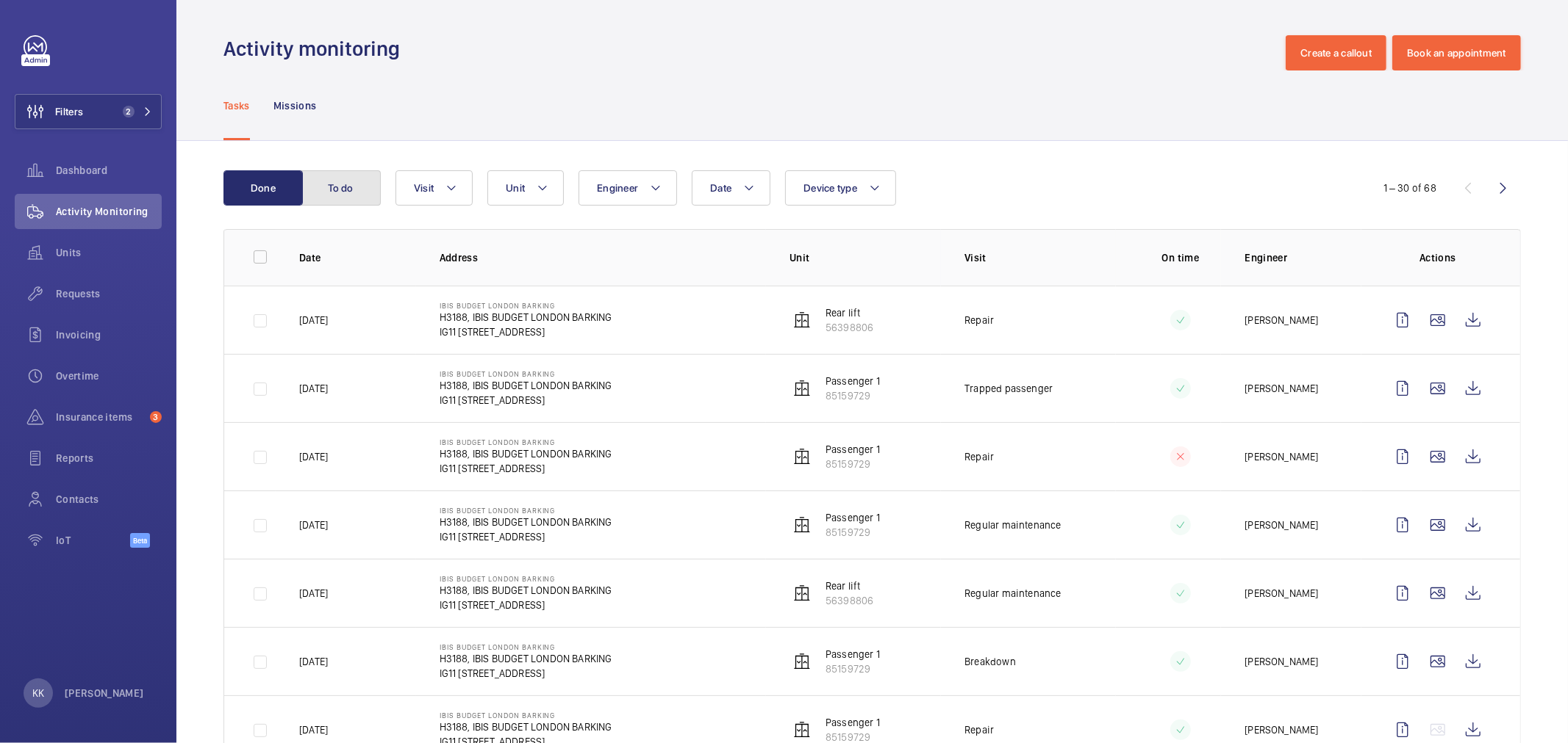
click at [355, 178] on button "To do" at bounding box center [341, 188] width 80 height 35
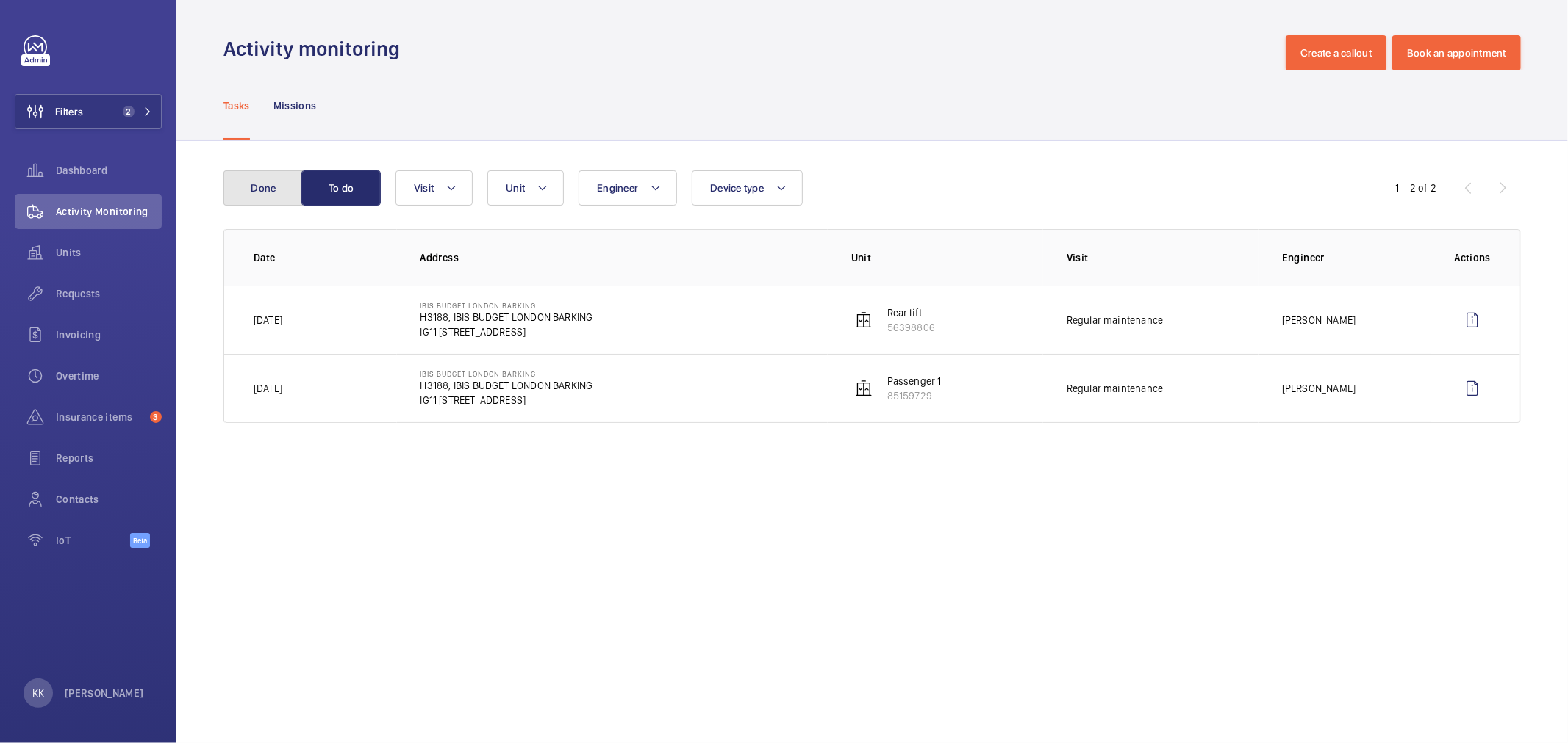
click at [263, 179] on button "Done" at bounding box center [263, 188] width 80 height 35
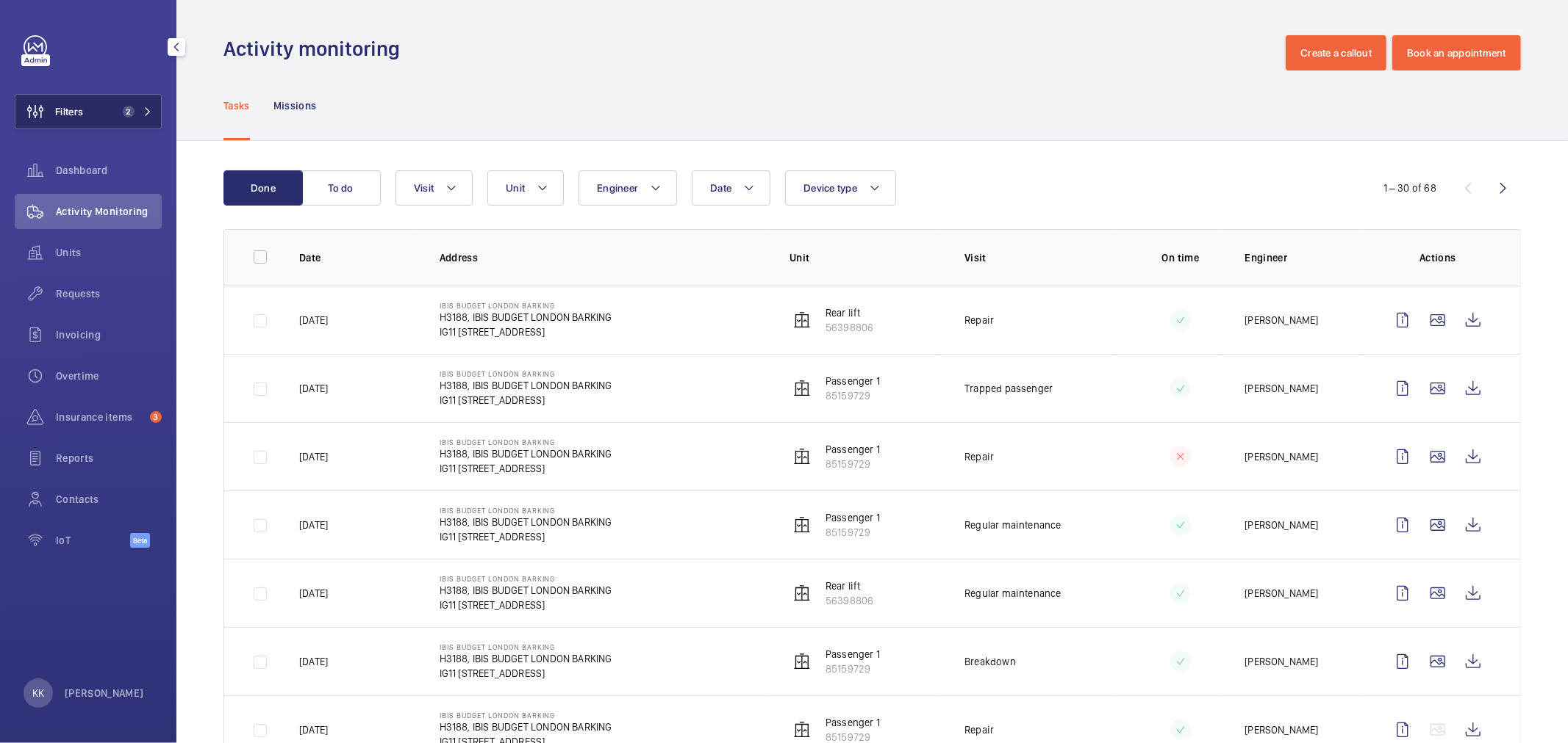
click at [97, 99] on button "Filters 2" at bounding box center [88, 111] width 147 height 35
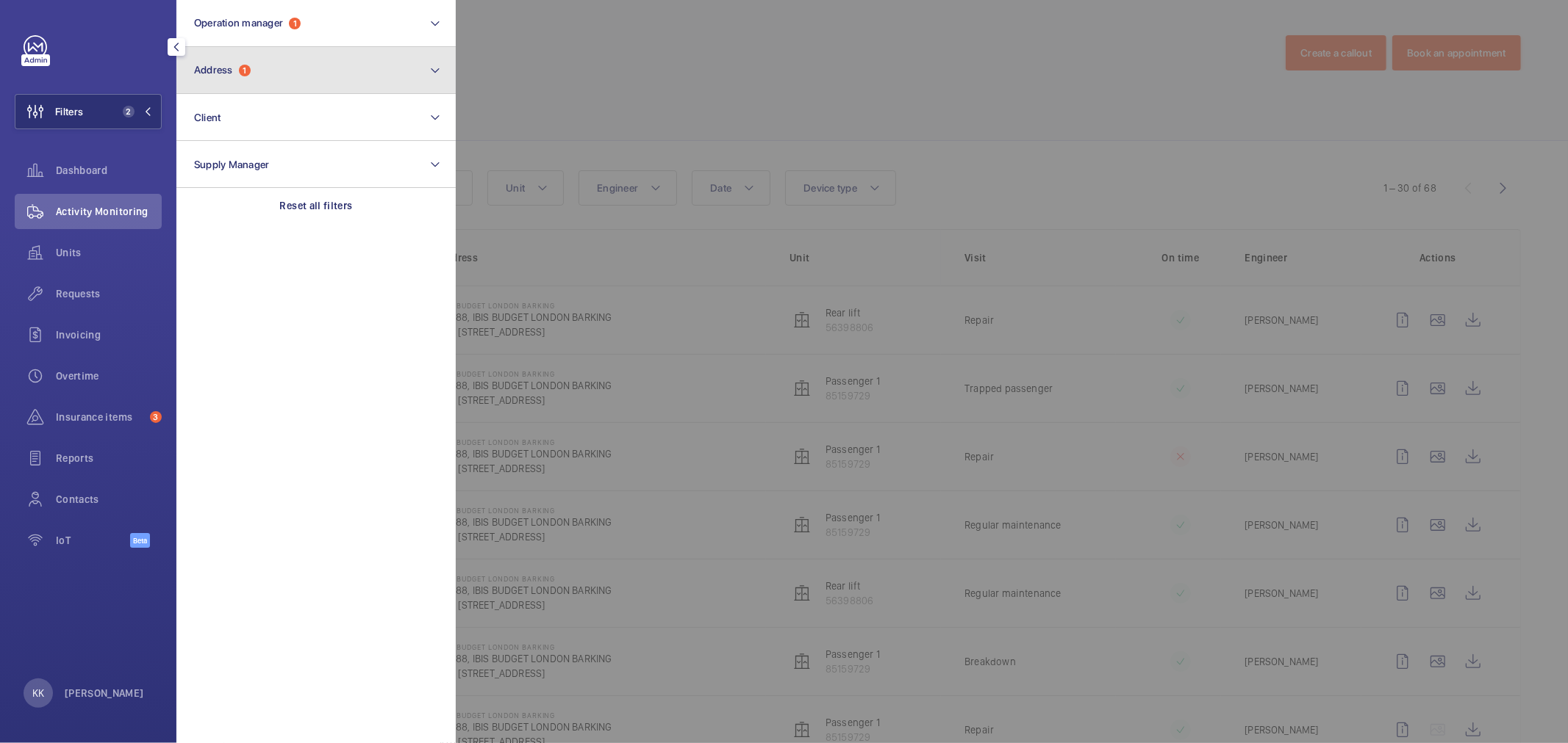
click at [236, 73] on span "Address 1" at bounding box center [223, 70] width 57 height 12
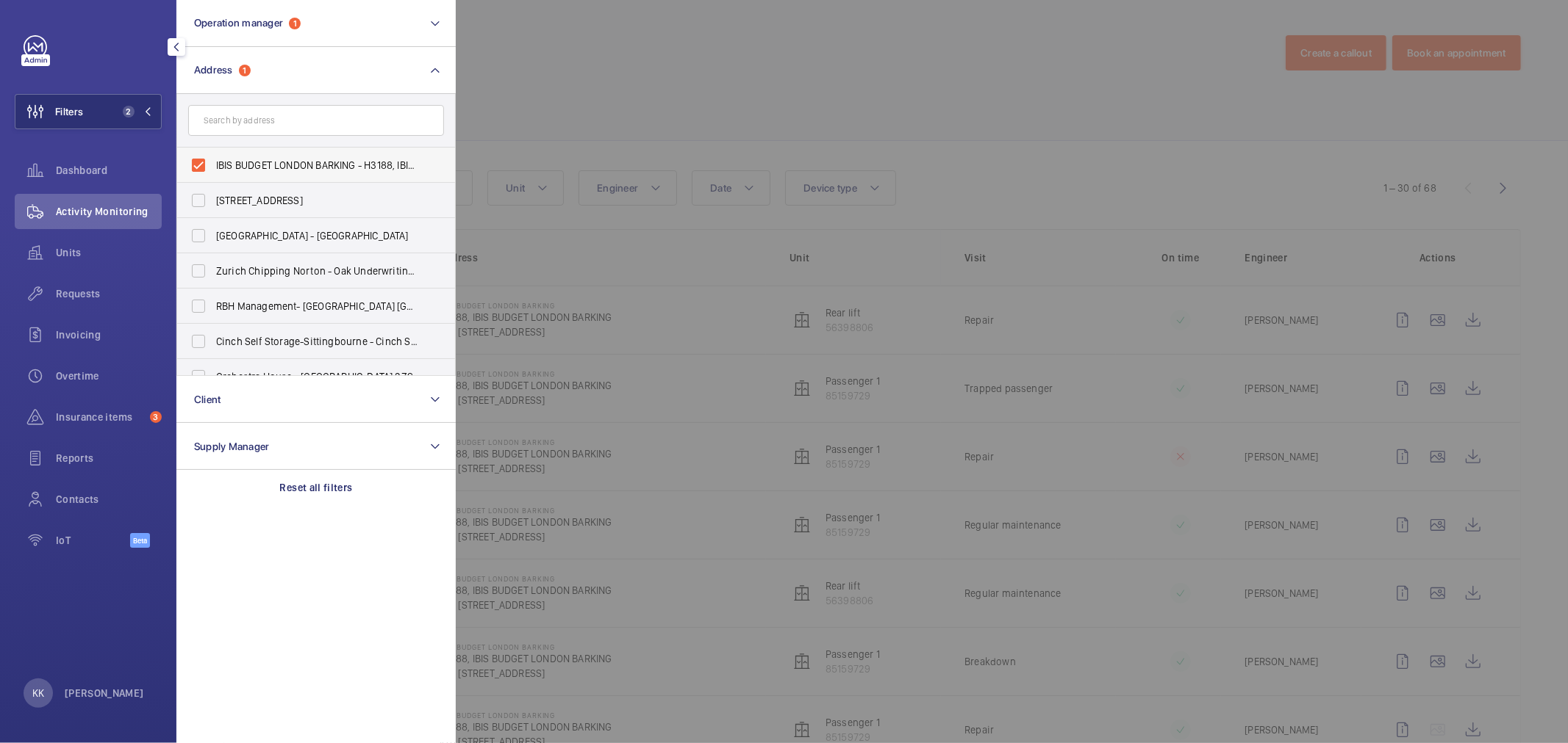
click at [269, 173] on label "IBIS BUDGET LONDON BARKING - H3188, IBIS BUDGET LONDON BARKING, HIGH BRIDGE ROA…" at bounding box center [305, 165] width 256 height 35
click at [213, 173] on input "IBIS BUDGET LONDON BARKING - H3188, IBIS BUDGET LONDON BARKING, HIGH BRIDGE ROA…" at bounding box center [198, 165] width 29 height 29
checkbox input "false"
click at [277, 129] on input "text" at bounding box center [316, 120] width 256 height 31
click at [215, 123] on input "wolverha" at bounding box center [316, 120] width 256 height 31
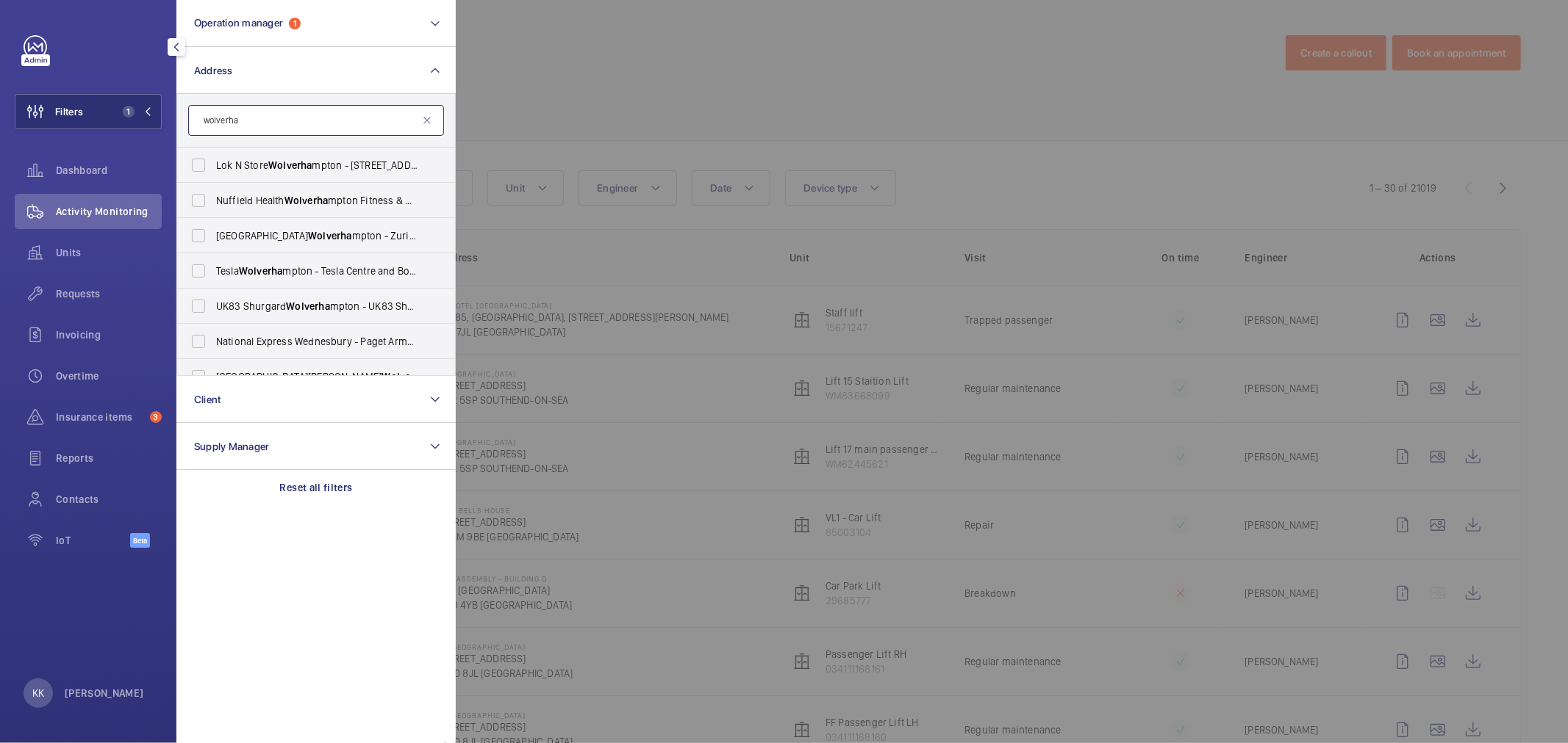
click at [215, 123] on input "wolverha" at bounding box center [316, 120] width 256 height 31
type input "wolverha"
click at [338, 300] on span "UK83 Shurgard Wolverha mpton - UK83 Shurgard Wolverha mpton, WOLVERHA MPTON WV1…" at bounding box center [317, 306] width 202 height 15
click at [213, 300] on input "UK83 Shurgard Wolverha mpton - UK83 Shurgard Wolverha mpton, WOLVERHA MPTON WV1…" at bounding box center [198, 306] width 29 height 29
checkbox input "true"
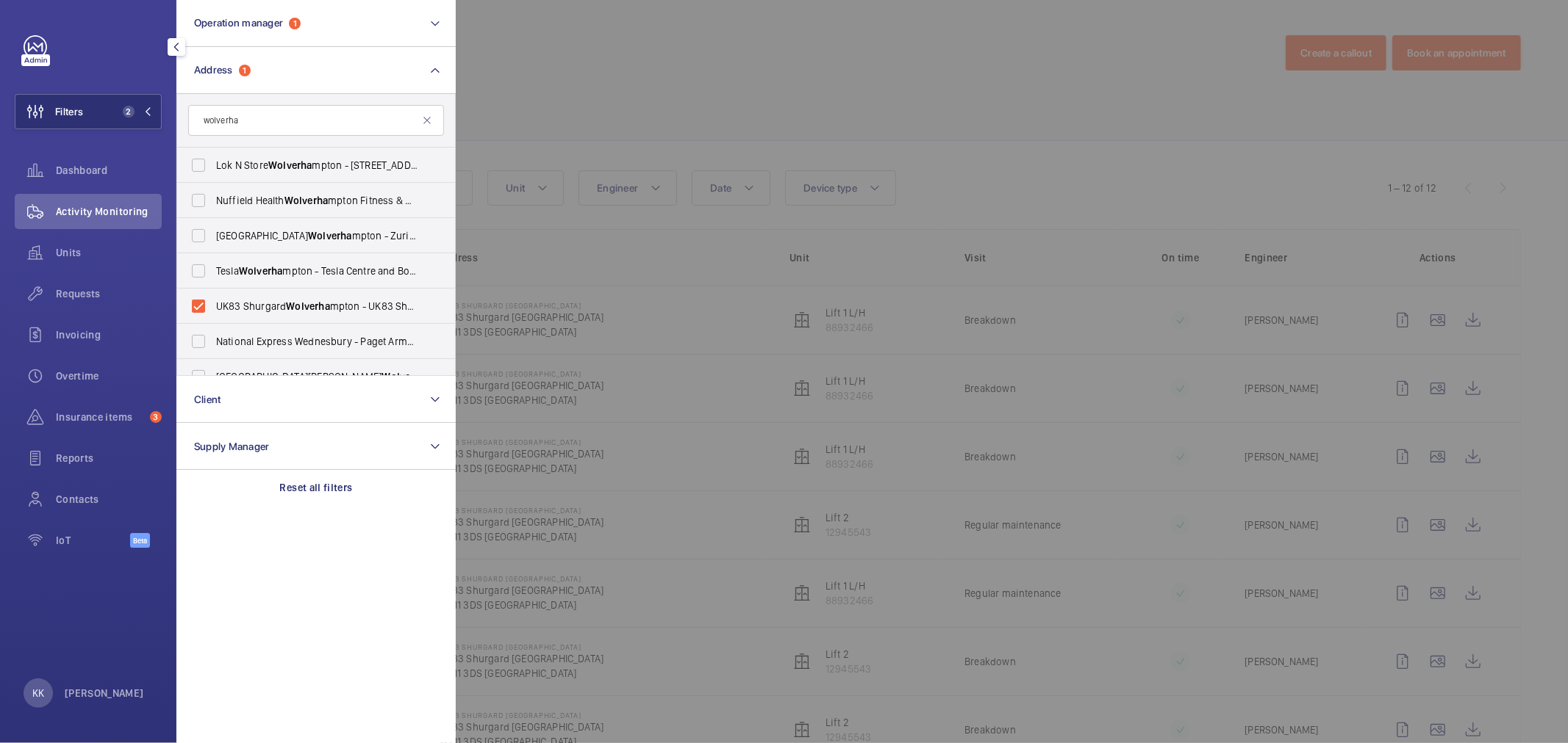
click at [625, 37] on div at bounding box center [1240, 371] width 1568 height 743
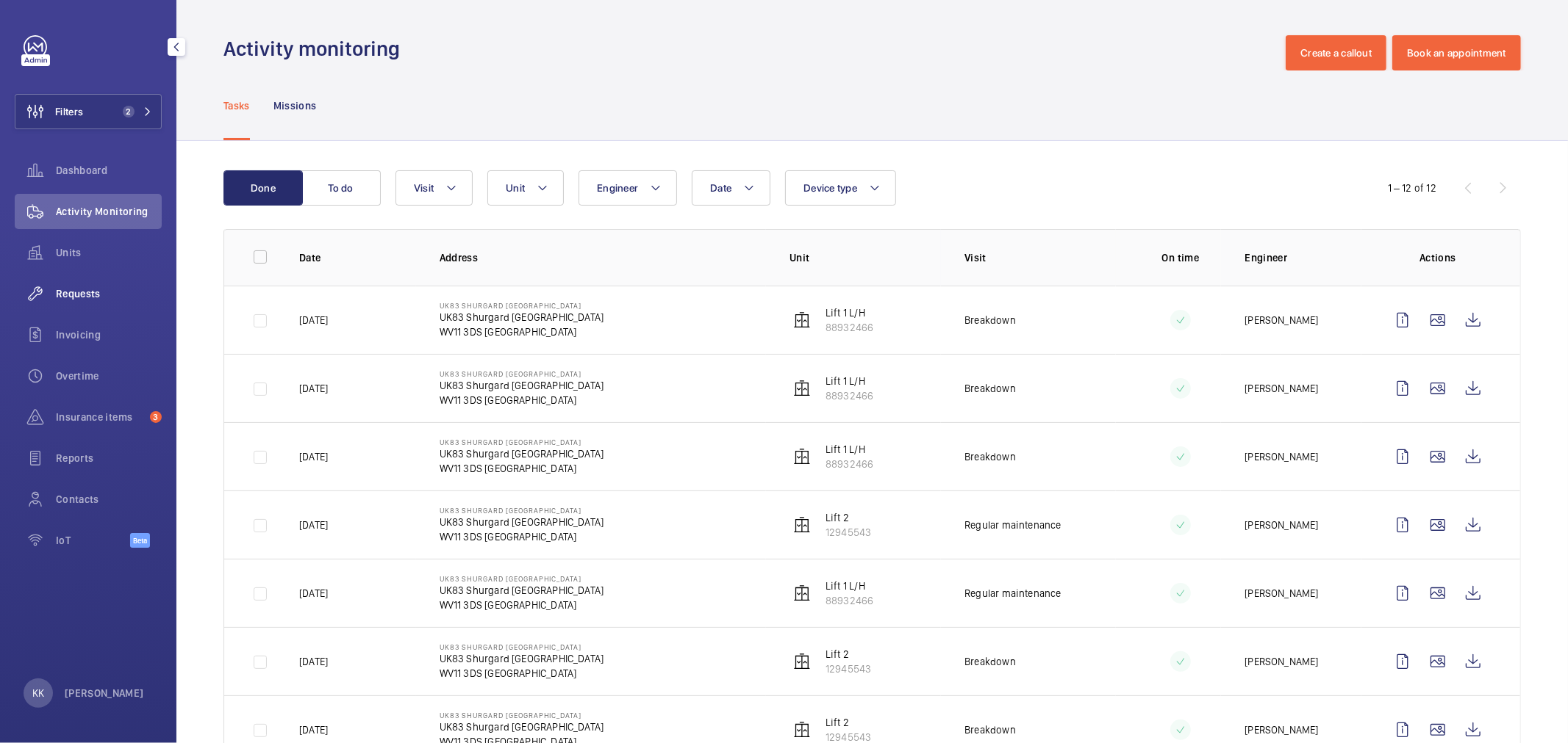
click at [110, 297] on span "Requests" at bounding box center [109, 294] width 106 height 15
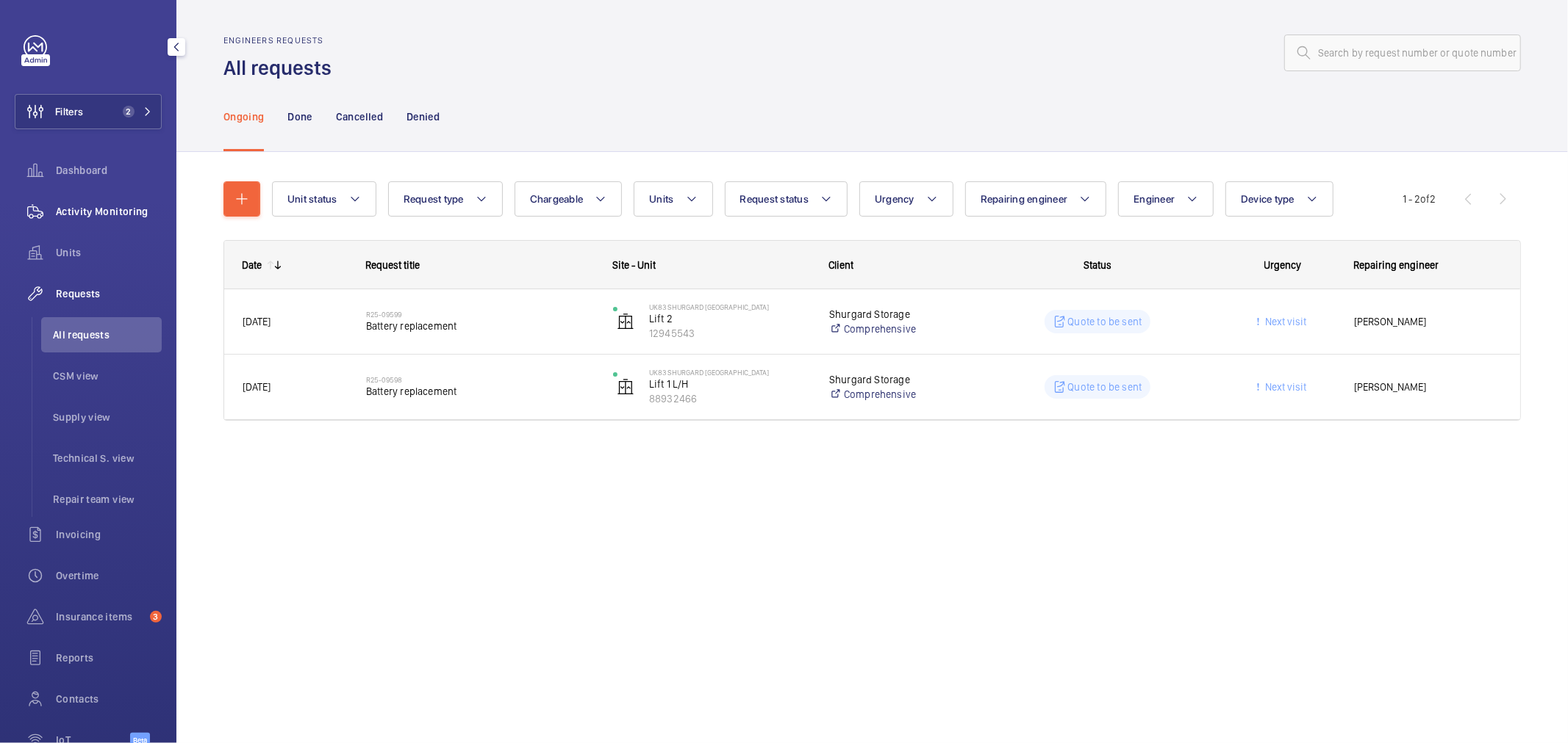
click at [58, 215] on span "Activity Monitoring" at bounding box center [109, 211] width 106 height 15
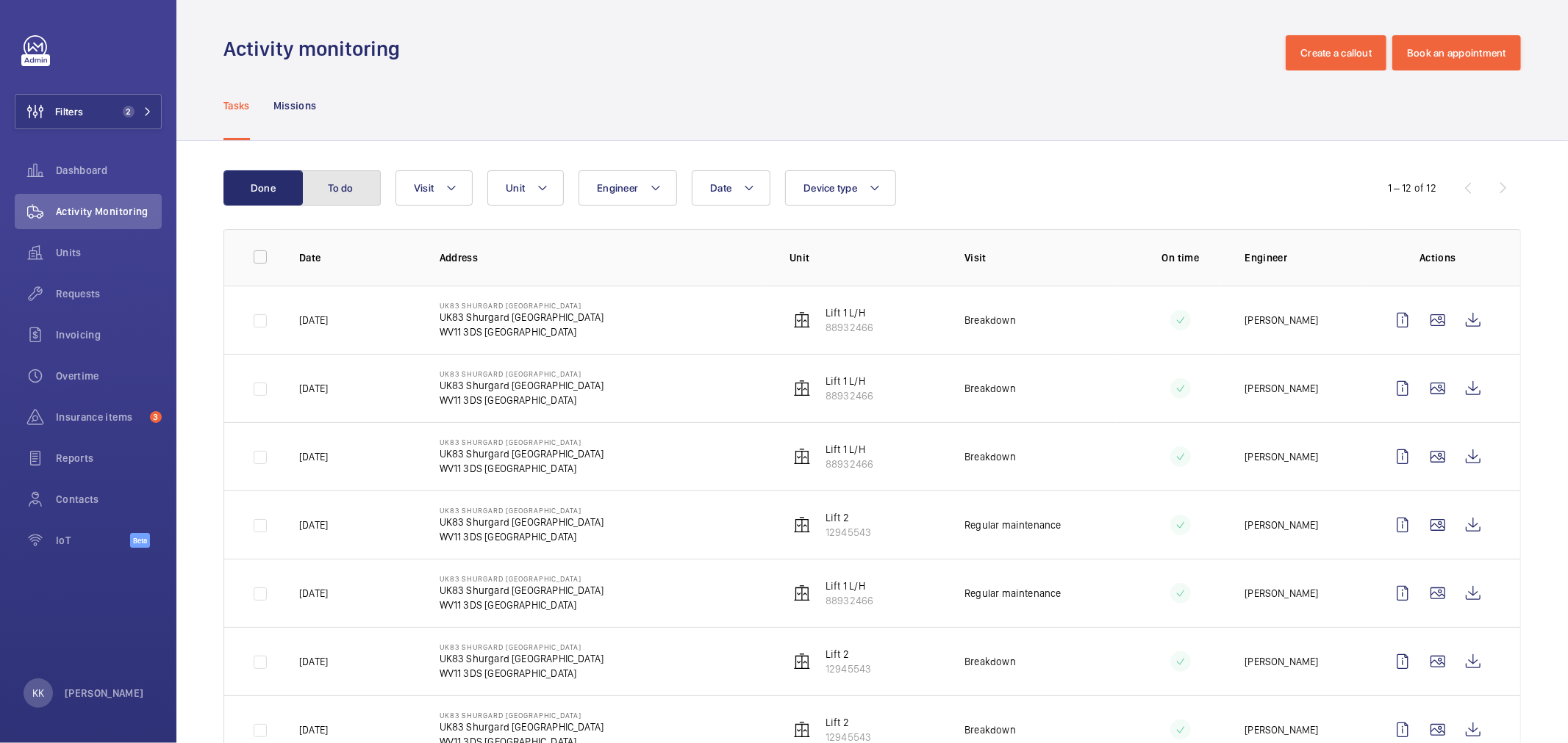
click at [344, 196] on button "To do" at bounding box center [341, 188] width 80 height 35
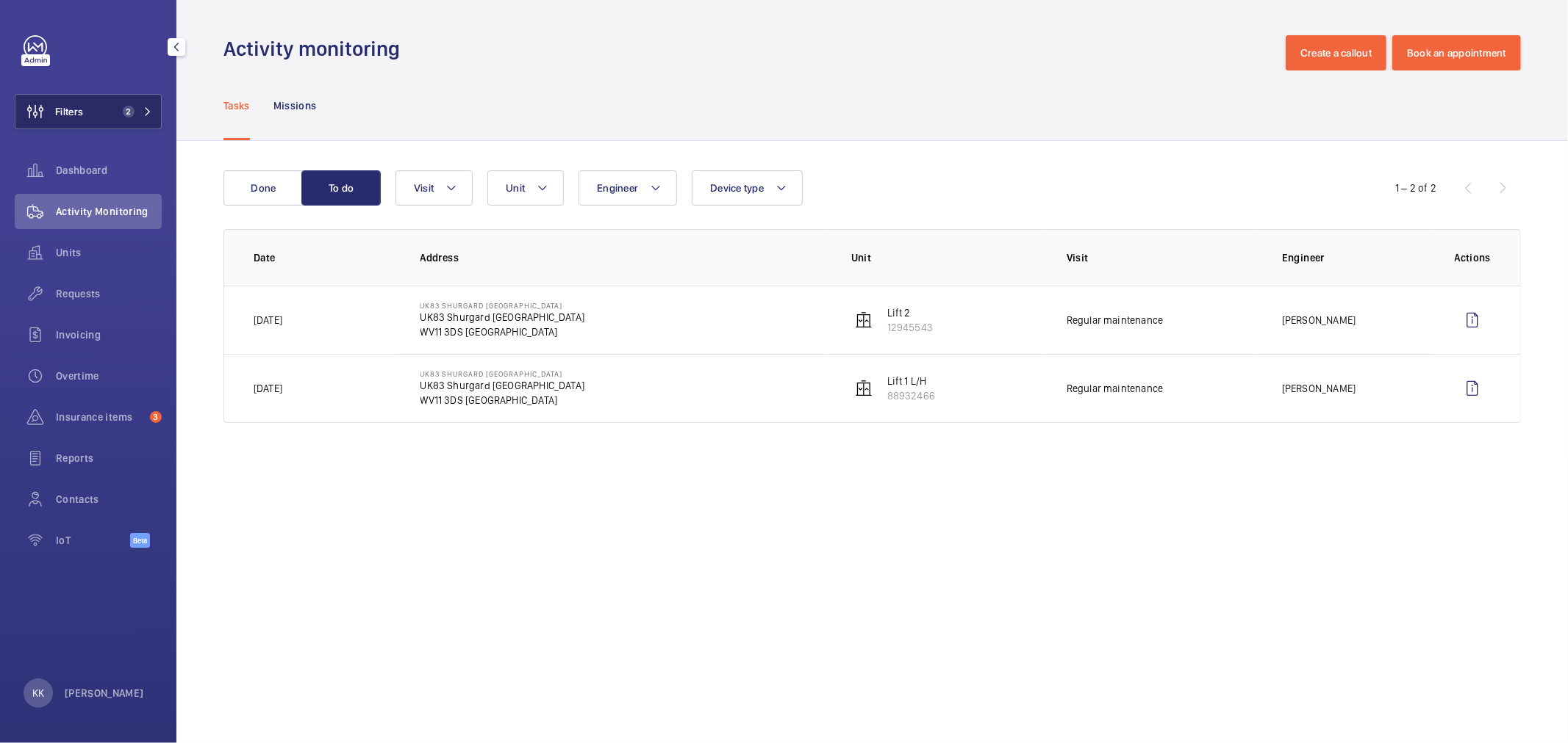
click at [97, 111] on button "Filters 2" at bounding box center [88, 111] width 147 height 35
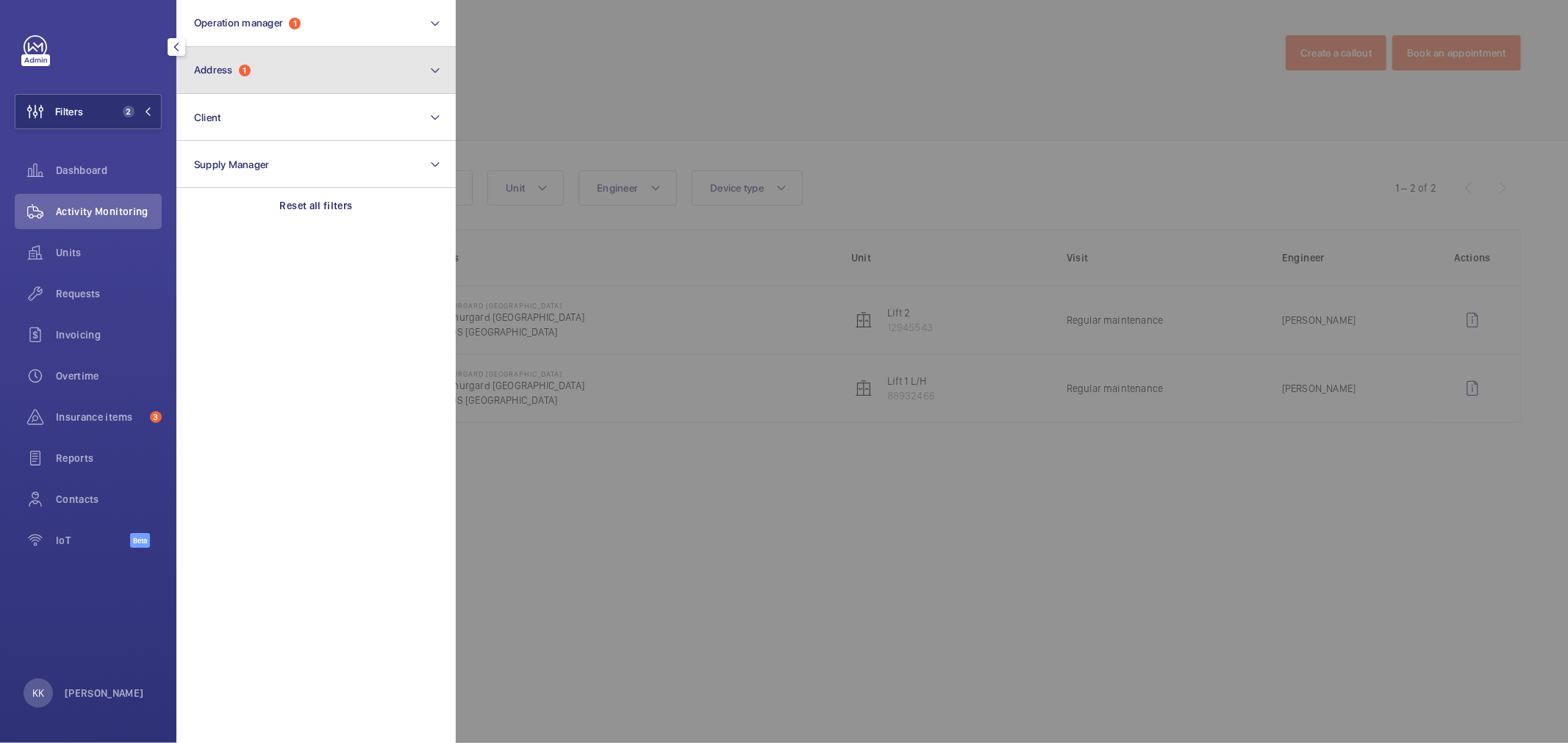
click at [312, 86] on button "Address 1" at bounding box center [316, 71] width 279 height 47
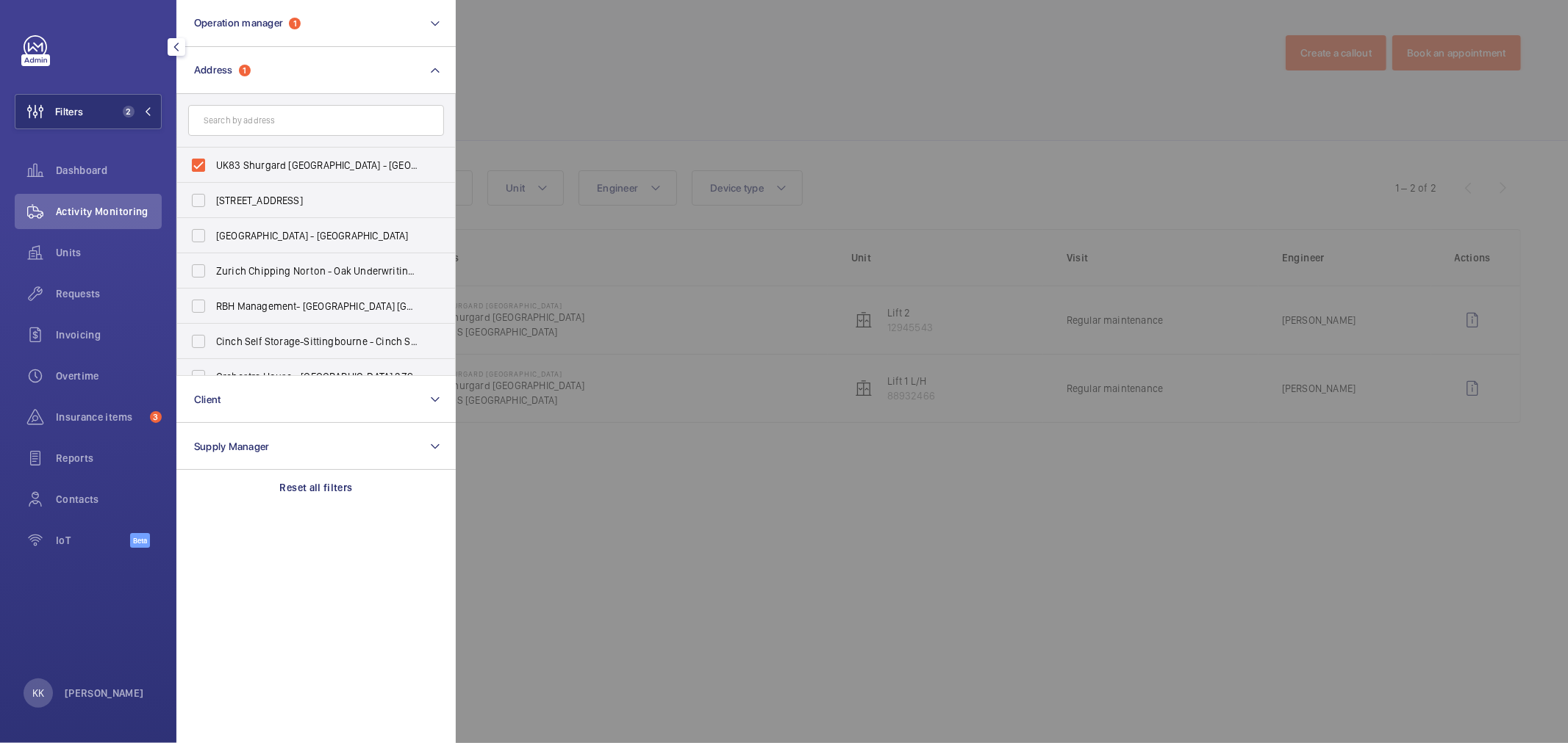
click at [274, 150] on label "UK83 Shurgard Wolverhampton - UK83 Shurgard Wolverhampton, WOLVERHAMPTON WV11 3…" at bounding box center [305, 165] width 256 height 35
click at [213, 150] on input "UK83 Shurgard Wolverhampton - UK83 Shurgard Wolverhampton, WOLVERHAMPTON WV11 3…" at bounding box center [198, 165] width 29 height 29
checkbox input "false"
click at [283, 123] on input "text" at bounding box center [316, 120] width 256 height 31
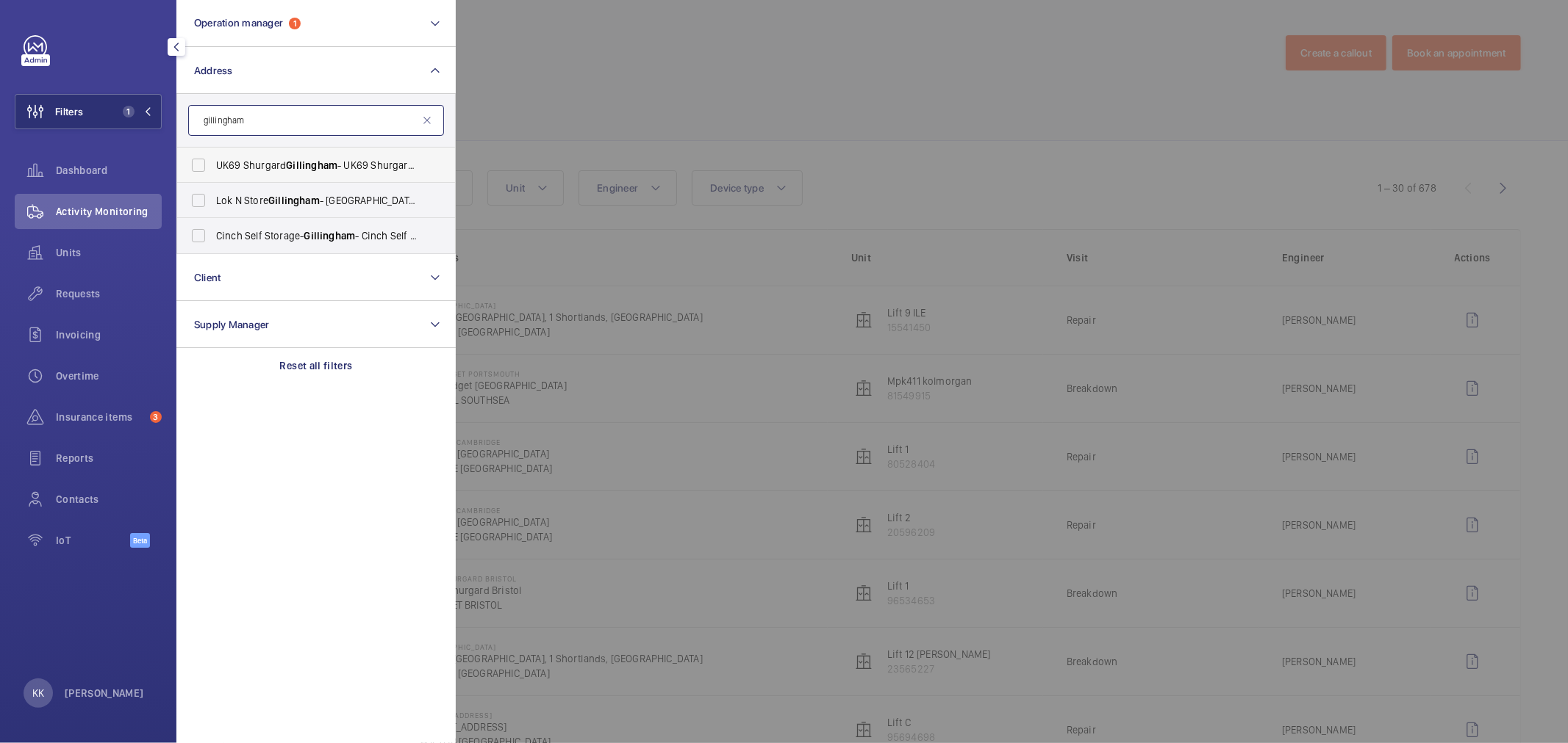
type input "gillingham"
click at [280, 171] on span "UK69 Shurgard Gillingham - UK69 Shurgard Gillingham , GILLINGHAM ME8 0EZ" at bounding box center [317, 165] width 202 height 15
click at [213, 171] on input "UK69 Shurgard Gillingham - UK69 Shurgard Gillingham , GILLINGHAM ME8 0EZ" at bounding box center [198, 165] width 29 height 29
checkbox input "true"
click at [609, 93] on div at bounding box center [1240, 371] width 1568 height 743
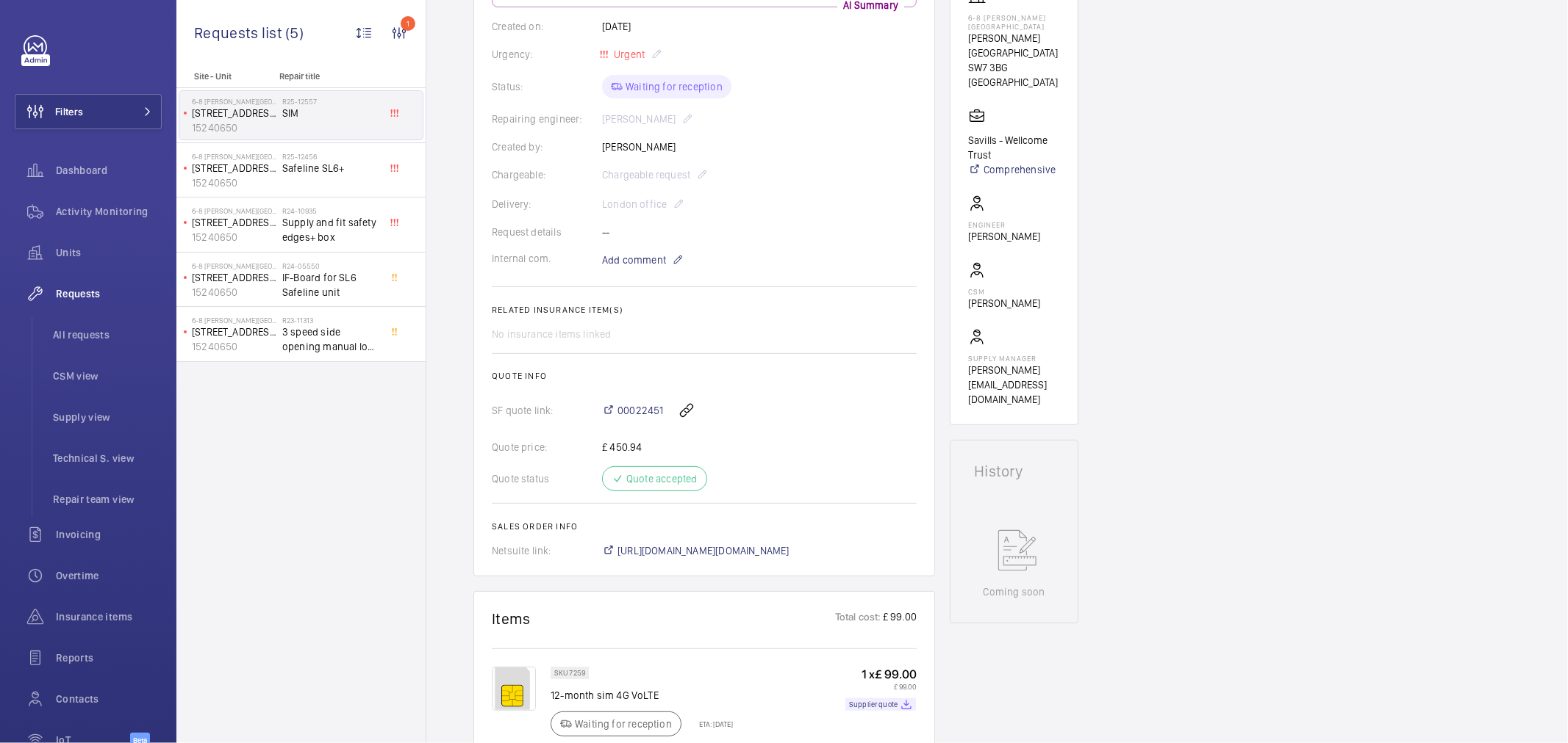
scroll to position [289, 0]
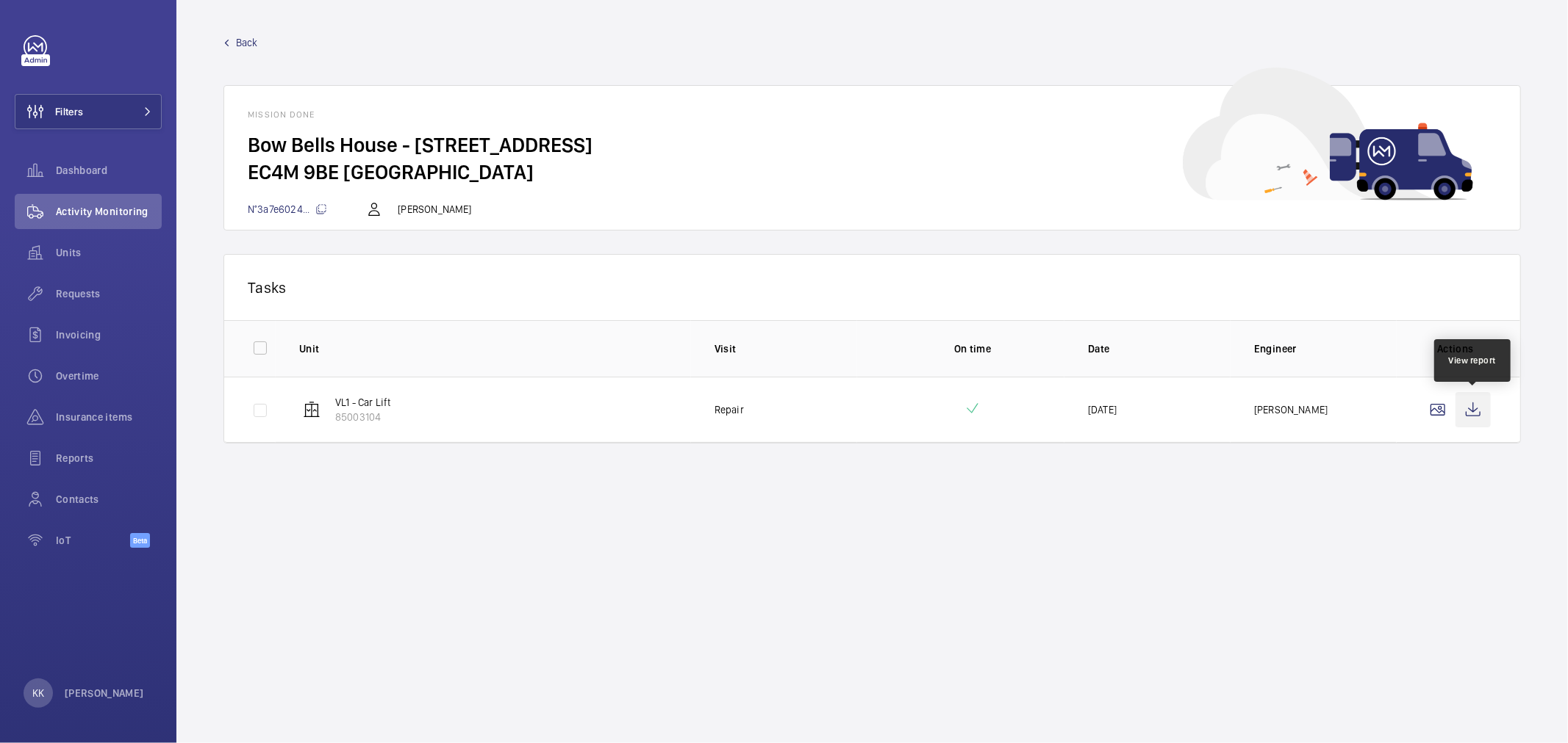
click at [1484, 413] on wm-front-icon-button at bounding box center [1472, 409] width 35 height 35
